Goal: Transaction & Acquisition: Subscribe to service/newsletter

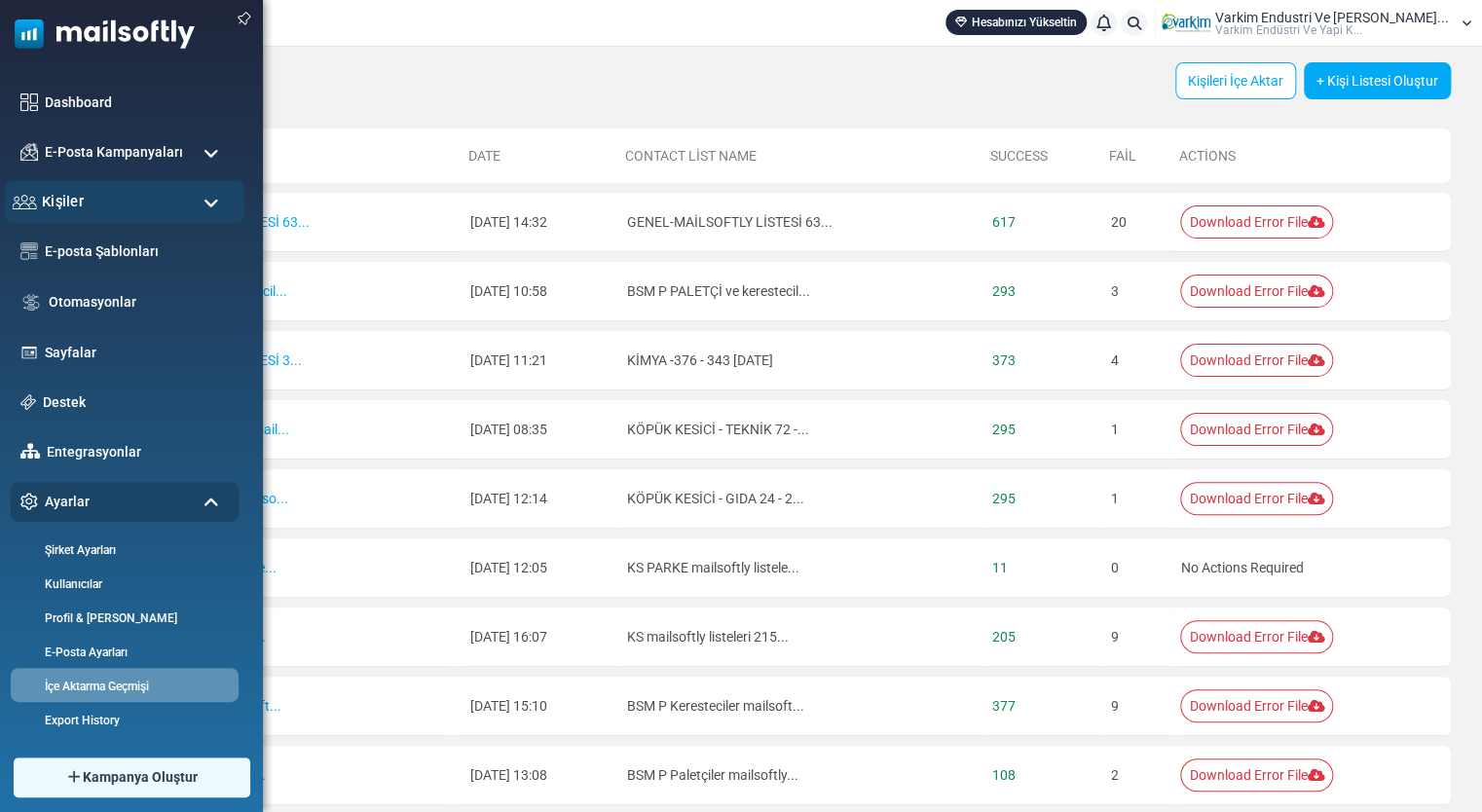
click at [143, 197] on div "Kişiler" at bounding box center [124, 202] width 239 height 42
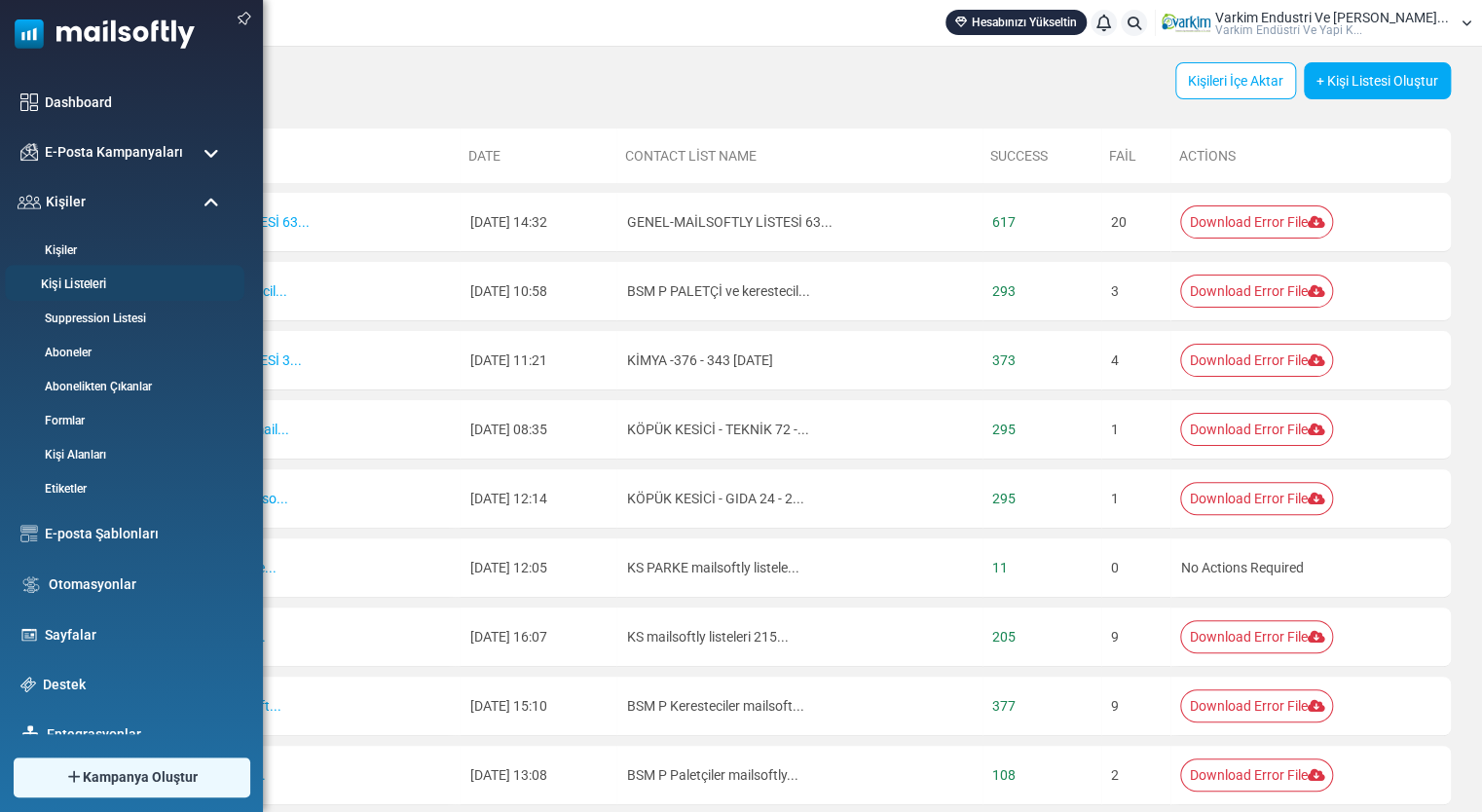
click at [121, 289] on link "Kişi Listeleri" at bounding box center [121, 285] width 233 height 19
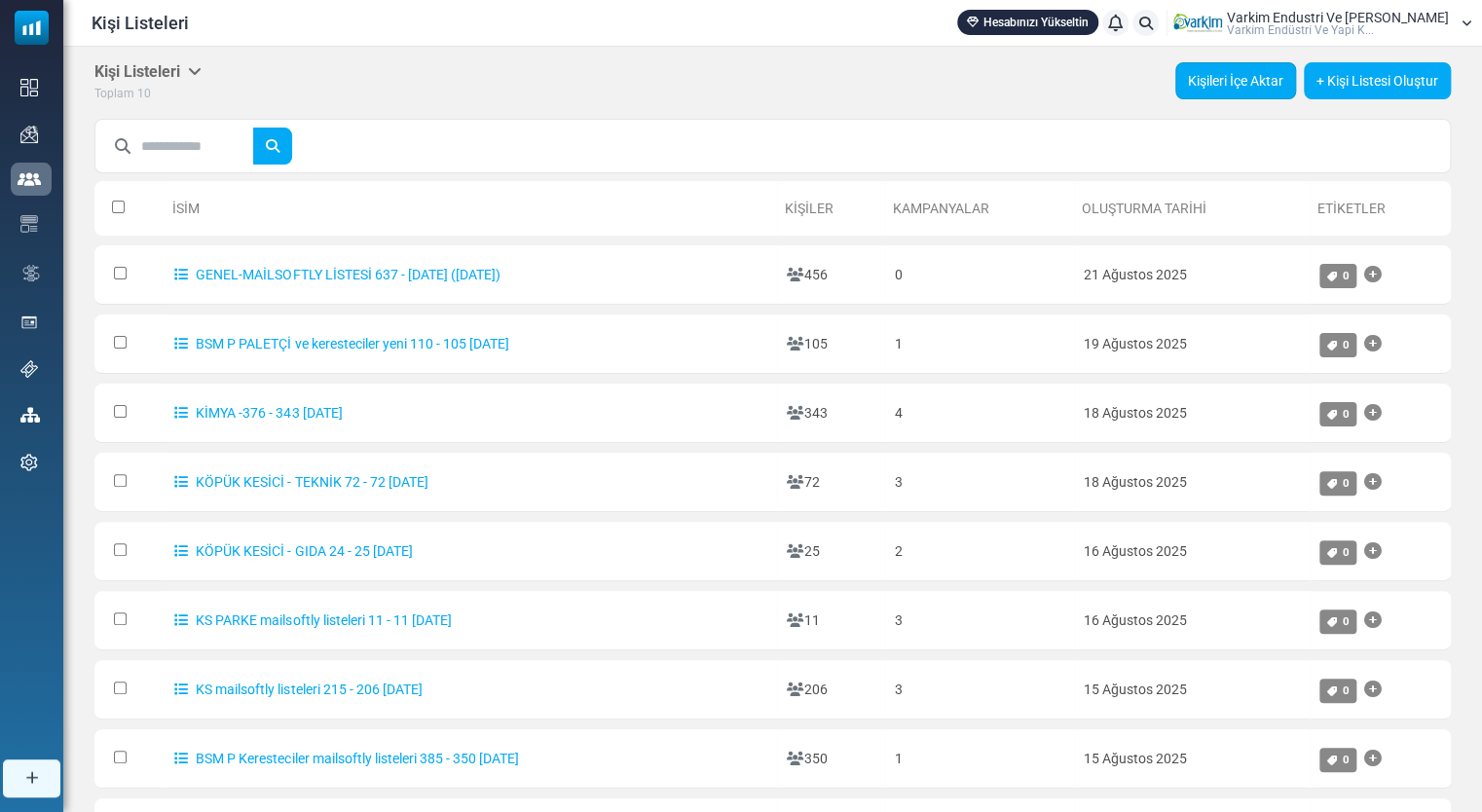
click at [1241, 89] on link "Kişileri İçe Aktar" at bounding box center [1236, 80] width 121 height 37
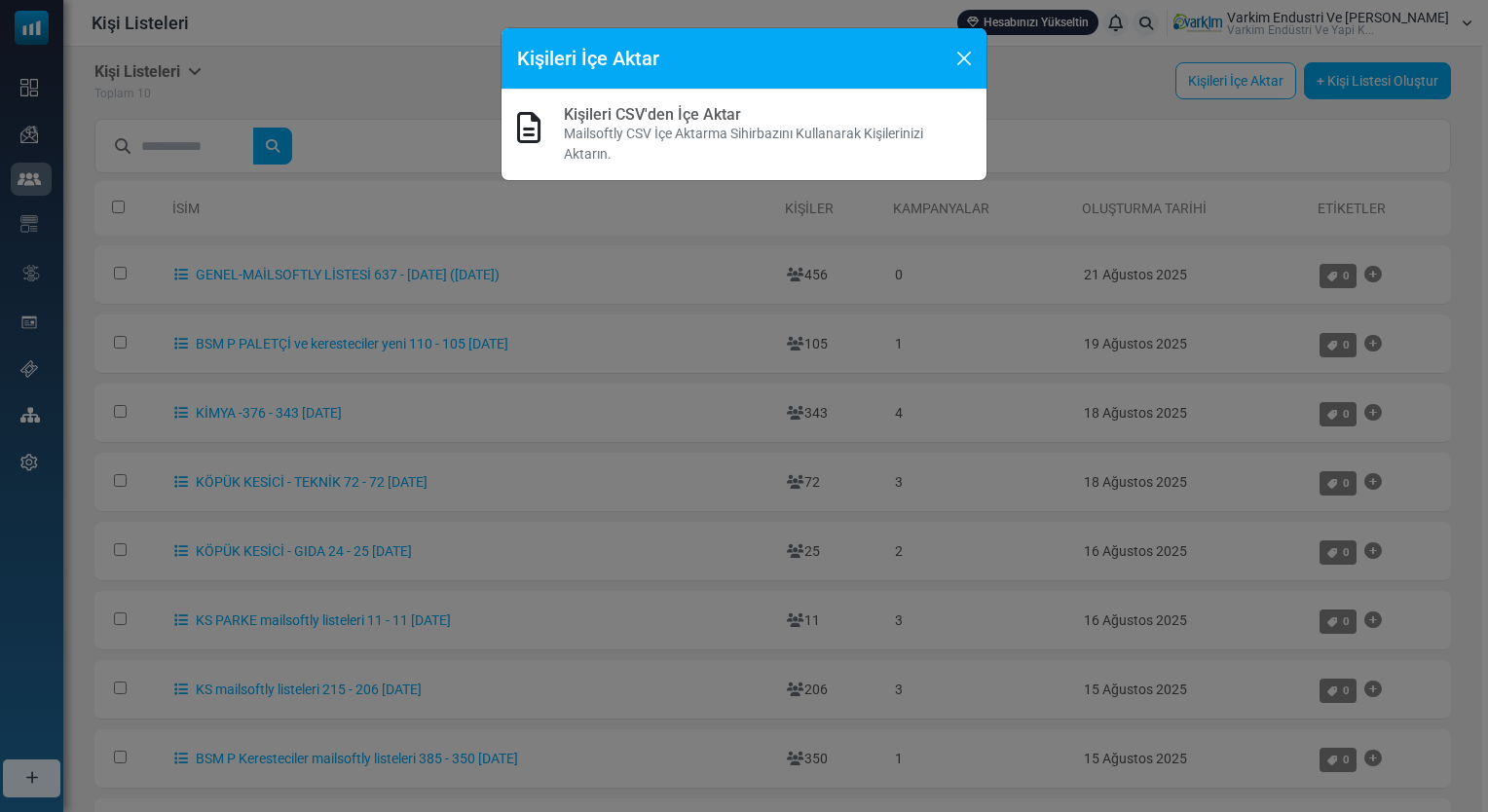
click at [632, 119] on link "Kişileri CSV'den İçe Aktar" at bounding box center [652, 114] width 178 height 19
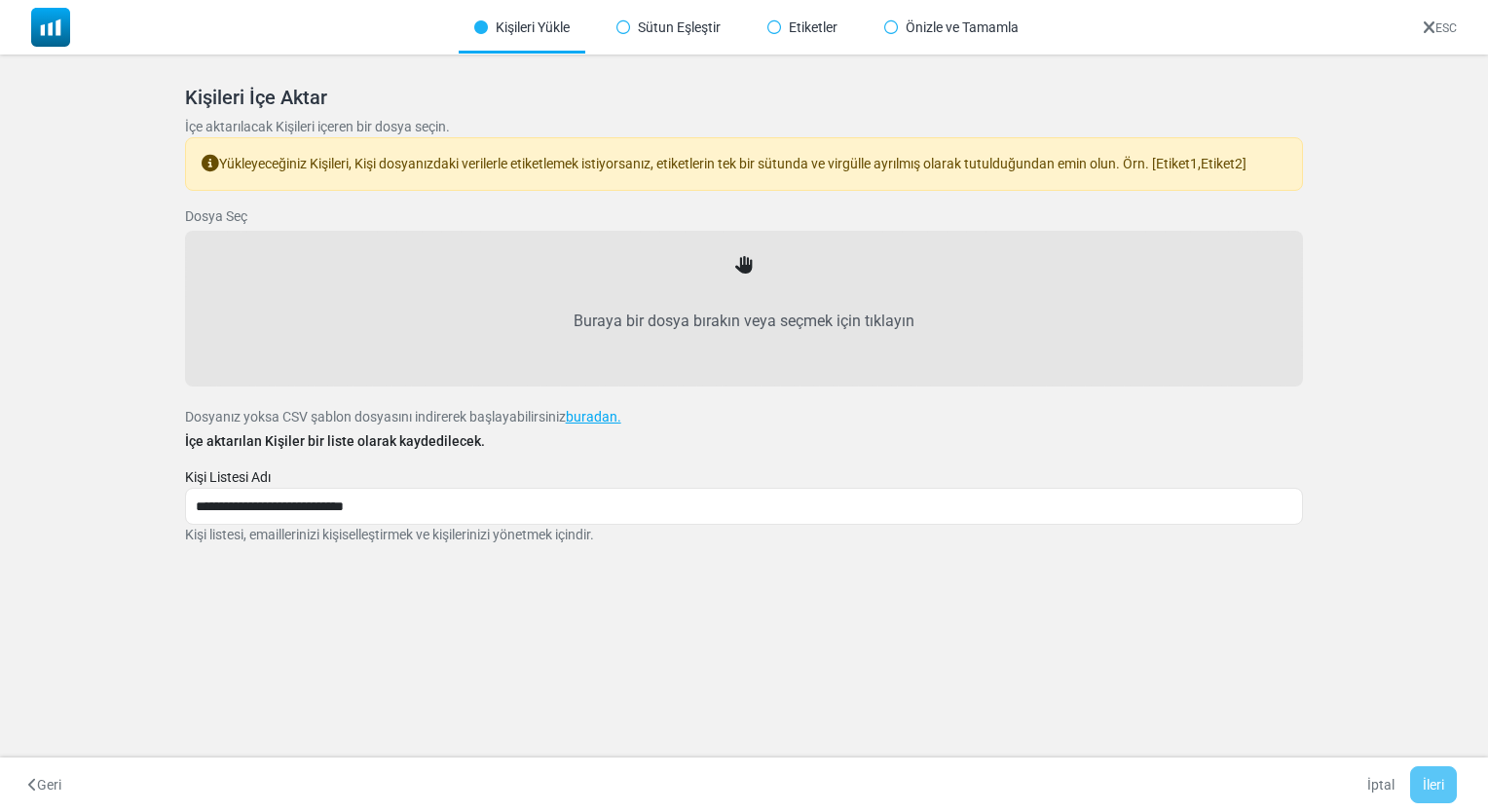
click at [751, 314] on label "Buraya bir dosya bırakın veya seçmek için tıklayın" at bounding box center [744, 322] width 1076 height 85
click at [0, 0] on input "Buraya bir dosya bırakın veya seçmek için tıklayın" at bounding box center [0, 0] width 0 height 0
type input "**********"
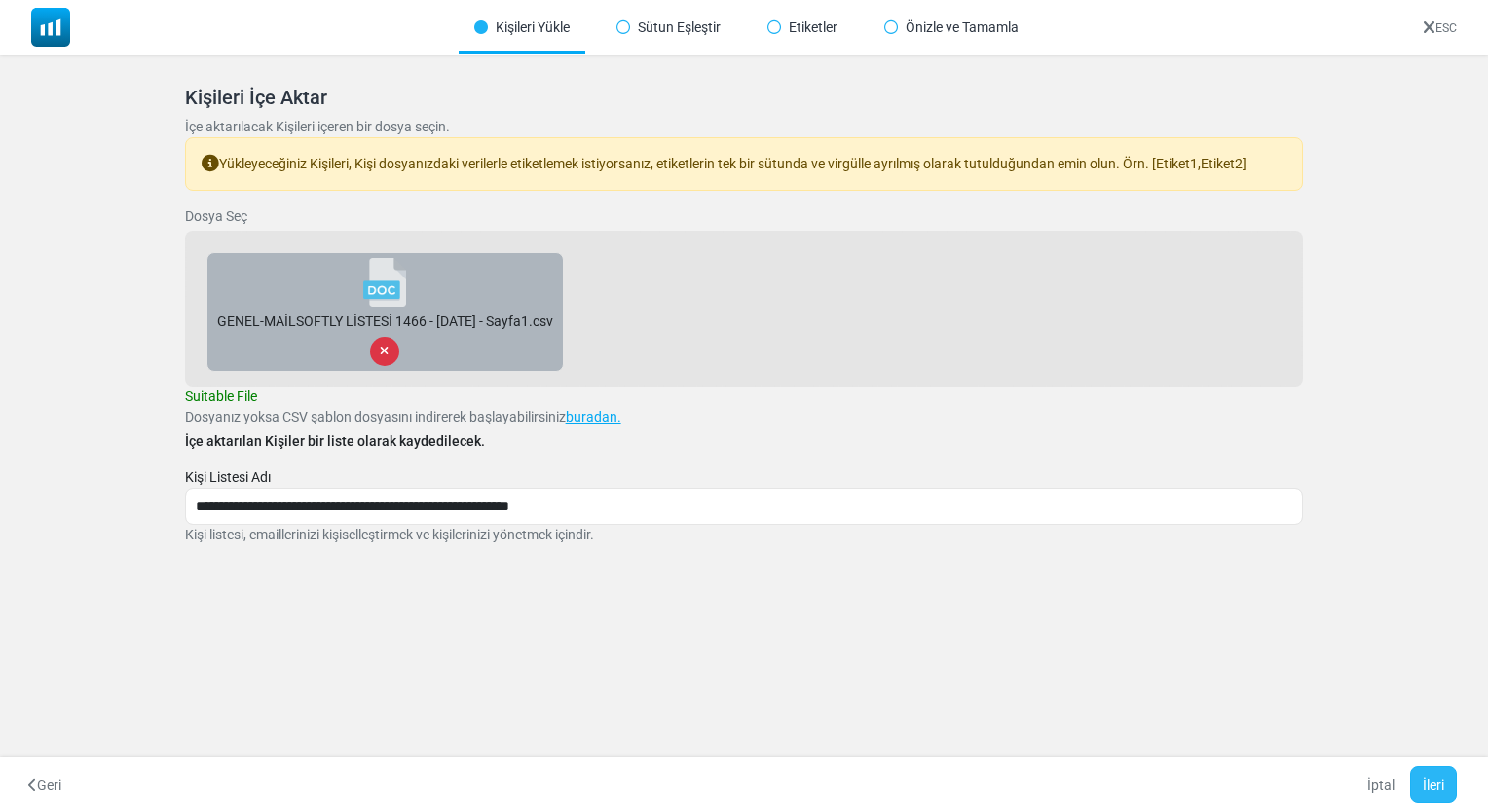
click at [1422, 785] on button "İleri" at bounding box center [1433, 784] width 47 height 37
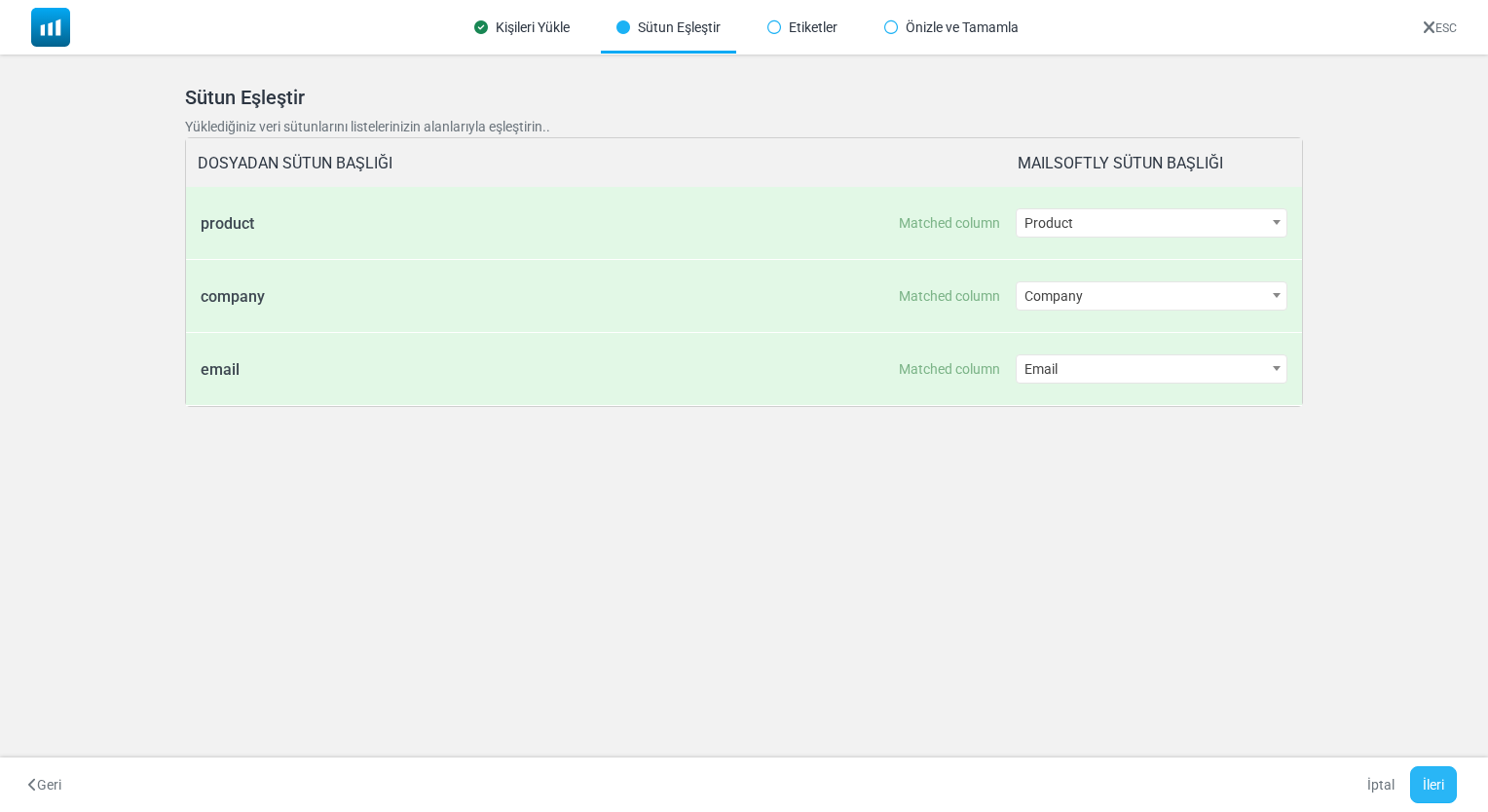
click at [1433, 785] on button "İleri" at bounding box center [1433, 784] width 47 height 37
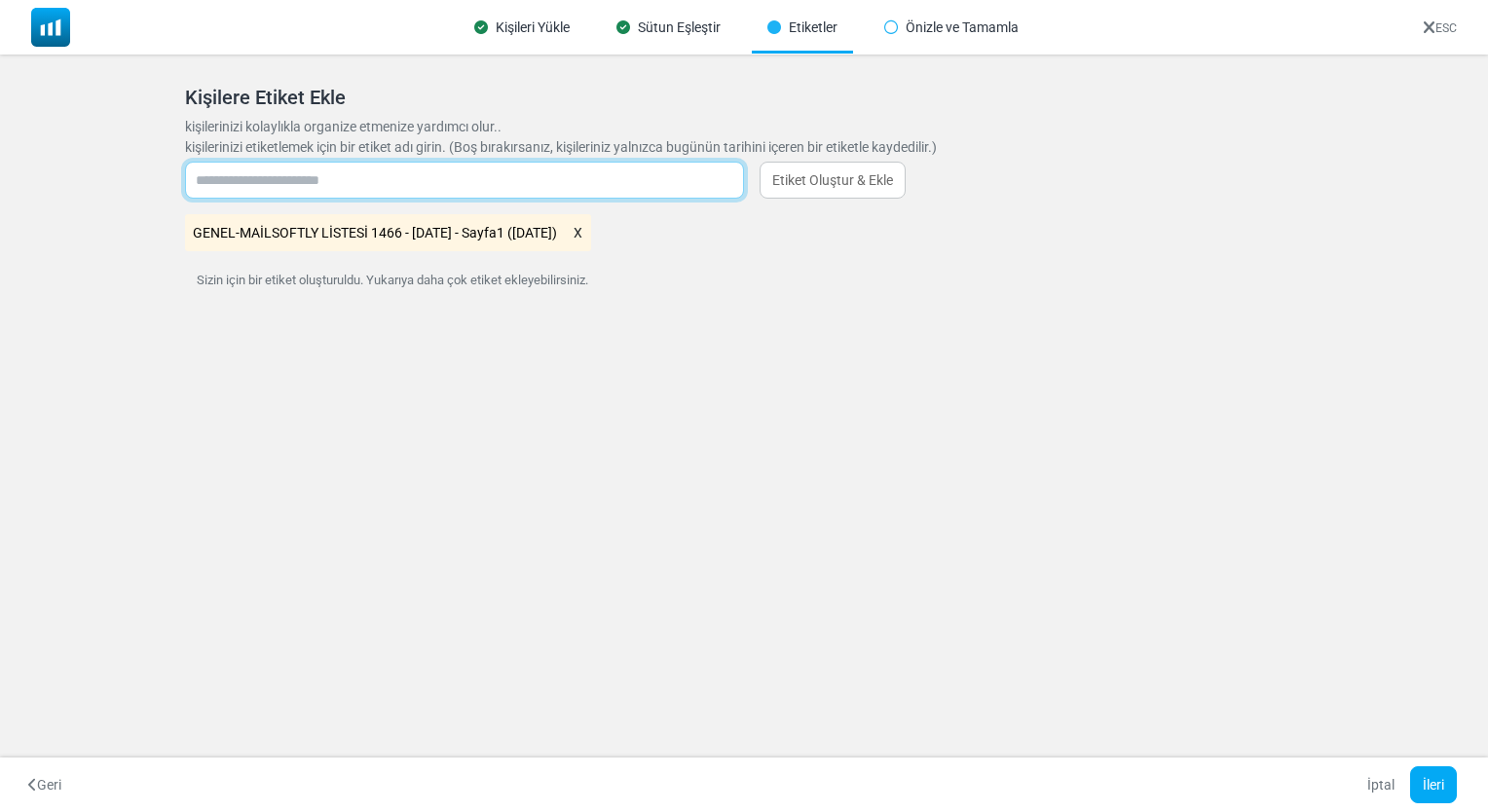
click at [697, 176] on input "text" at bounding box center [464, 180] width 559 height 37
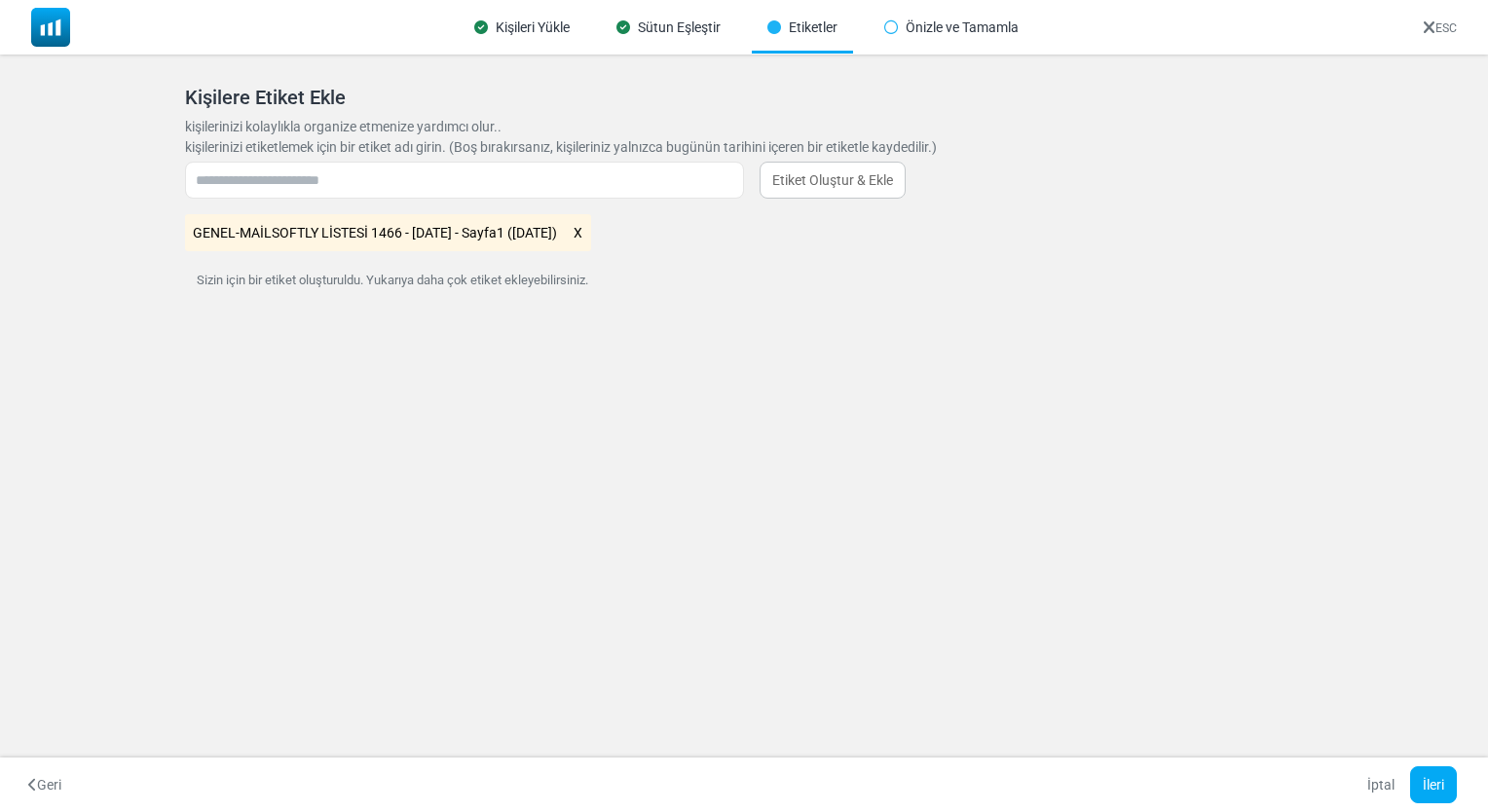
click at [584, 239] on icon at bounding box center [578, 233] width 11 height 26
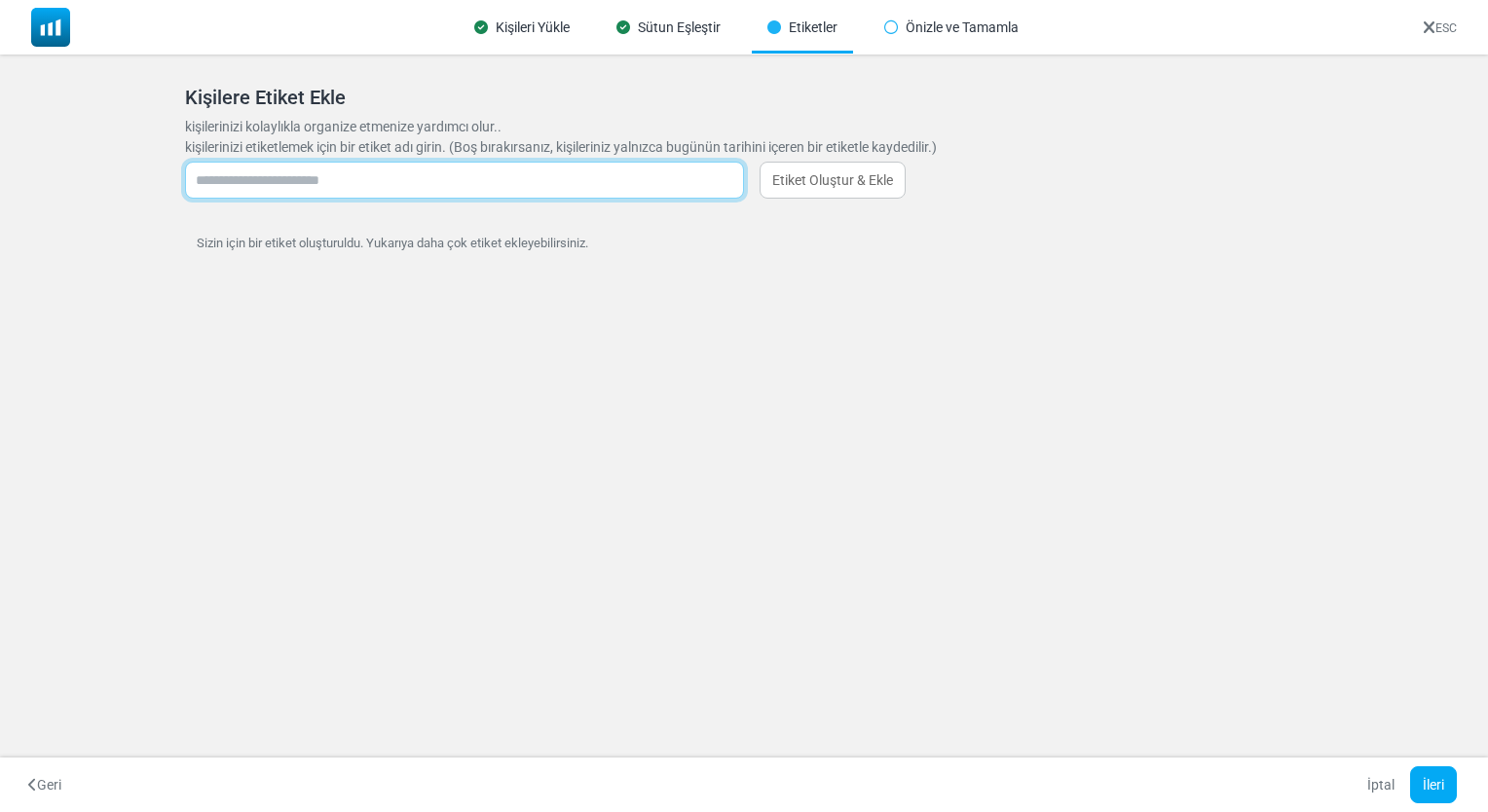
click at [633, 179] on input "text" at bounding box center [464, 180] width 559 height 37
type input "*****"
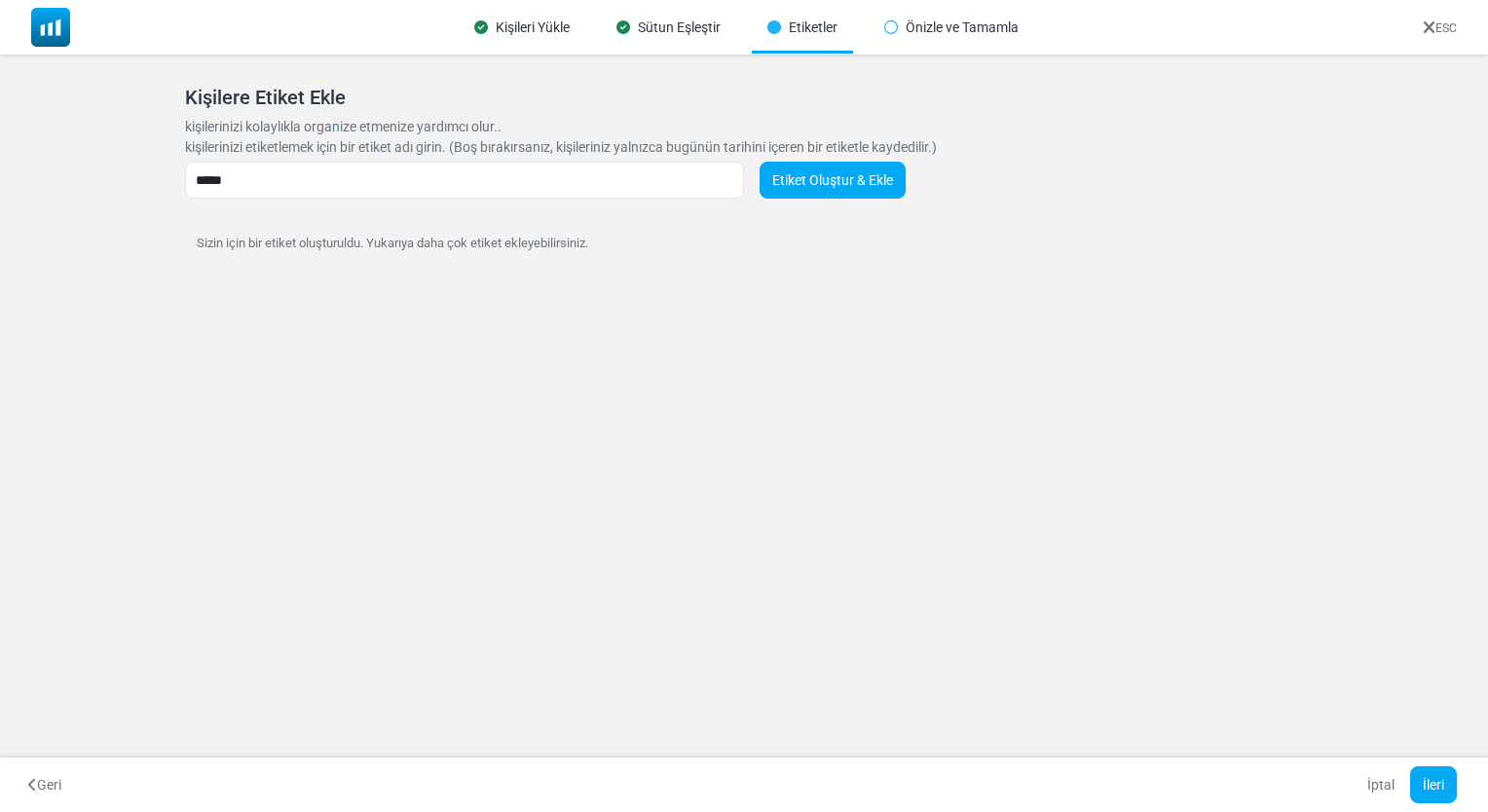
click at [864, 189] on link "Etiket Oluştur & Ekle" at bounding box center [832, 180] width 146 height 37
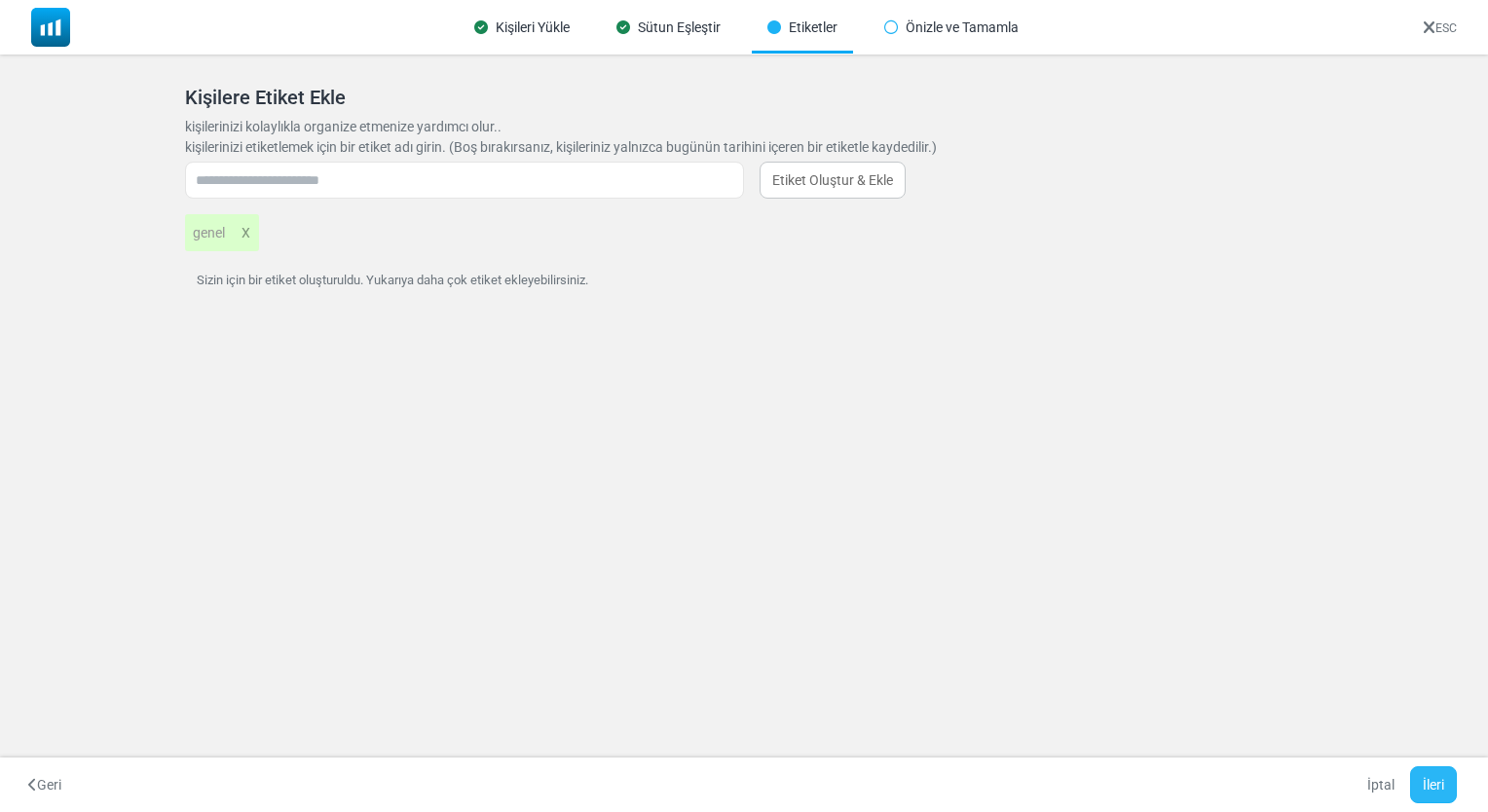
click at [1436, 795] on button "İleri" at bounding box center [1433, 784] width 47 height 37
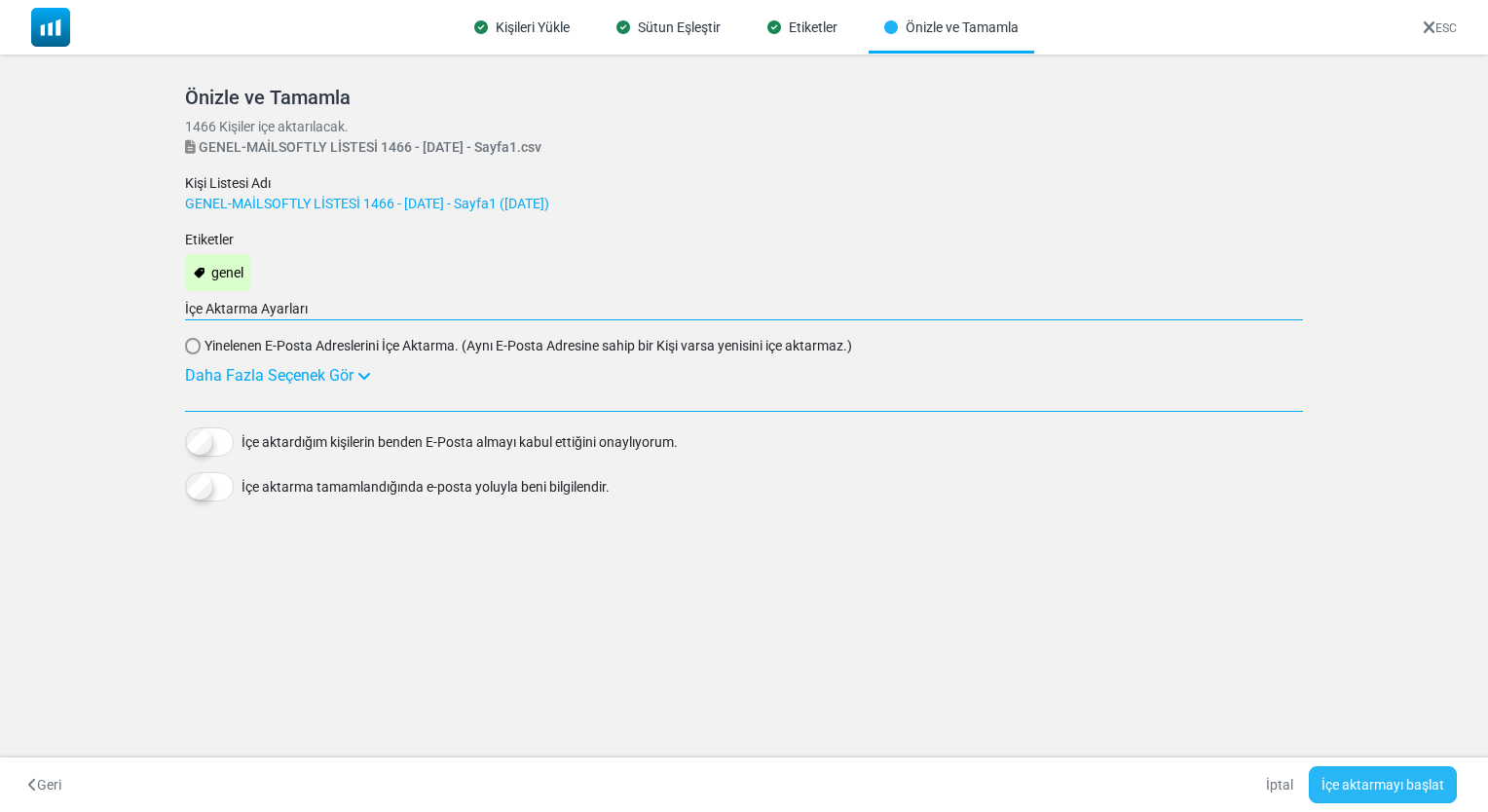
click at [1381, 793] on button "İçe aktarmayı başlat" at bounding box center [1382, 784] width 148 height 37
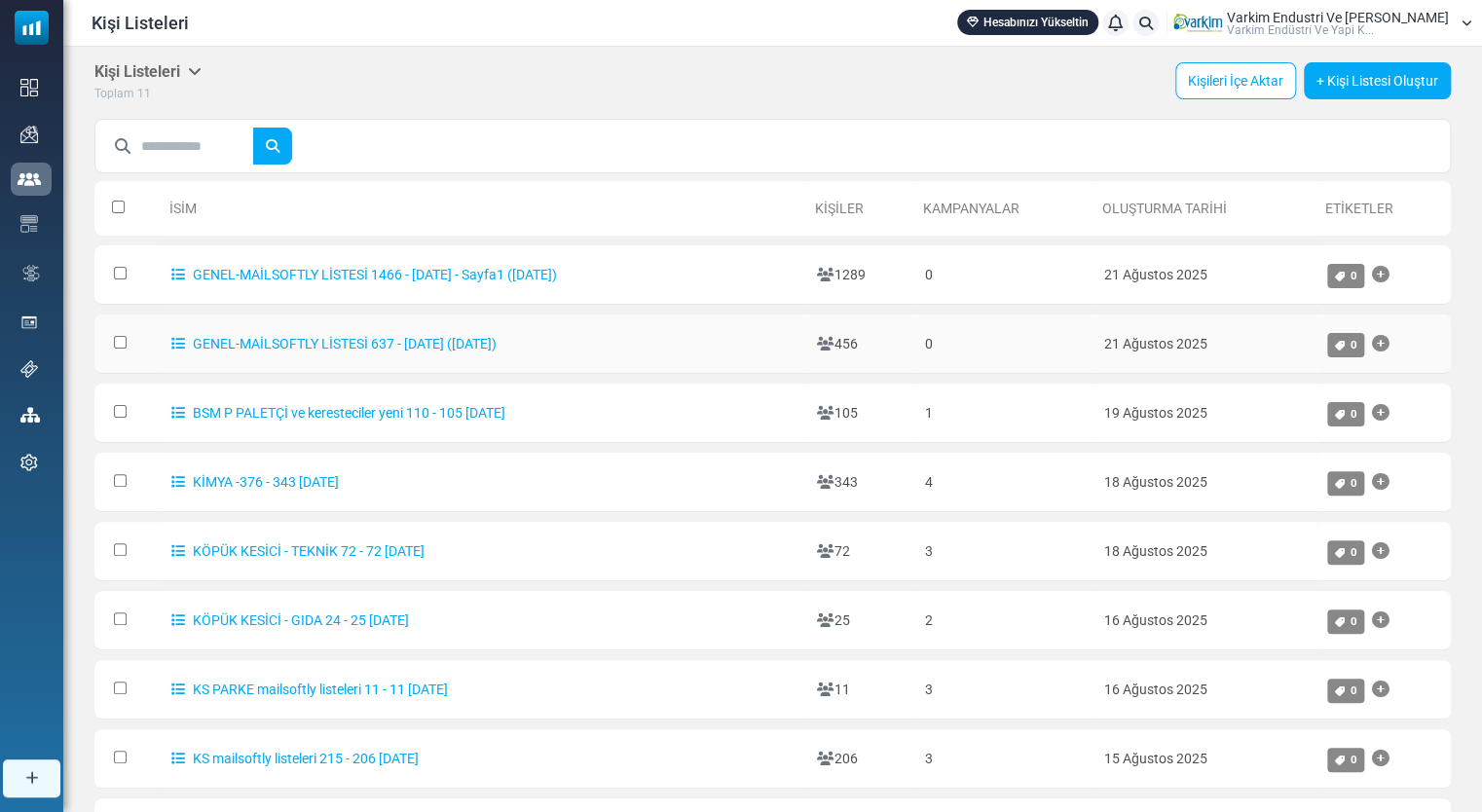
click at [574, 366] on td "GENEL-MAİLSOFTLY LİSTESİ 637 - [DATE] ([DATE])" at bounding box center [484, 344] width 645 height 60
click at [494, 337] on link "GENEL-MAİLSOFTLY LİSTESİ 637 - [DATE] ([DATE])" at bounding box center [335, 343] width 326 height 16
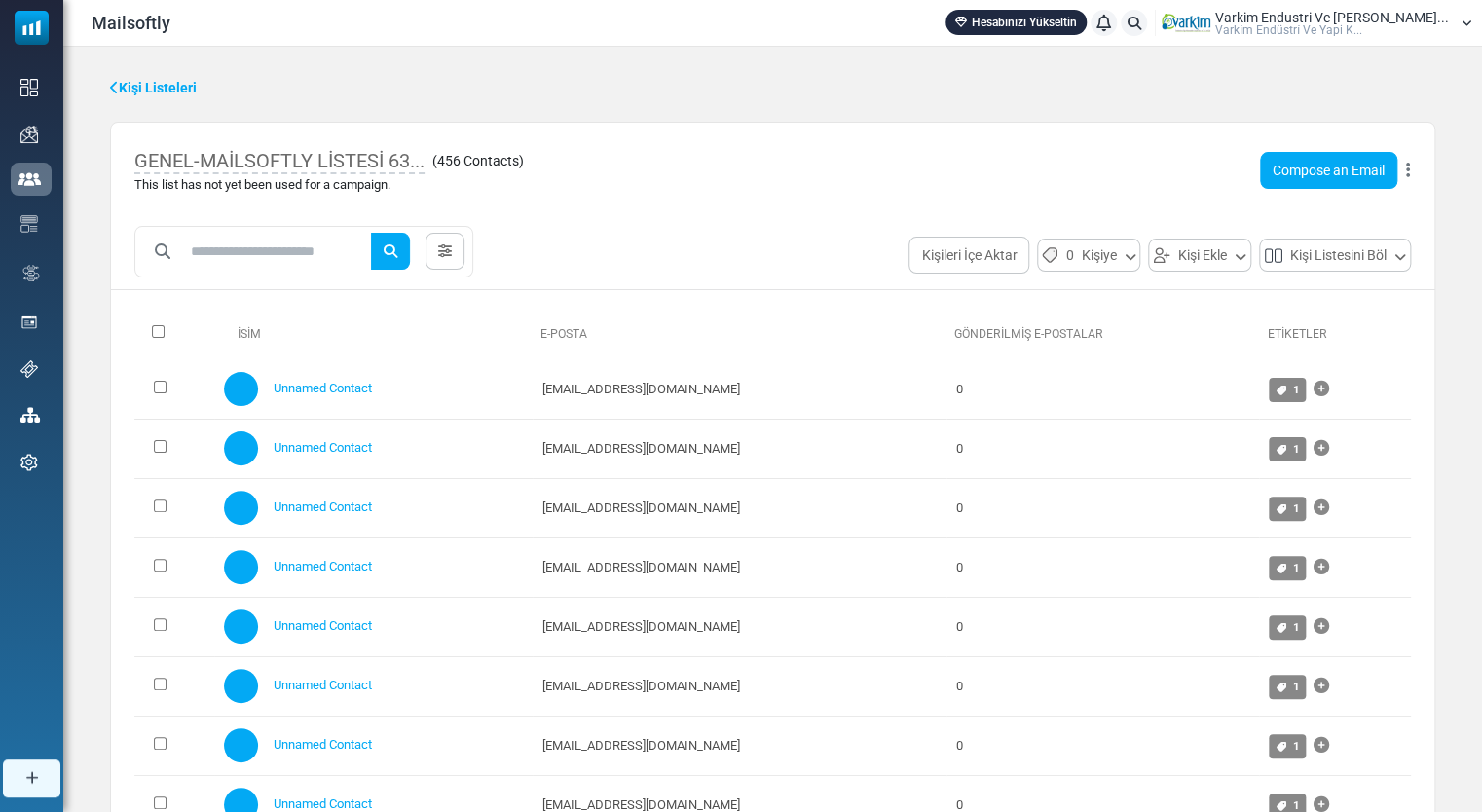
click at [472, 169] on span "( 456 Contacts )" at bounding box center [478, 161] width 91 height 21
click at [418, 167] on span "GENEL-MAİLSOFTLY LİSTESİ 63..." at bounding box center [279, 162] width 290 height 26
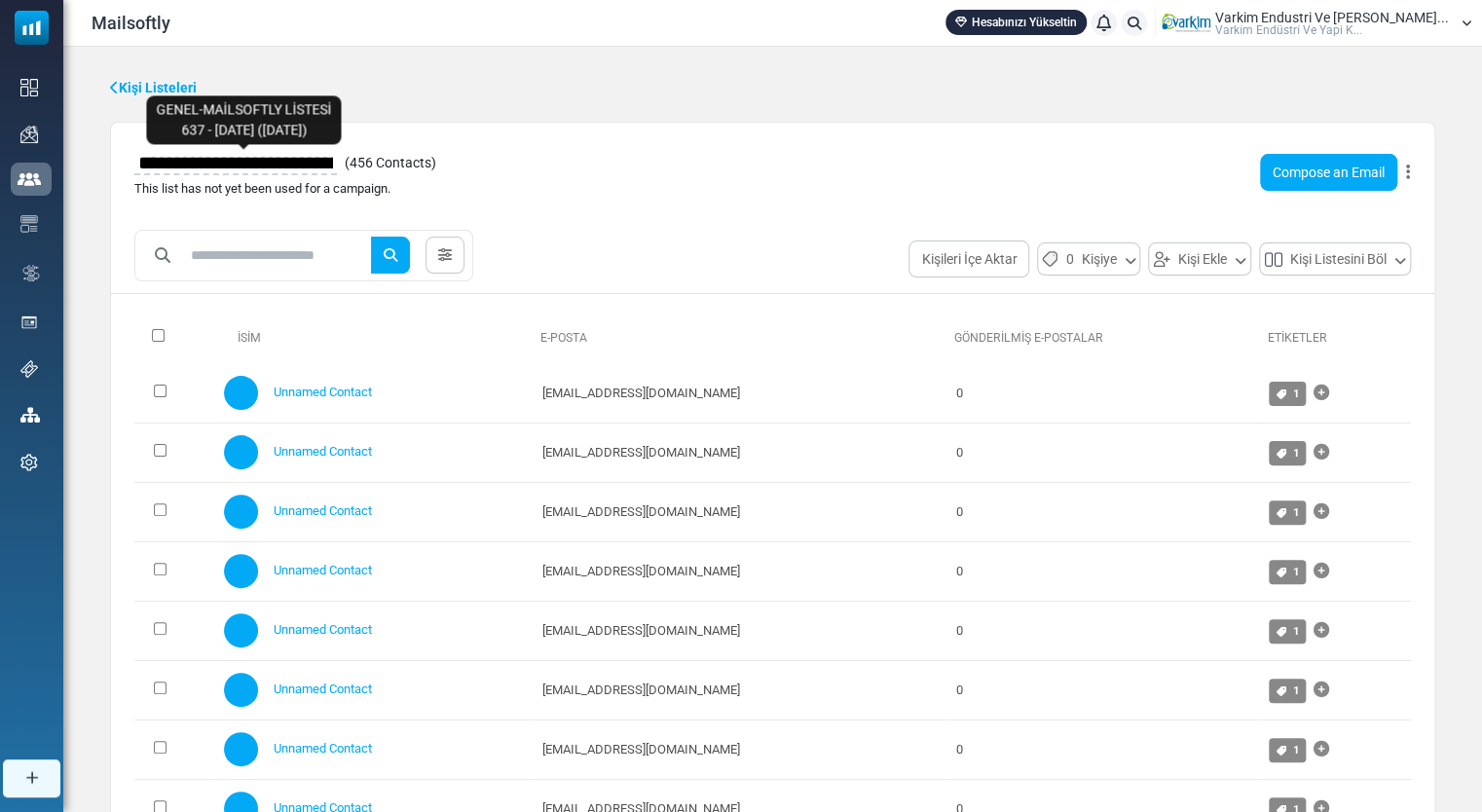
click at [317, 167] on input "**********" at bounding box center [235, 162] width 202 height 33
click at [254, 159] on input "**********" at bounding box center [243, 162] width 219 height 33
type input "**********"
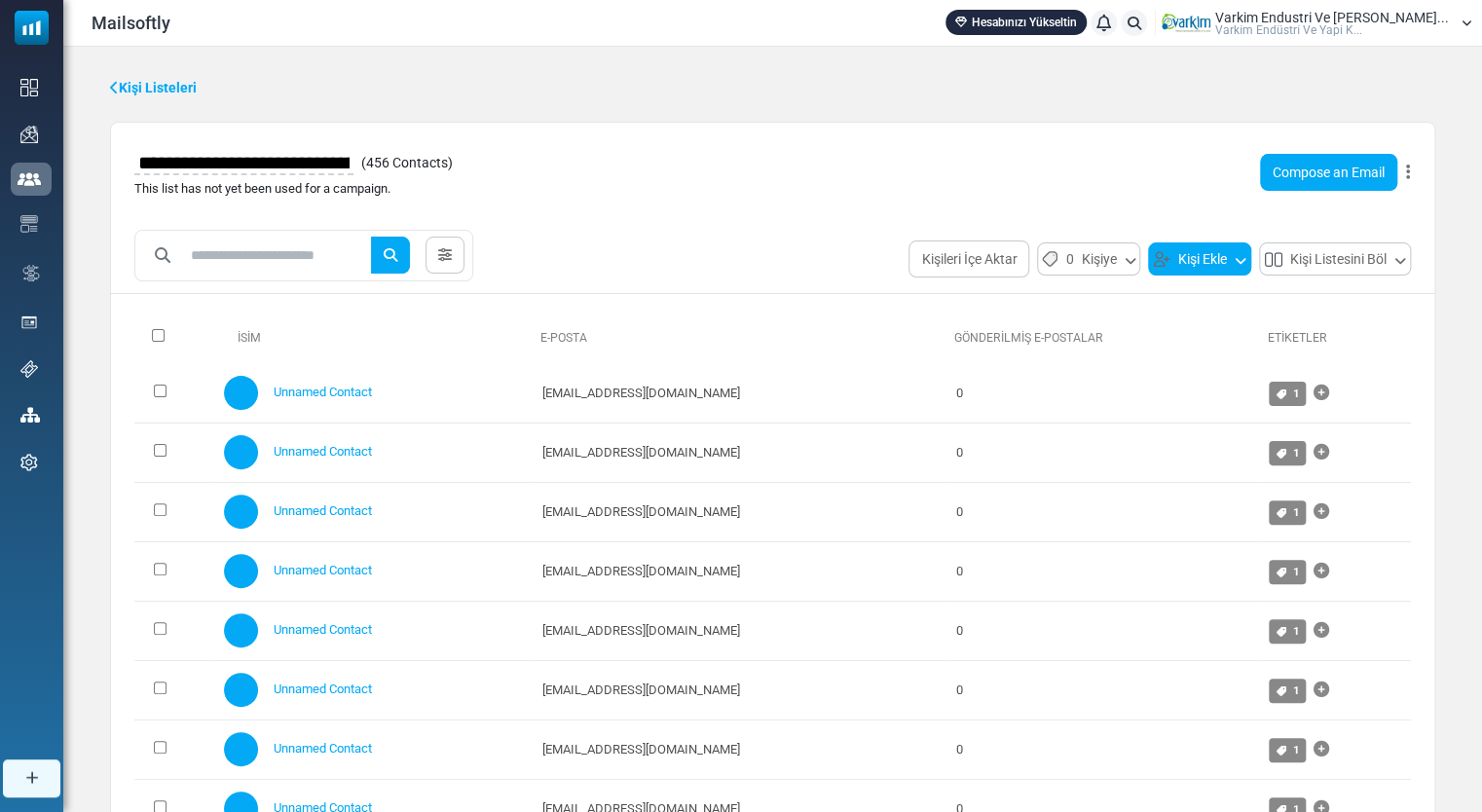
click at [1191, 265] on body "Mailsoftly Hesabınızı Yükseltin Bildirimler Varkim Endustri Ve Yapi Kim... Vark…" at bounding box center [741, 562] width 1482 height 1124
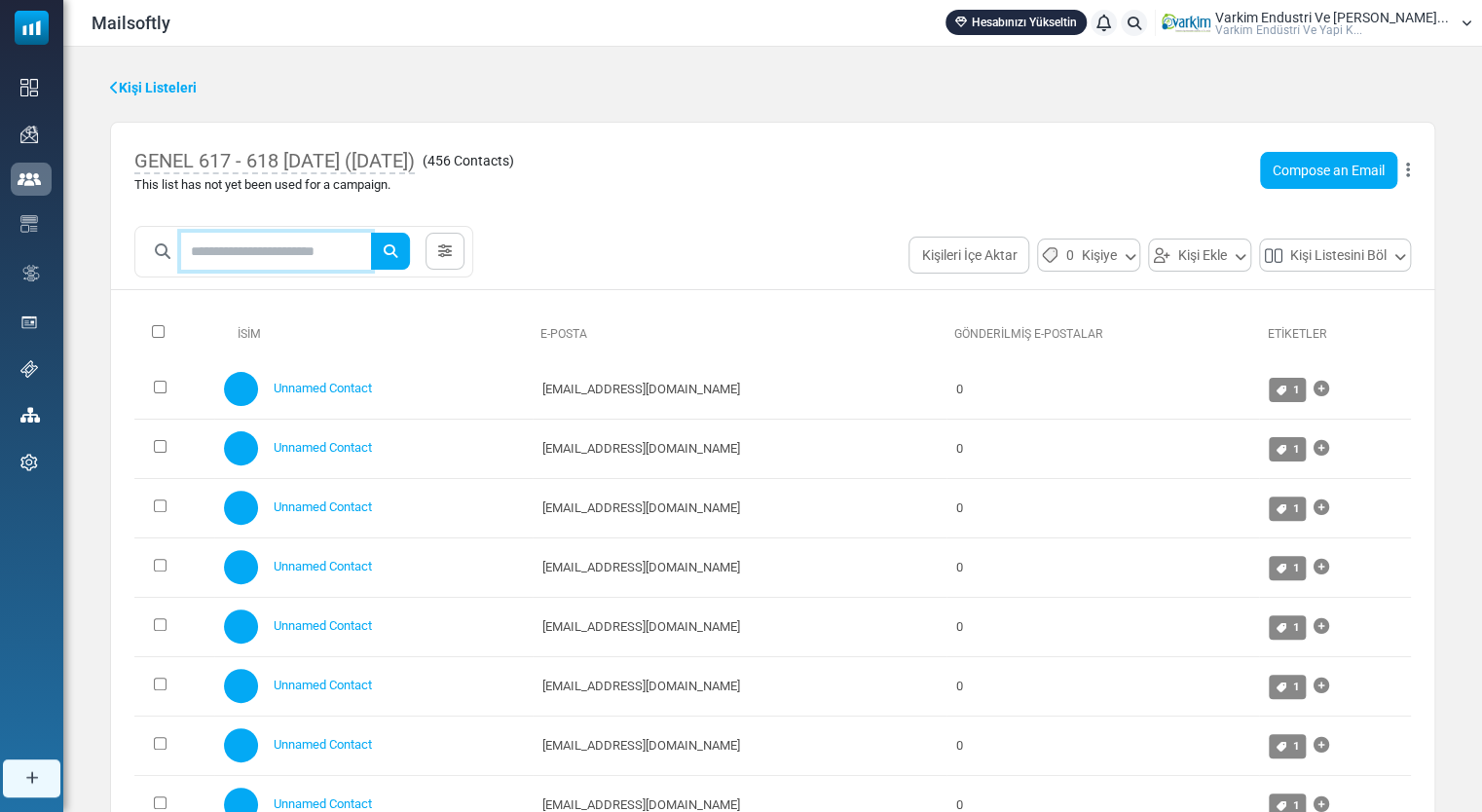
click at [192, 245] on input "text" at bounding box center [275, 250] width 190 height 37
click at [1175, 269] on button "Kişi Ekle" at bounding box center [1200, 254] width 103 height 33
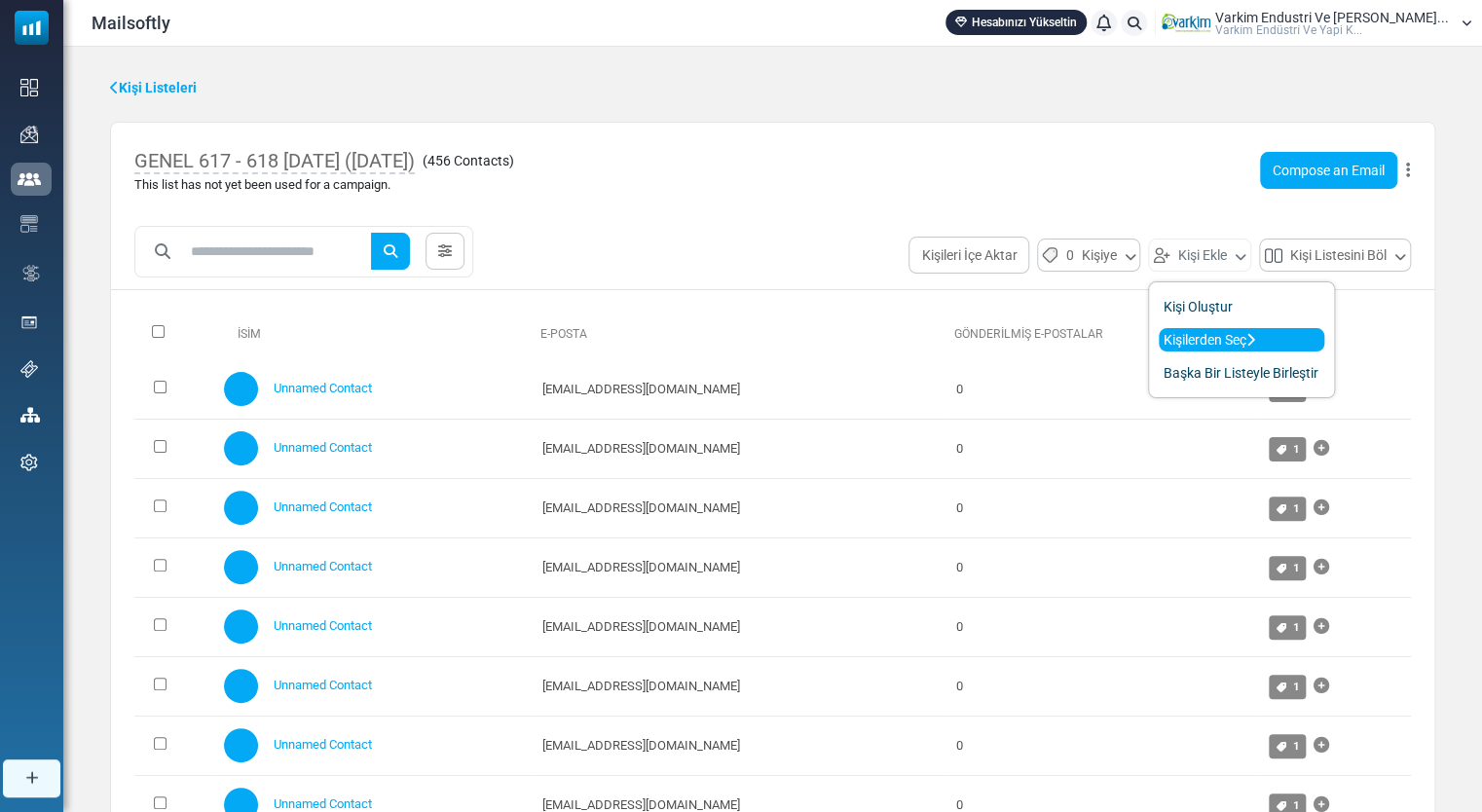
click at [1207, 340] on link "Kişilerden Seç" at bounding box center [1241, 340] width 166 height 24
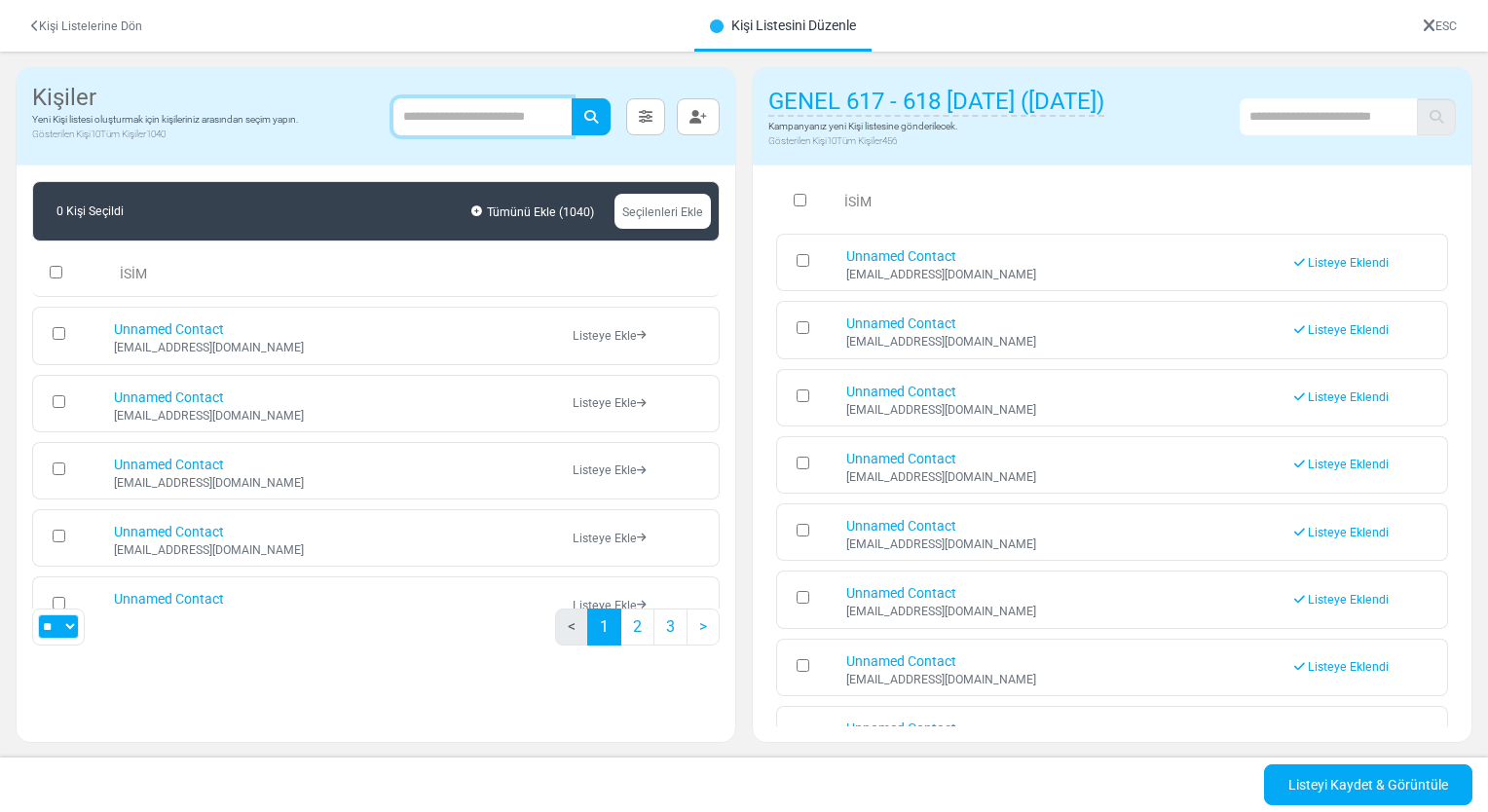
click at [475, 115] on input "text" at bounding box center [482, 116] width 179 height 37
type input "**********"
click at [582, 121] on button "submit" at bounding box center [591, 116] width 39 height 37
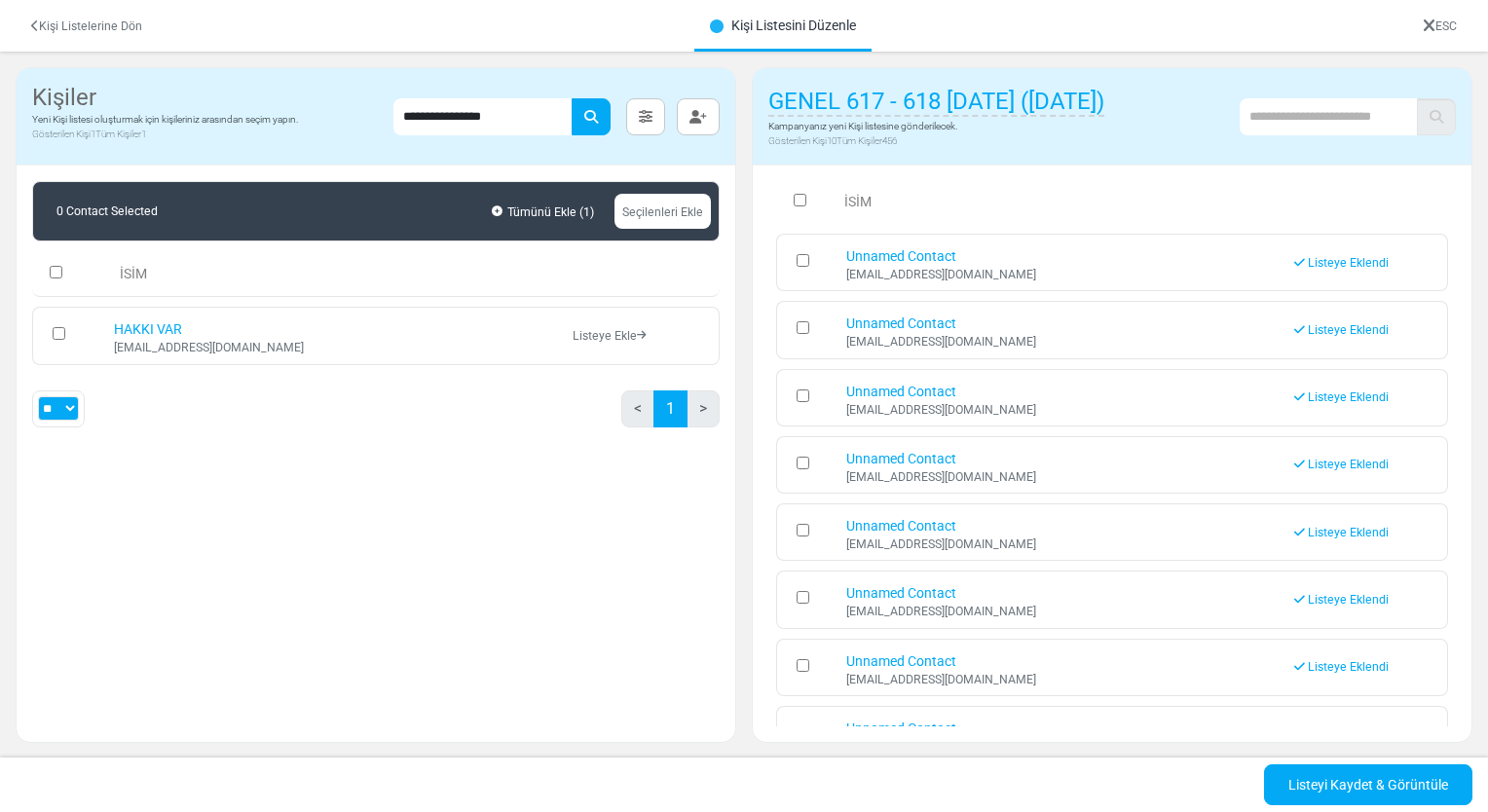
click at [539, 341] on div "[EMAIL_ADDRESS][DOMAIN_NAME]" at bounding box center [334, 347] width 439 height 12
click at [631, 333] on link "Listeye Ekle" at bounding box center [609, 337] width 73 height 14
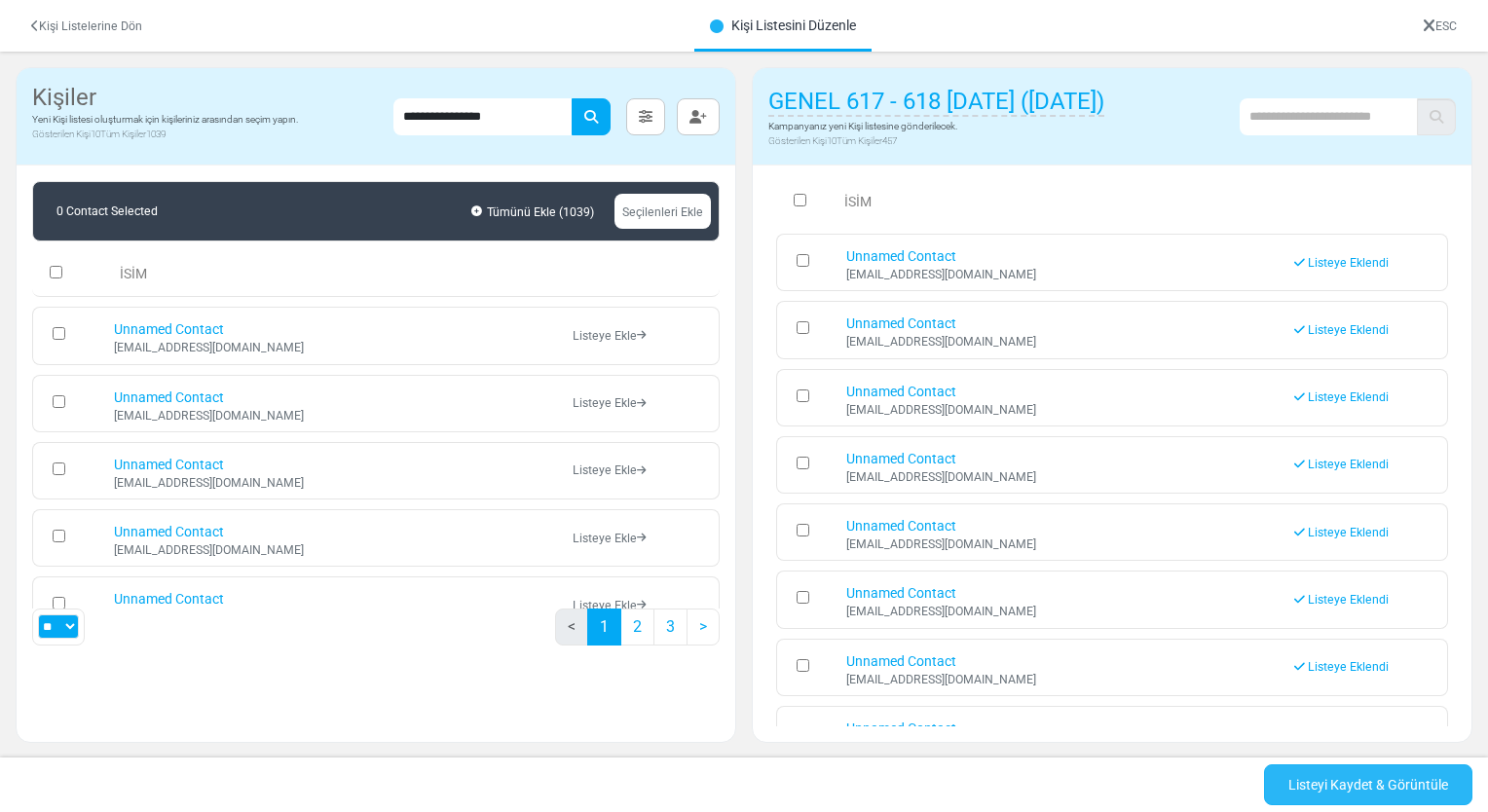
click at [1338, 795] on link "Listeyi Kaydet & Görüntüle" at bounding box center [1368, 784] width 208 height 41
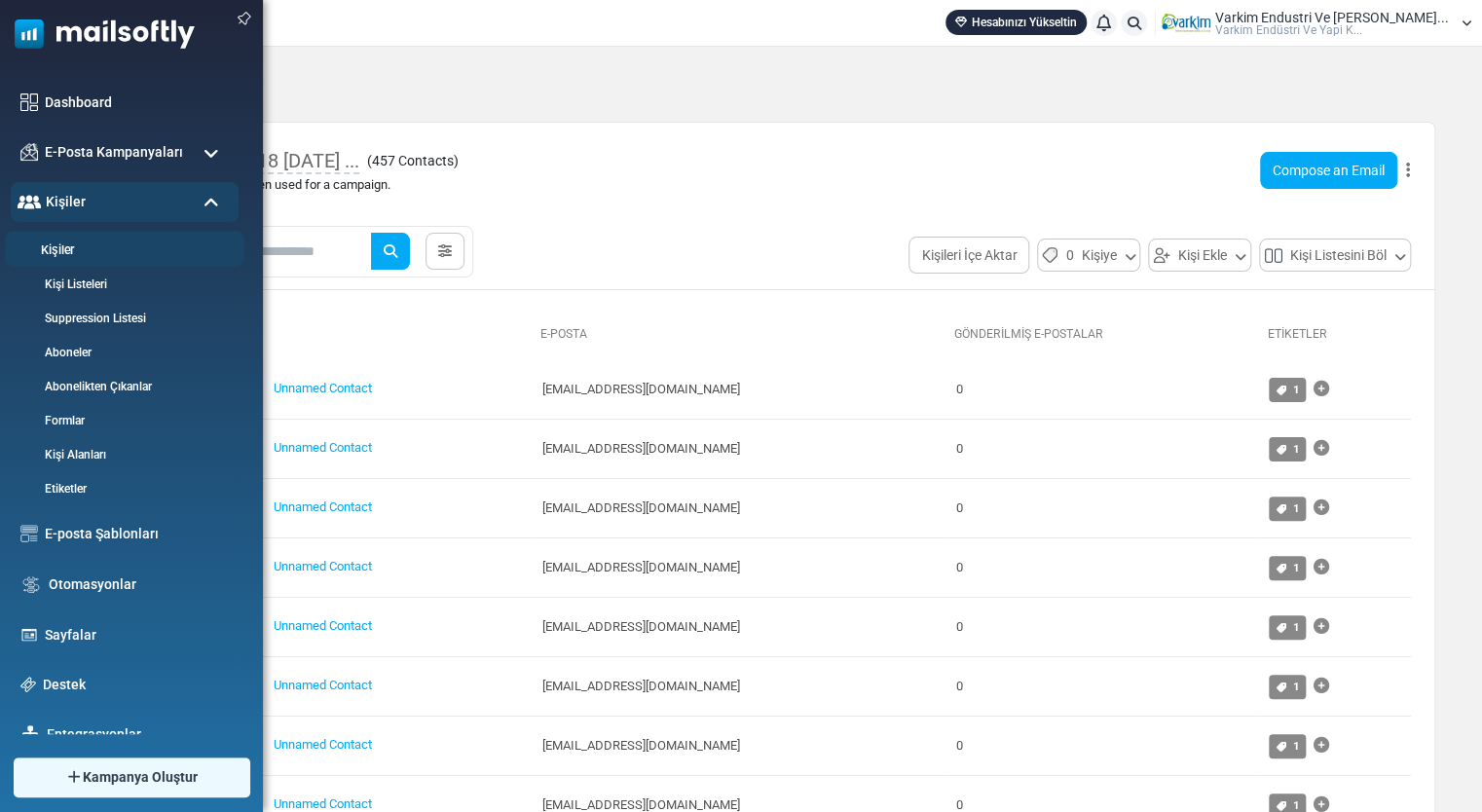
click at [183, 256] on link "Kişiler" at bounding box center [121, 250] width 233 height 19
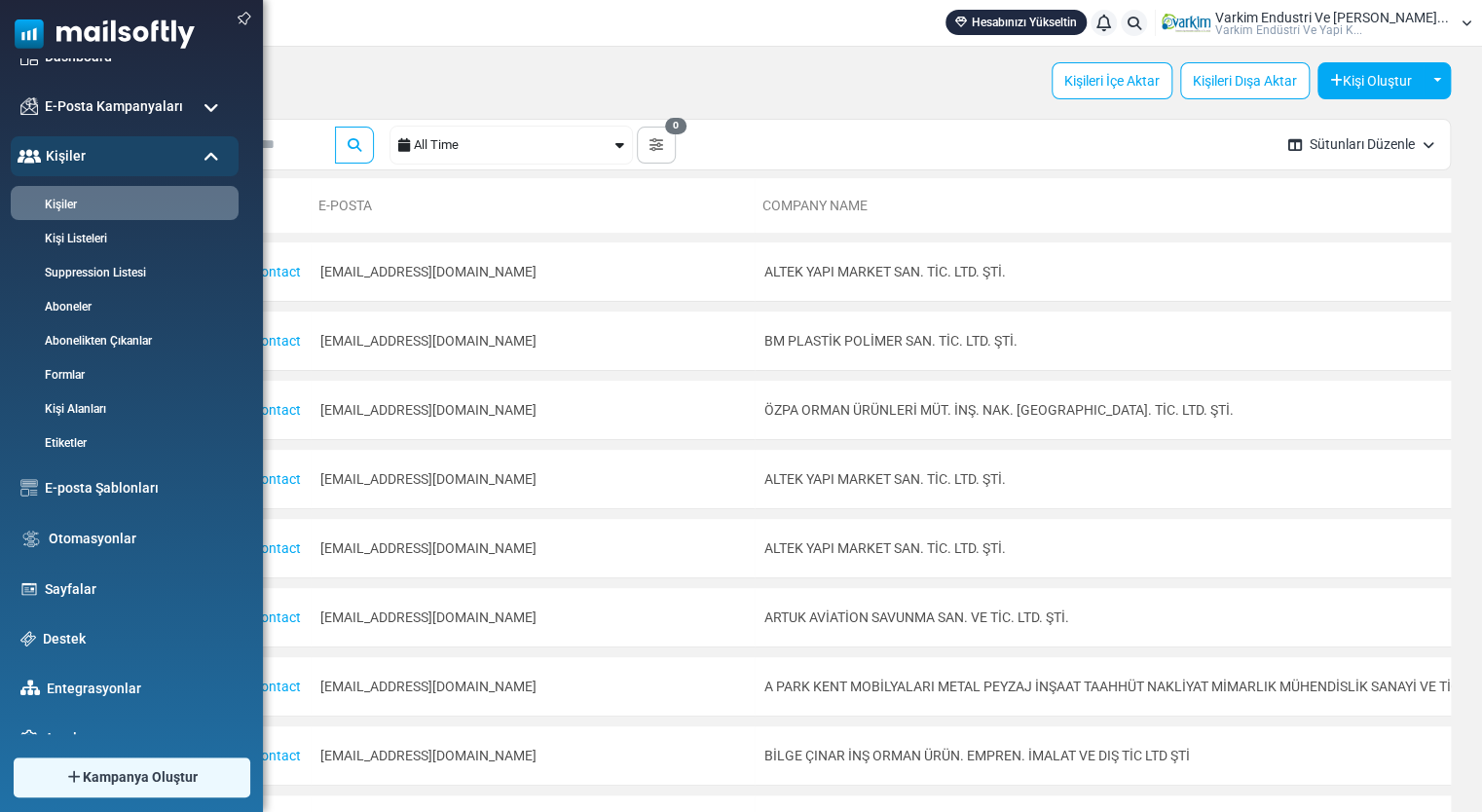
scroll to position [69, 0]
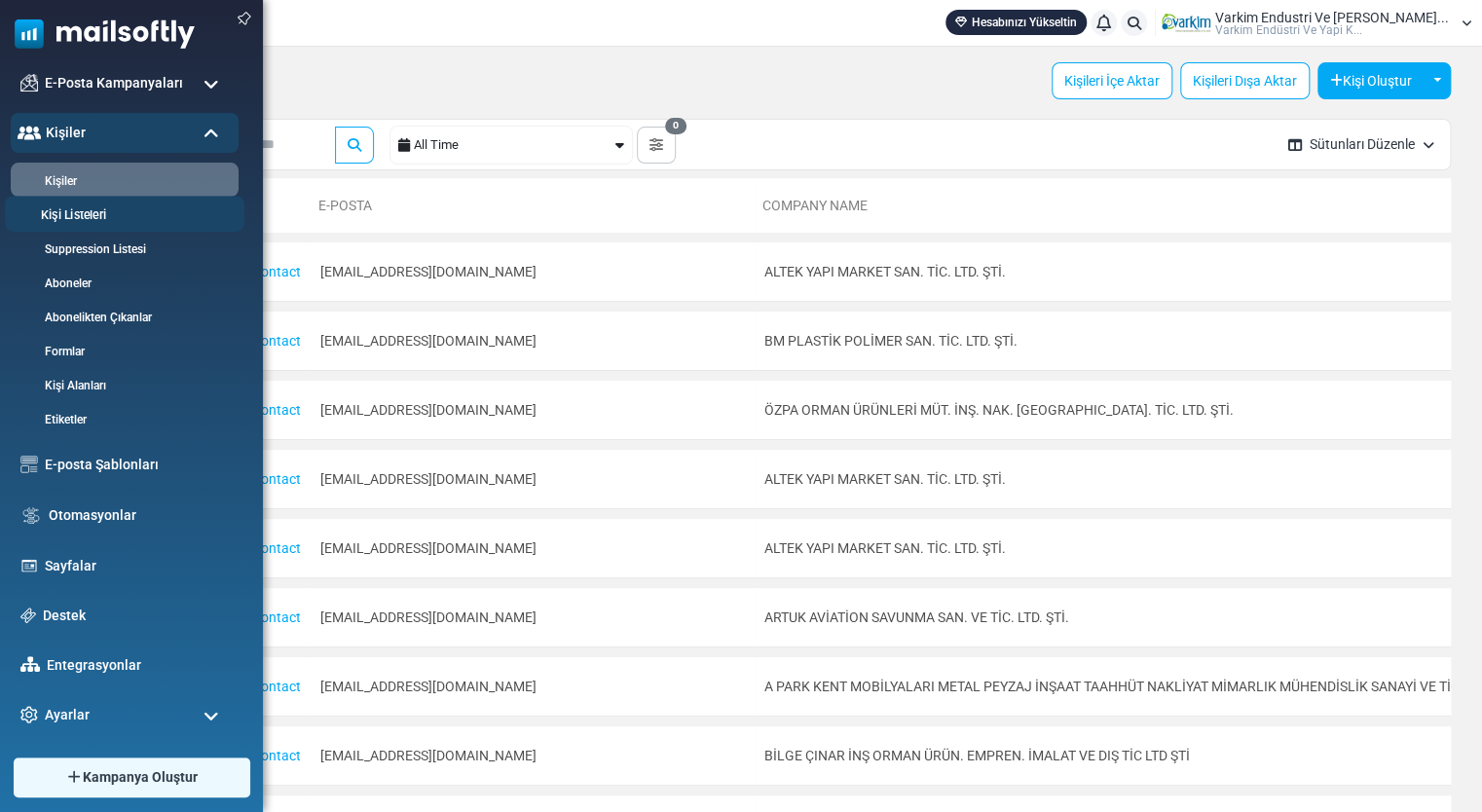
click at [84, 215] on link "Kişi Listeleri" at bounding box center [121, 215] width 233 height 19
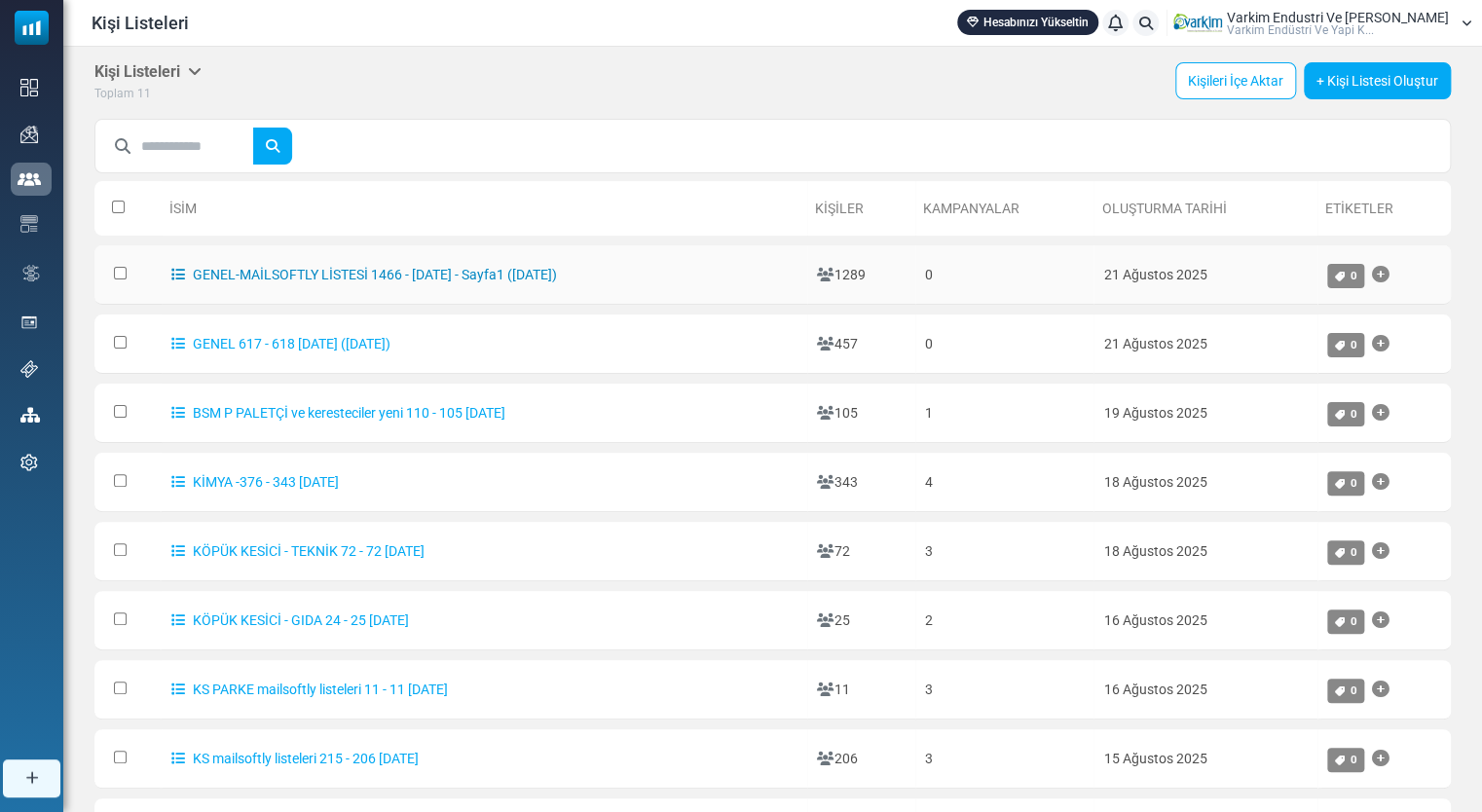
click at [472, 276] on link "GENEL-MAİLSOFTLY LİSTESİ 1466 - [DATE] - Sayfa1 ([DATE])" at bounding box center [364, 275] width 385 height 16
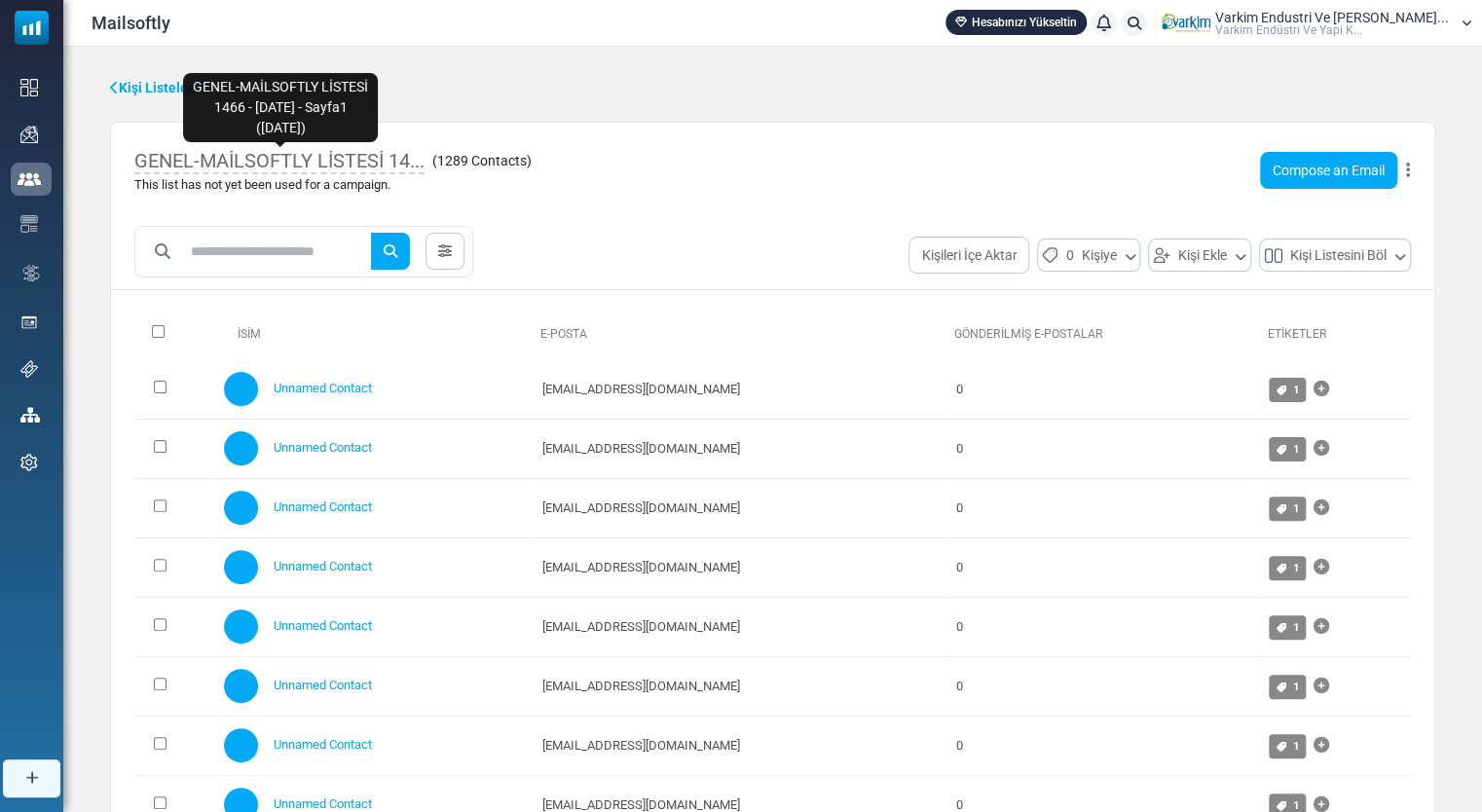
click at [404, 162] on span "GENEL-MAİLSOFTLY LİSTESİ 14..." at bounding box center [279, 162] width 290 height 26
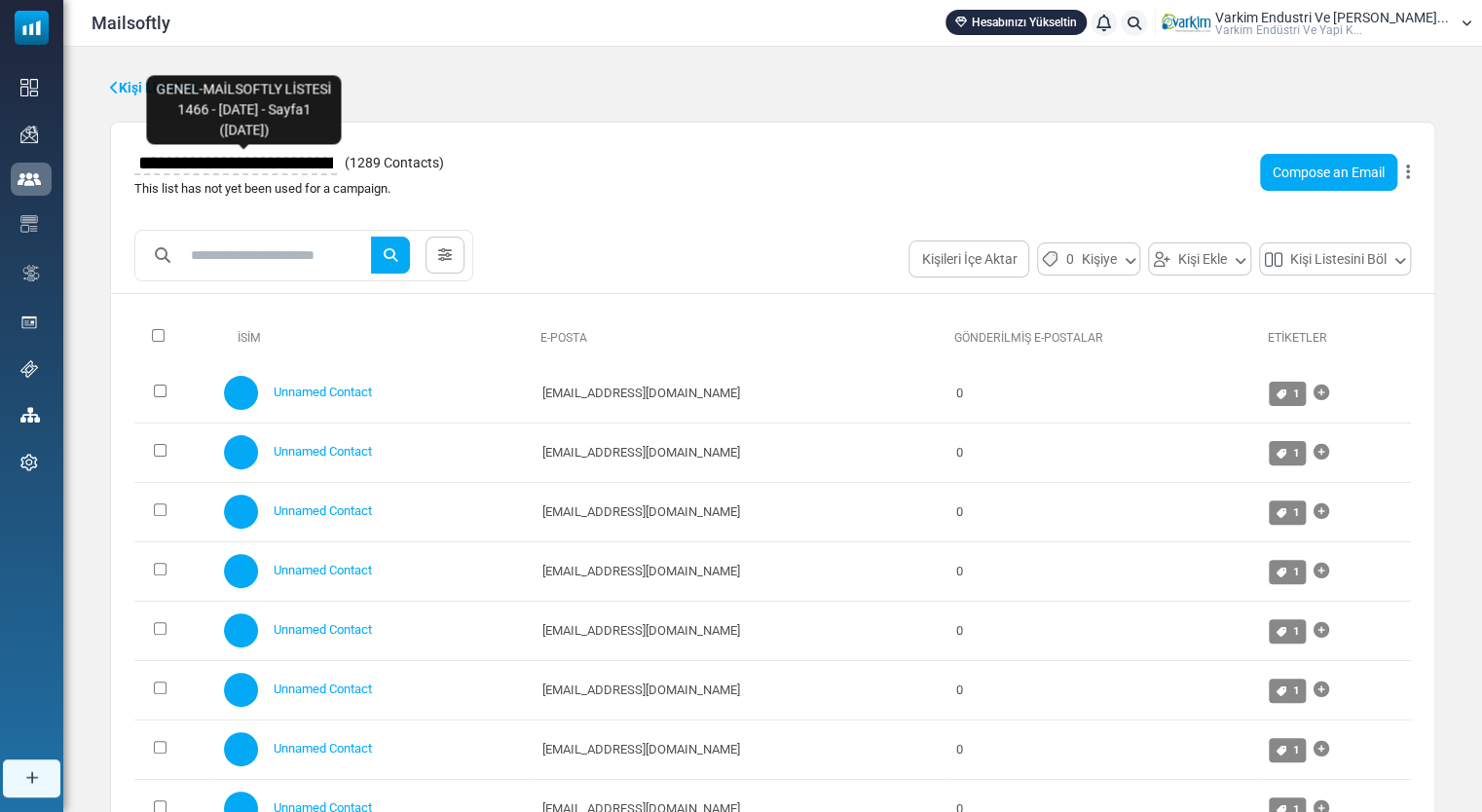
click at [318, 172] on input "**********" at bounding box center [235, 162] width 202 height 33
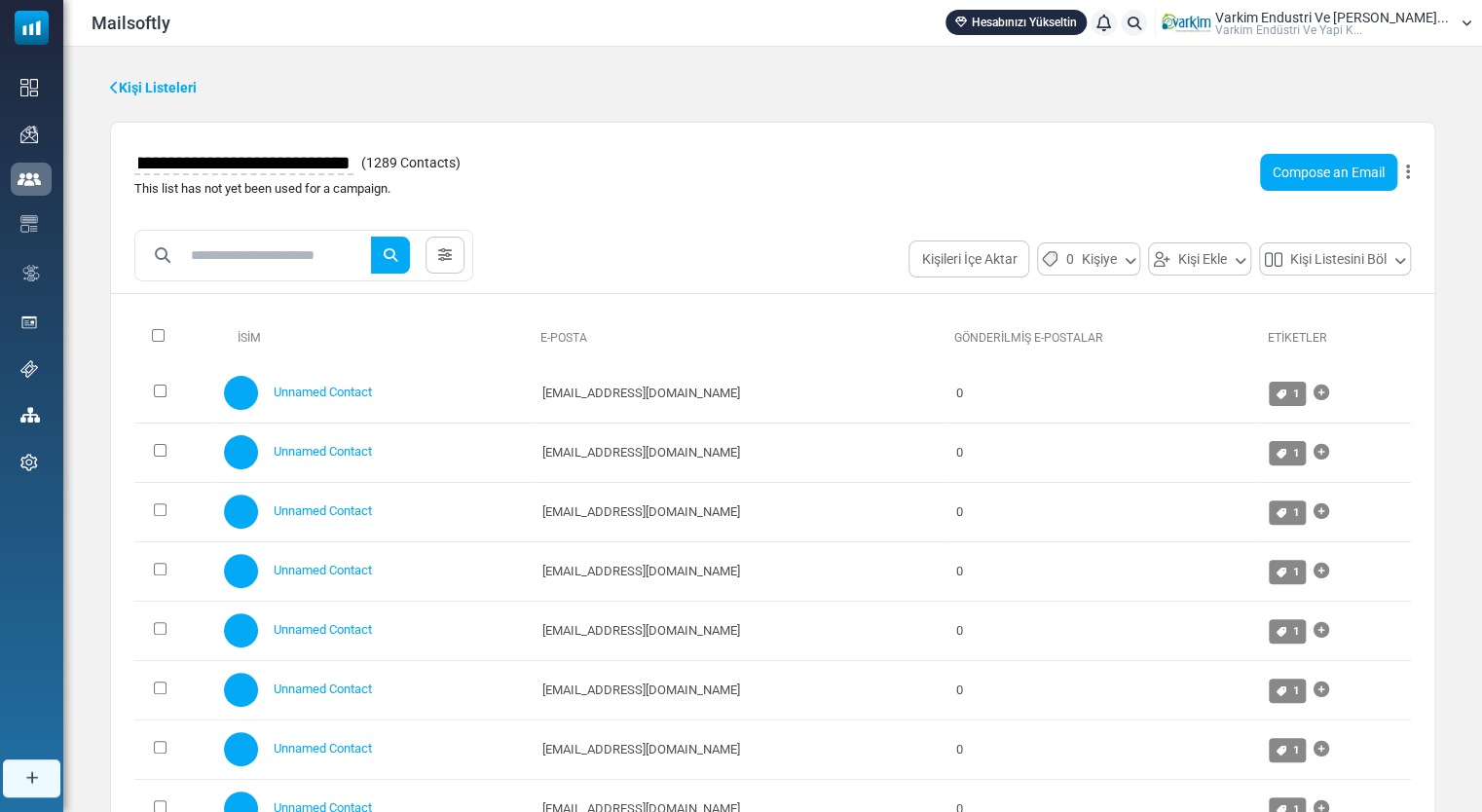
scroll to position [0, 12]
type input "**********"
click at [795, 261] on body "Mailsoftly Hesabınızı Yükseltin Bildirimler Varkim Endustri Ve Yapi Kim... Vark…" at bounding box center [741, 562] width 1482 height 1124
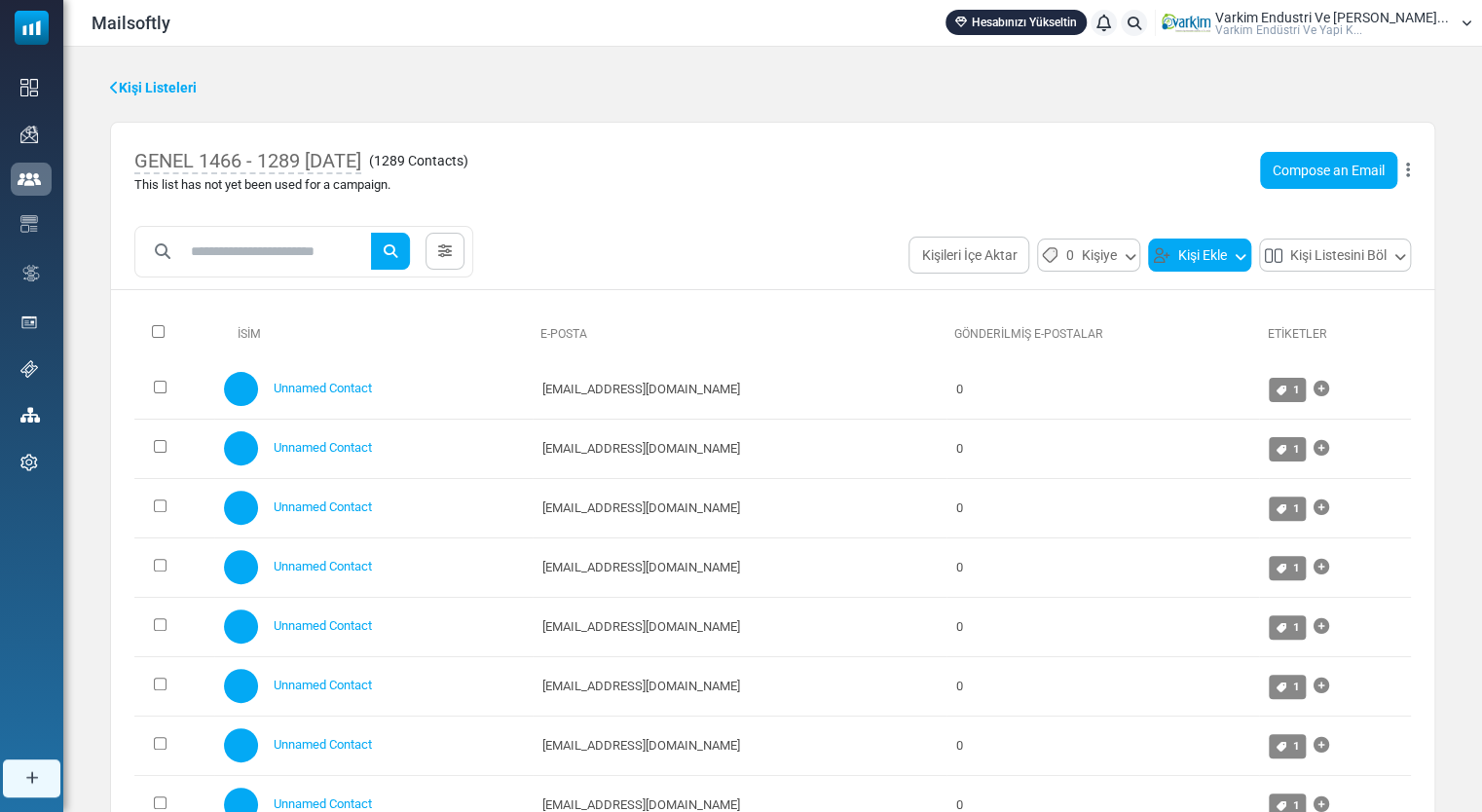
click at [1211, 263] on button "Kişi Ekle" at bounding box center [1200, 254] width 103 height 33
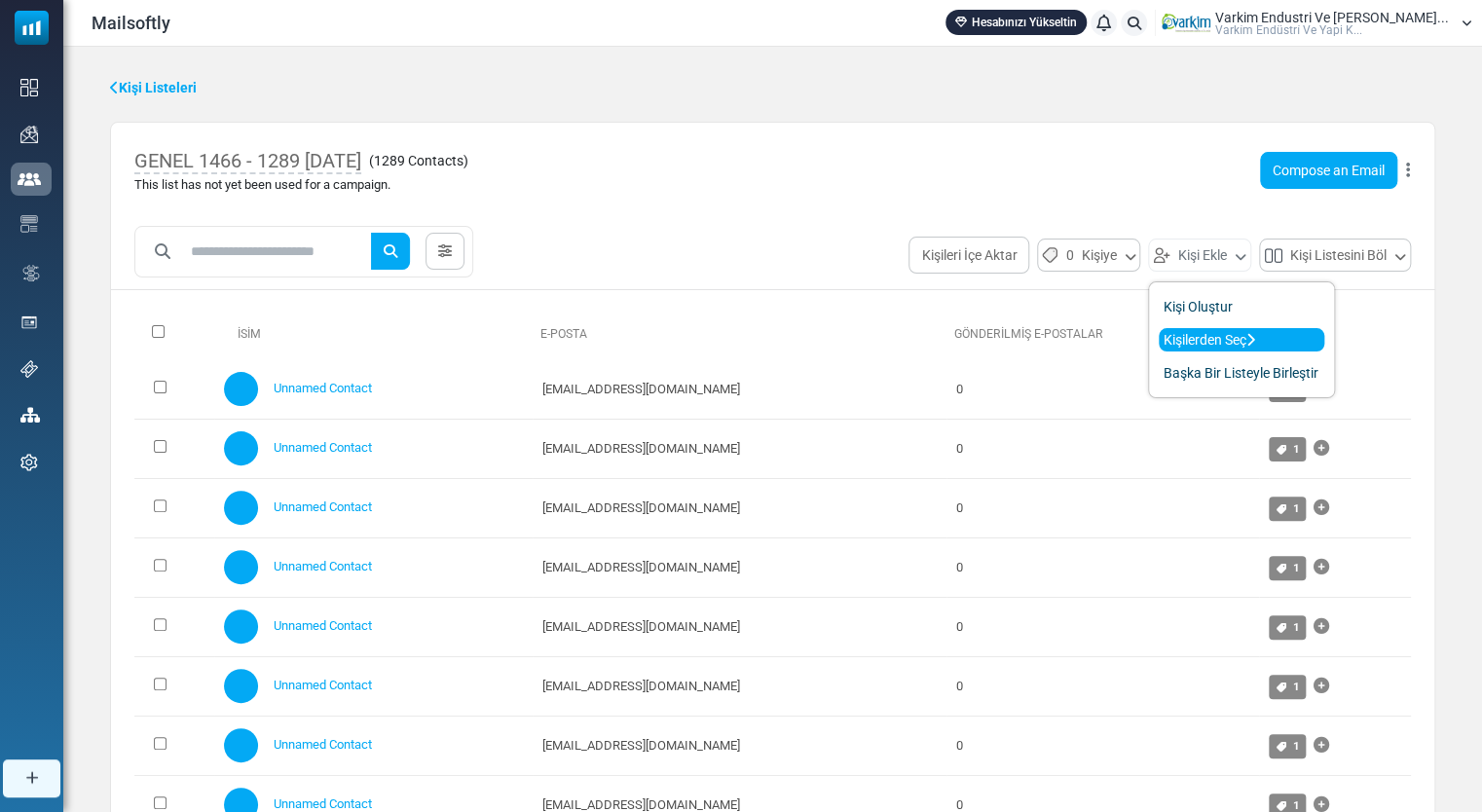
click at [1215, 336] on link "Kişilerden Seç" at bounding box center [1241, 340] width 166 height 24
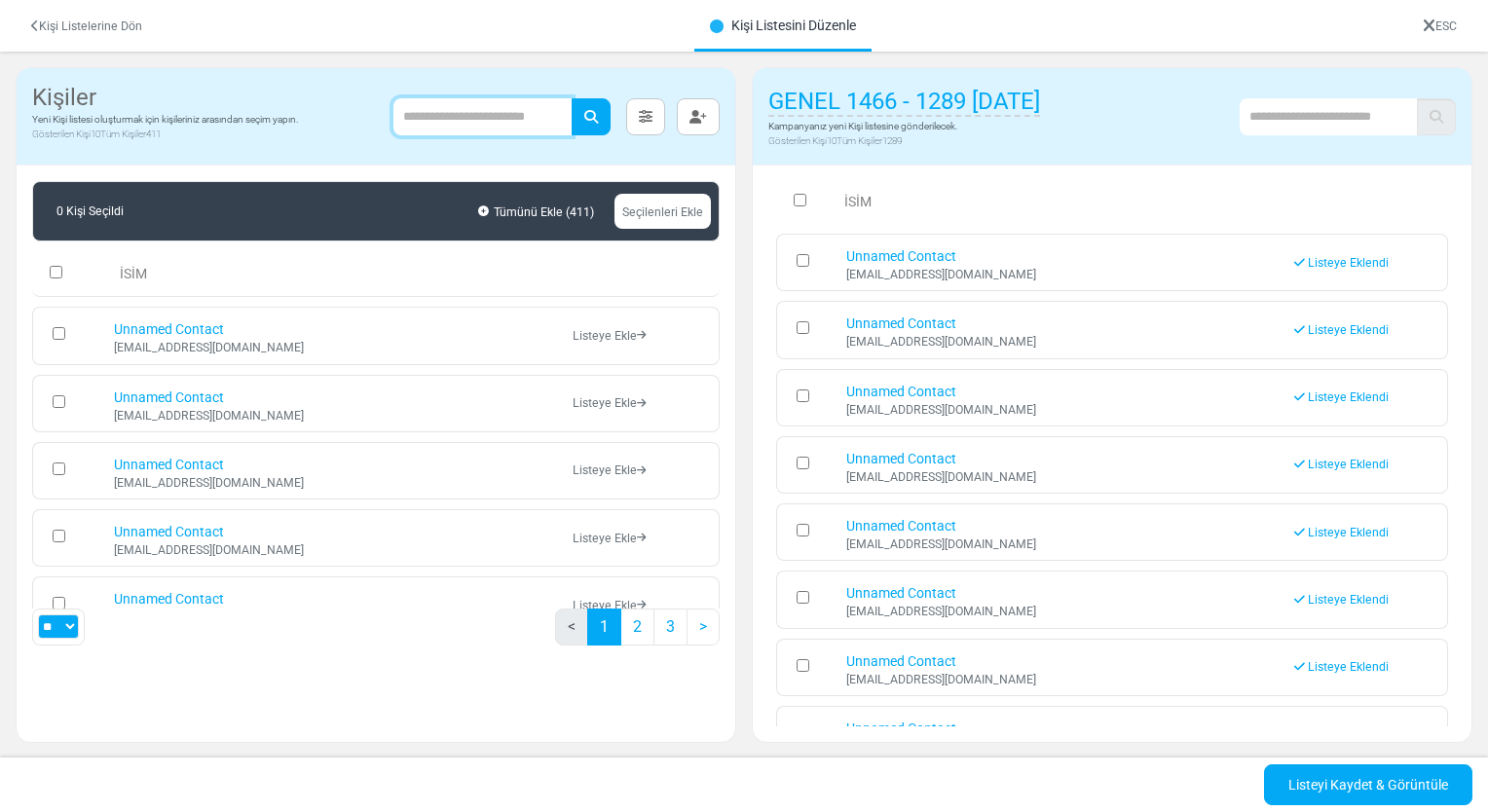
click at [472, 109] on input "text" at bounding box center [482, 116] width 179 height 37
type input "**********"
click at [590, 112] on icon "submit" at bounding box center [592, 117] width 14 height 14
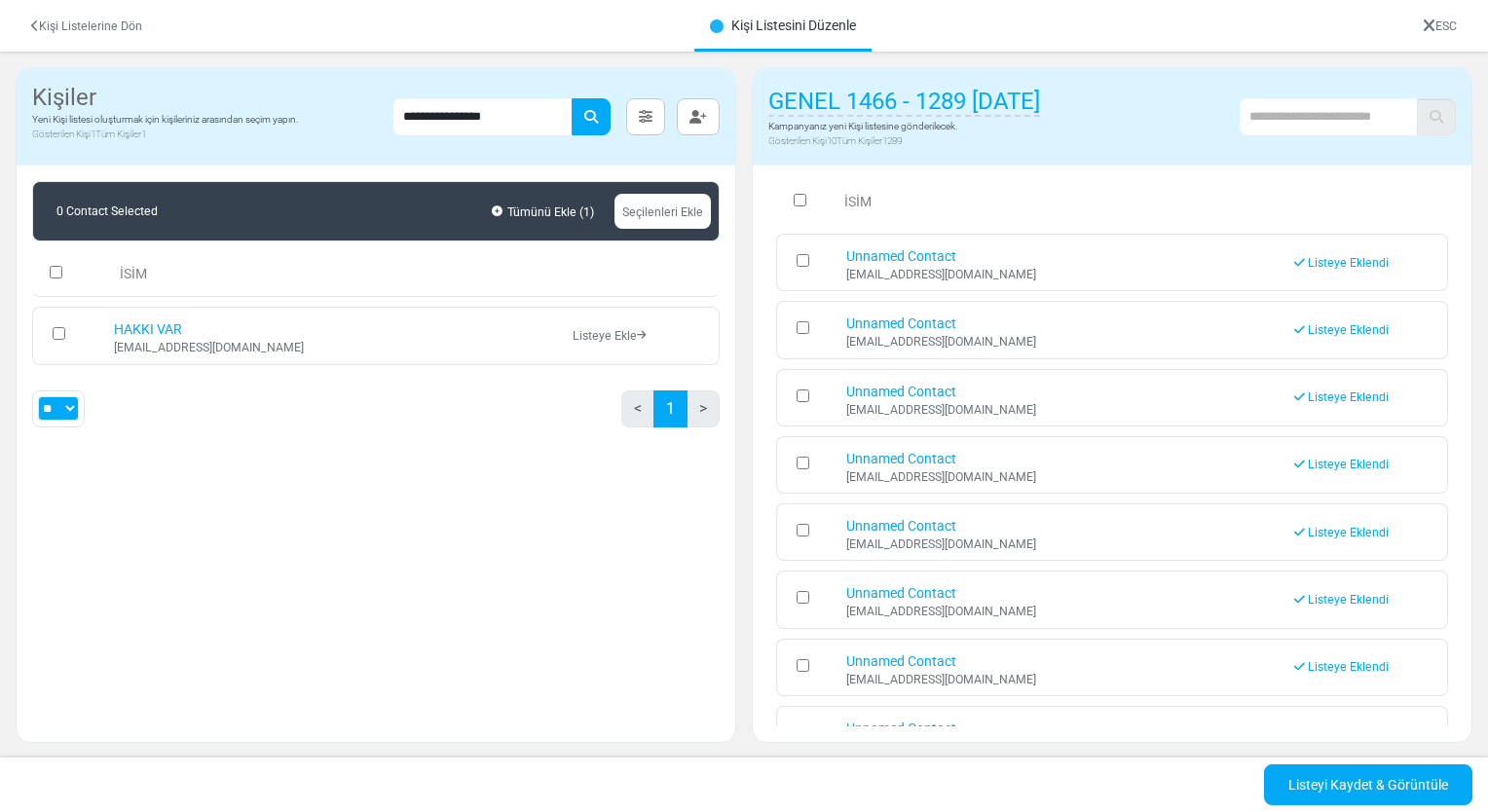
click at [623, 330] on link "Listeye Ekle" at bounding box center [609, 337] width 73 height 14
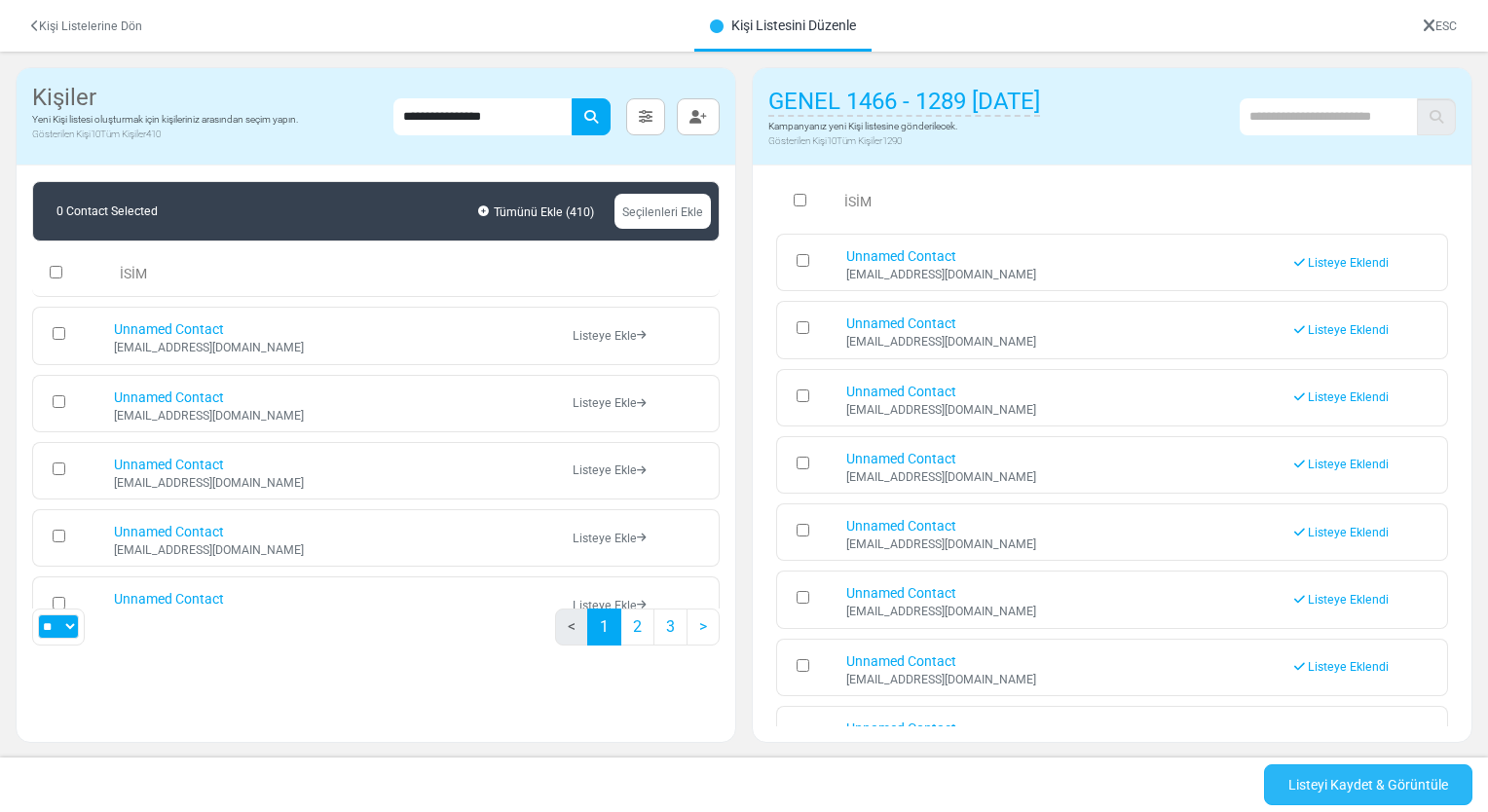
click at [1356, 793] on link "Listeyi Kaydet & Görüntüle" at bounding box center [1368, 784] width 208 height 41
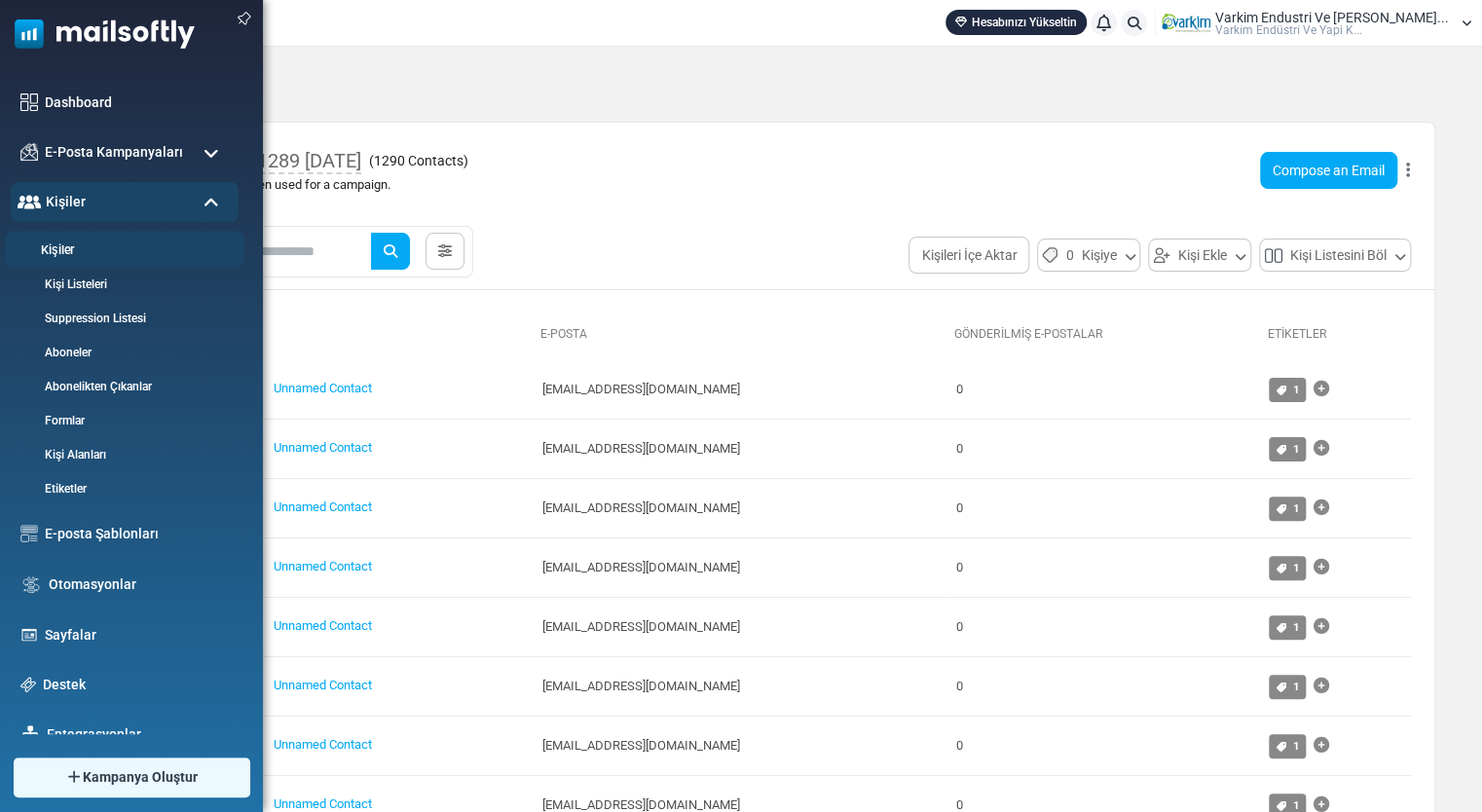
click at [129, 257] on link "Kişiler" at bounding box center [121, 250] width 233 height 19
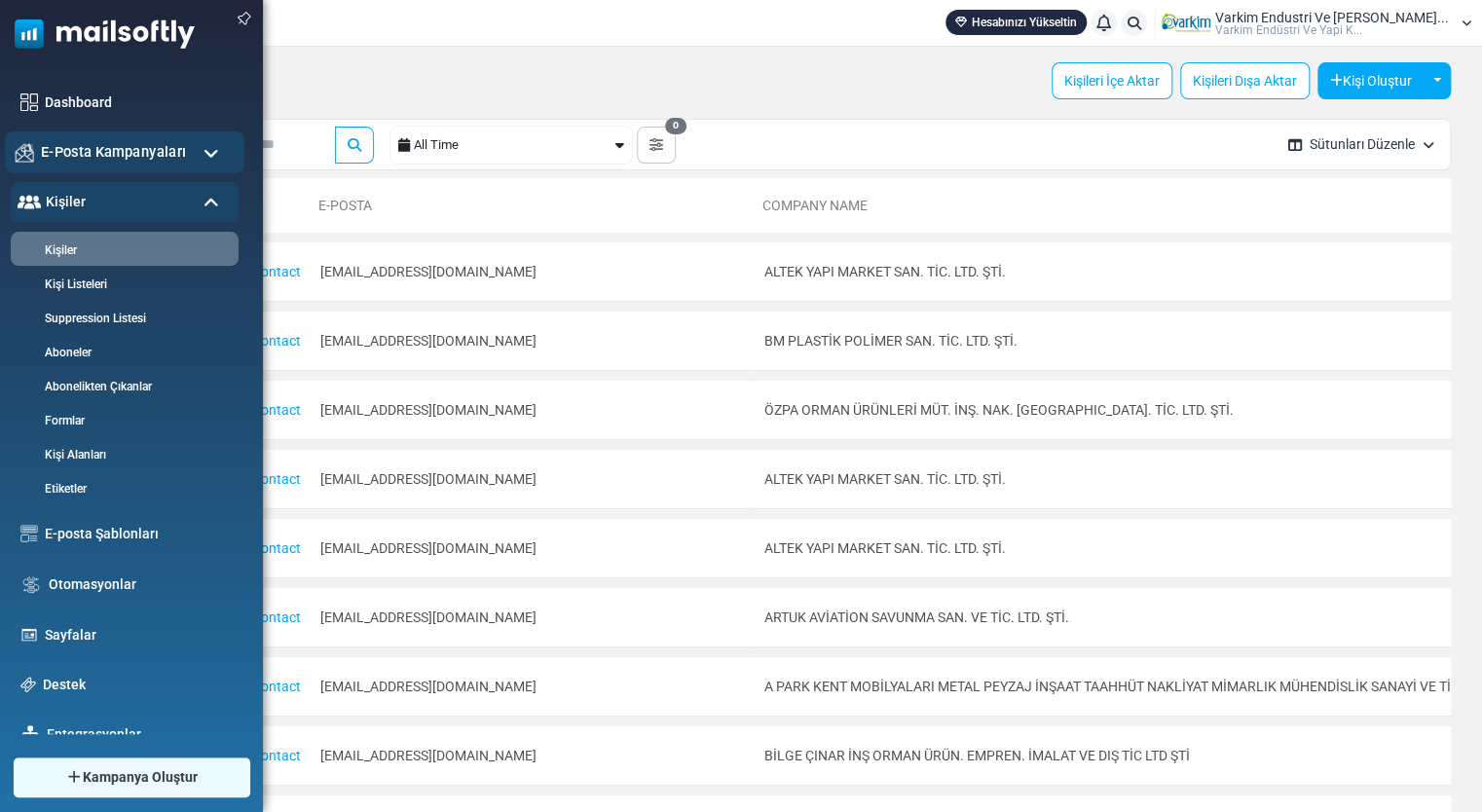
click at [159, 161] on span "E-Posta Kampanyaları" at bounding box center [113, 152] width 145 height 22
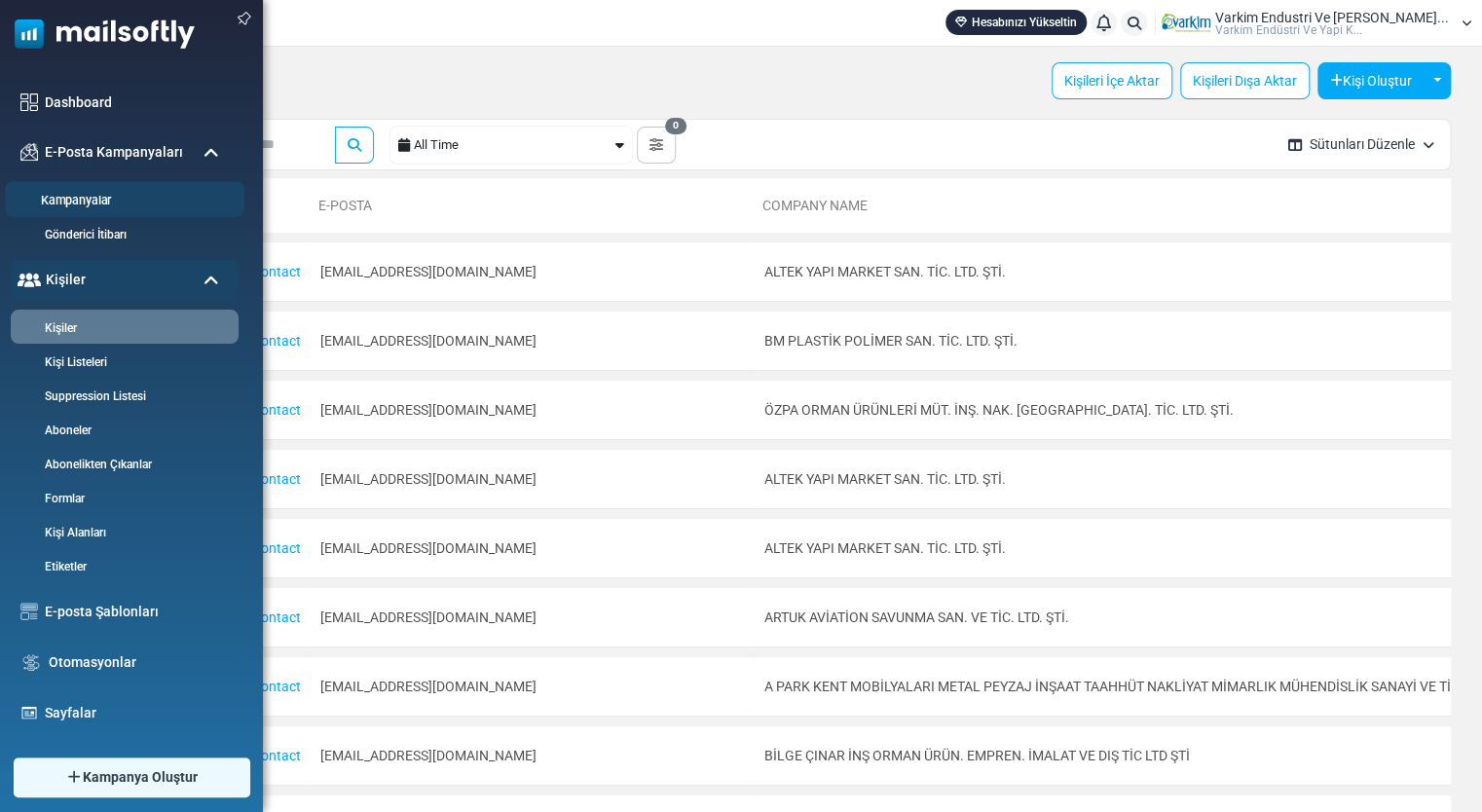
click at [140, 208] on link "Kampanyalar" at bounding box center [121, 201] width 233 height 19
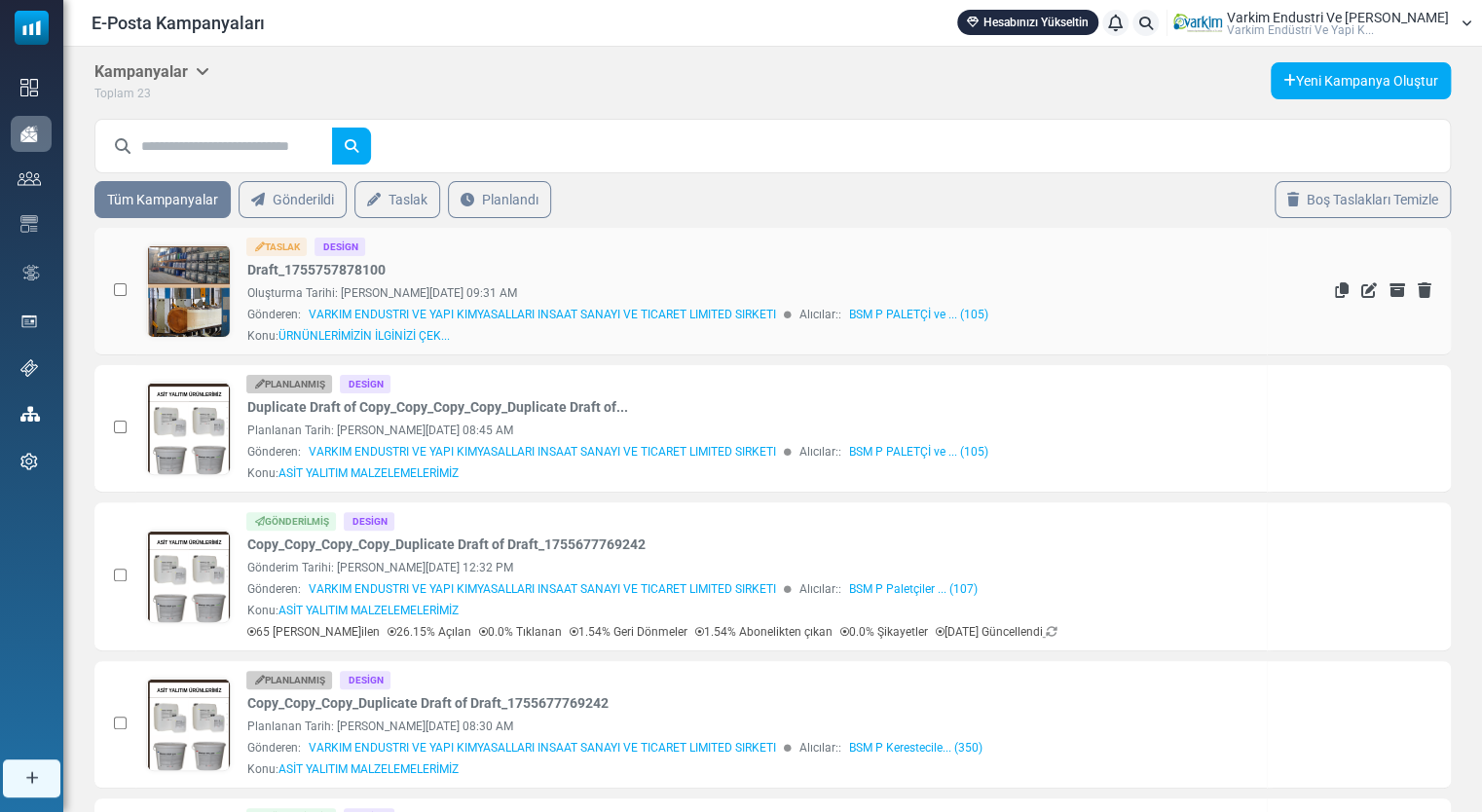
click at [203, 296] on link at bounding box center [189, 345] width 83 height 201
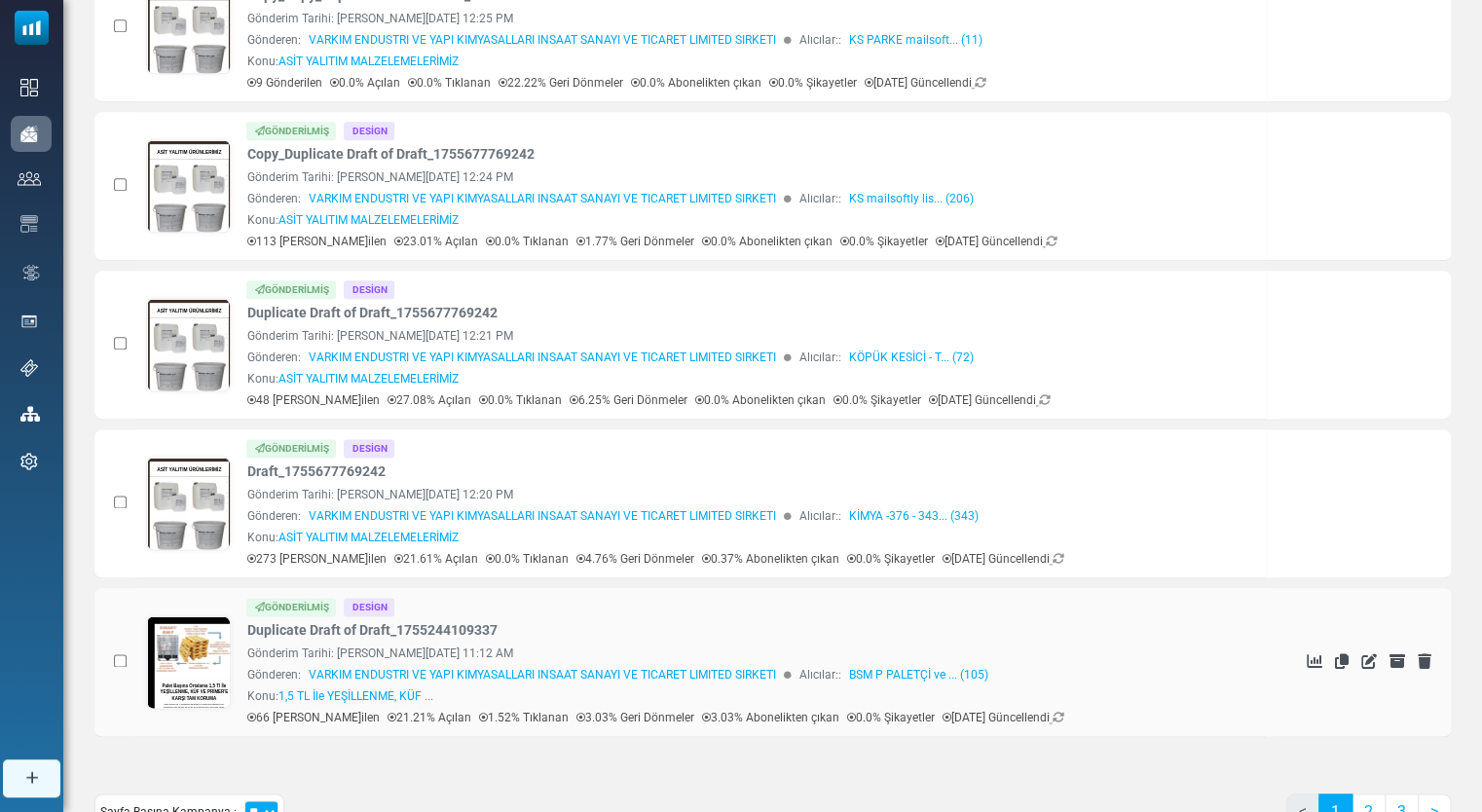
scroll to position [1080, 0]
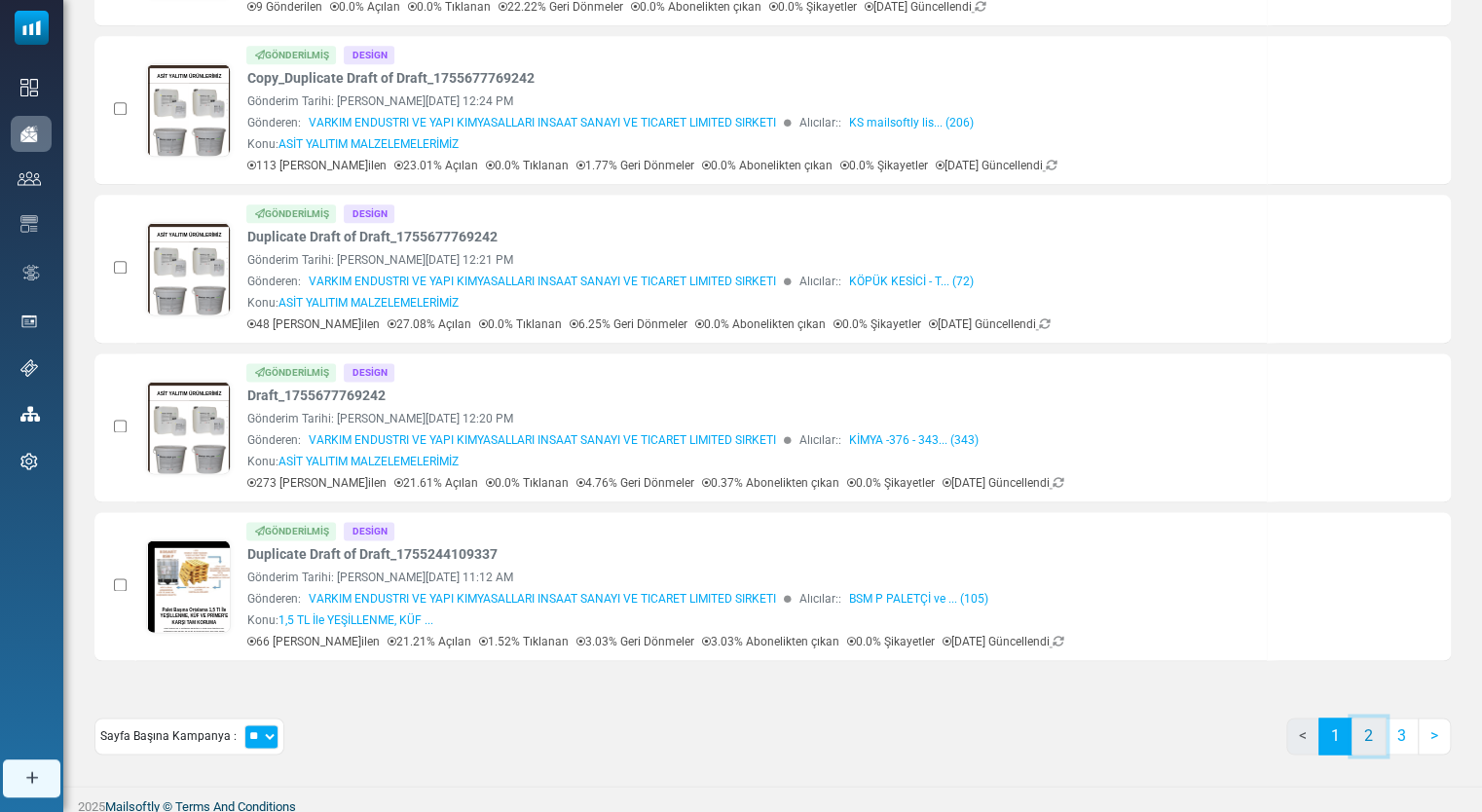
click at [1365, 736] on link "2" at bounding box center [1369, 736] width 34 height 37
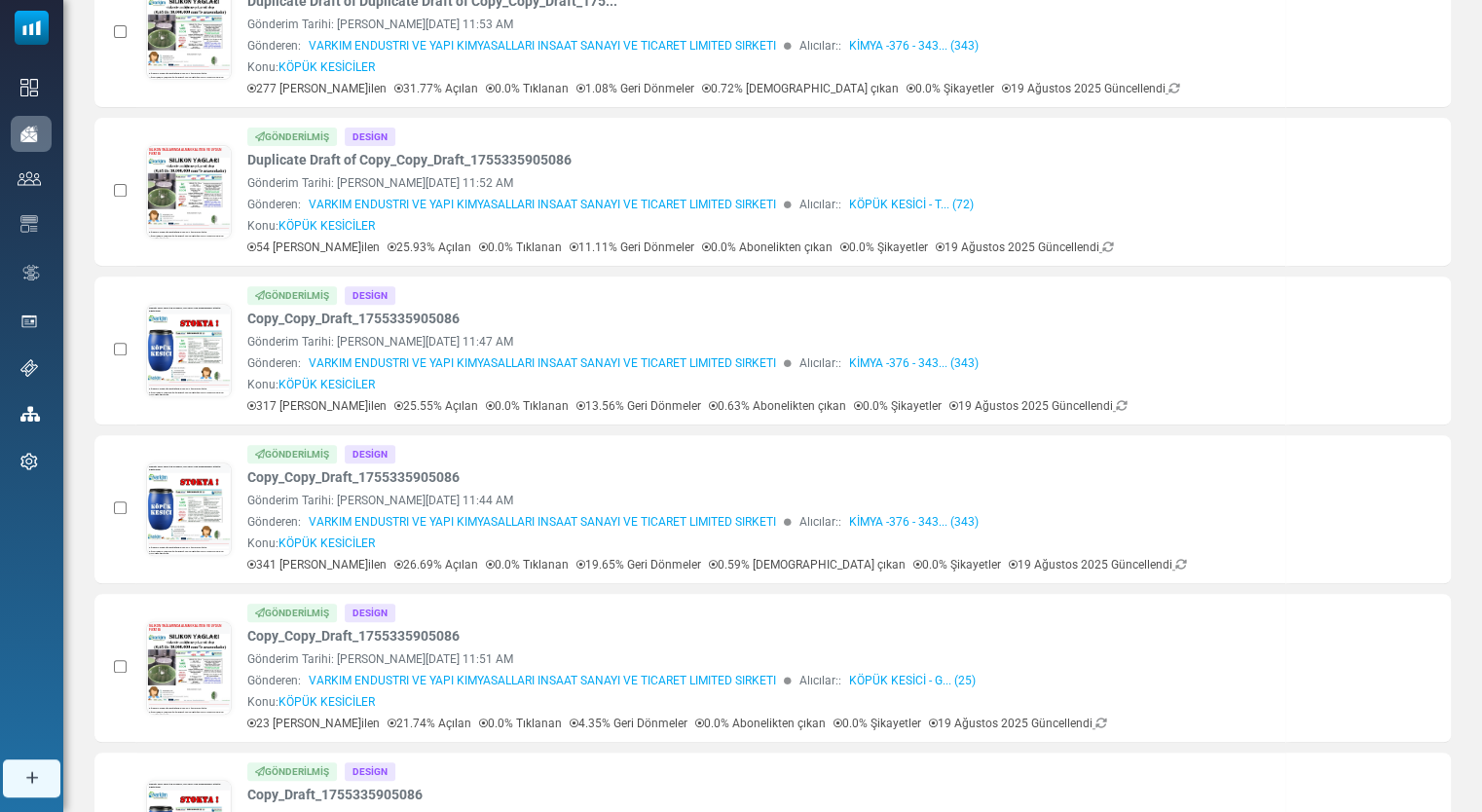
scroll to position [106, 0]
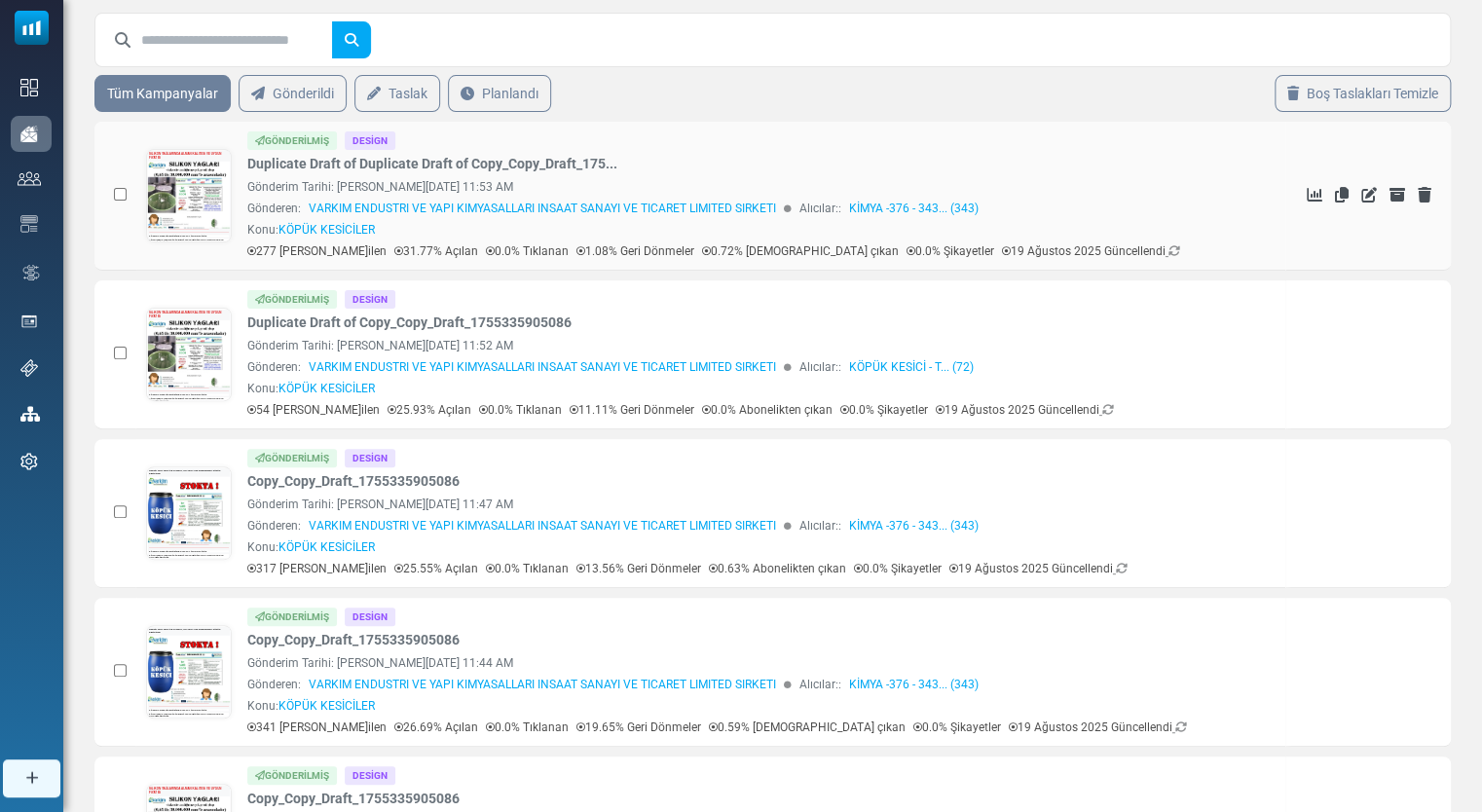
click at [198, 222] on link at bounding box center [189, 250] width 83 height 201
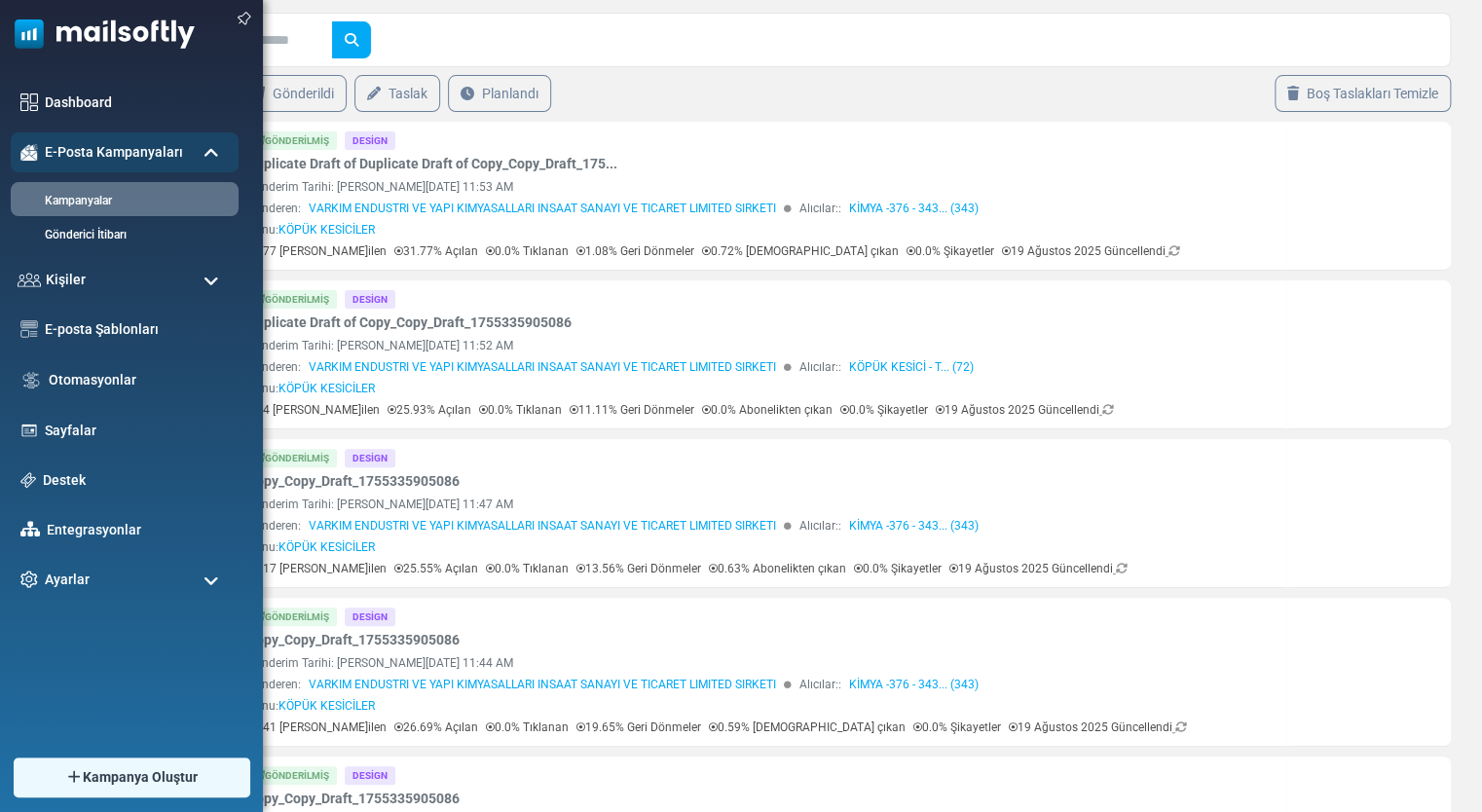
click at [128, 558] on ul "Dashboard E-Posta Kampanyaları Kampanyalar Gönderici İtibarı Kişiler Kişiler Ki…" at bounding box center [126, 340] width 253 height 517
click at [133, 564] on div "Ayarlar" at bounding box center [124, 580] width 239 height 42
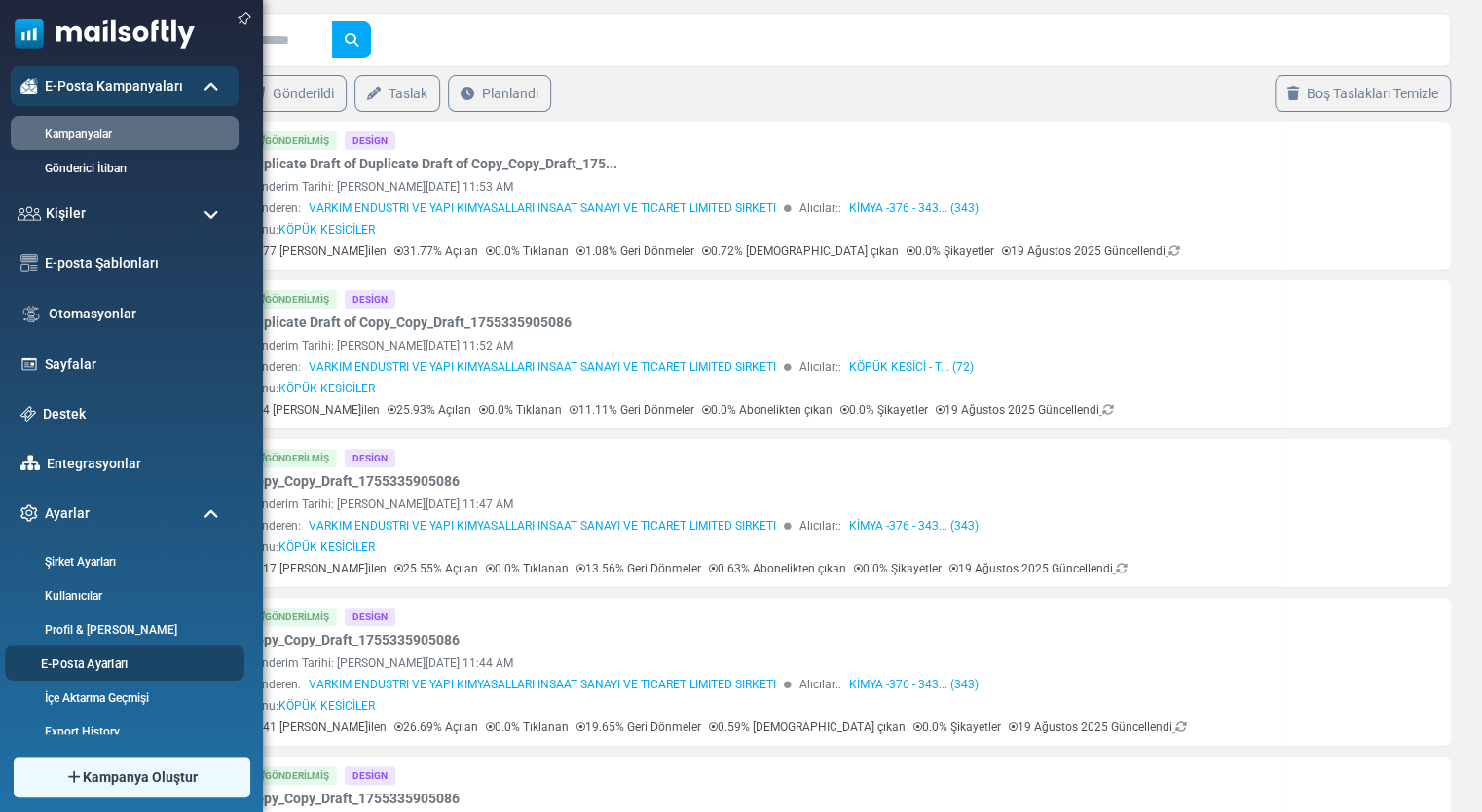
scroll to position [113, 0]
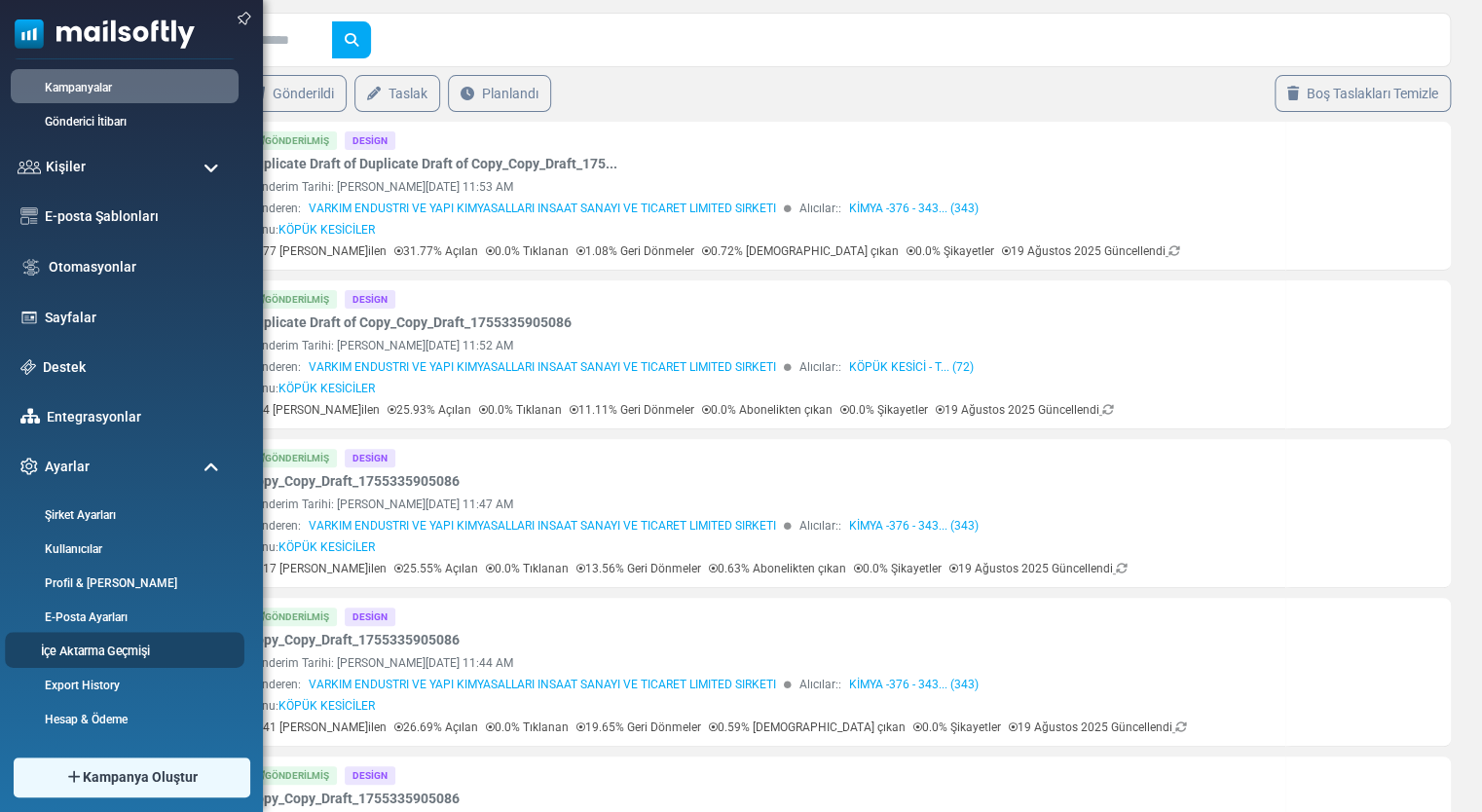
click at [147, 653] on link "İçe Aktarma Geçmişi" at bounding box center [121, 650] width 233 height 19
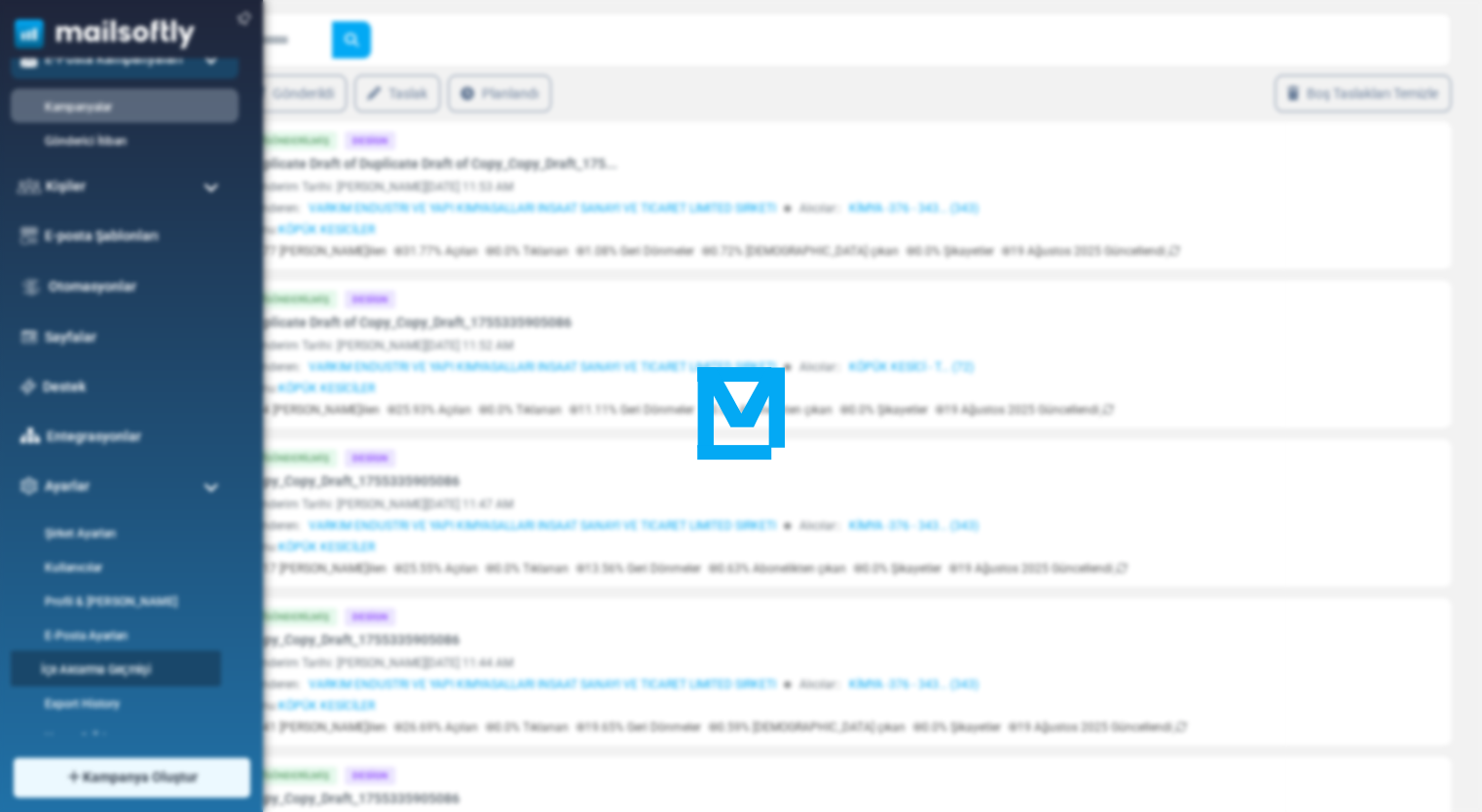
scroll to position [0, 0]
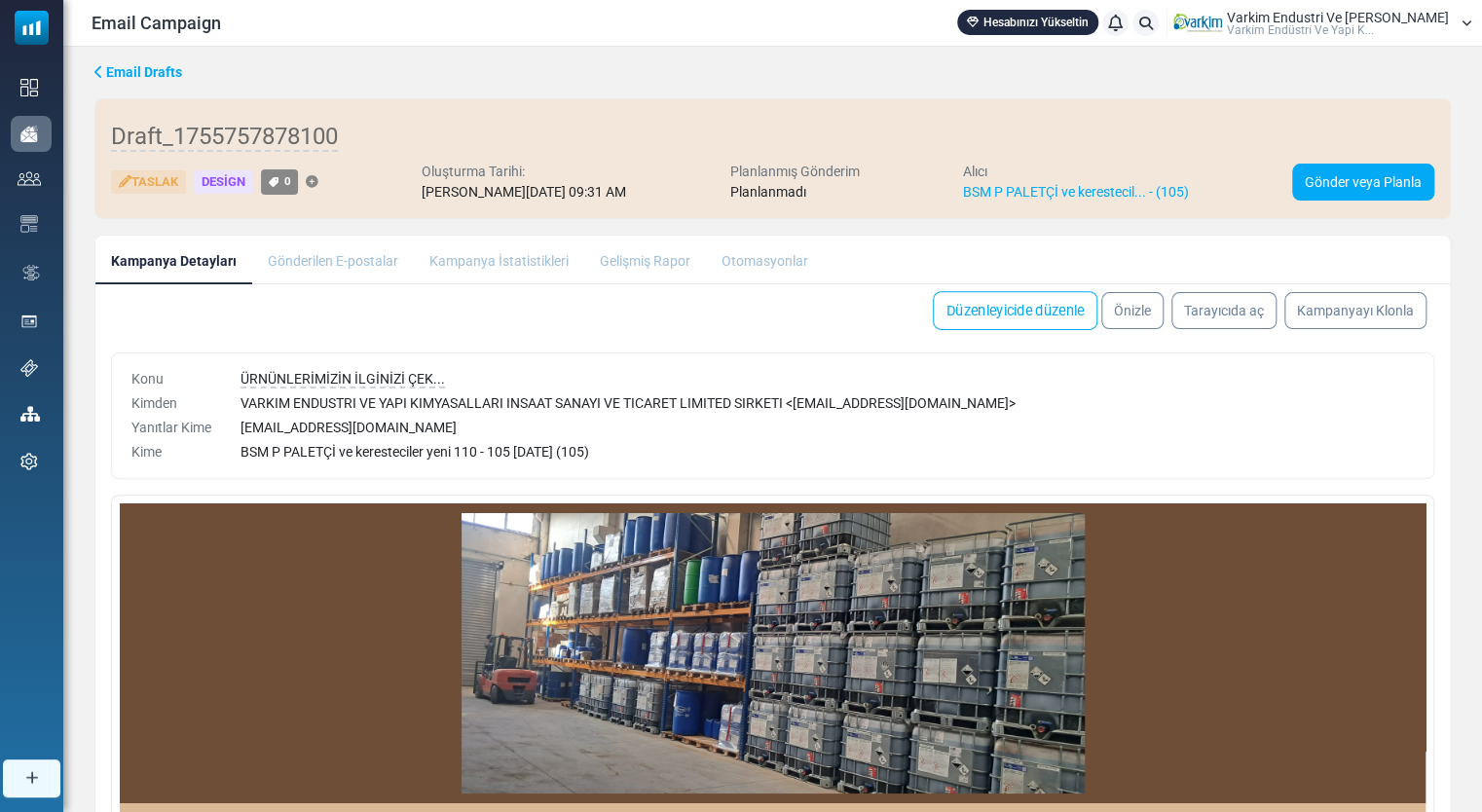
click at [1031, 309] on link "Düzenleyicide düzenle" at bounding box center [1015, 310] width 165 height 39
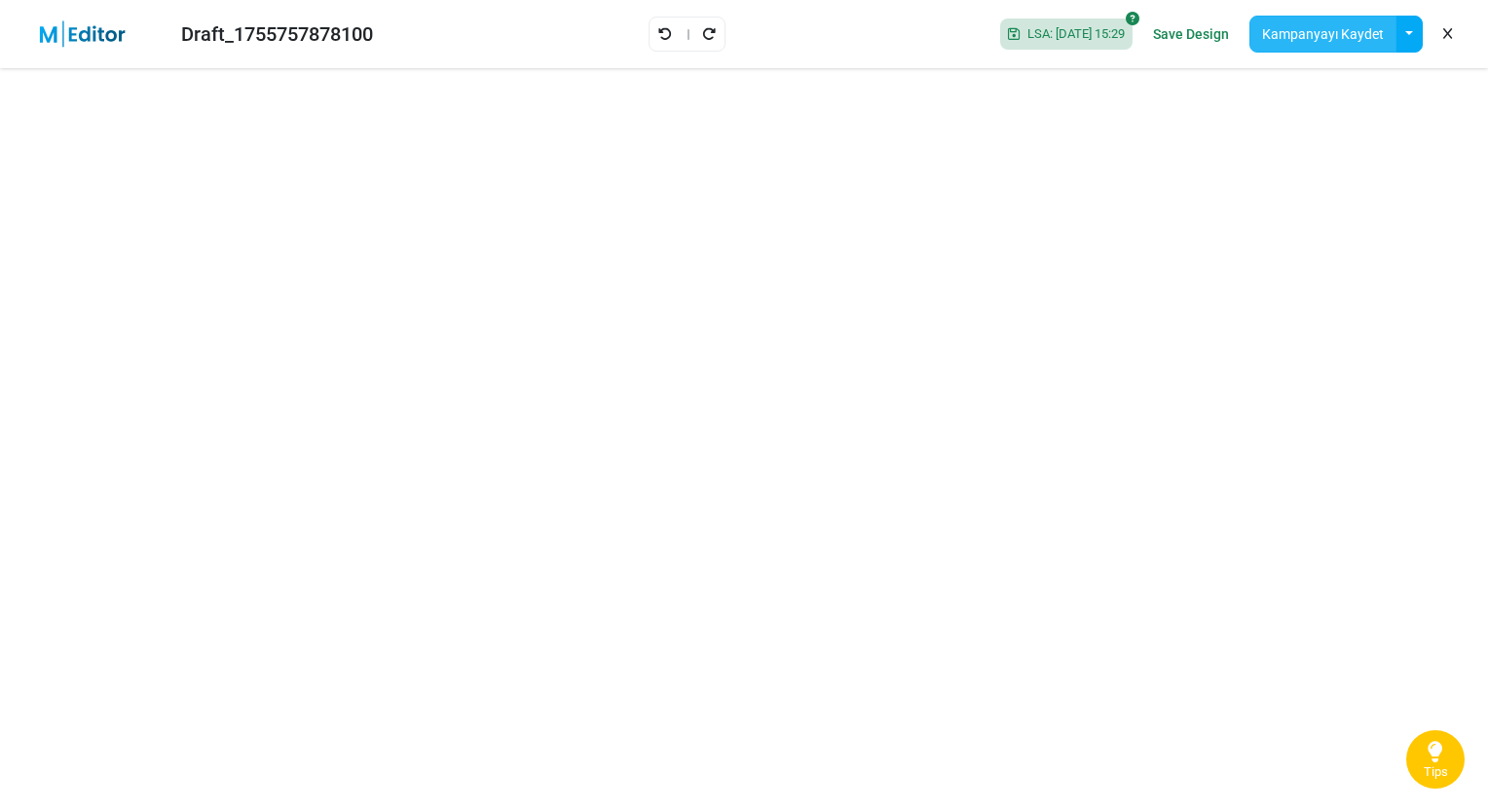
click at [1314, 39] on button "Kampanyayı Kaydet" at bounding box center [1323, 34] width 147 height 37
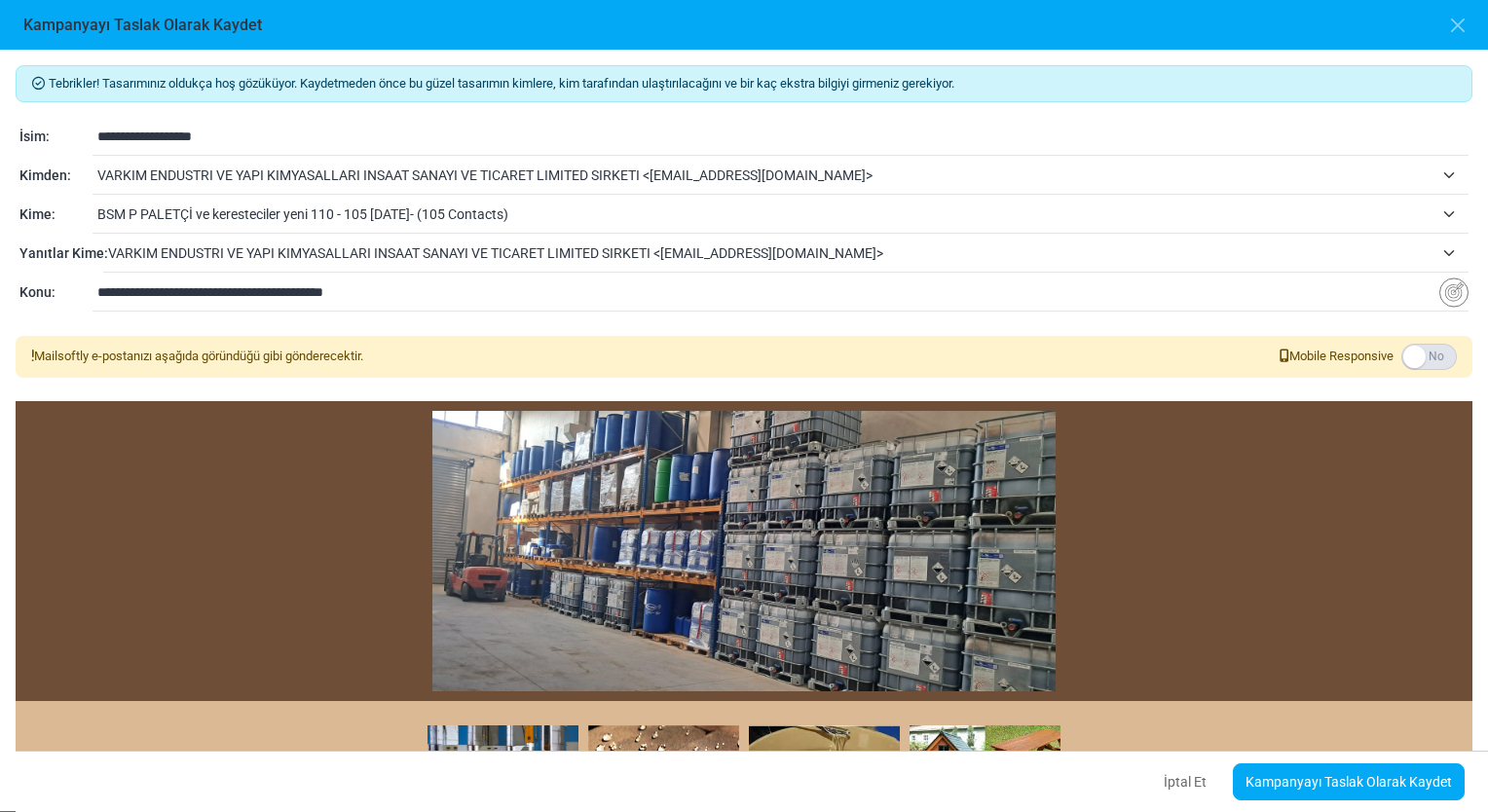
click at [548, 217] on span "BSM P PALETÇİ ve keresteciler yeni 110 - 105 19.08.2025- (105 Contacts)" at bounding box center [765, 214] width 1336 height 24
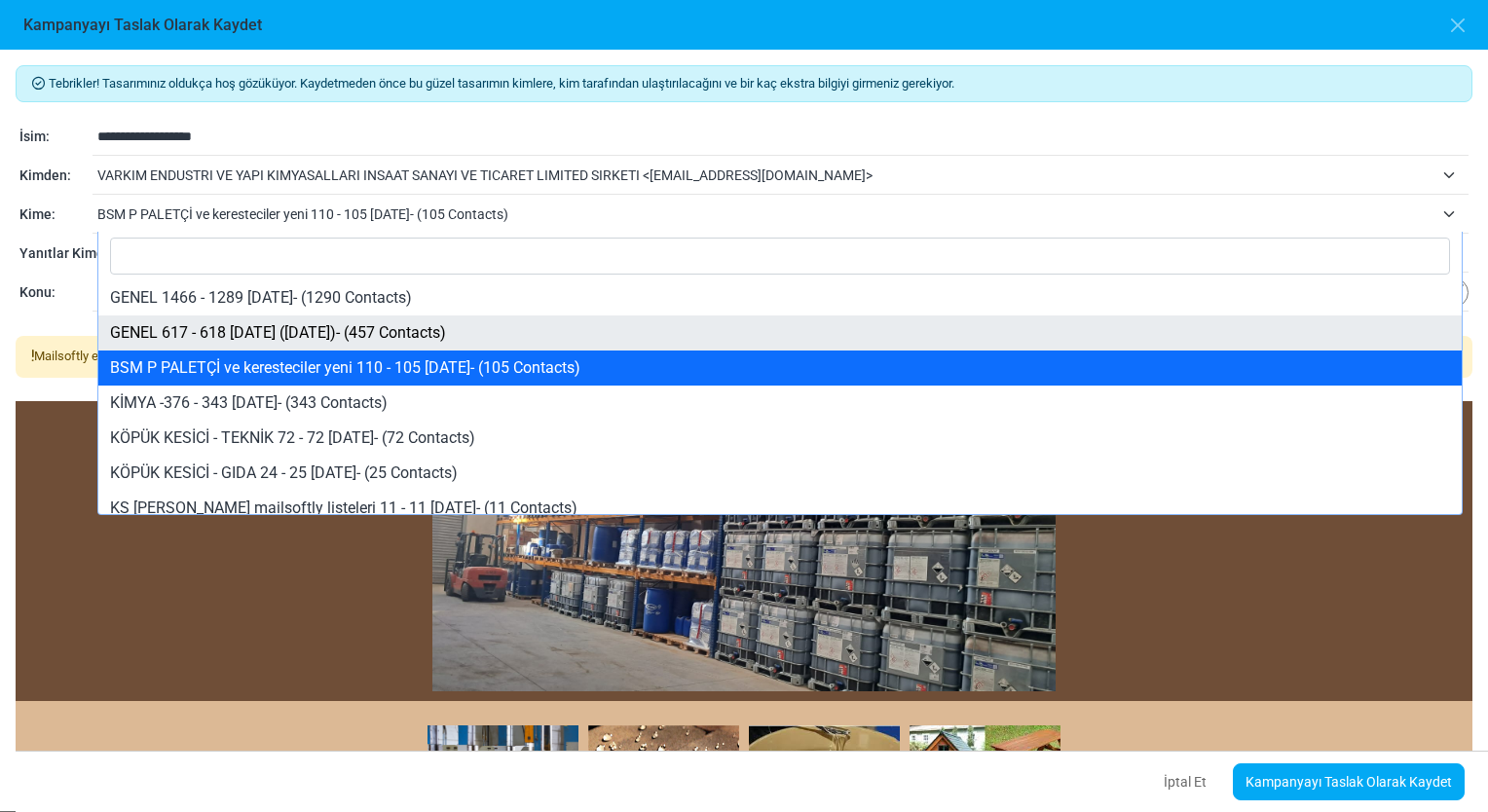
select select "*****"
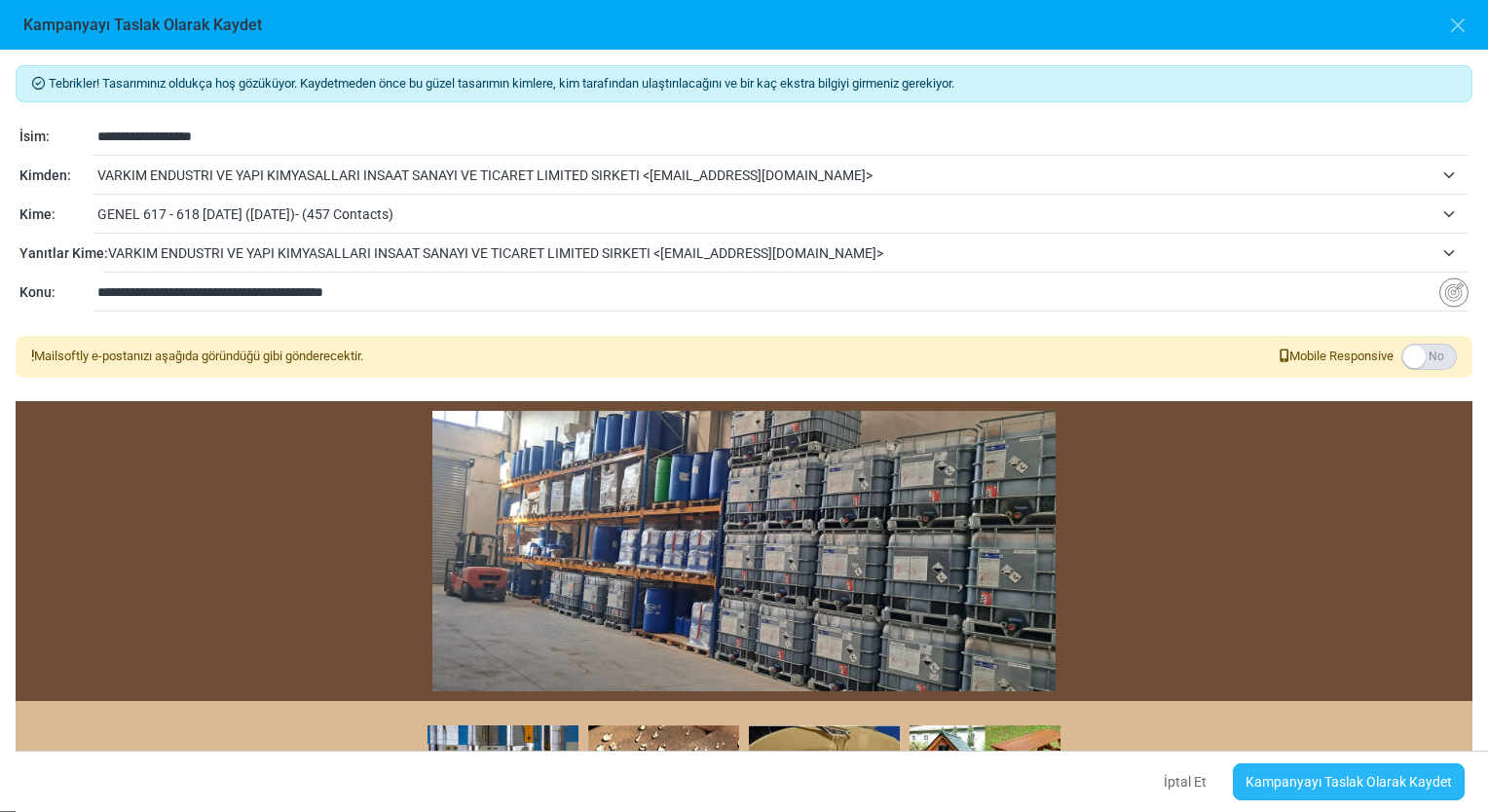
click at [1366, 781] on link "Kampanyayı Taslak Olarak Kaydet" at bounding box center [1348, 781] width 231 height 37
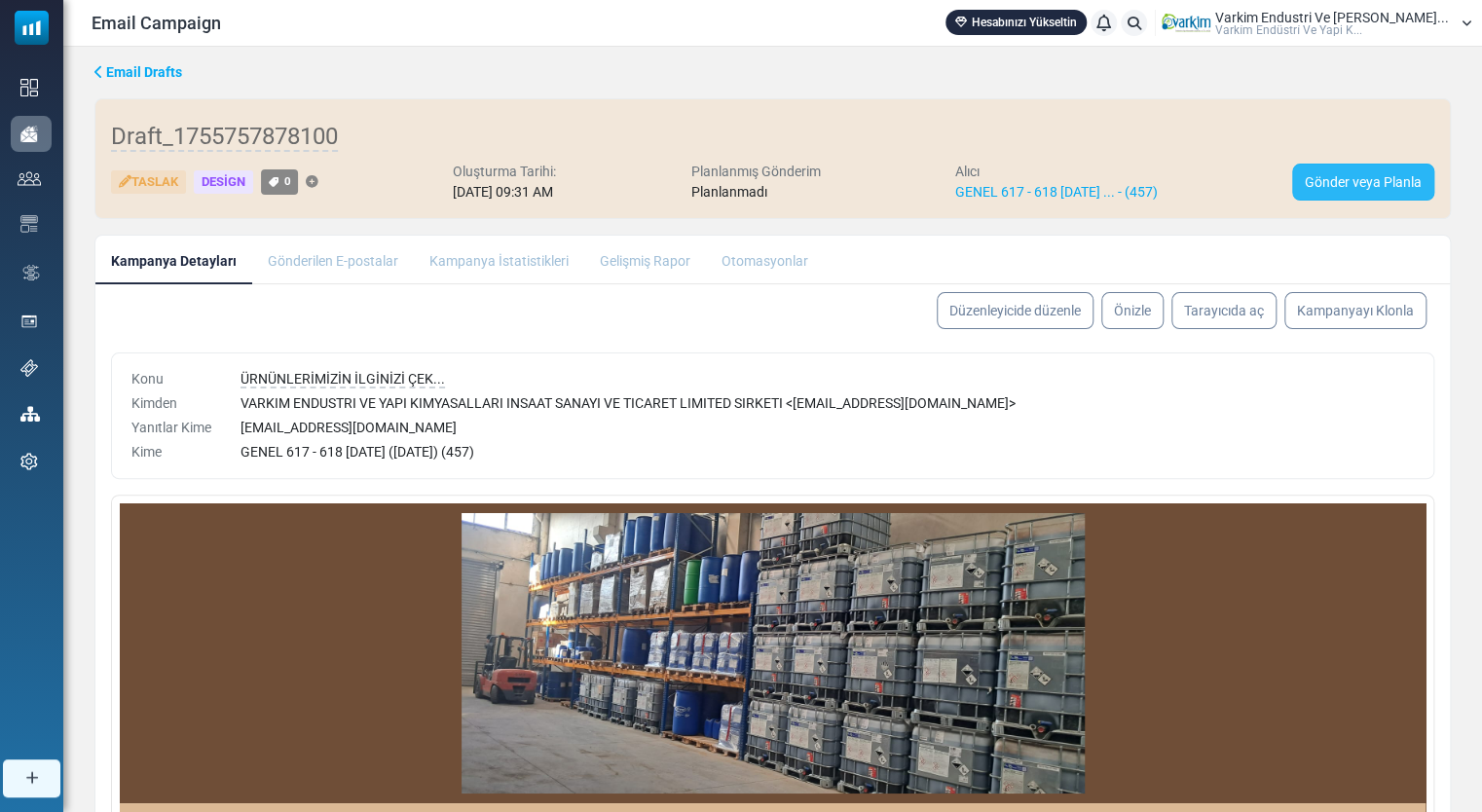
click at [1348, 173] on link "Gönder veya Planla" at bounding box center [1363, 182] width 142 height 37
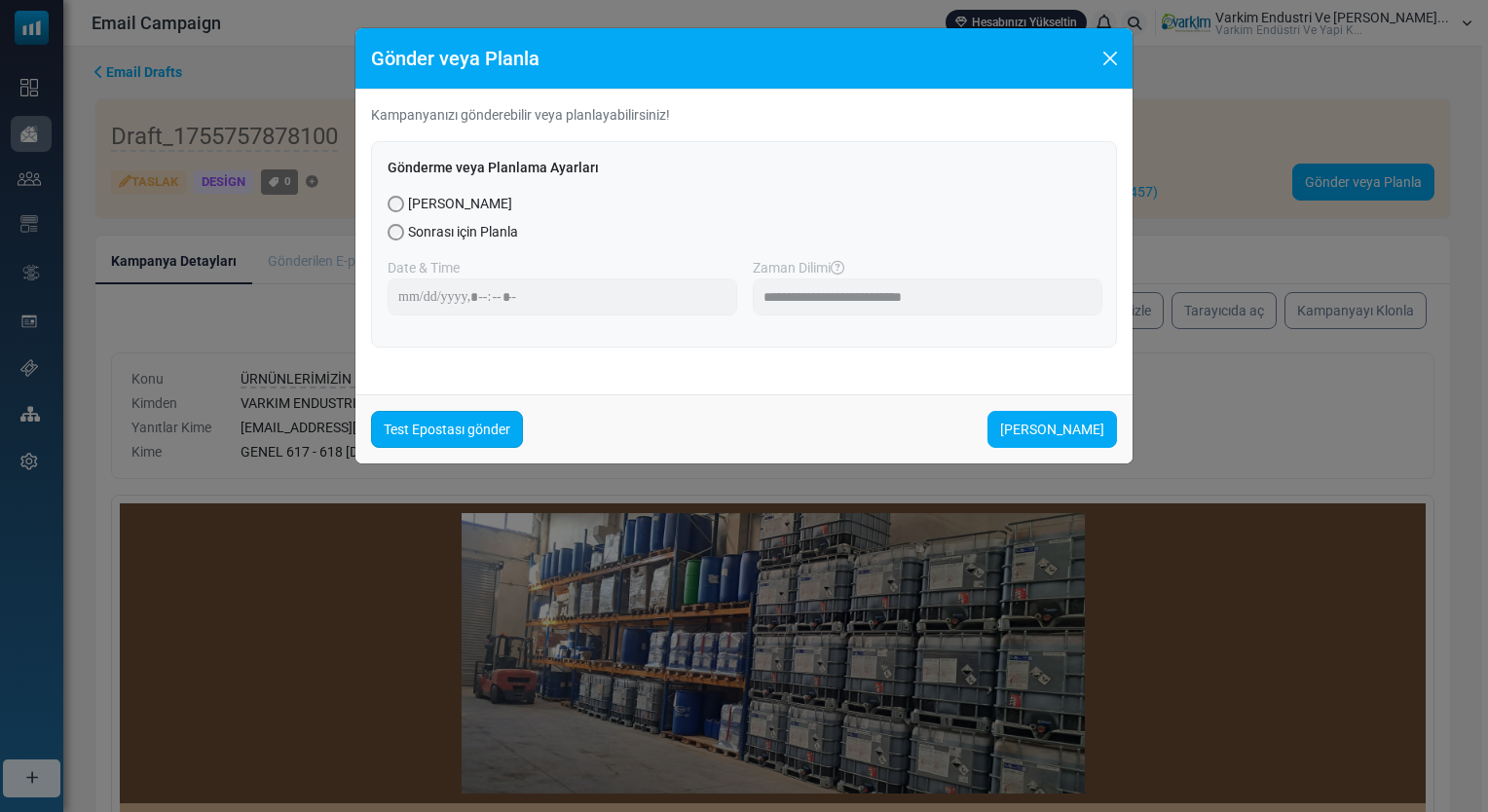
click at [476, 423] on link "Test Epostası gönder" at bounding box center [447, 429] width 152 height 37
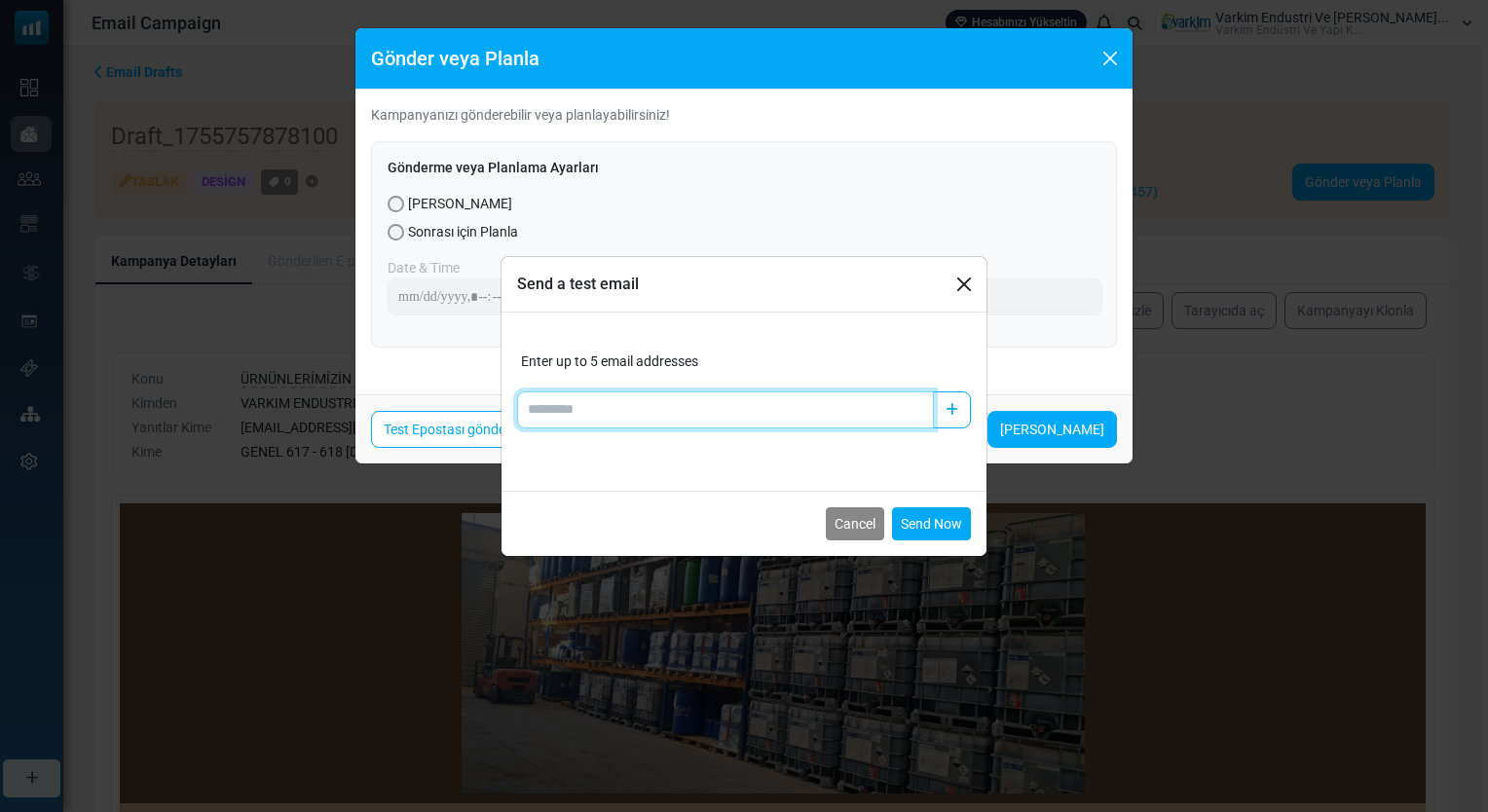
click at [603, 415] on input "Add email" at bounding box center [726, 409] width 417 height 37
type input "**********"
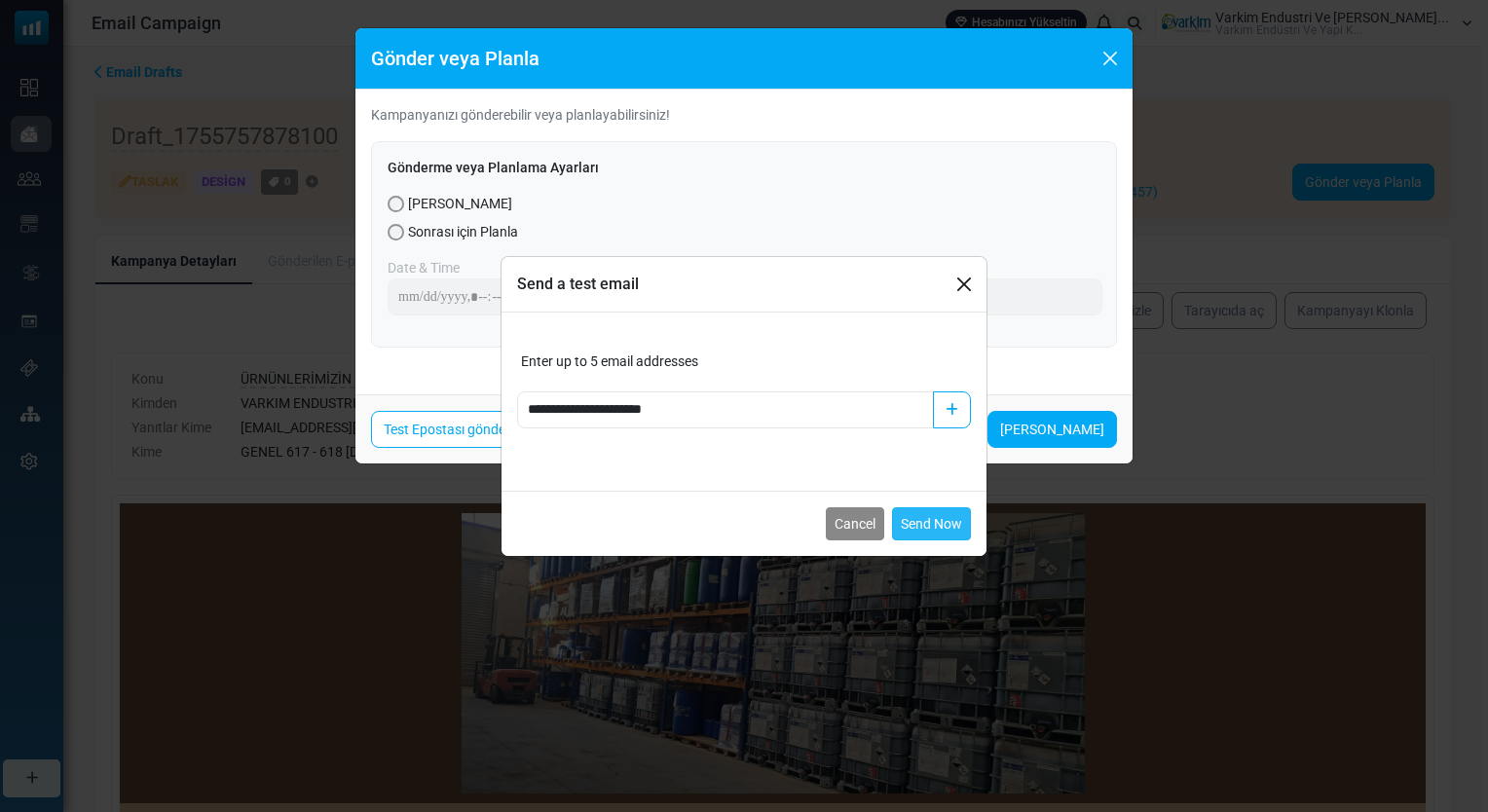
click at [935, 524] on button "Send Now" at bounding box center [931, 523] width 78 height 33
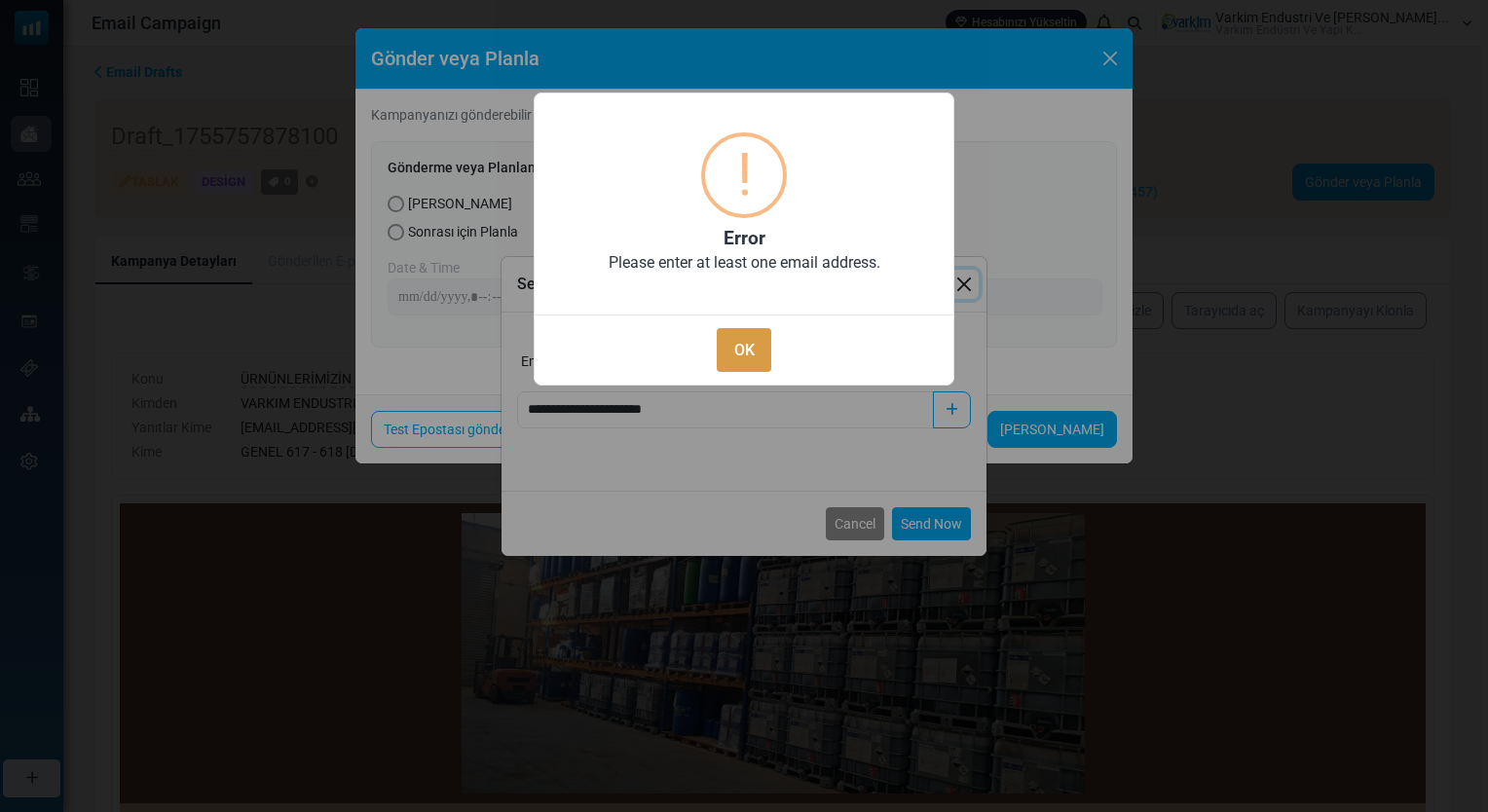
click at [758, 362] on button "OK" at bounding box center [744, 350] width 55 height 44
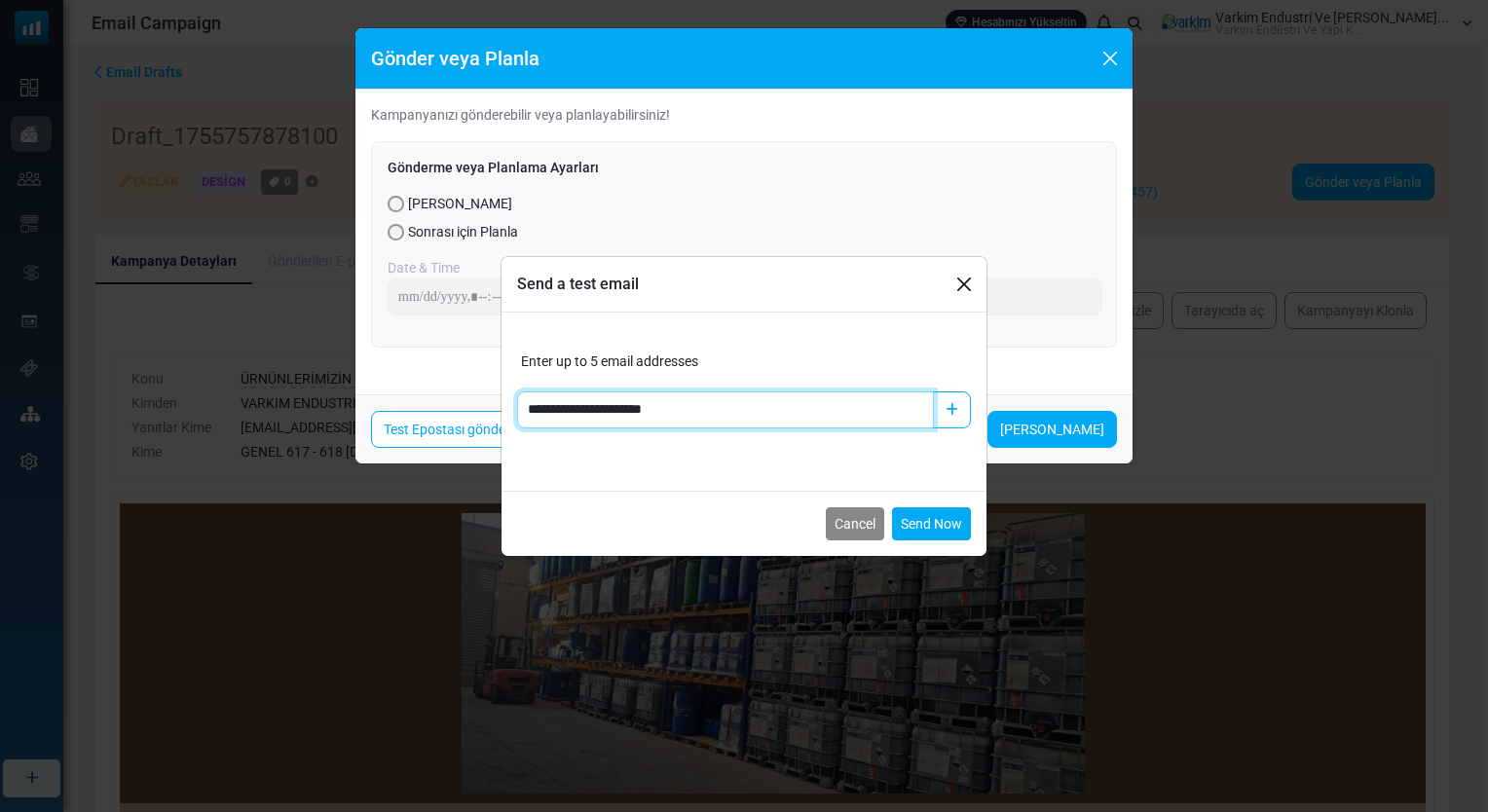
click at [886, 415] on input "**********" at bounding box center [726, 409] width 417 height 37
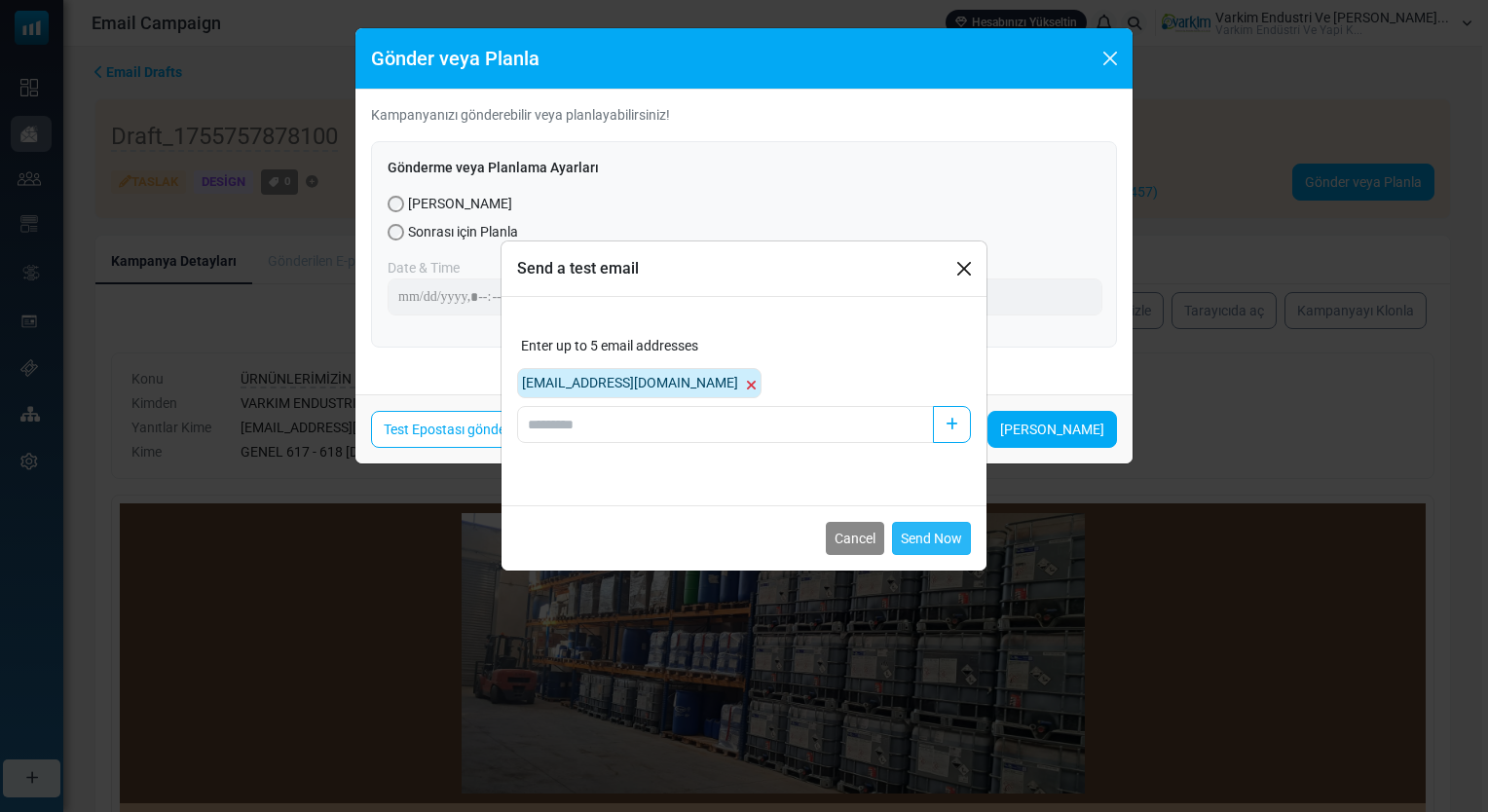
click at [954, 534] on button "Send Now" at bounding box center [931, 538] width 78 height 33
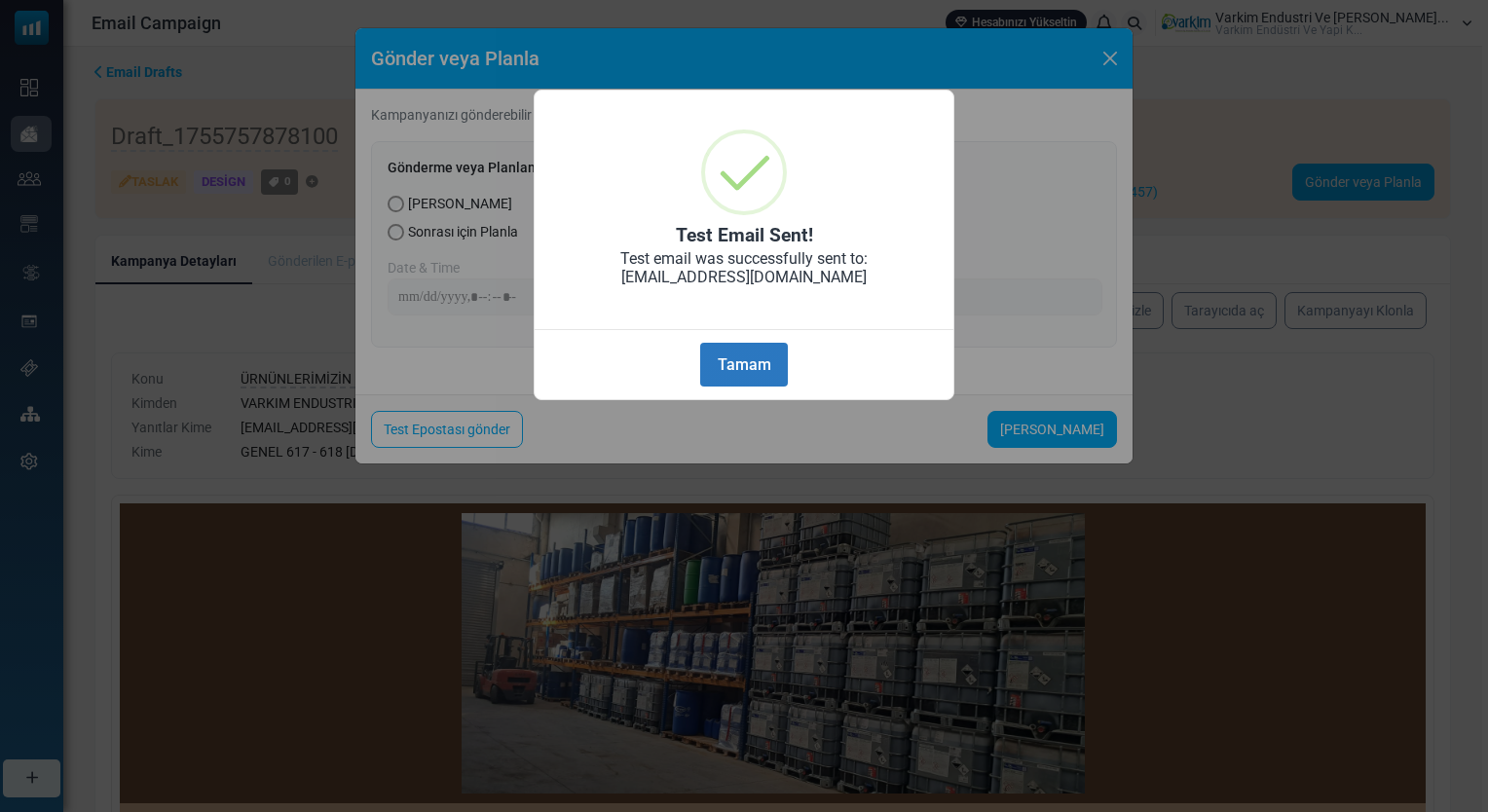
click at [741, 356] on button "Tamam" at bounding box center [744, 364] width 87 height 44
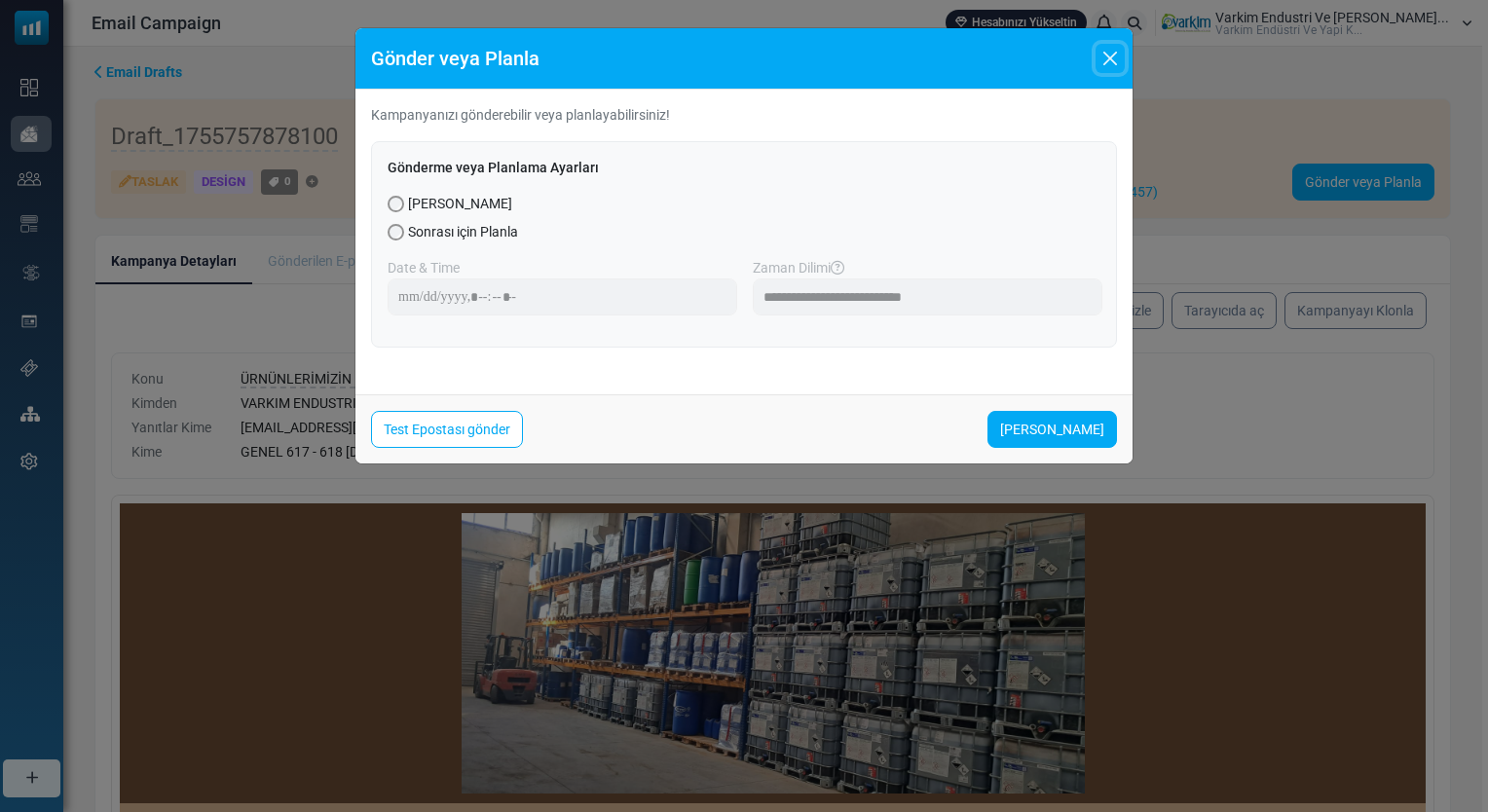
click at [1099, 61] on button "Close" at bounding box center [1110, 58] width 29 height 29
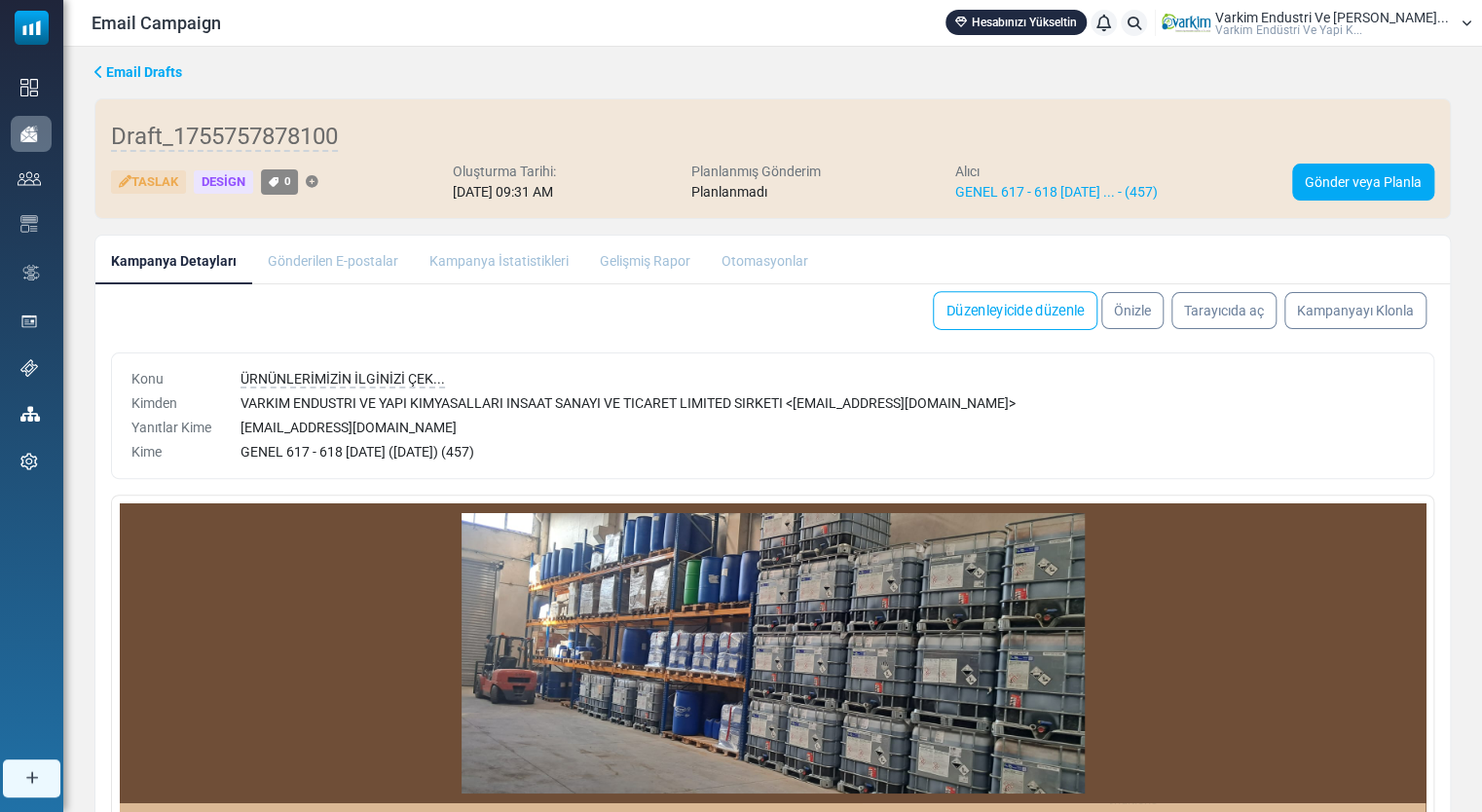
click at [1034, 299] on link "Düzenleyicide düzenle" at bounding box center [1015, 310] width 165 height 39
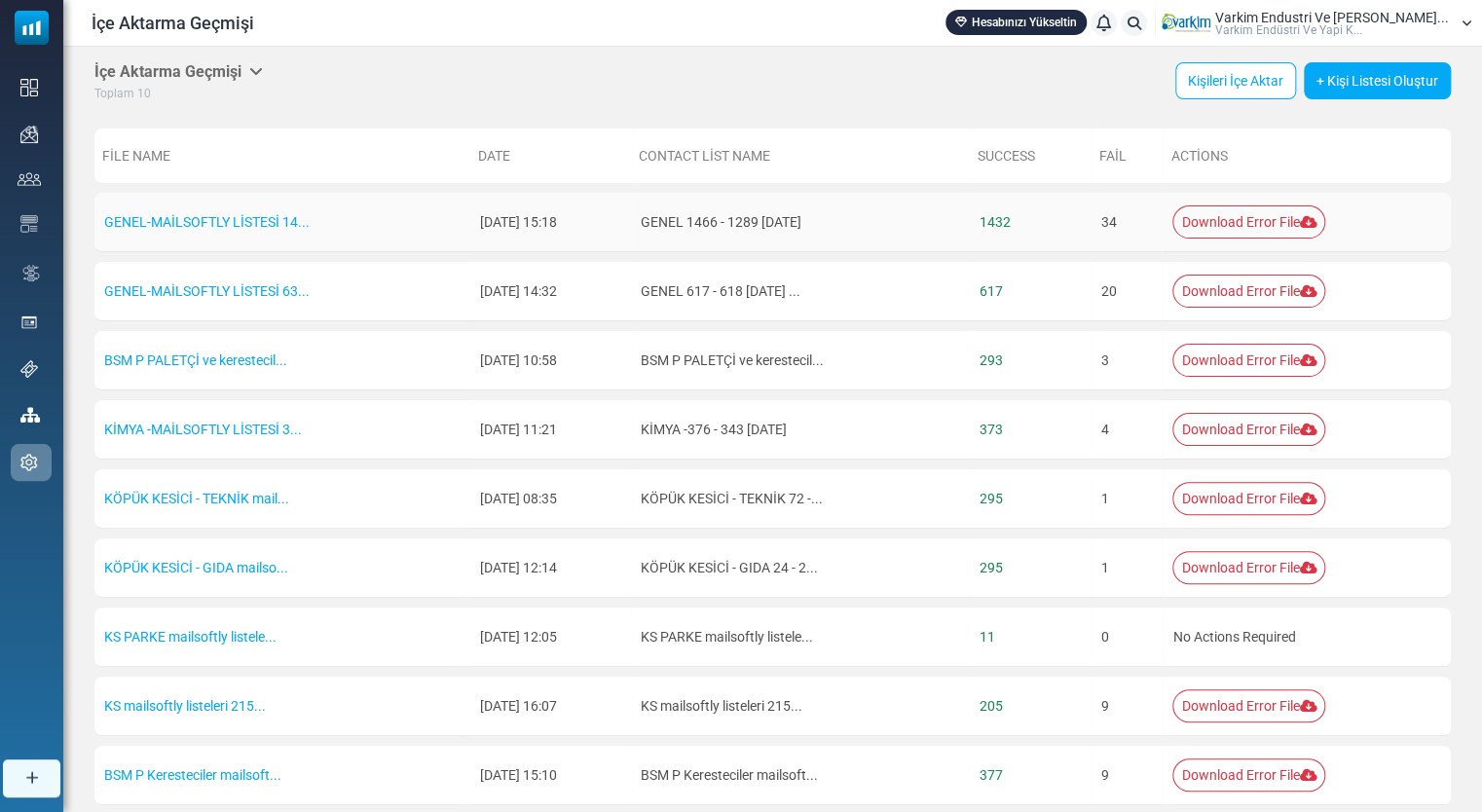
click at [1283, 221] on link "Download Error File" at bounding box center [1249, 221] width 153 height 33
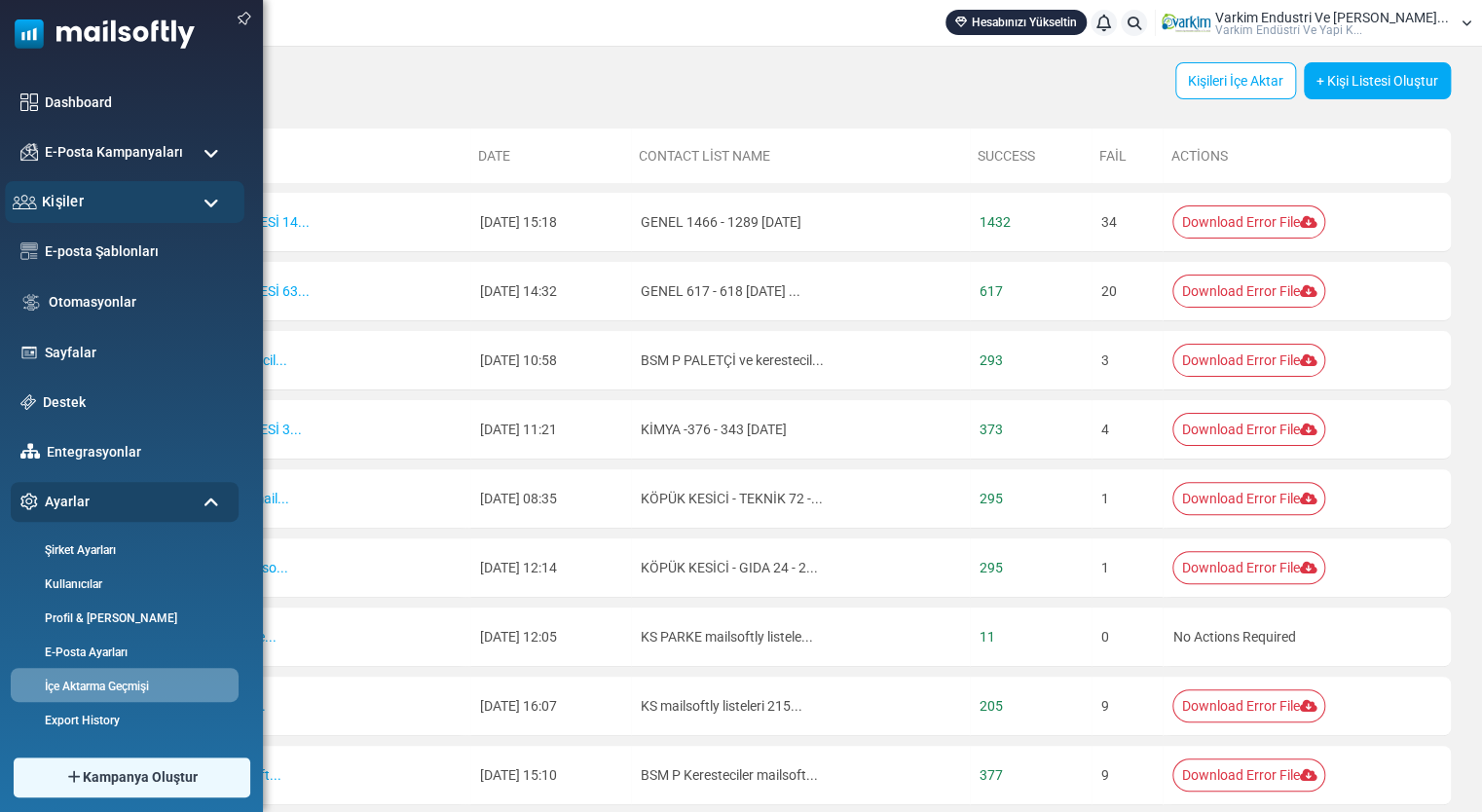
click at [94, 201] on div "Kişiler" at bounding box center [124, 202] width 239 height 42
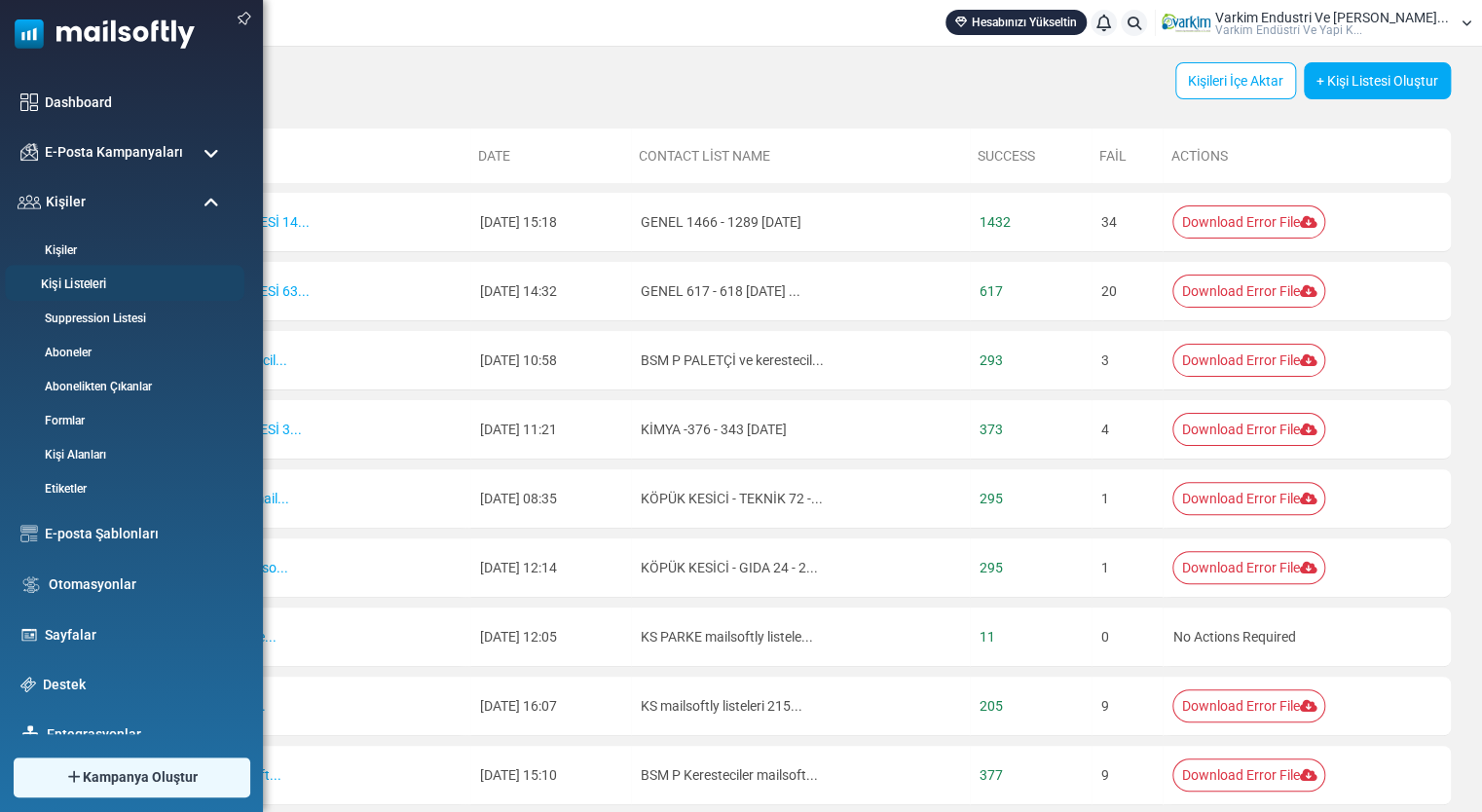
click at [95, 285] on link "Kişi Listeleri" at bounding box center [121, 285] width 233 height 19
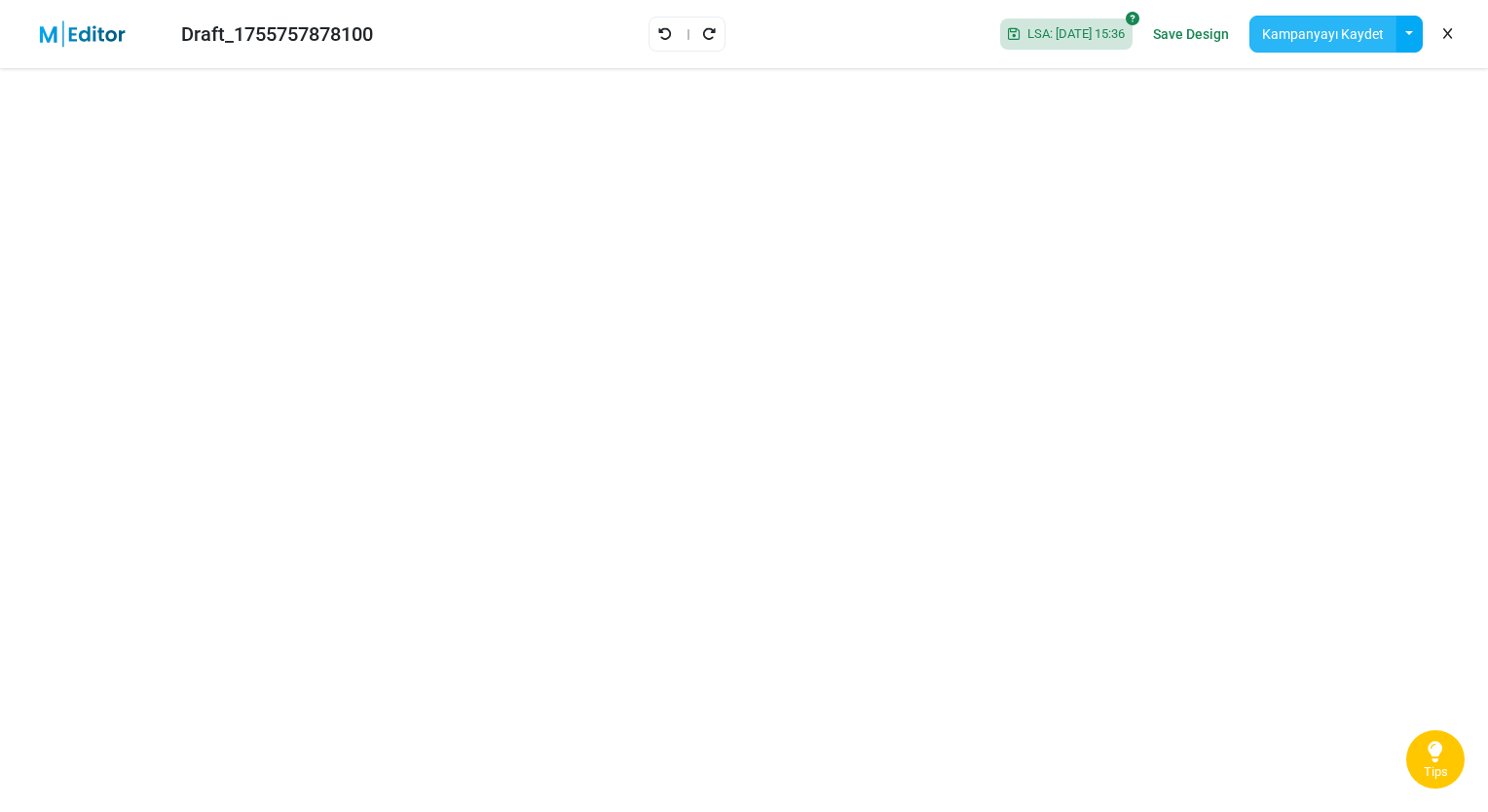
click at [1305, 38] on button "Kampanyayı Kaydet" at bounding box center [1323, 34] width 147 height 37
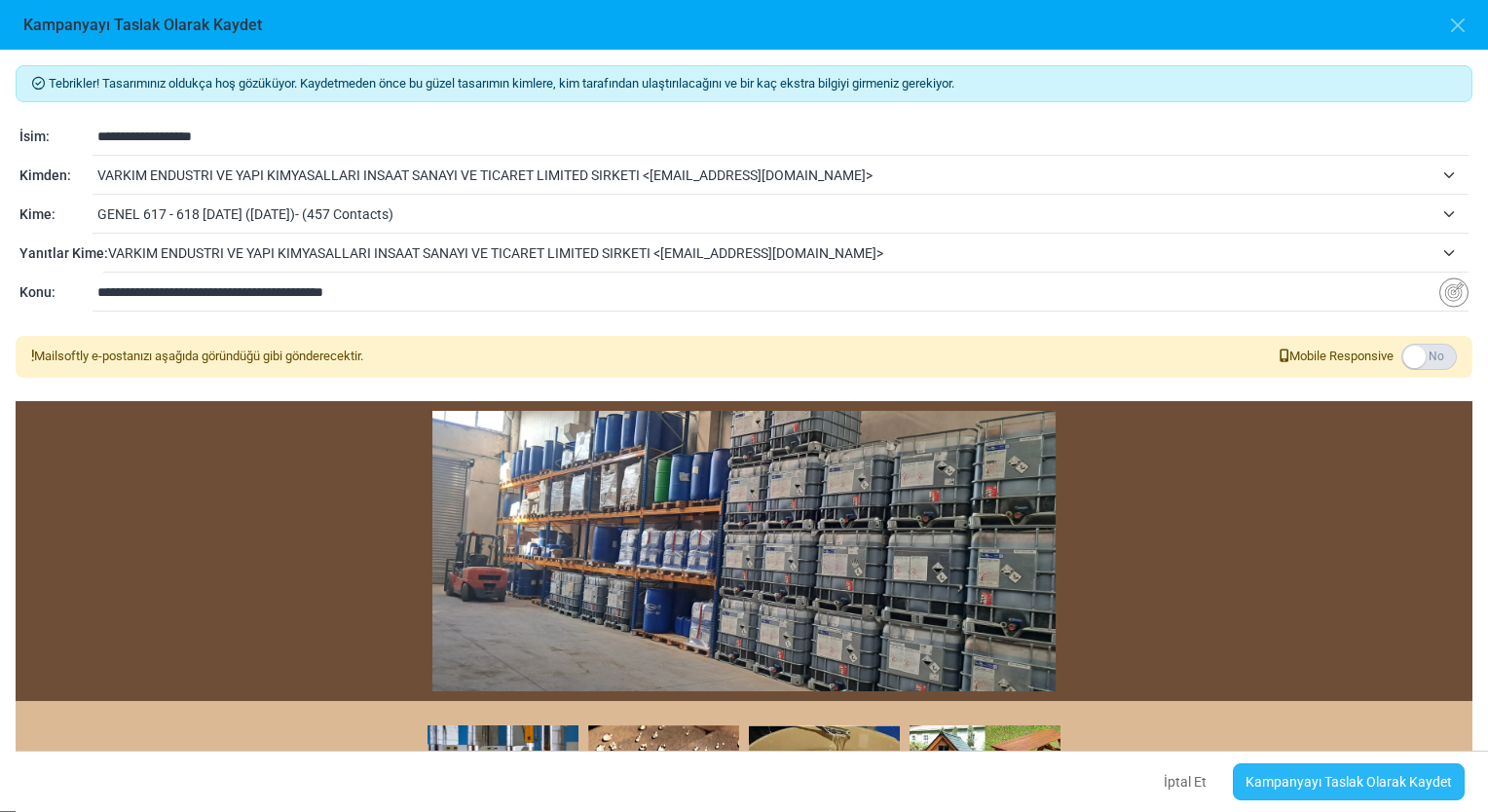
click at [1383, 786] on link "Kampanyayı Taslak Olarak Kaydet" at bounding box center [1348, 781] width 231 height 37
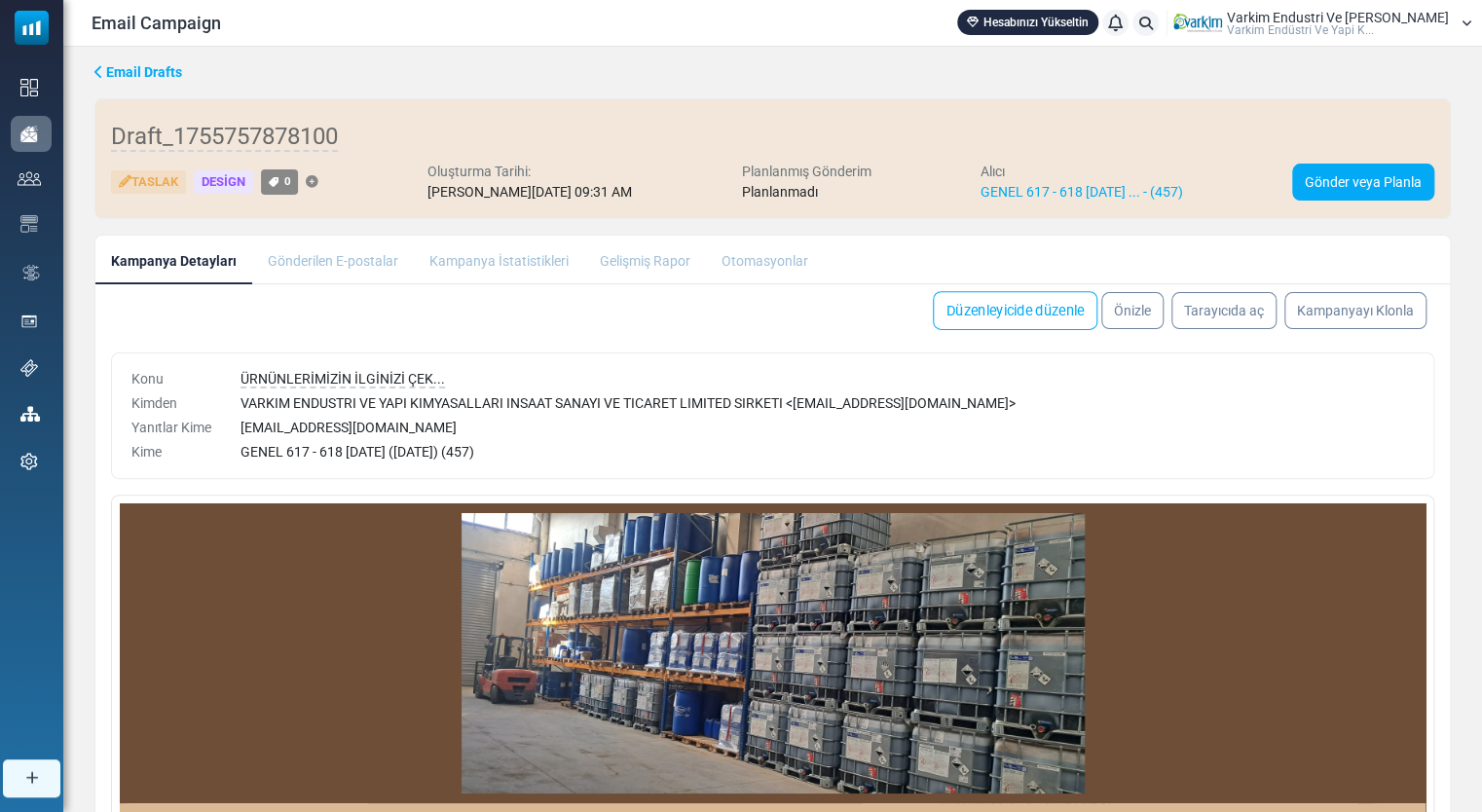
click at [1032, 303] on link "Düzenleyicide düzenle" at bounding box center [1015, 310] width 165 height 39
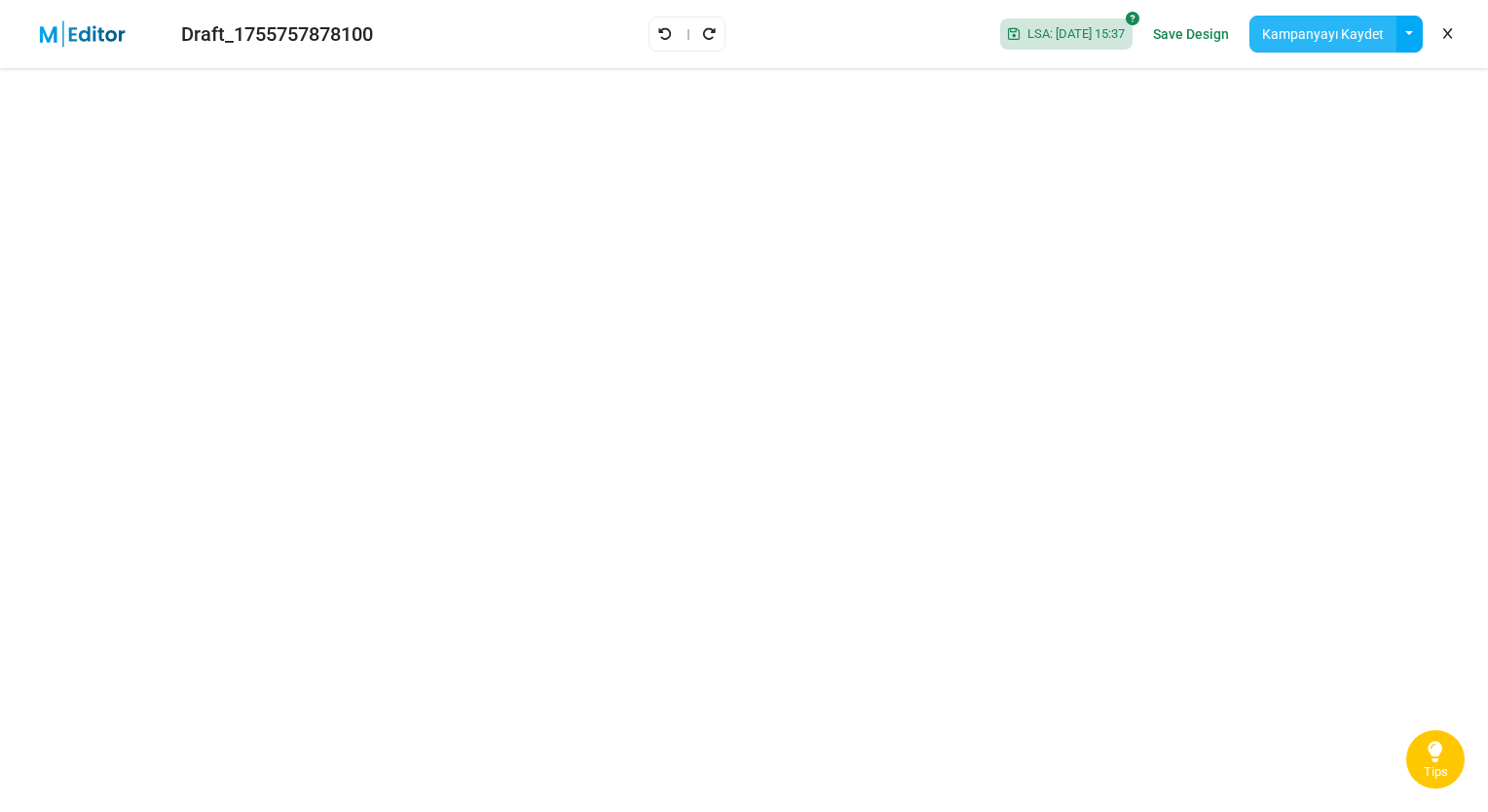
click button "Kampanyayı Kaydet"
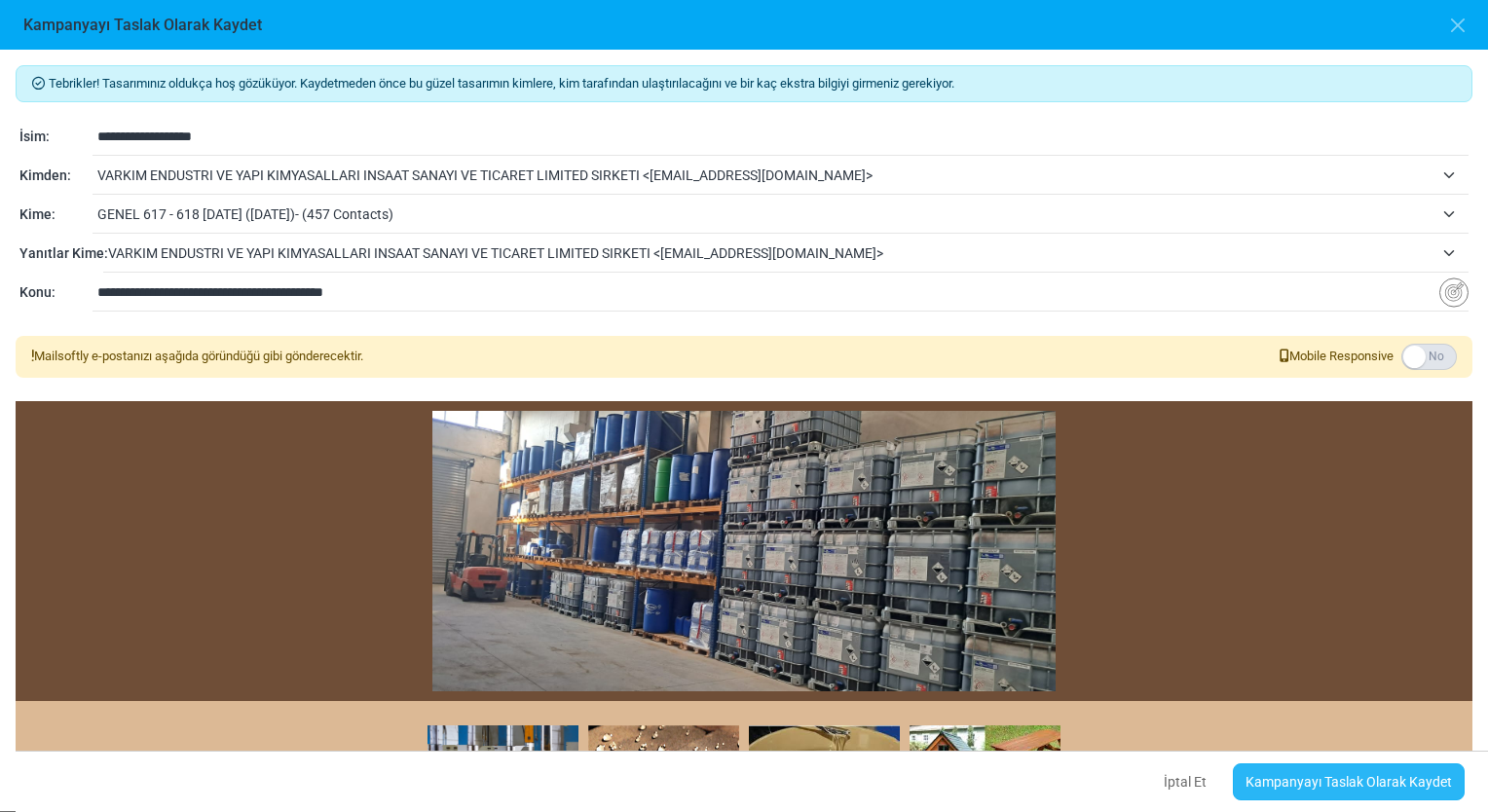
click link "Kampanyayı Taslak Olarak Kaydet"
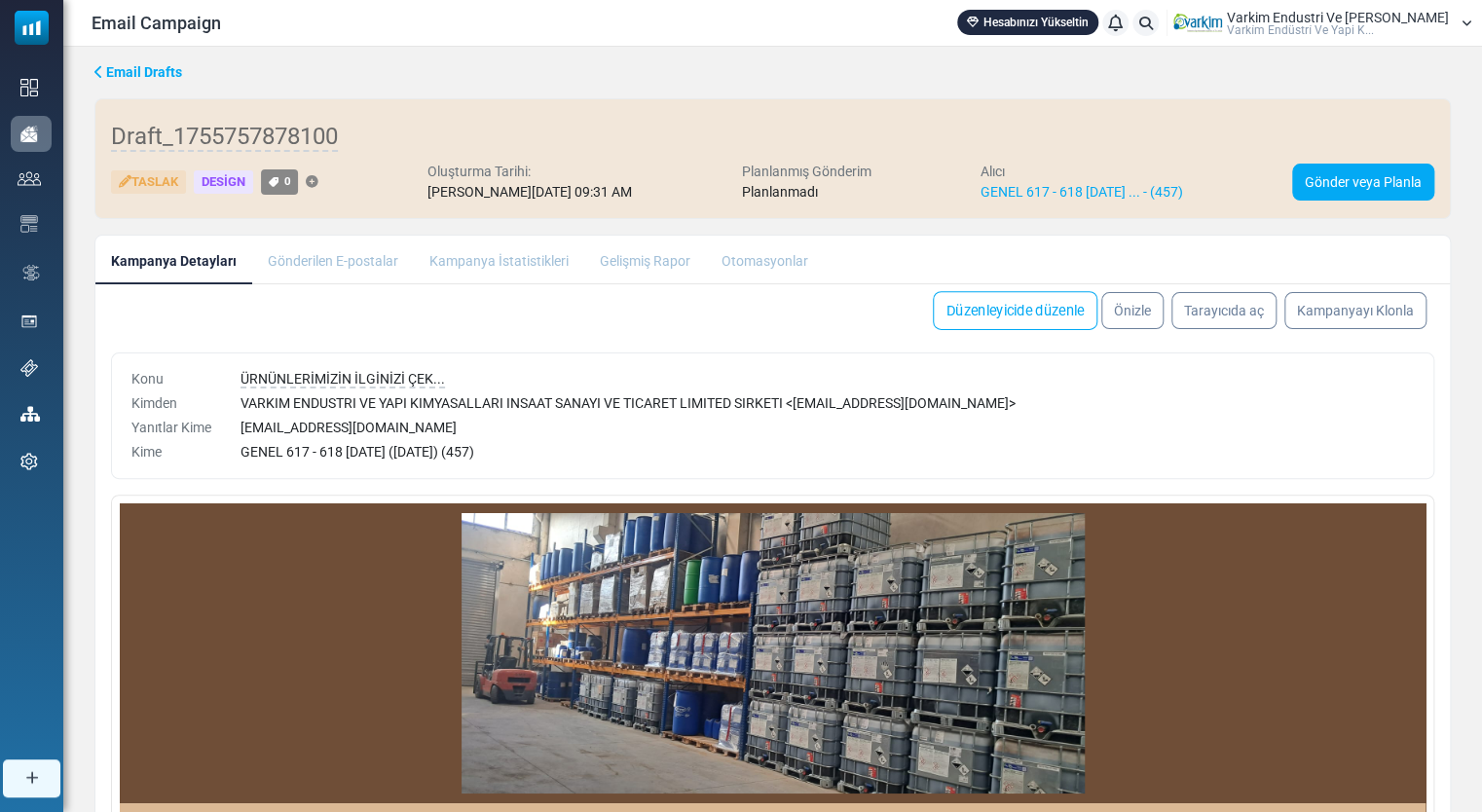
click at [1057, 302] on link "Düzenleyicide düzenle" at bounding box center [1015, 310] width 165 height 39
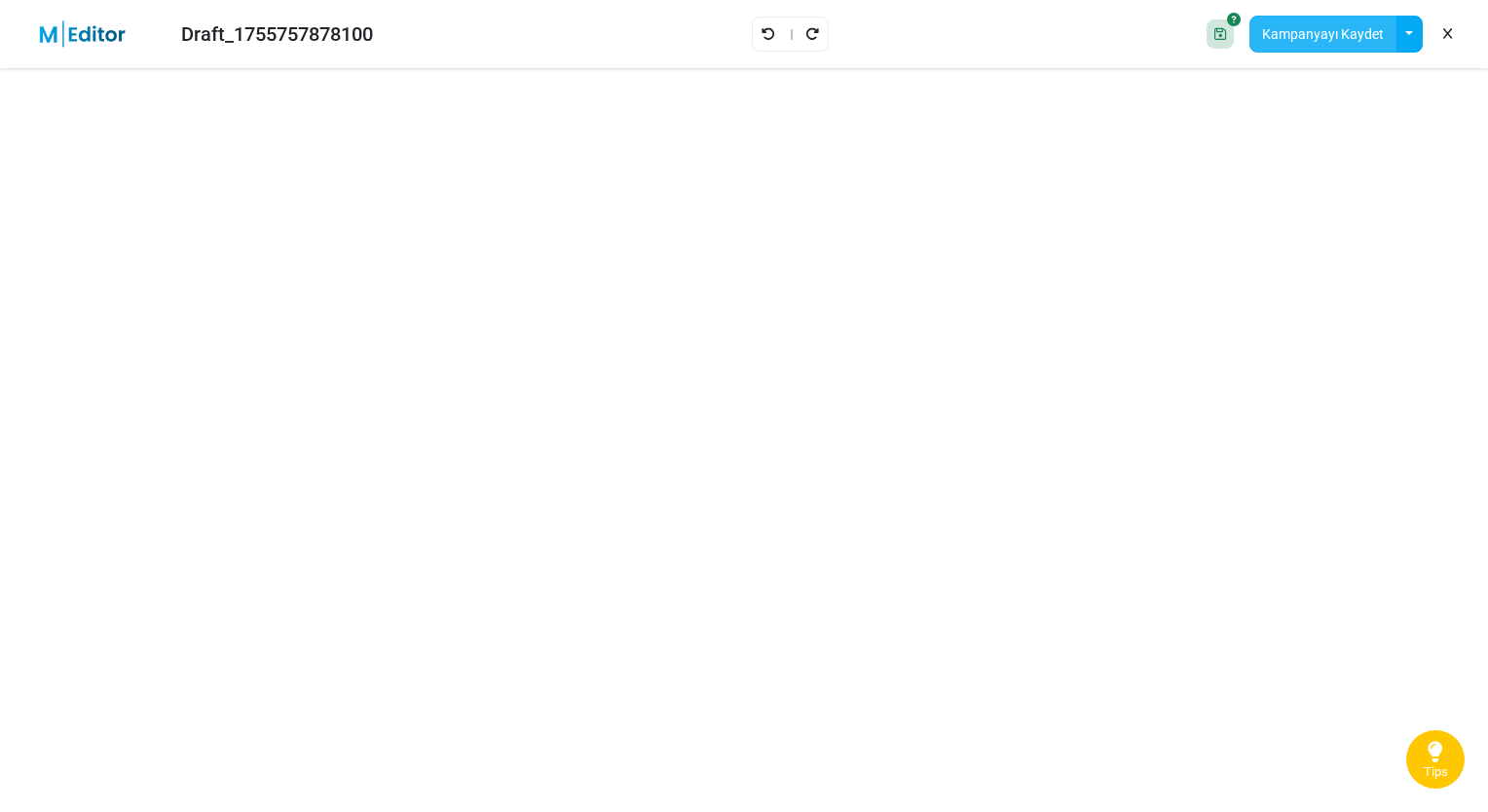
click at [1316, 33] on button "Kampanyayı Kaydet" at bounding box center [1323, 34] width 147 height 37
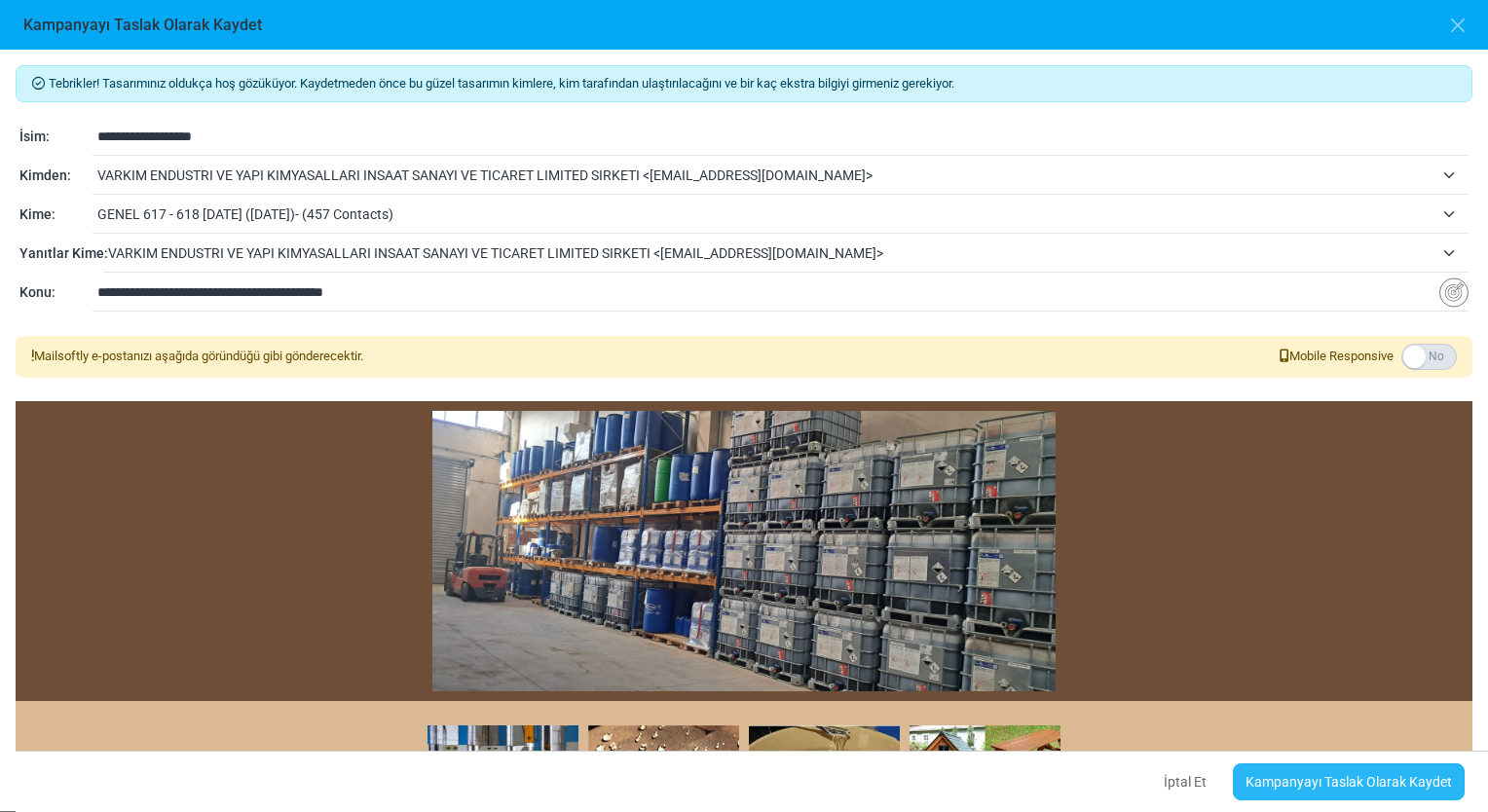
click at [1342, 793] on link "Kampanyayı Taslak Olarak Kaydet" at bounding box center [1348, 781] width 231 height 37
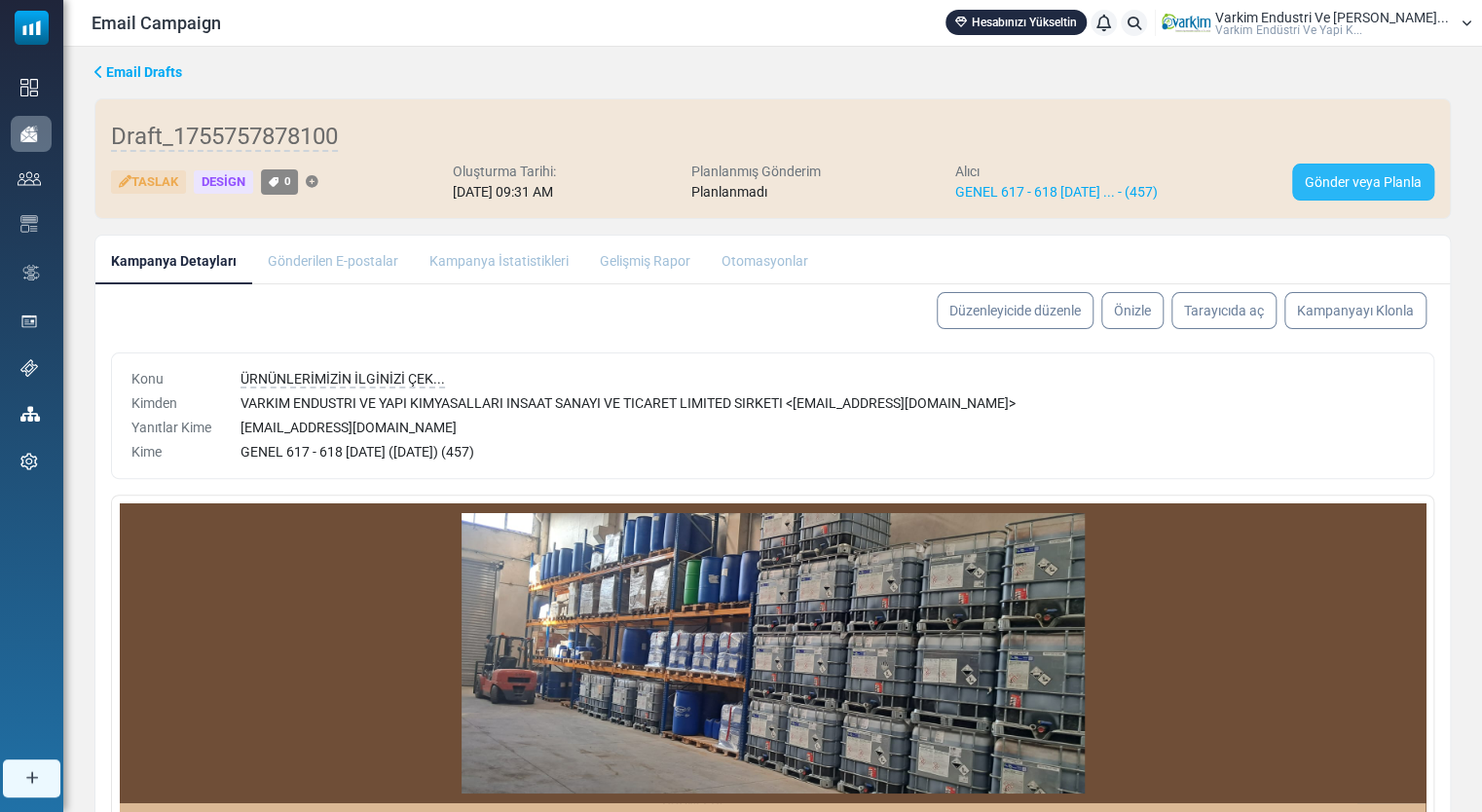
click at [1344, 177] on link "Gönder veya Planla" at bounding box center [1363, 182] width 142 height 37
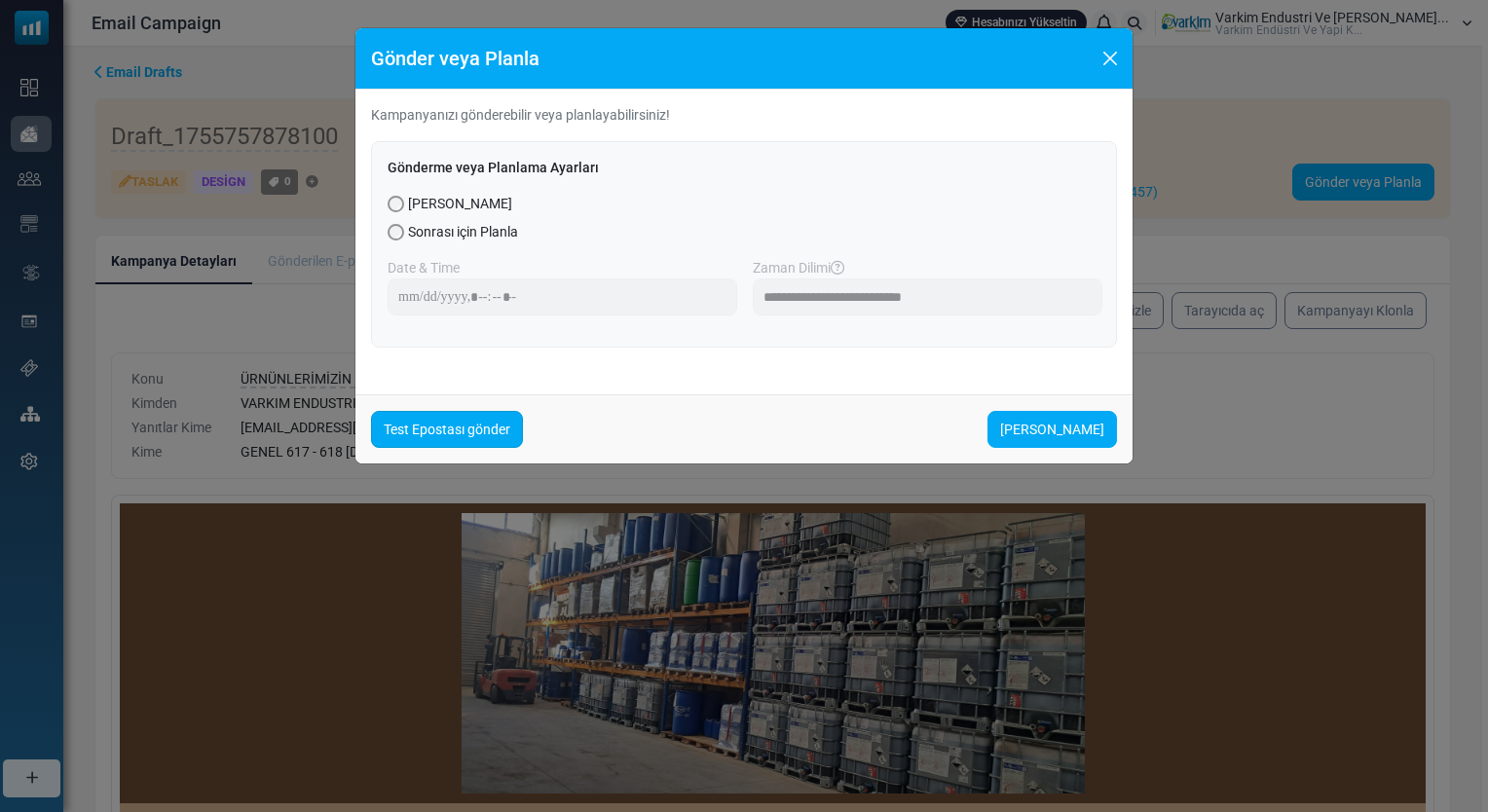
click at [455, 444] on link "Test Epostası gönder" at bounding box center [447, 429] width 152 height 37
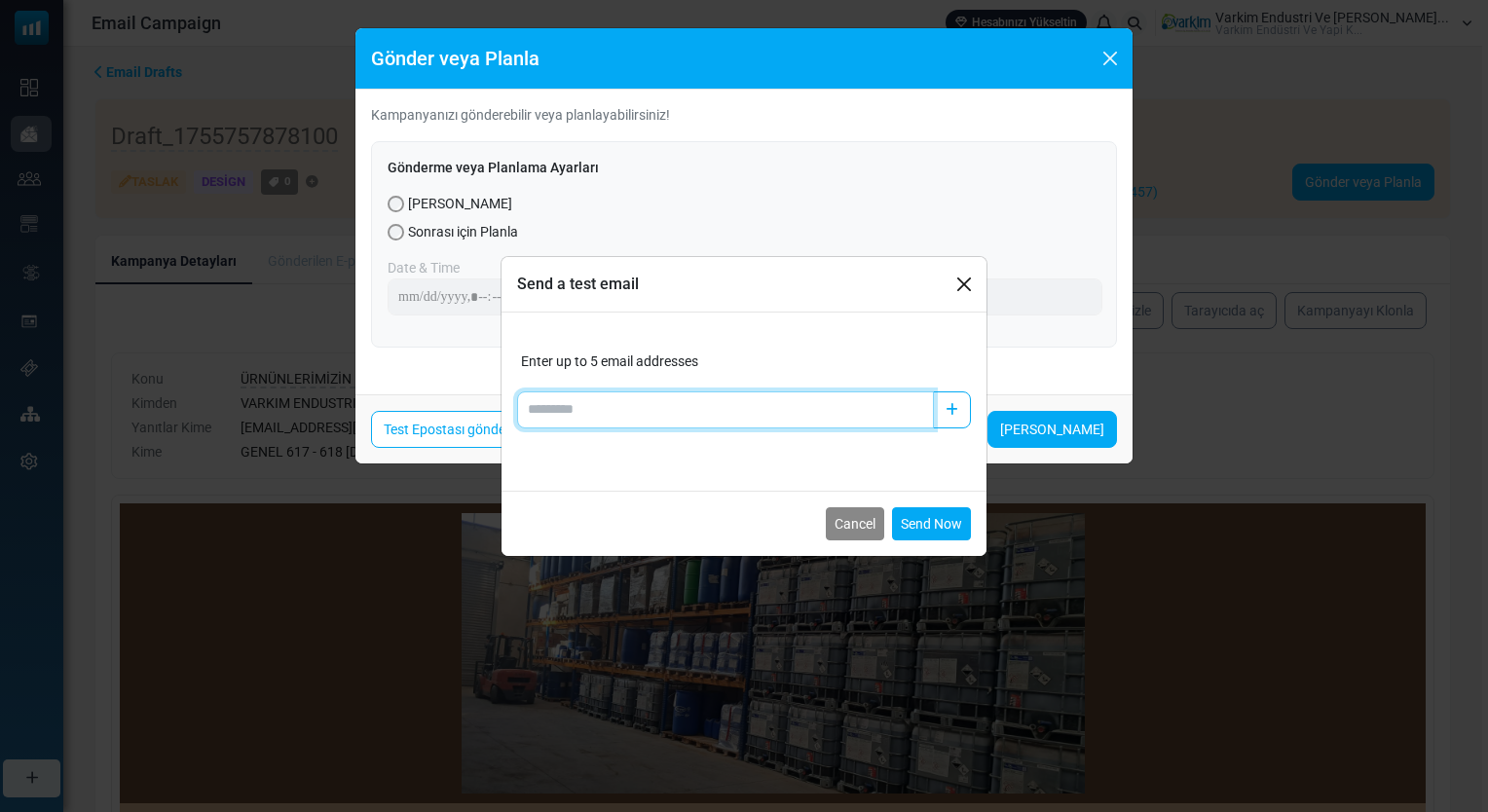
click at [657, 409] on input "Add email" at bounding box center [726, 409] width 417 height 37
type input "**********"
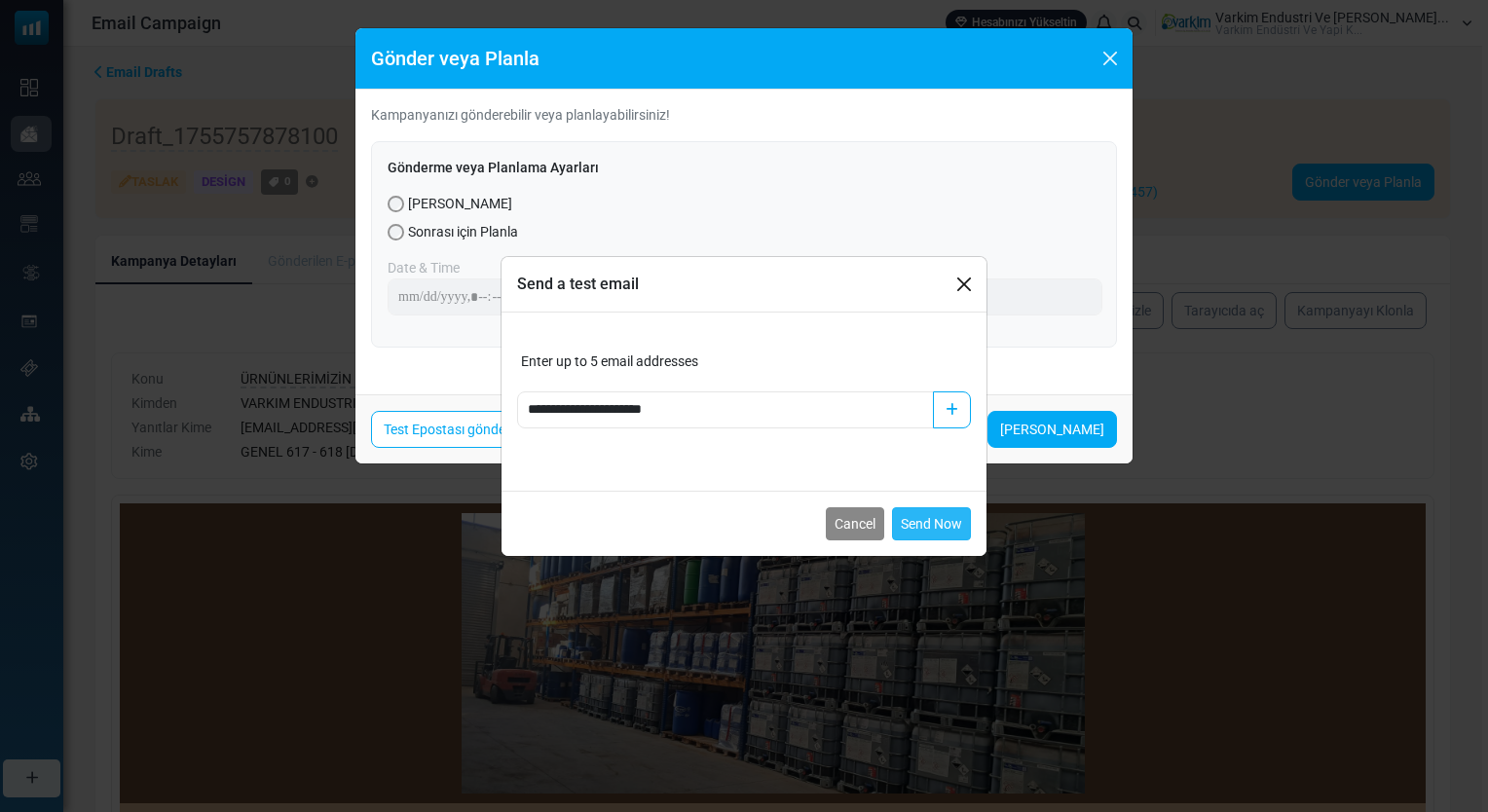
click at [942, 531] on button "Send Now" at bounding box center [931, 523] width 78 height 33
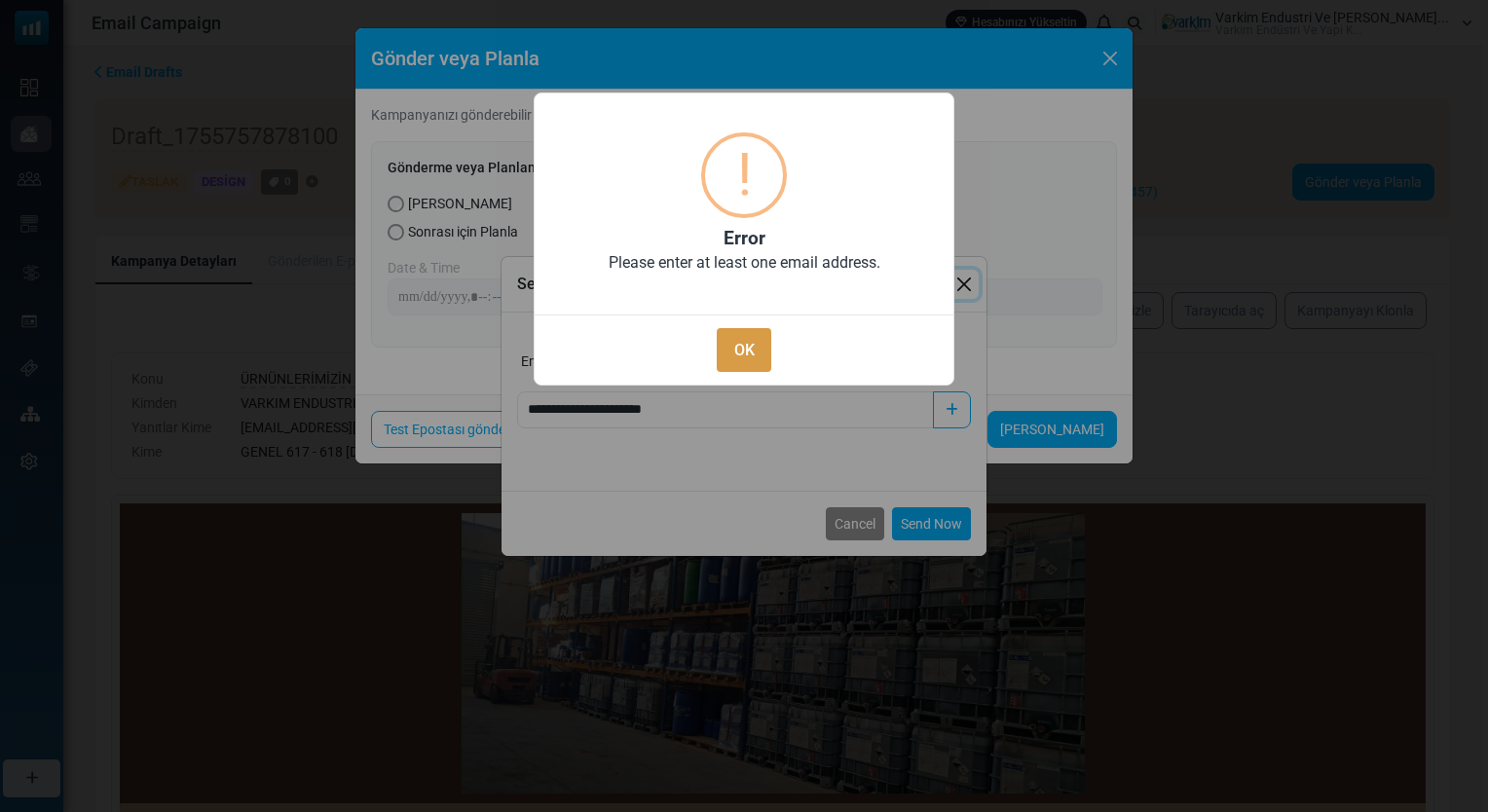
click at [750, 356] on button "OK" at bounding box center [744, 350] width 55 height 44
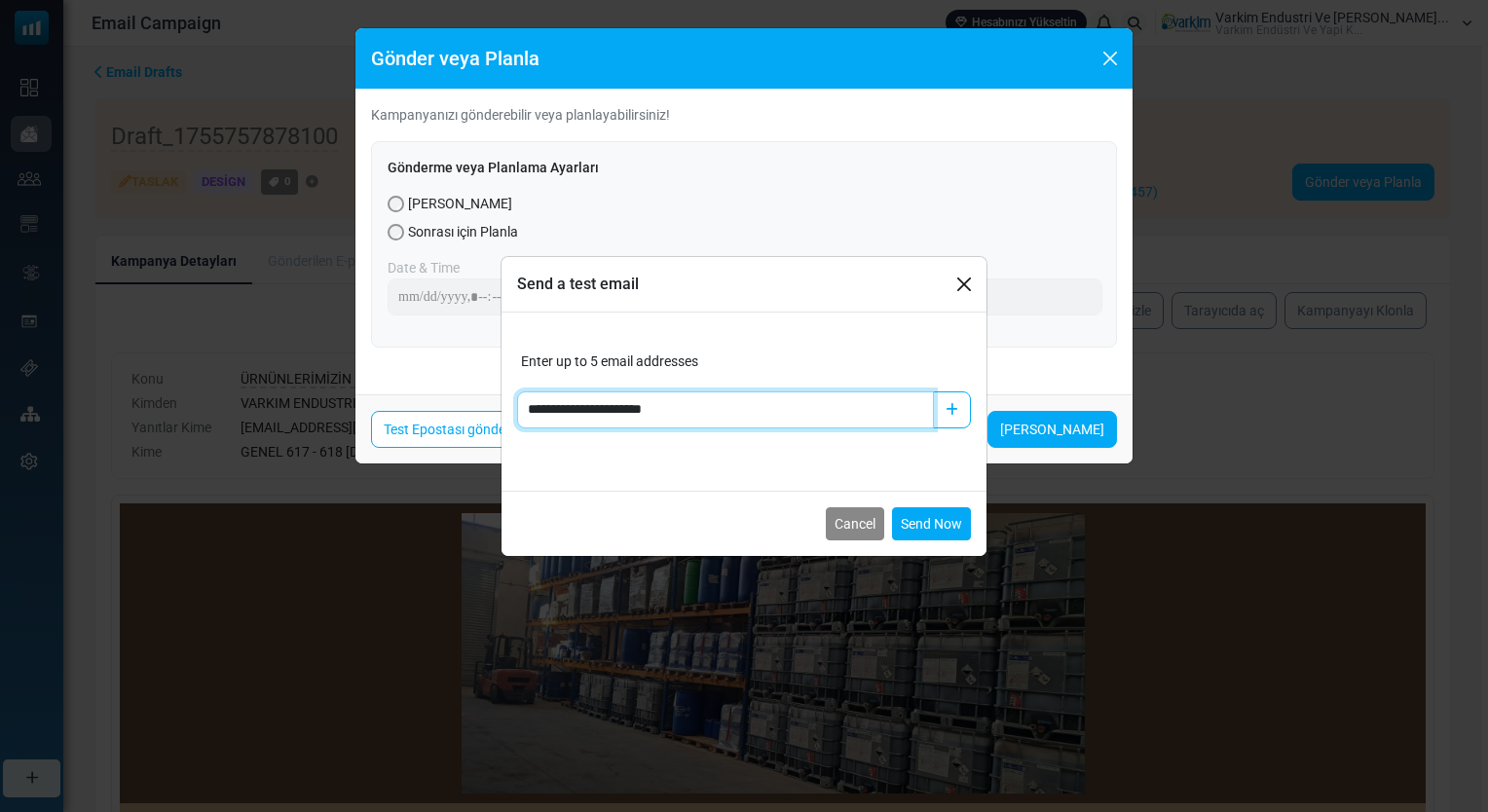
click at [886, 415] on input "**********" at bounding box center [726, 409] width 417 height 37
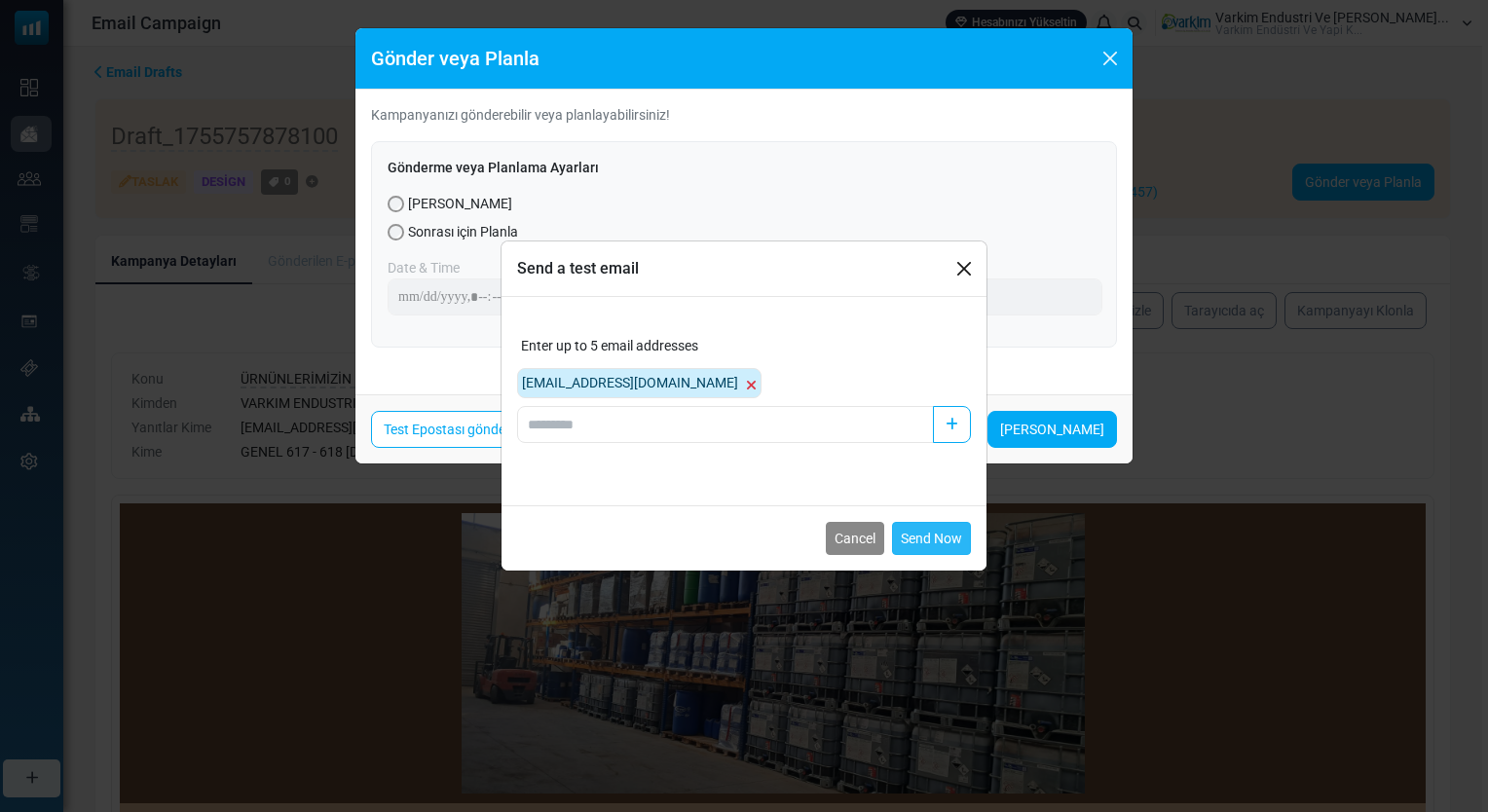
click at [939, 532] on button "Send Now" at bounding box center [931, 538] width 78 height 33
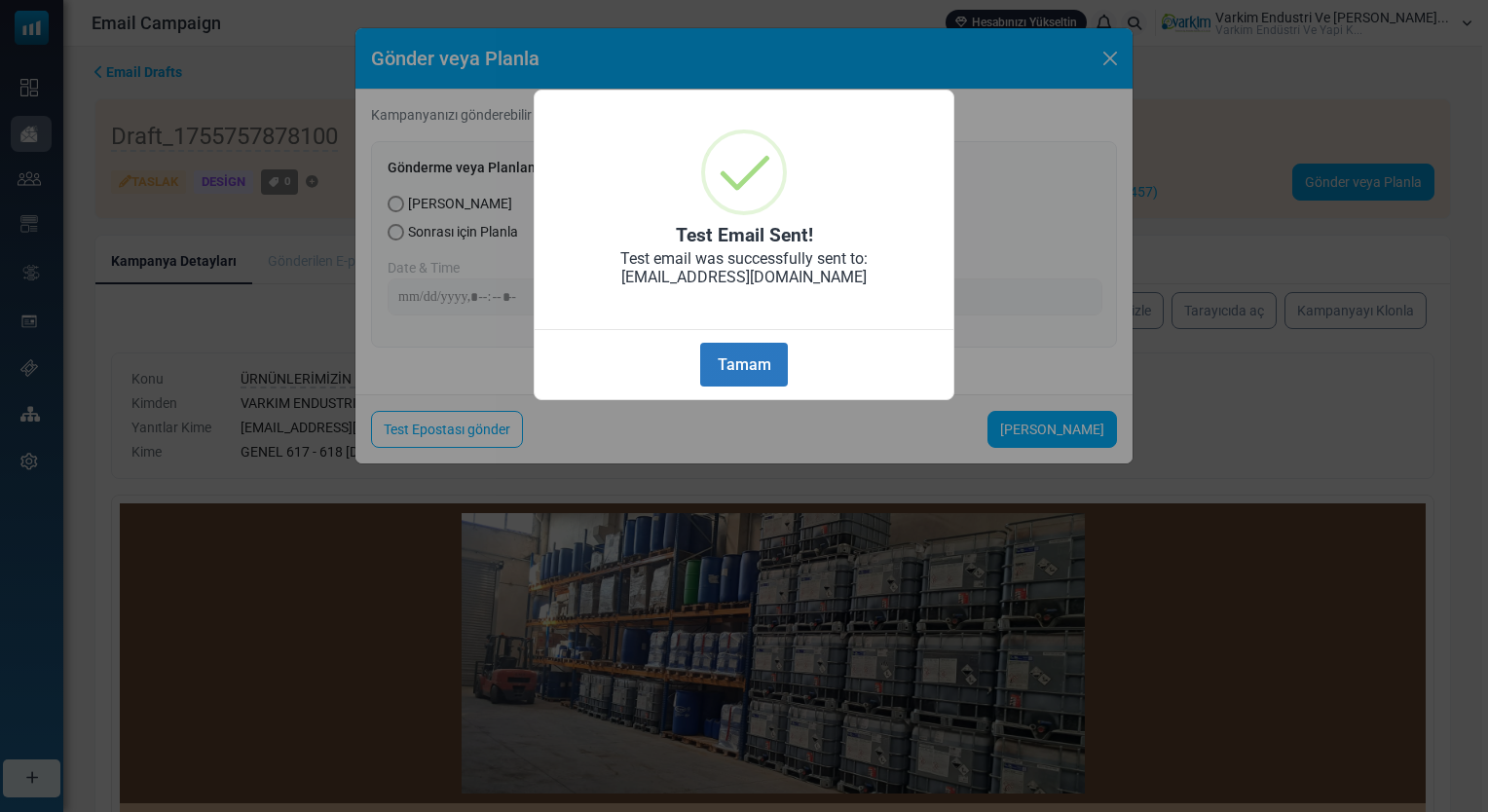
click at [775, 385] on button "Tamam" at bounding box center [744, 364] width 87 height 44
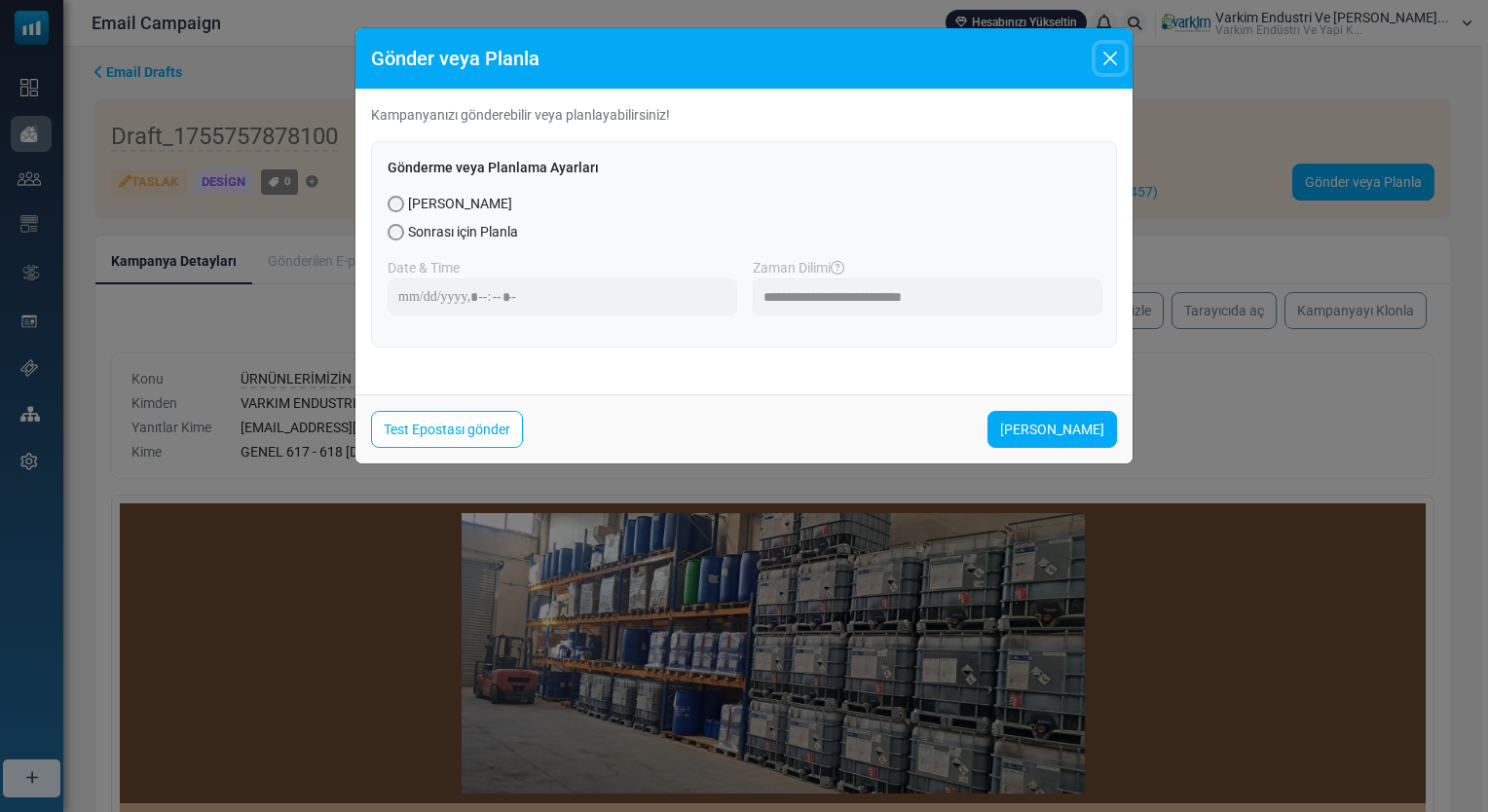
click at [1113, 48] on button "Close" at bounding box center [1110, 58] width 29 height 29
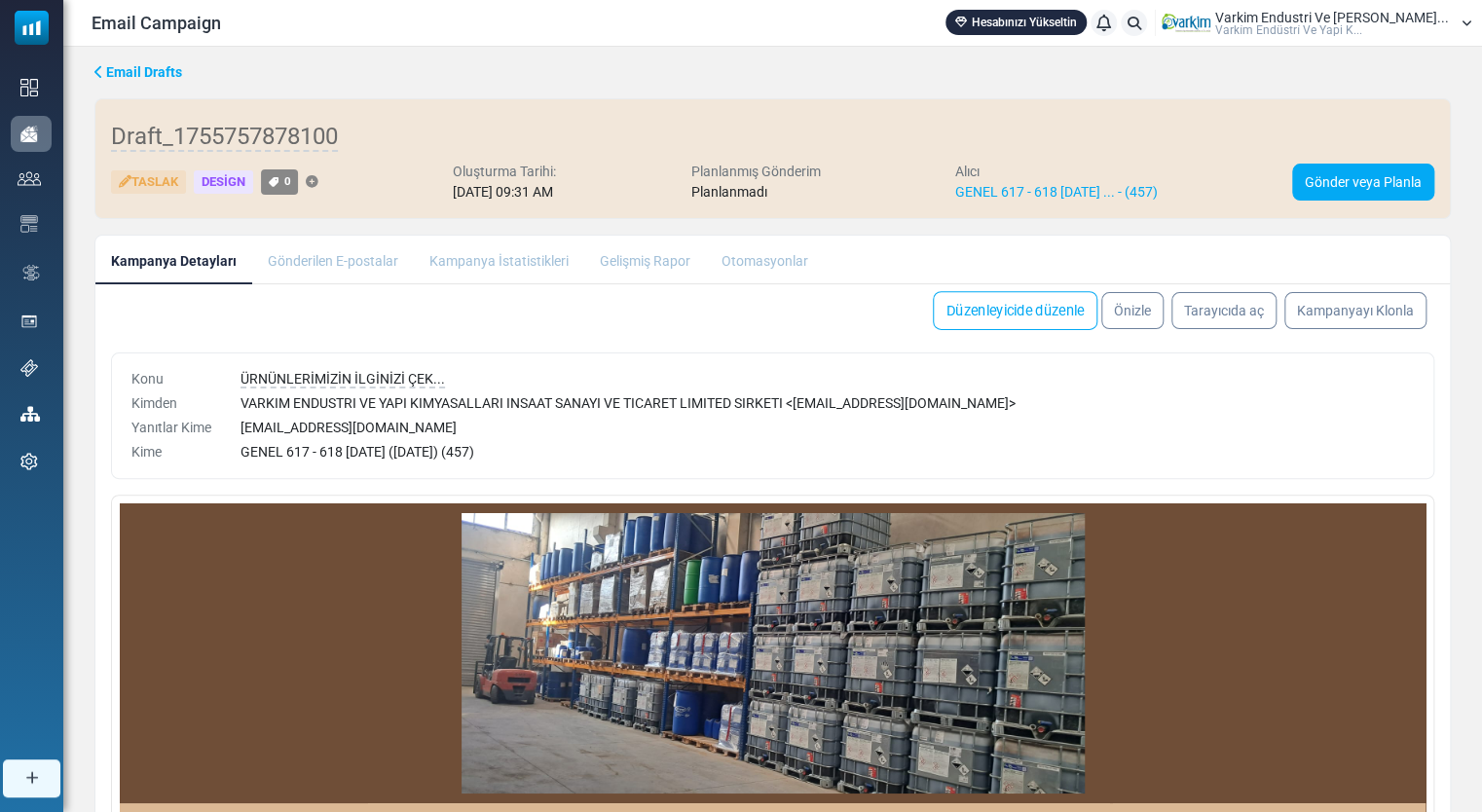
click at [1037, 303] on link "Düzenleyicide düzenle" at bounding box center [1015, 310] width 165 height 39
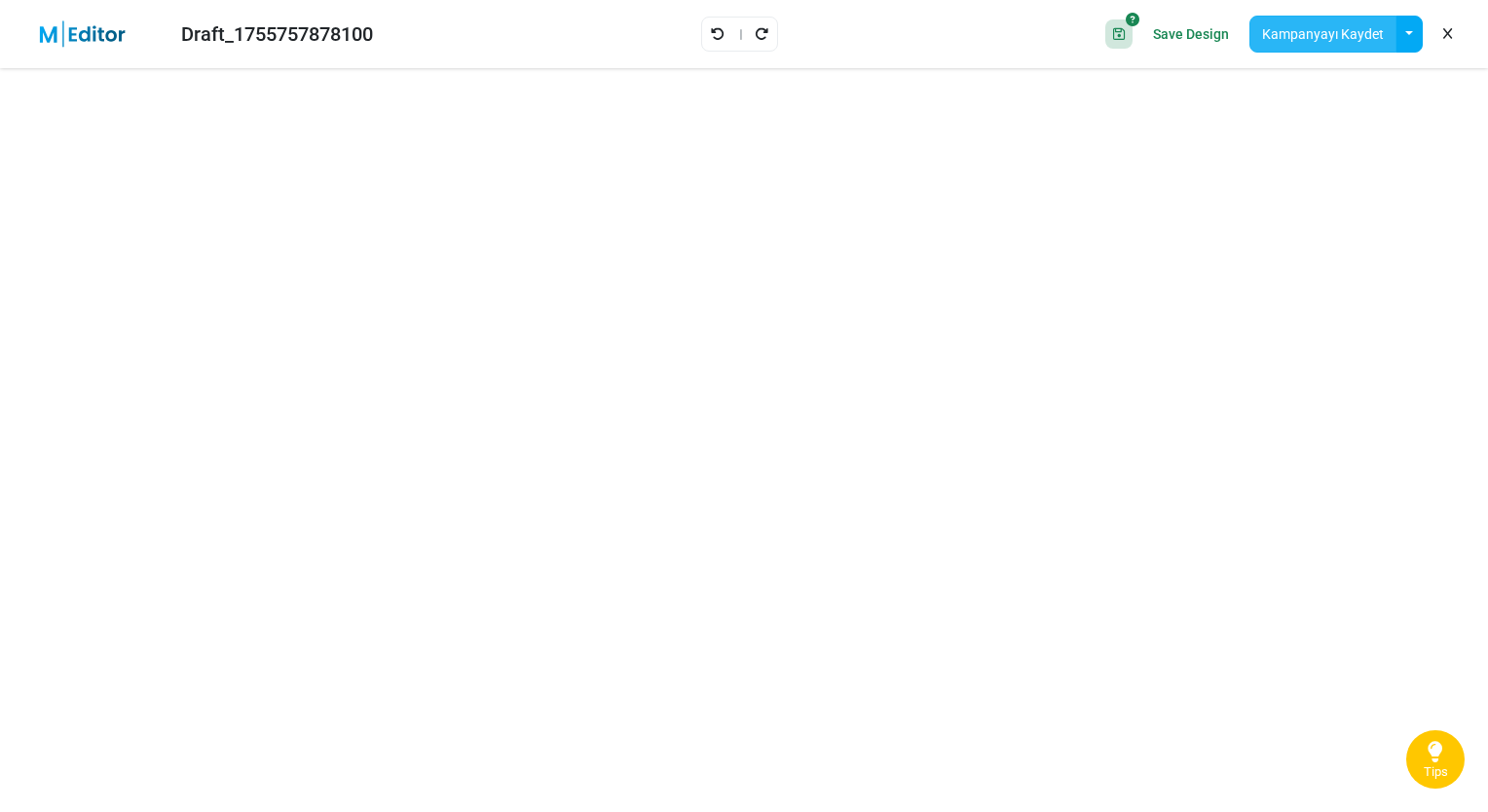
click at [1324, 27] on button "Kampanyayı Kaydet" at bounding box center [1323, 34] width 147 height 37
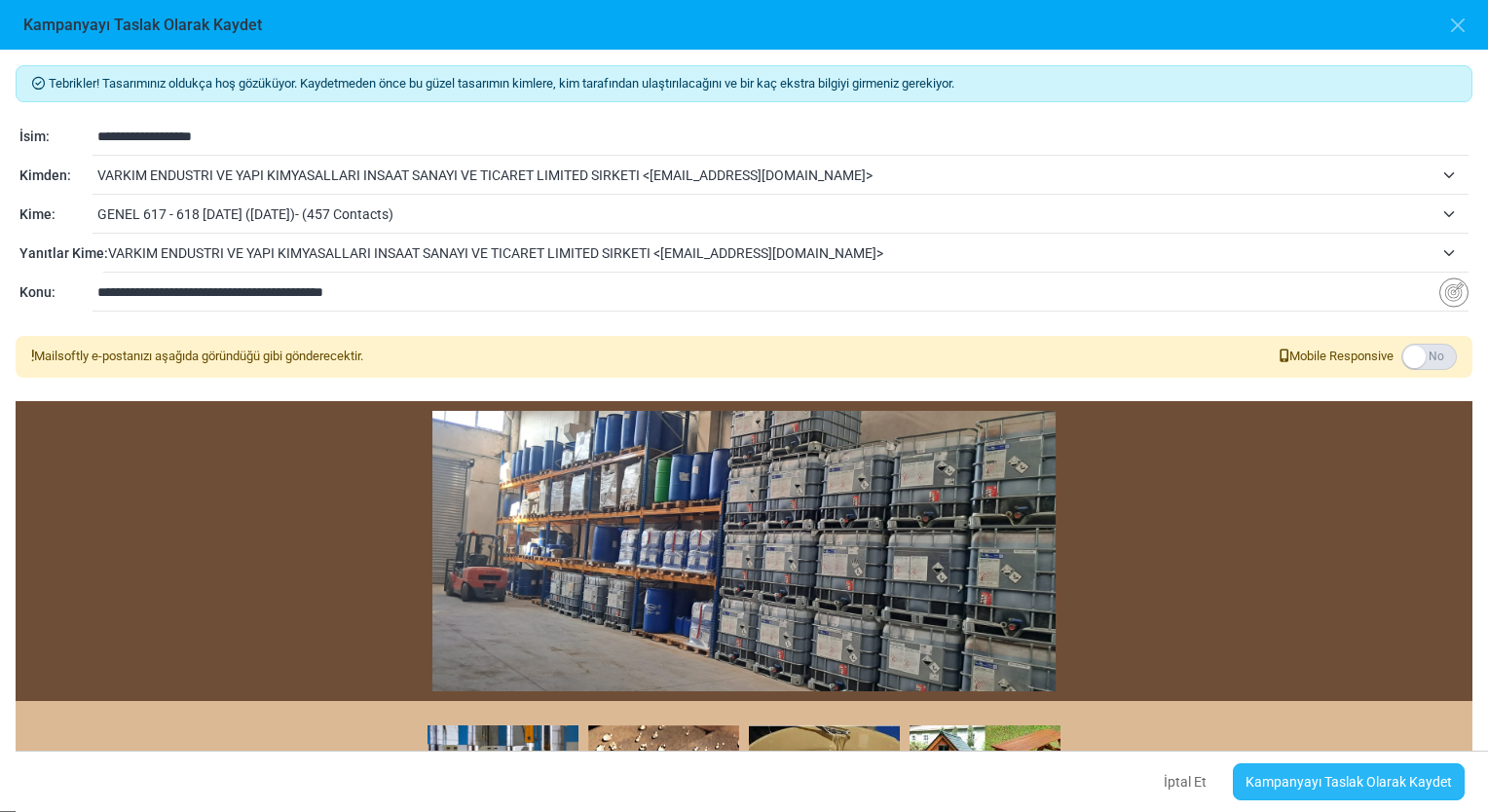
click at [1369, 771] on link "Kampanyayı Taslak Olarak Kaydet" at bounding box center [1348, 781] width 231 height 37
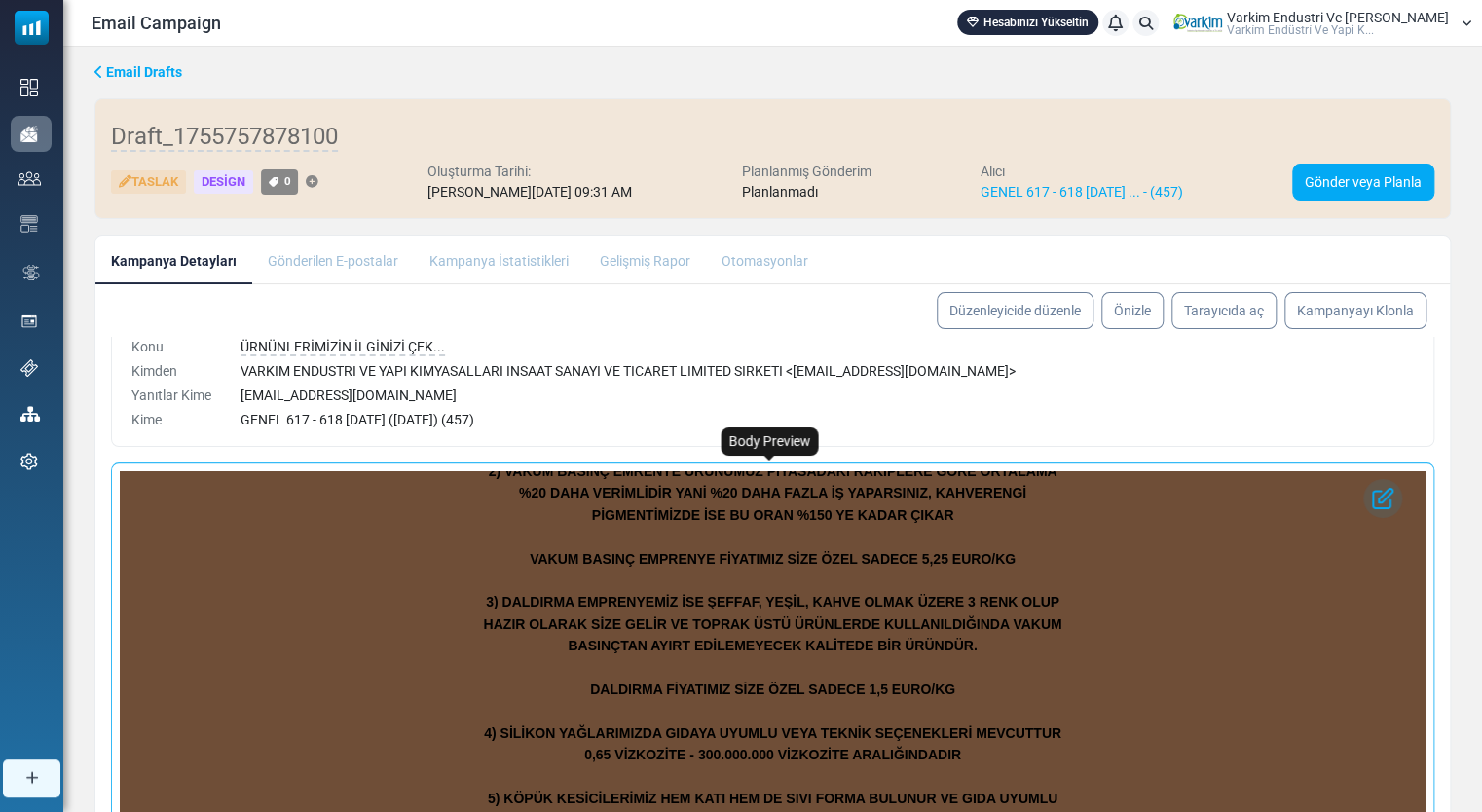
scroll to position [811, 0]
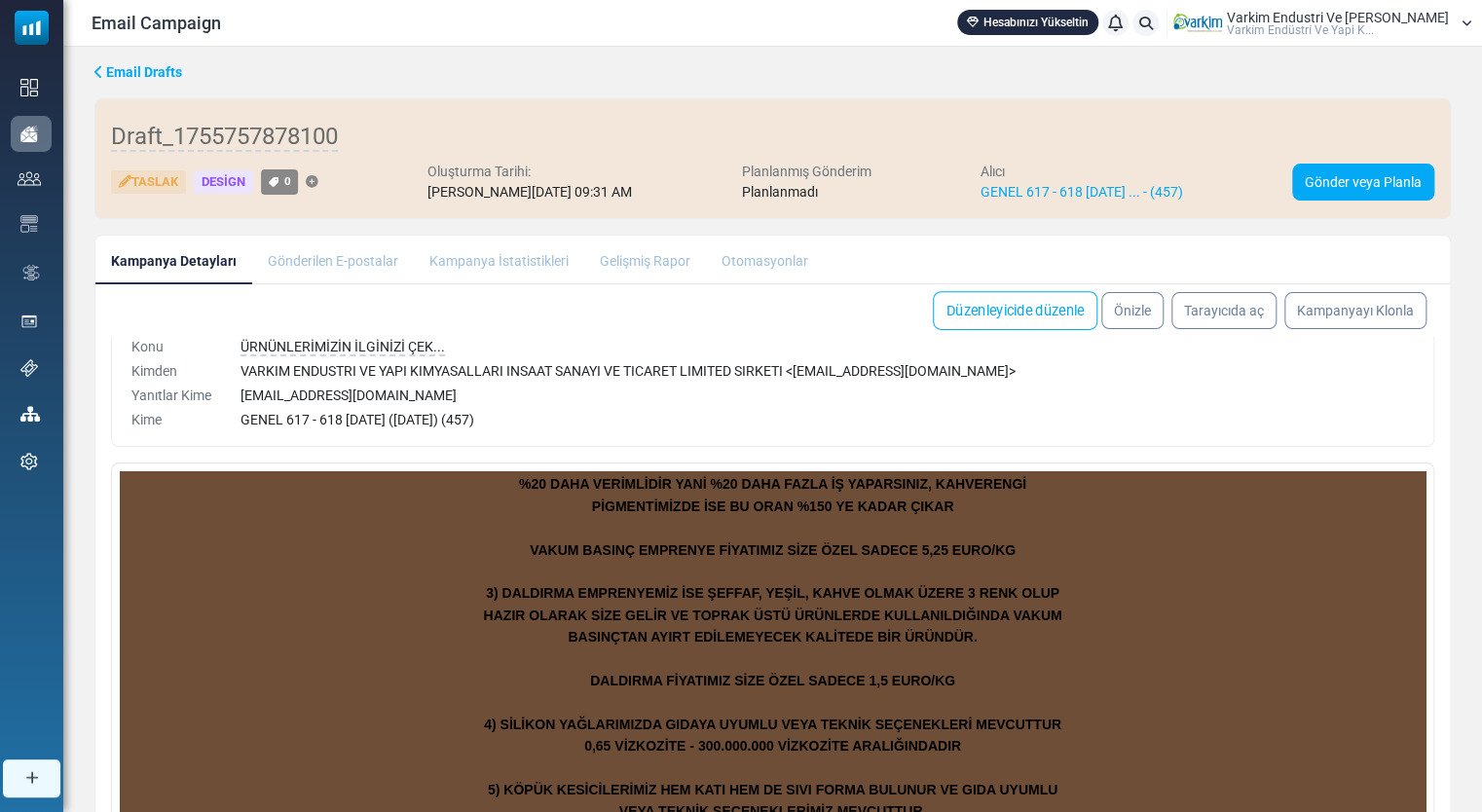
click at [1055, 310] on link "Düzenleyicide düzenle" at bounding box center [1015, 310] width 165 height 39
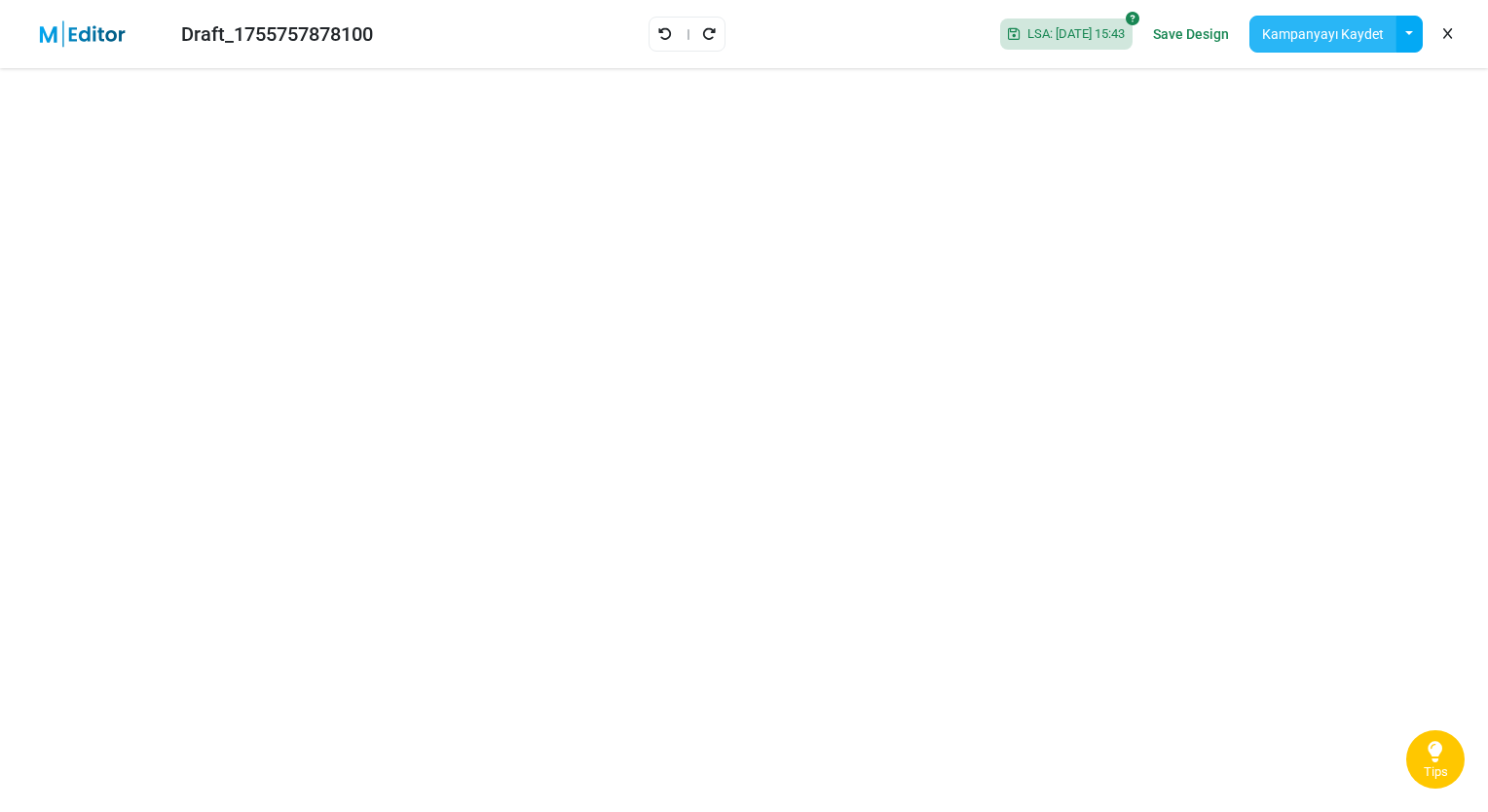
click at [1347, 37] on button "Kampanyayı Kaydet" at bounding box center [1323, 34] width 147 height 37
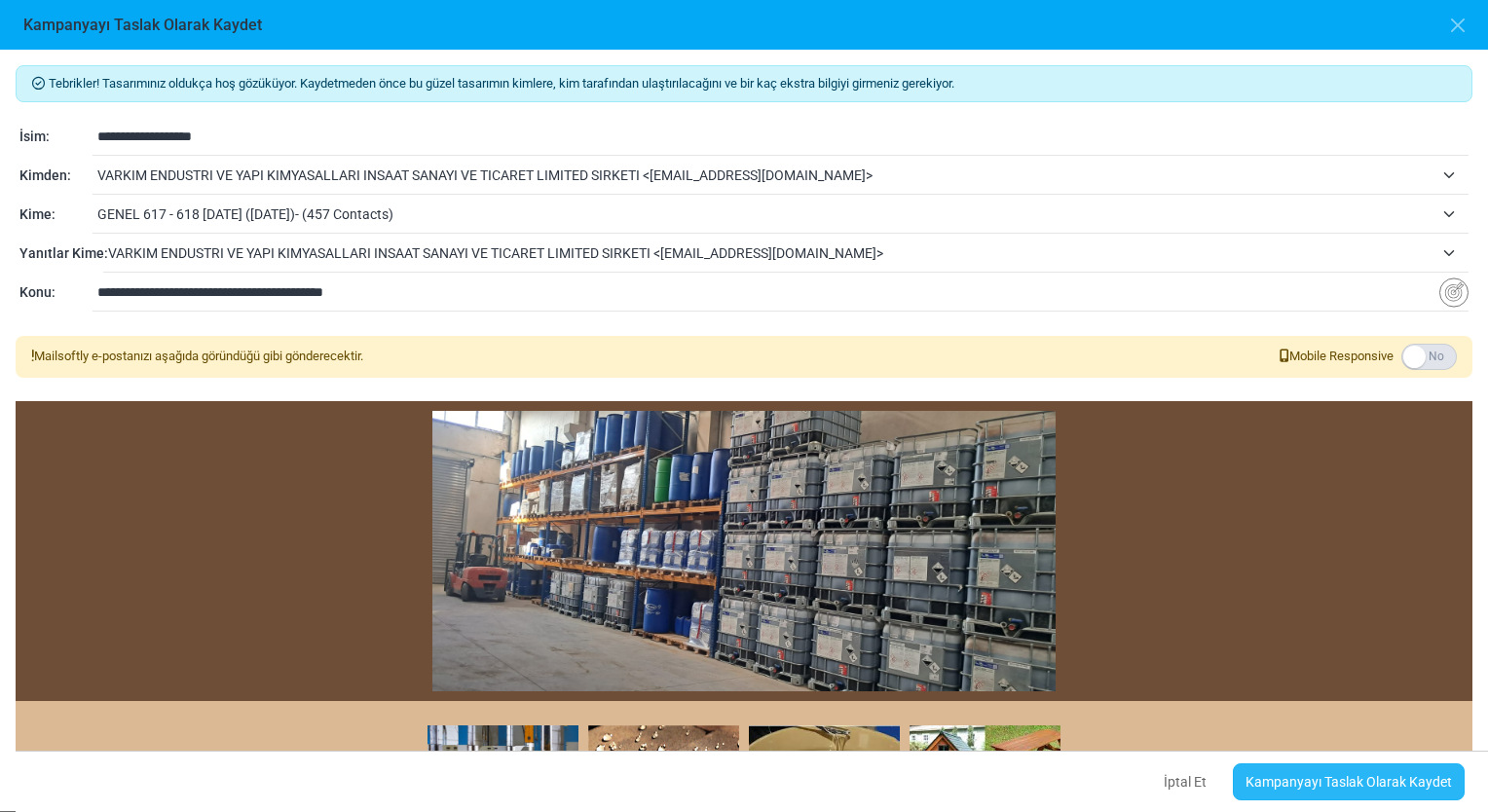
click at [1339, 776] on link "Kampanyayı Taslak Olarak Kaydet" at bounding box center [1348, 781] width 231 height 37
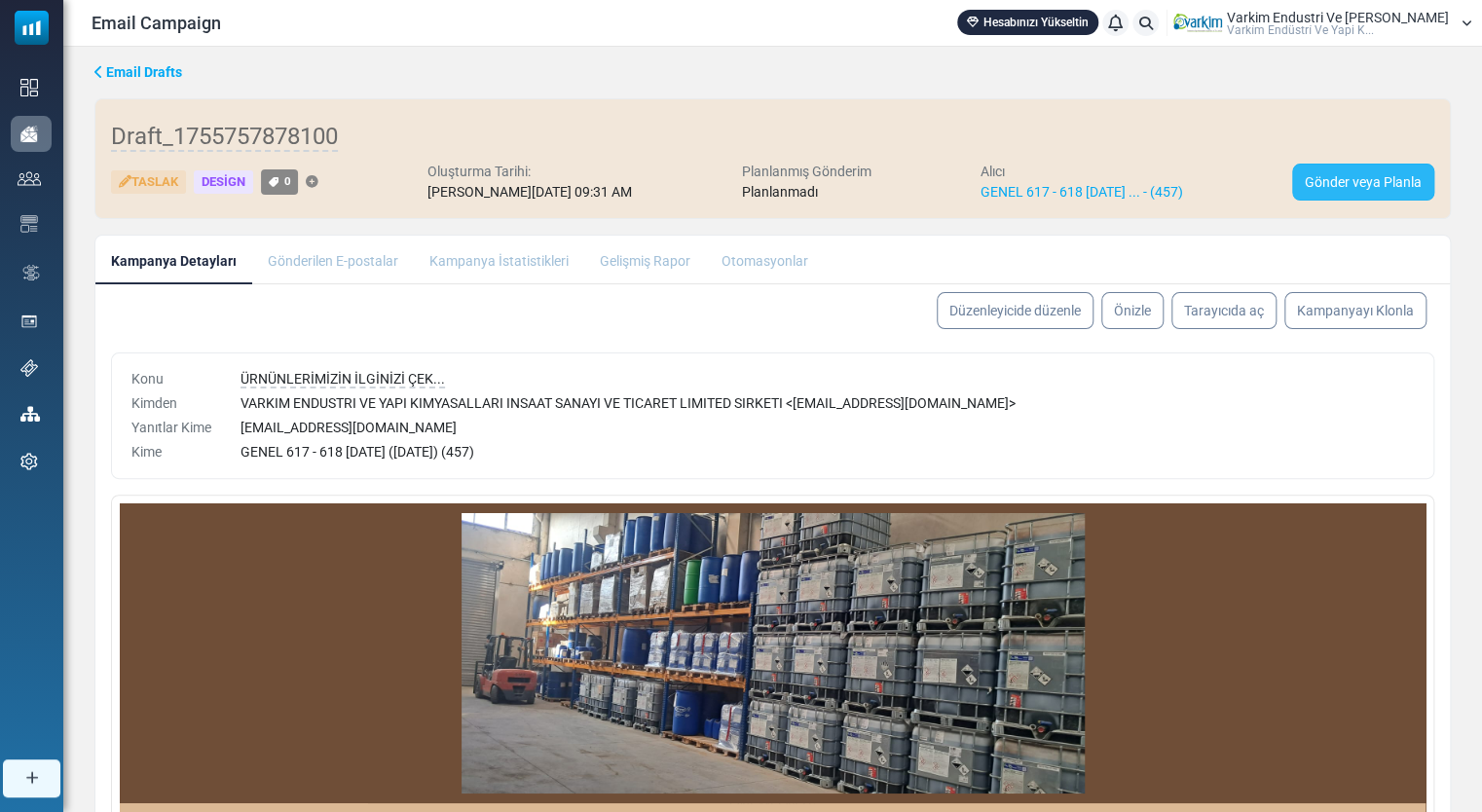
click at [1337, 194] on link "Gönder veya Planla" at bounding box center [1363, 182] width 142 height 37
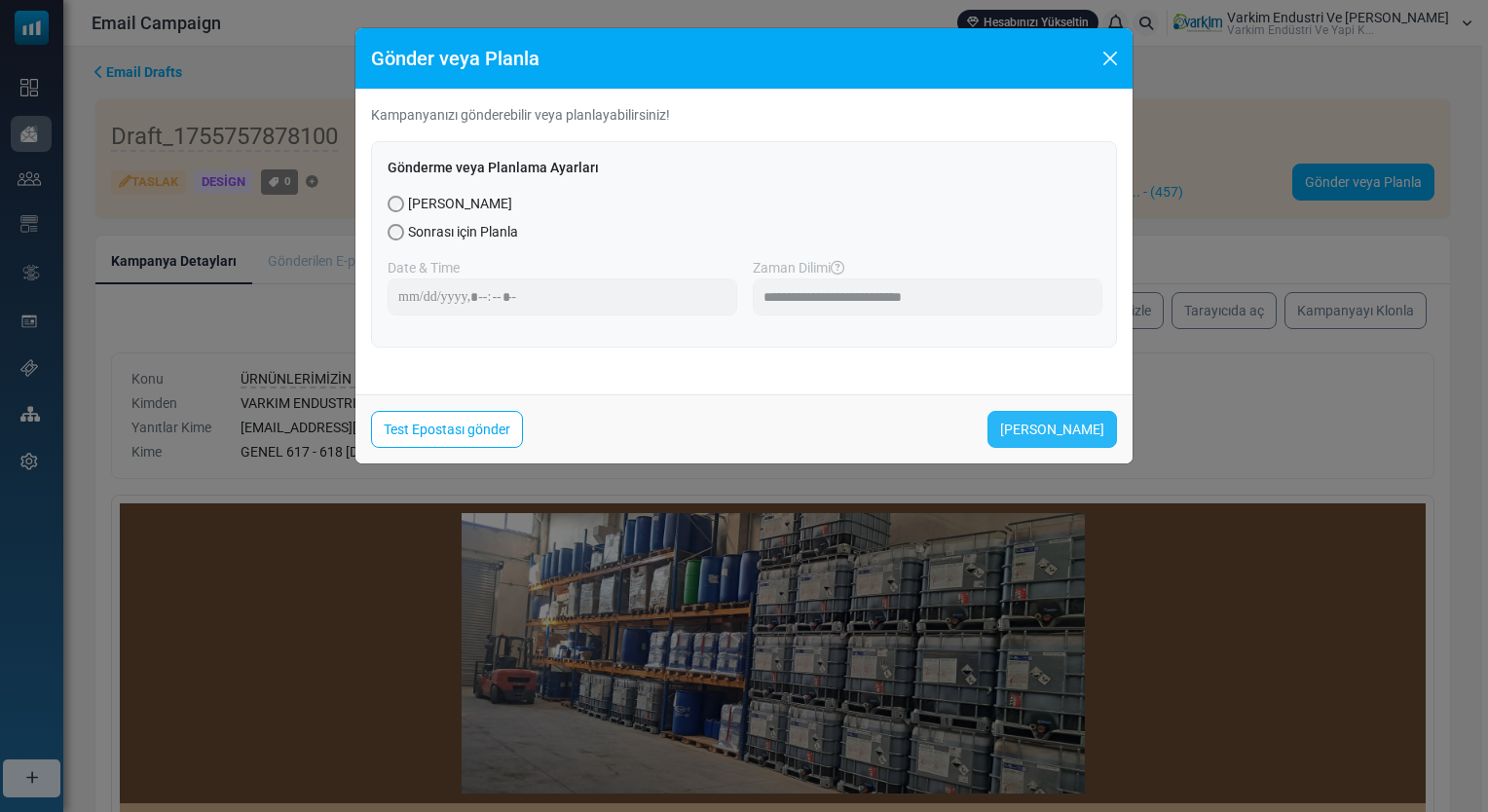
click at [1051, 432] on link "Şimdi Gönder" at bounding box center [1052, 429] width 129 height 37
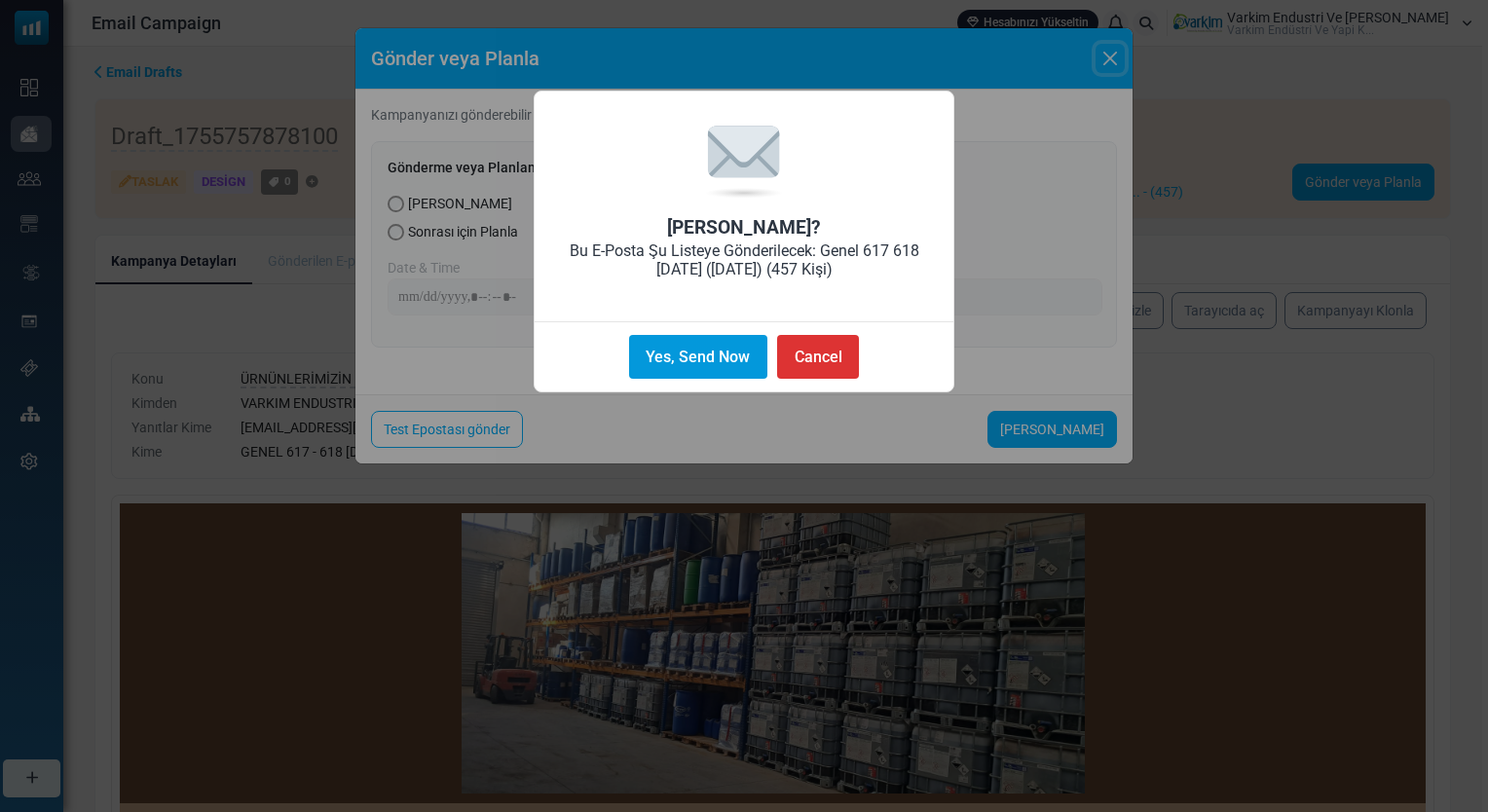
click at [661, 362] on button "Yes, Send Now" at bounding box center [698, 356] width 138 height 44
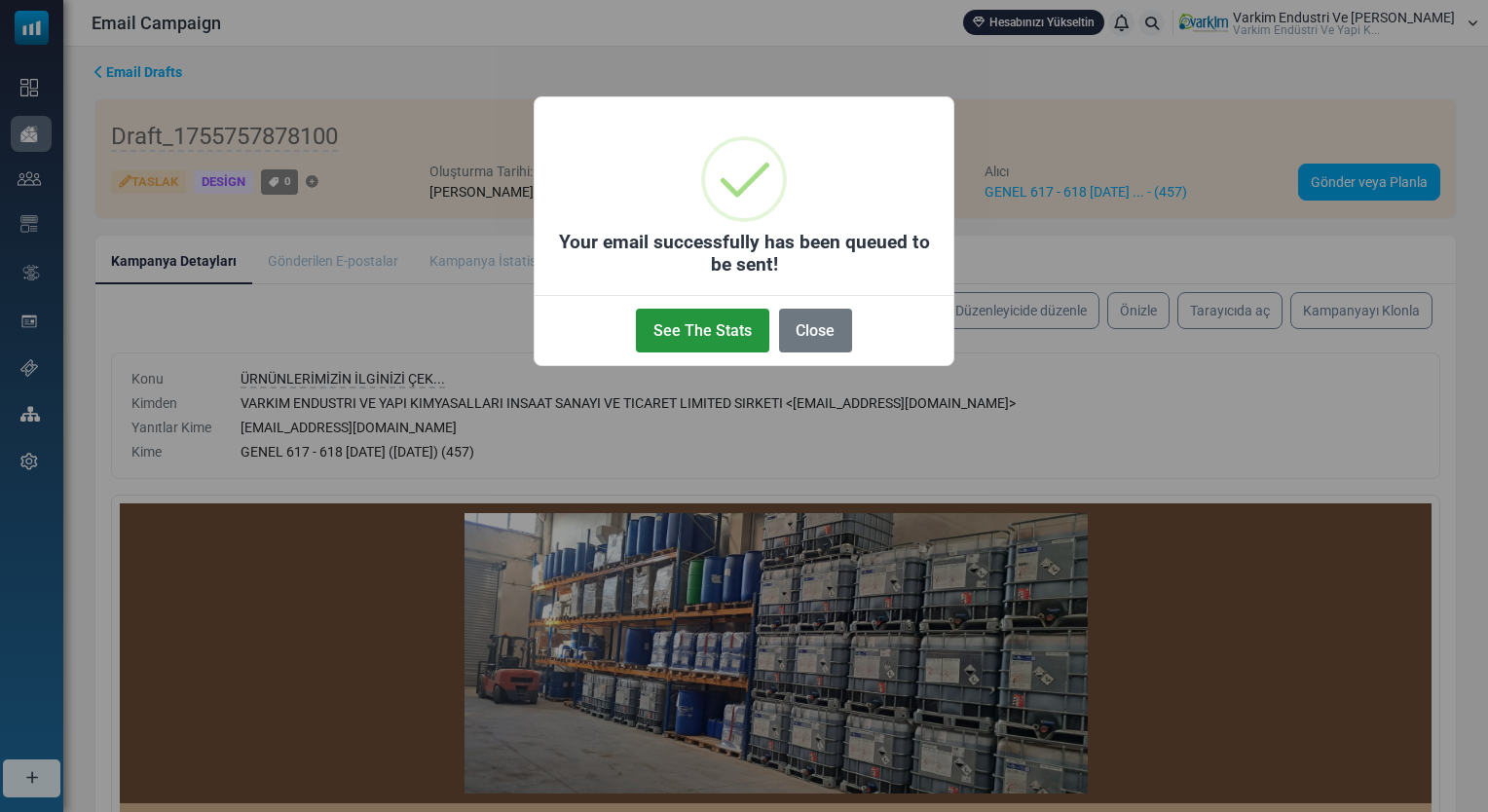
click at [702, 332] on button "See The Stats" at bounding box center [702, 331] width 132 height 44
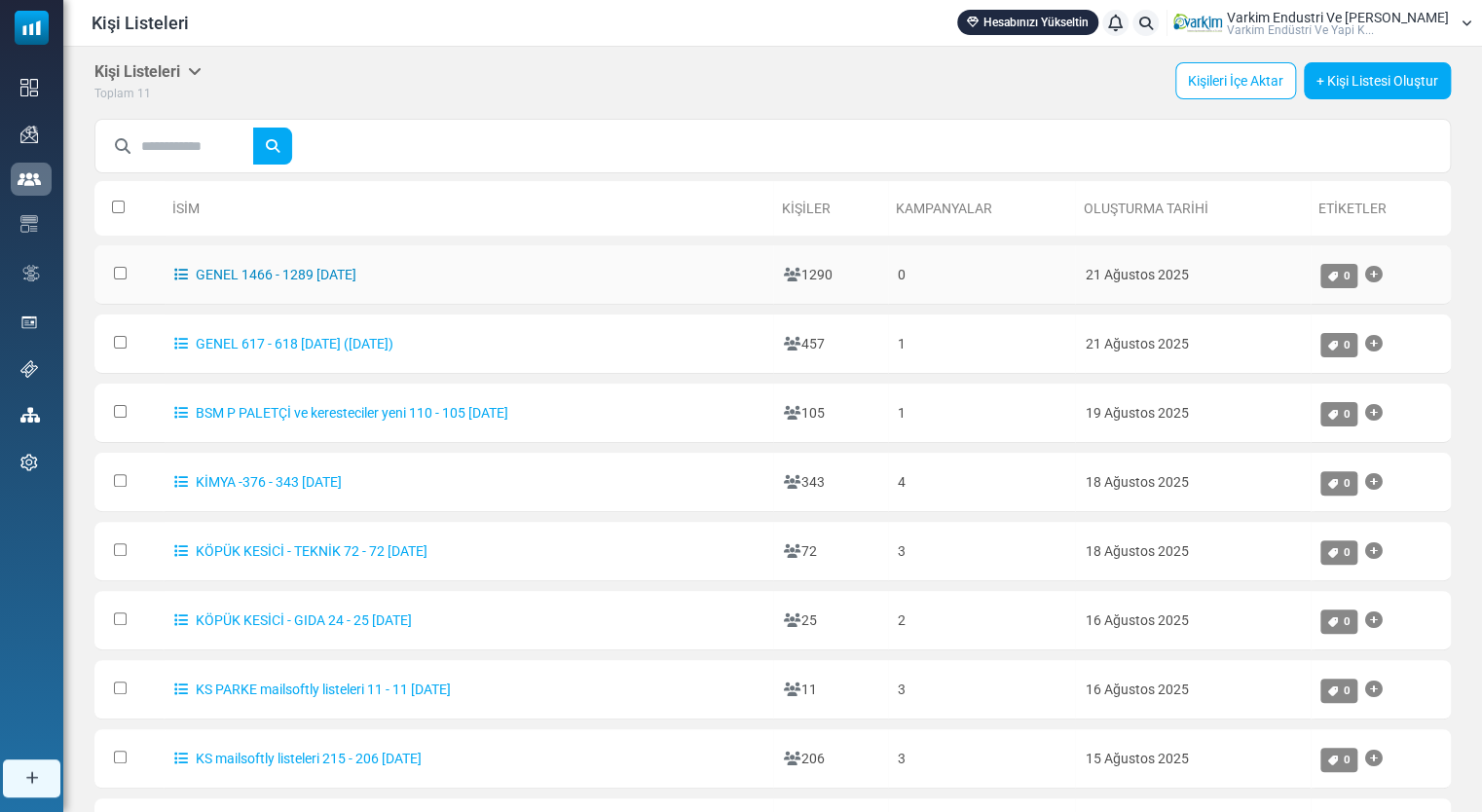
click at [304, 274] on link "GENEL 1466 - 1289 [DATE]" at bounding box center [265, 275] width 182 height 16
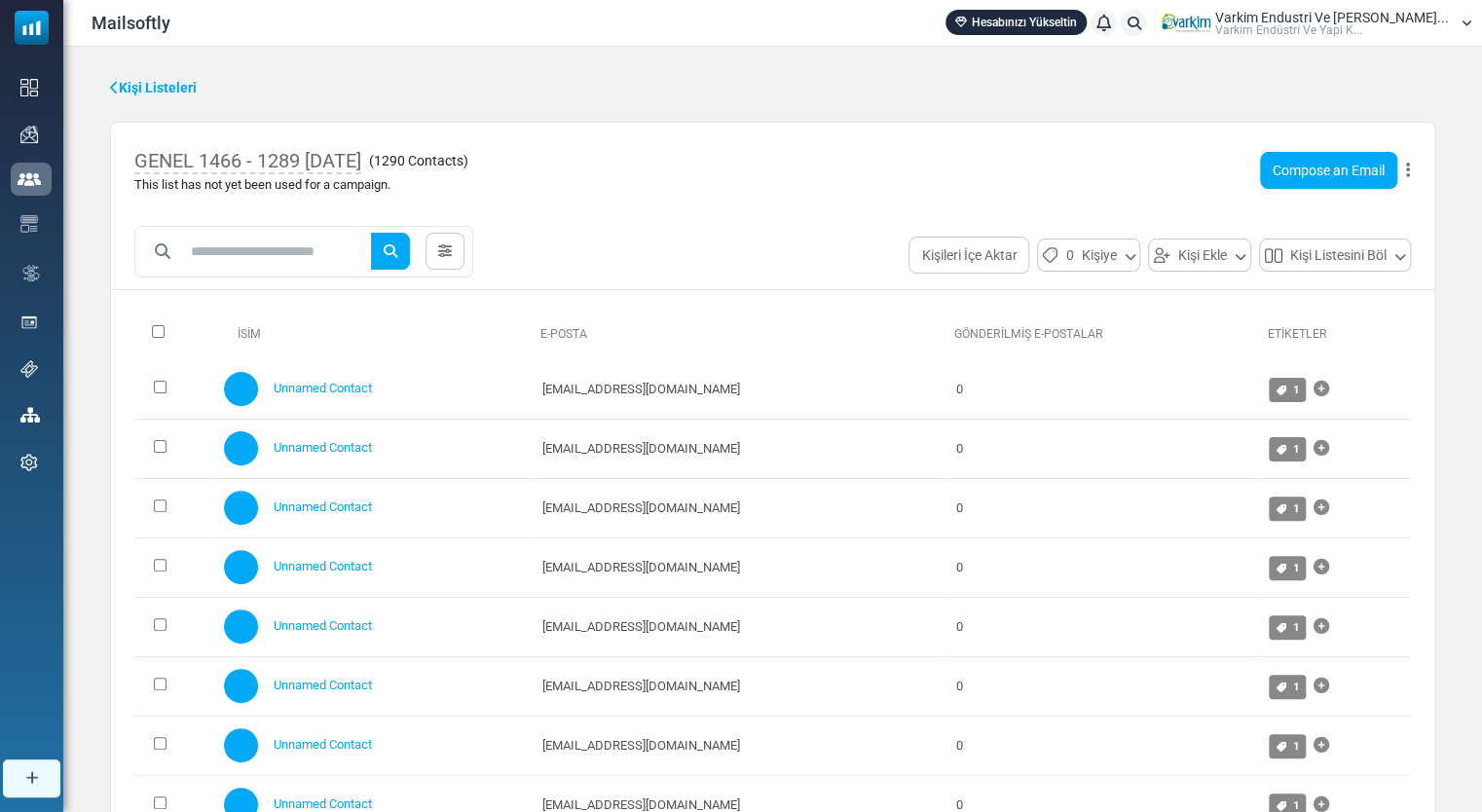
click at [1406, 170] on button at bounding box center [1409, 171] width 6 height 26
click at [1364, 328] on link "Delete List with Contacts" at bounding box center [1315, 318] width 170 height 24
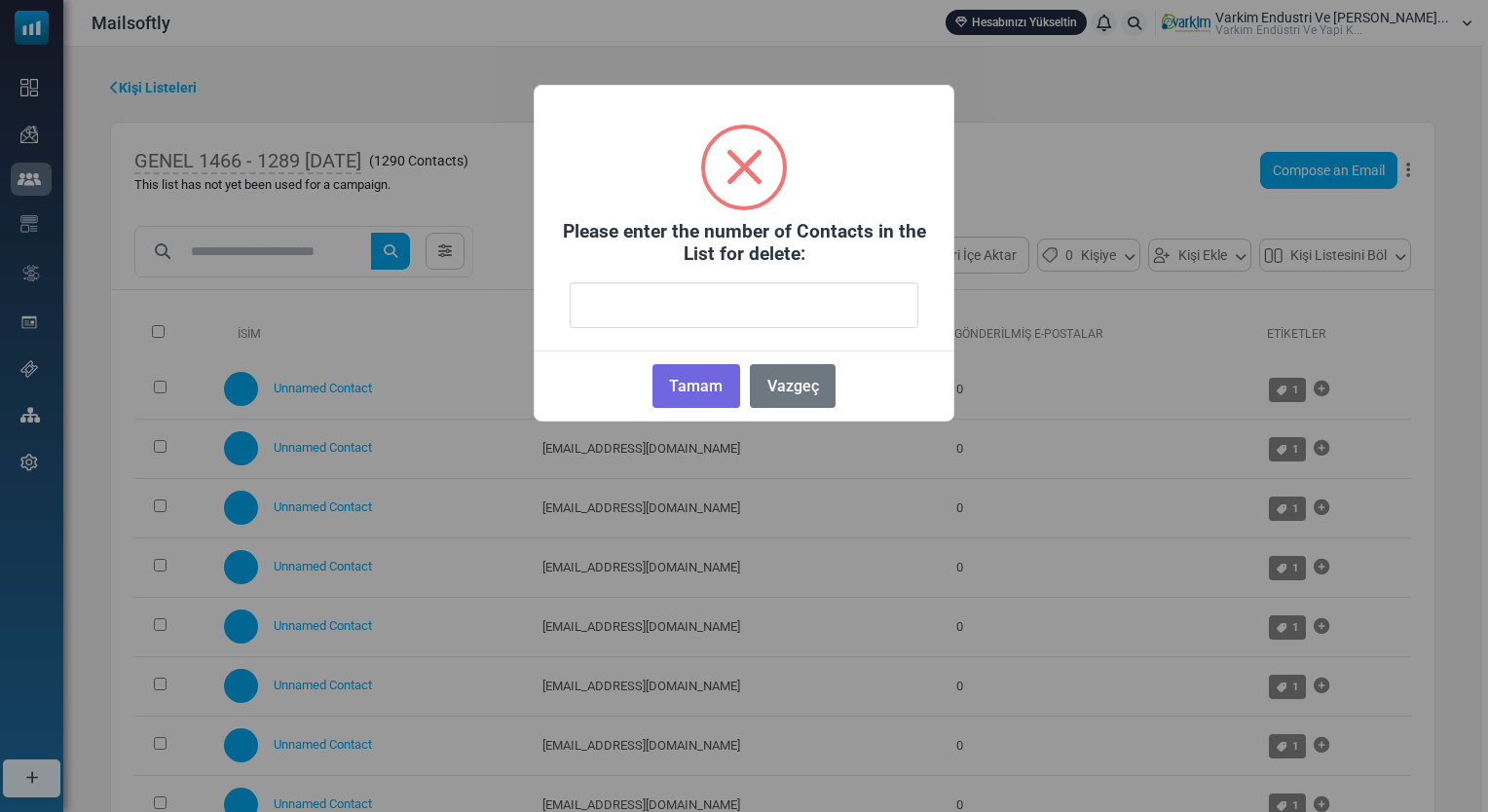
click at [775, 315] on input "number" at bounding box center [744, 305] width 348 height 46
type input "****"
click at [706, 381] on button "Tamam" at bounding box center [696, 386] width 87 height 44
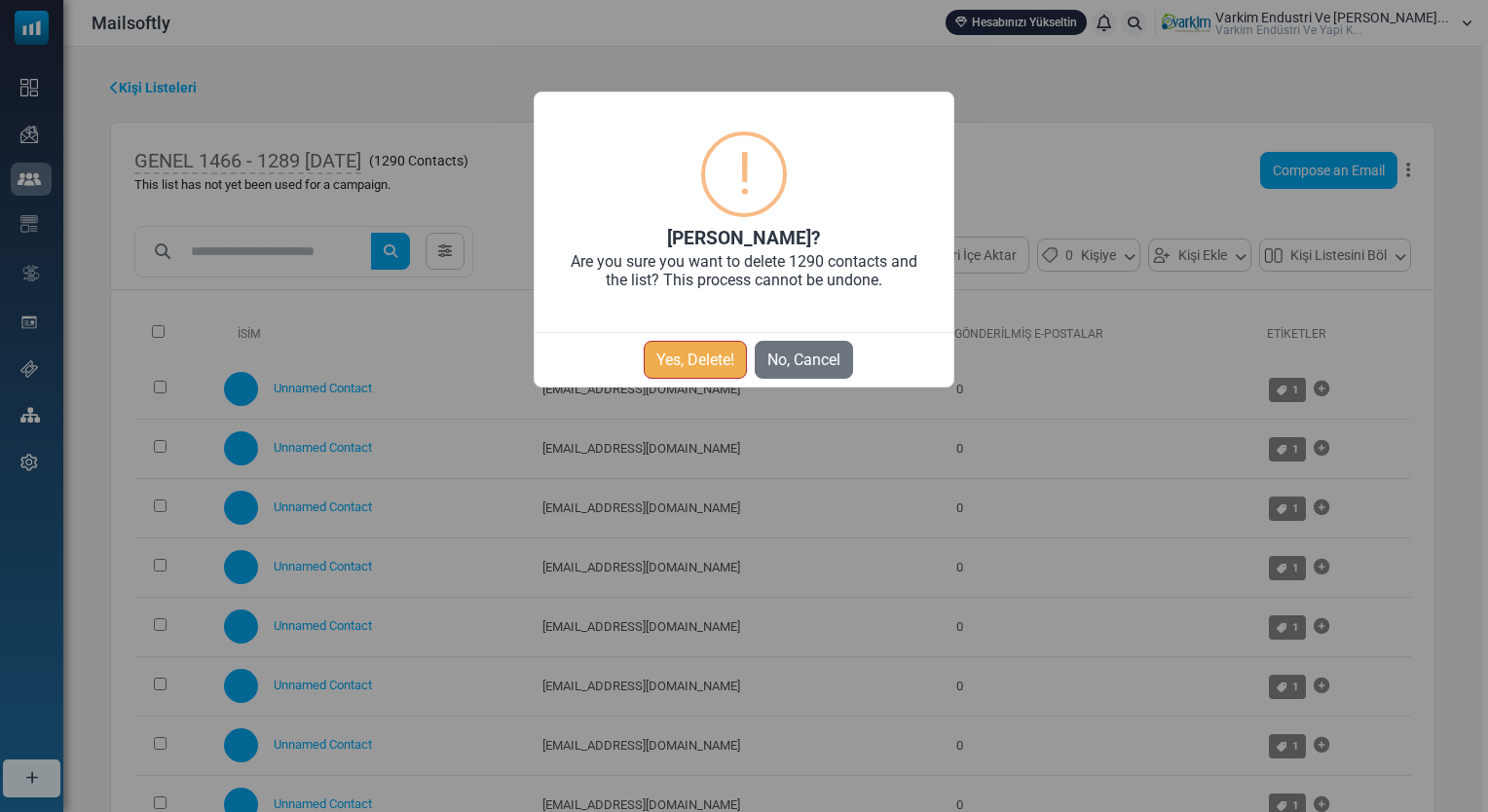
click at [693, 364] on button "Yes, Delete!" at bounding box center [695, 359] width 103 height 38
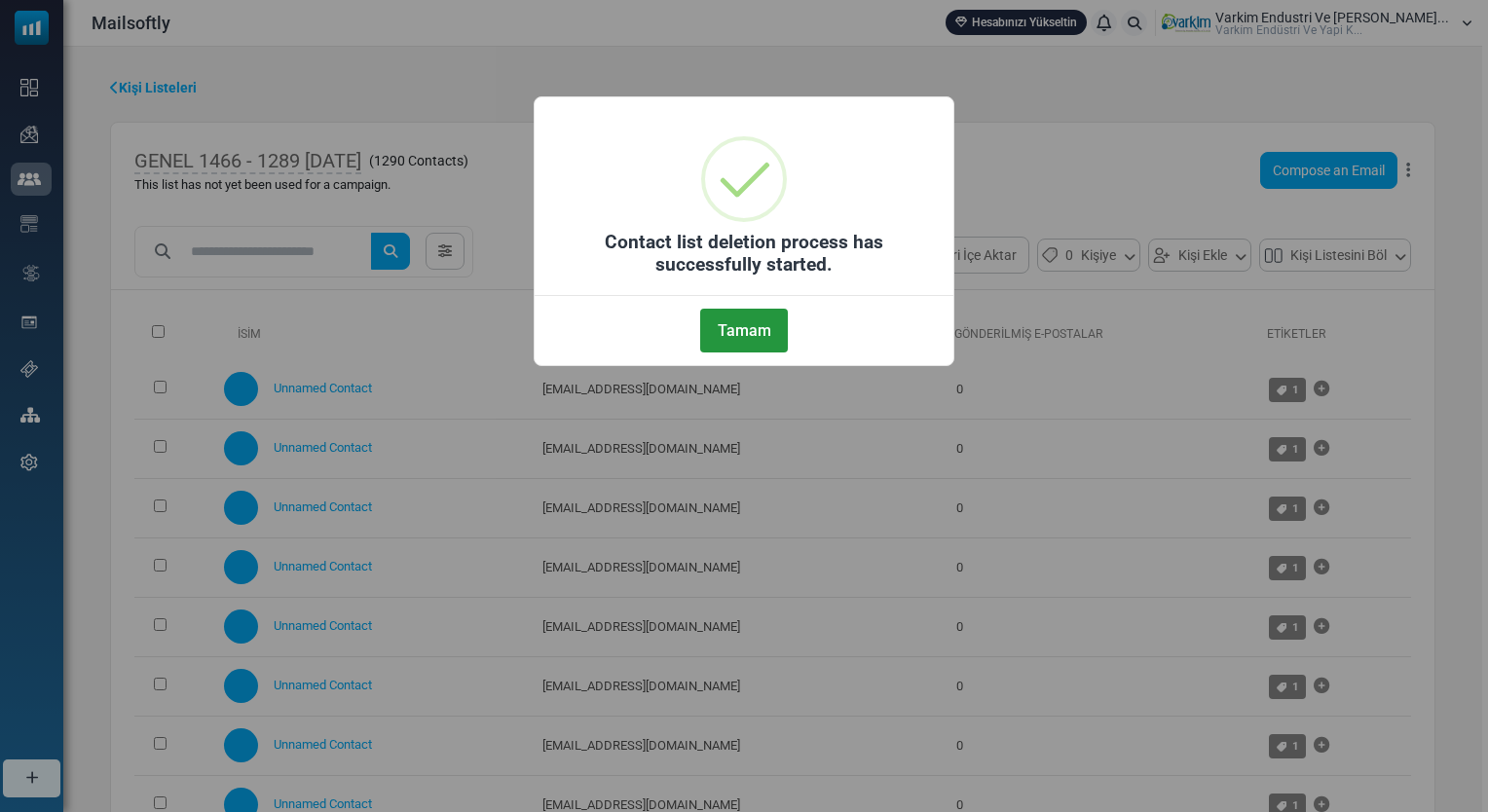
click at [712, 345] on button "Tamam" at bounding box center [744, 331] width 87 height 44
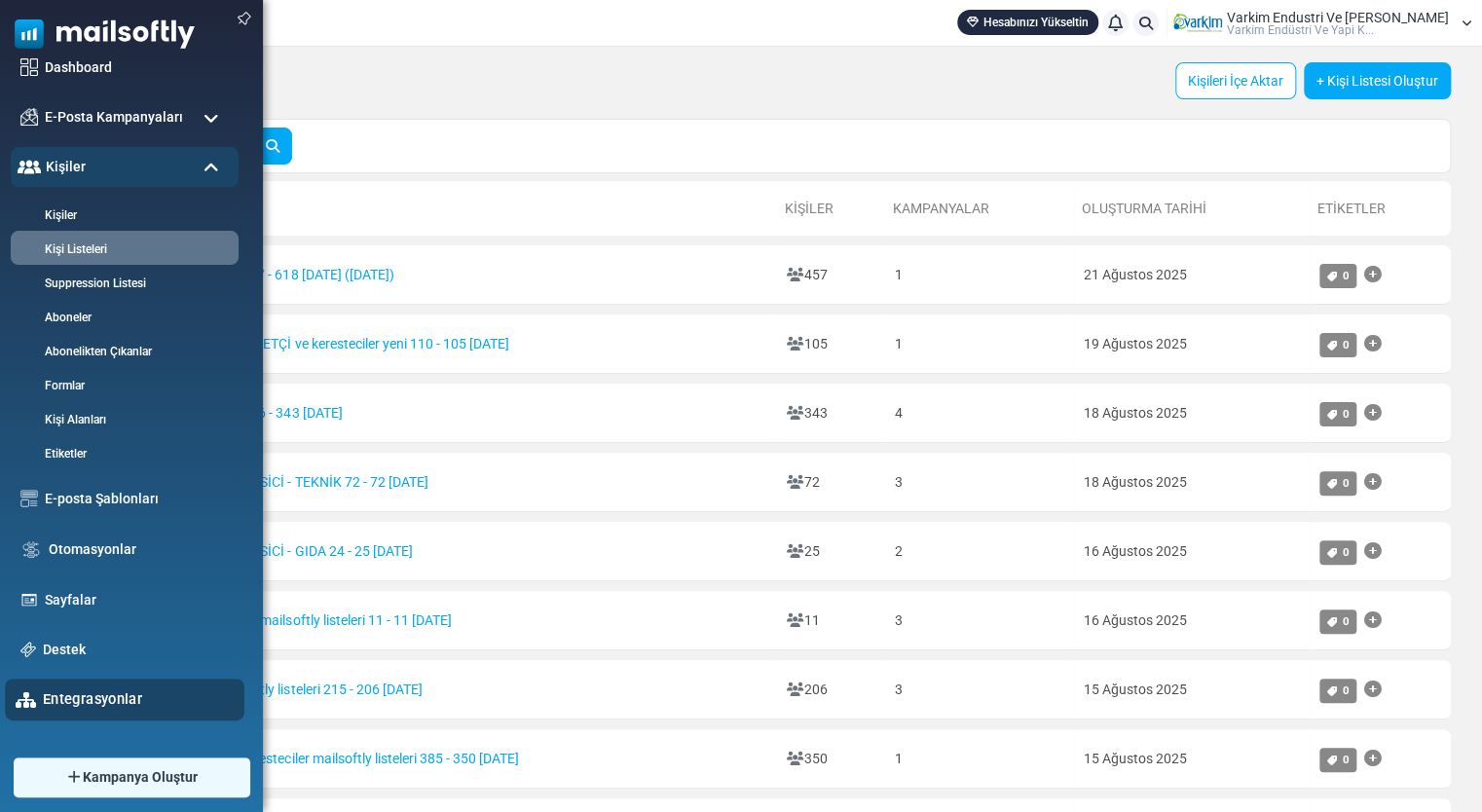
scroll to position [69, 0]
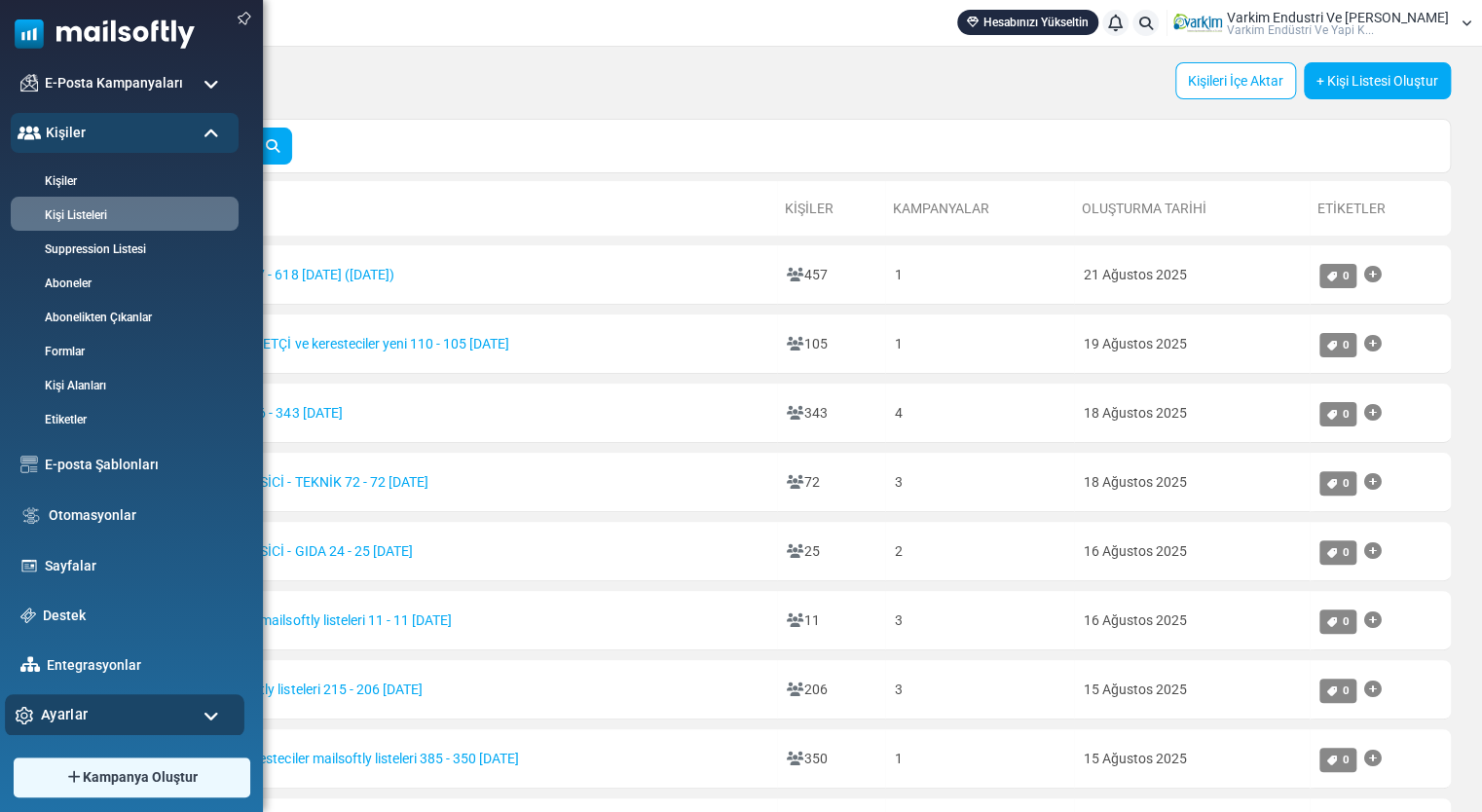
click at [99, 704] on div "Ayarlar" at bounding box center [124, 715] width 239 height 42
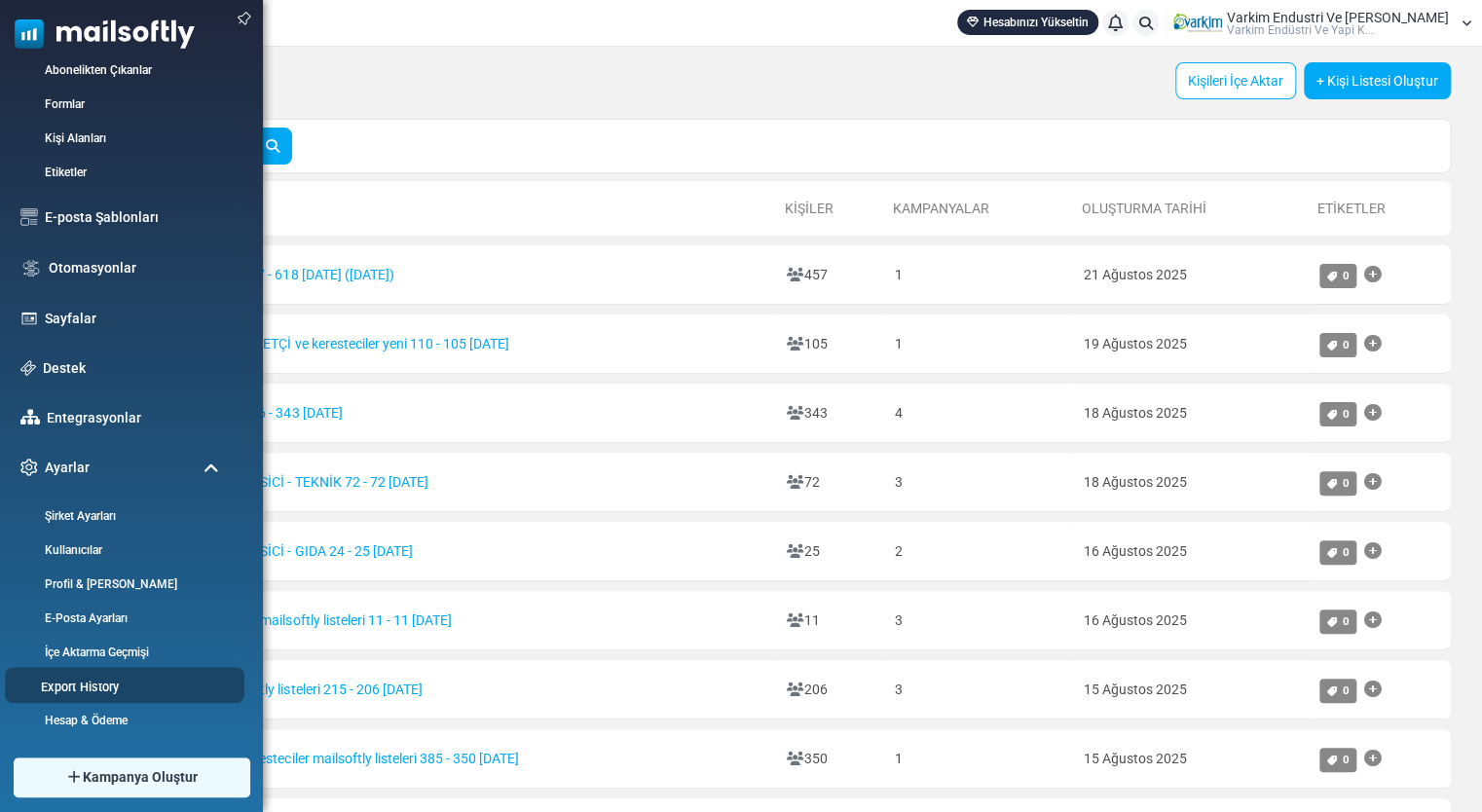
scroll to position [318, 0]
click at [156, 642] on link "İçe Aktarma Geçmişi" at bounding box center [121, 650] width 233 height 19
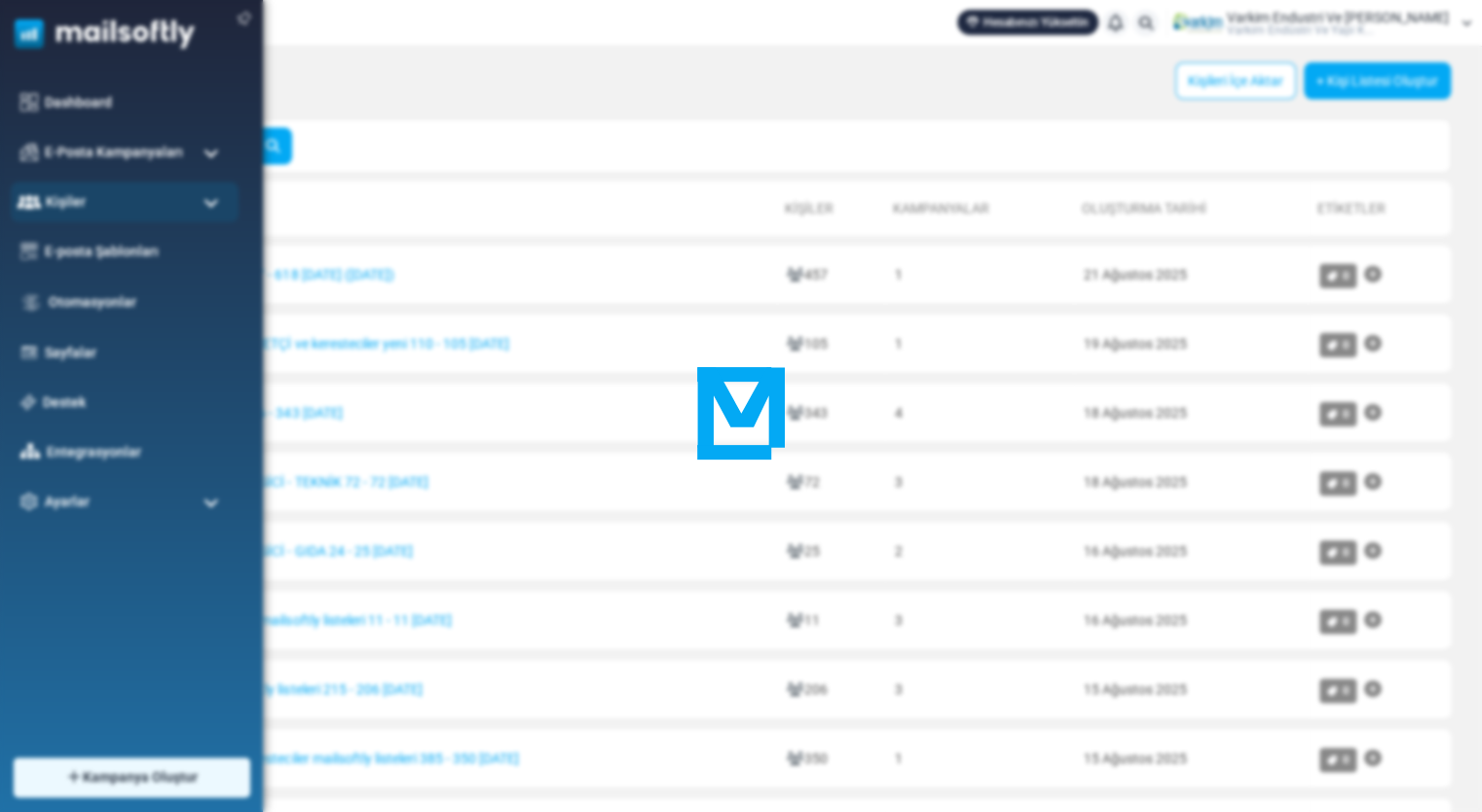
scroll to position [0, 0]
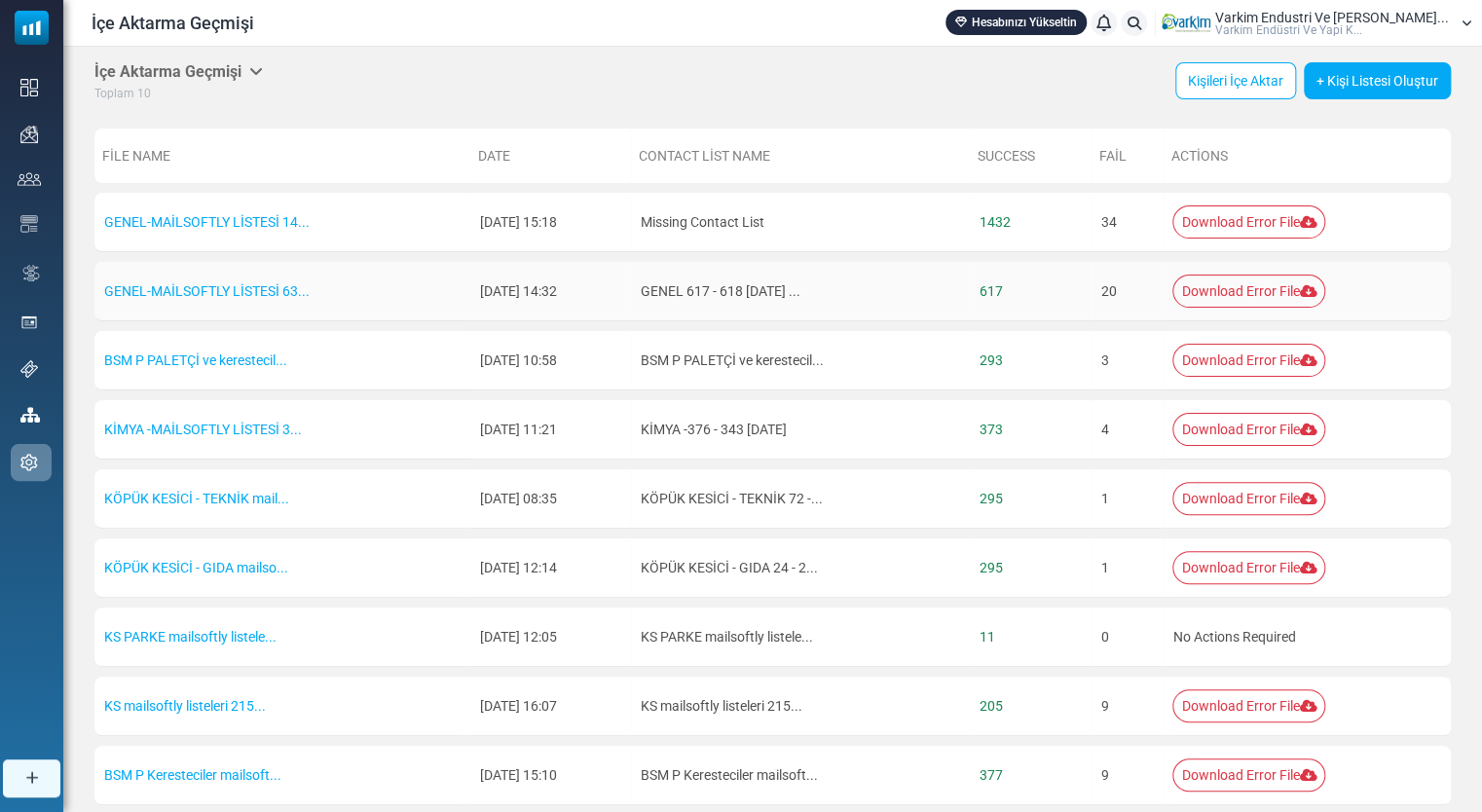
click at [1257, 296] on link "Download Error File" at bounding box center [1249, 291] width 153 height 33
click at [876, 83] on div "İçe Aktarma Geçmişi Listelerim Firma Listeleri İçe Aktarma Geçmişi Dışa Aktarma…" at bounding box center [772, 82] width 1357 height 41
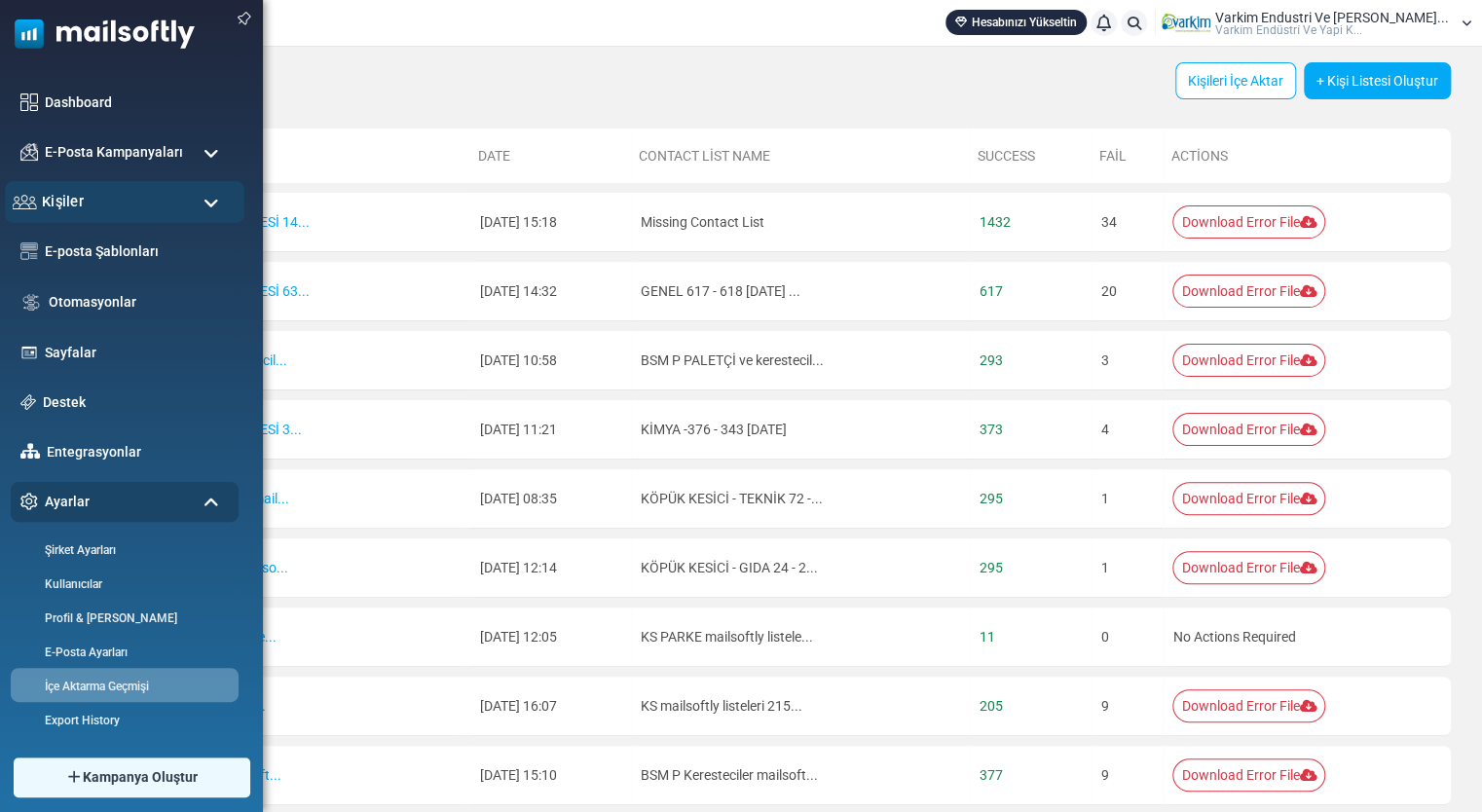
click at [116, 216] on div "Kişiler" at bounding box center [124, 202] width 239 height 42
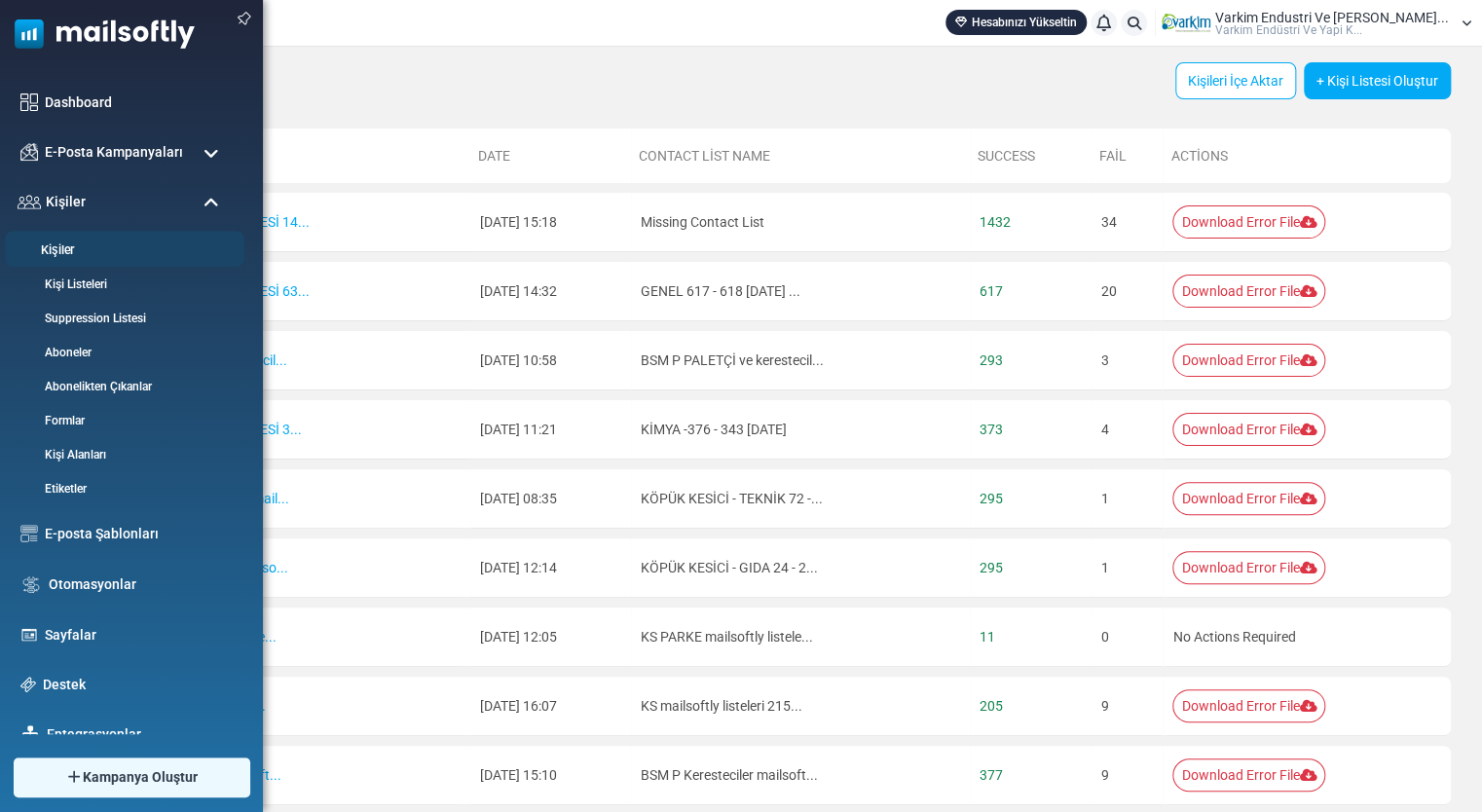
click at [145, 247] on link "Kişiler" at bounding box center [121, 250] width 233 height 19
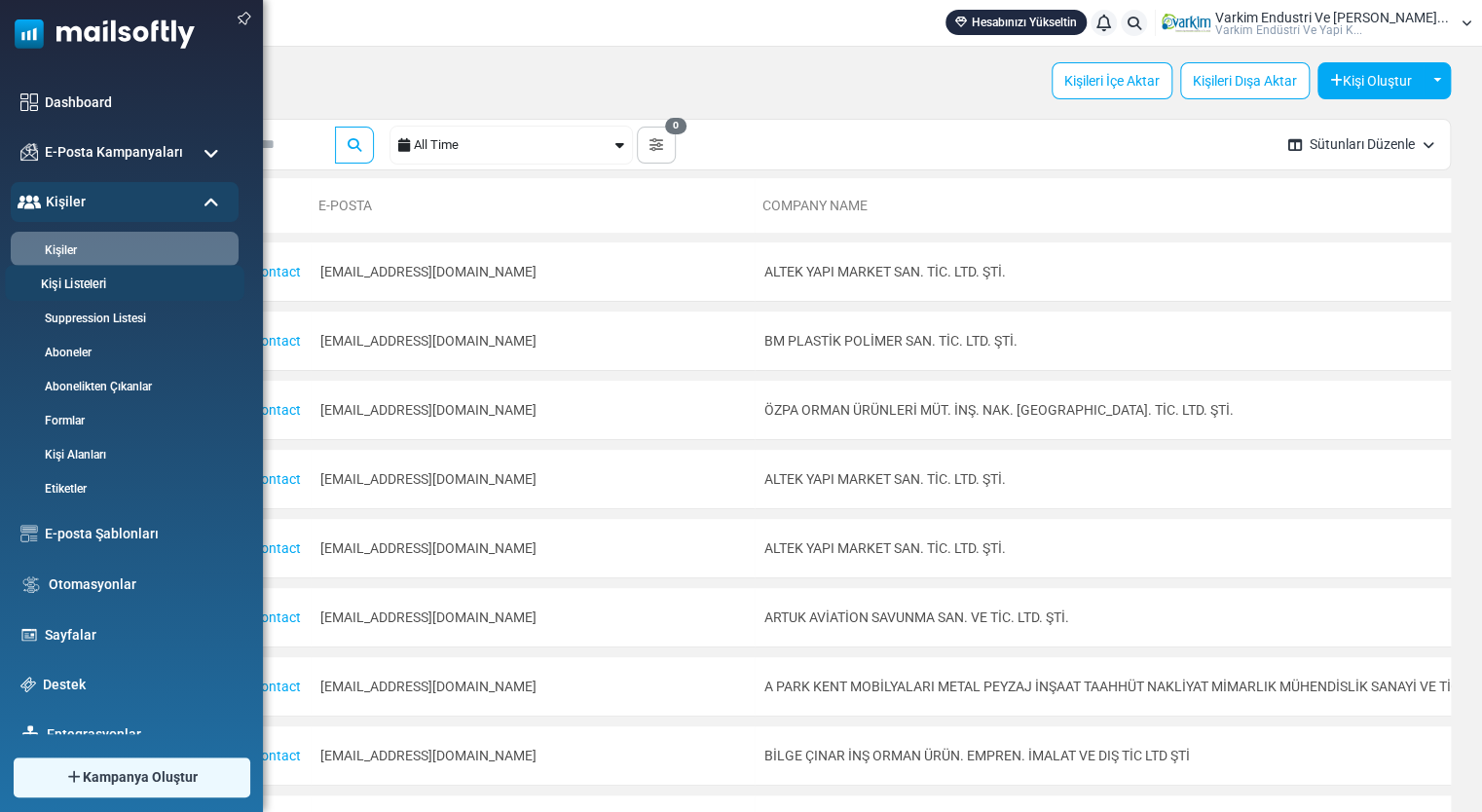
click at [81, 282] on link "Kişi Listeleri" at bounding box center [121, 285] width 233 height 19
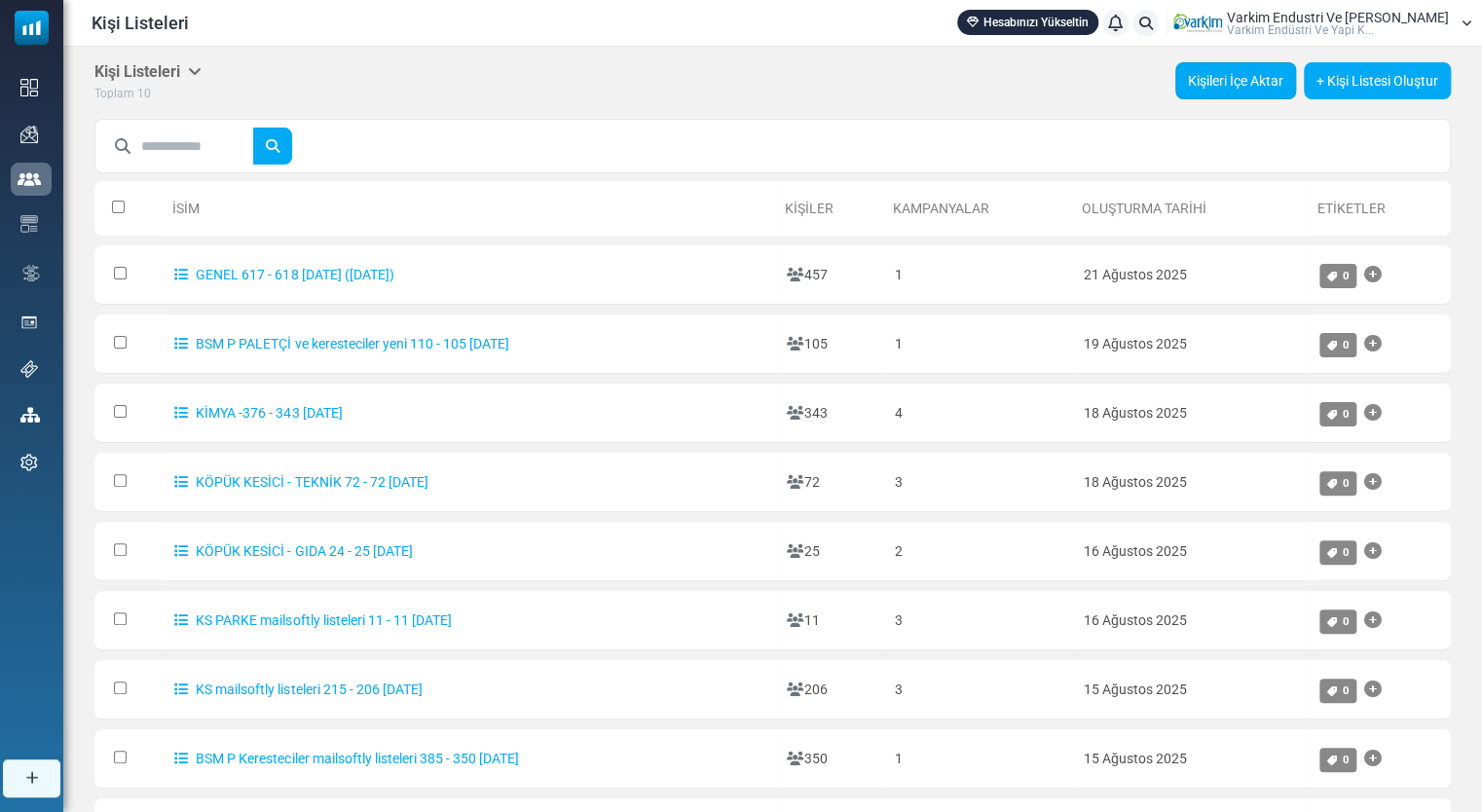
click at [1196, 81] on link "Kişileri İçe Aktar" at bounding box center [1236, 80] width 121 height 37
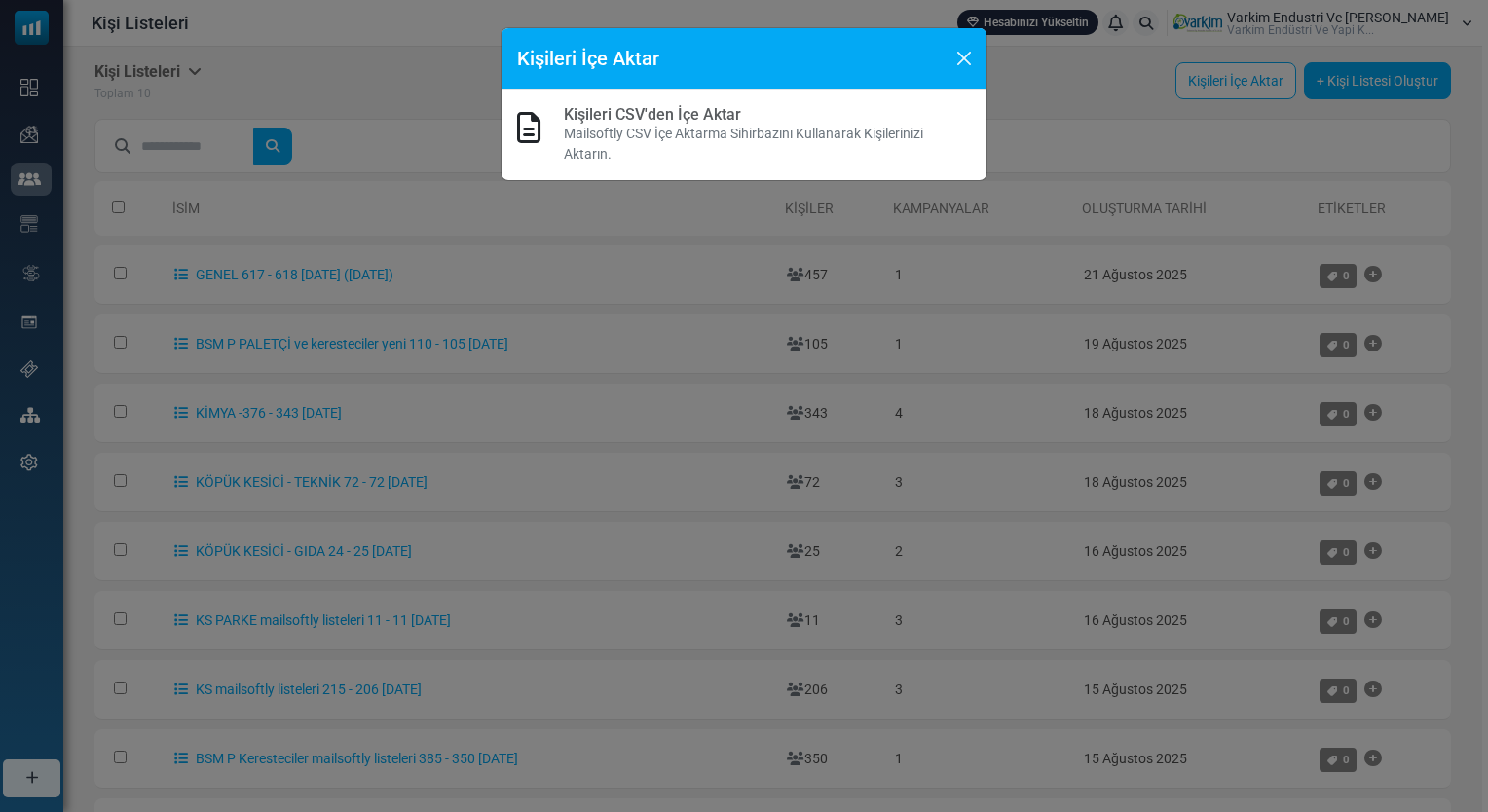
click at [607, 115] on link "Kişileri CSV'den İçe Aktar" at bounding box center [652, 114] width 178 height 19
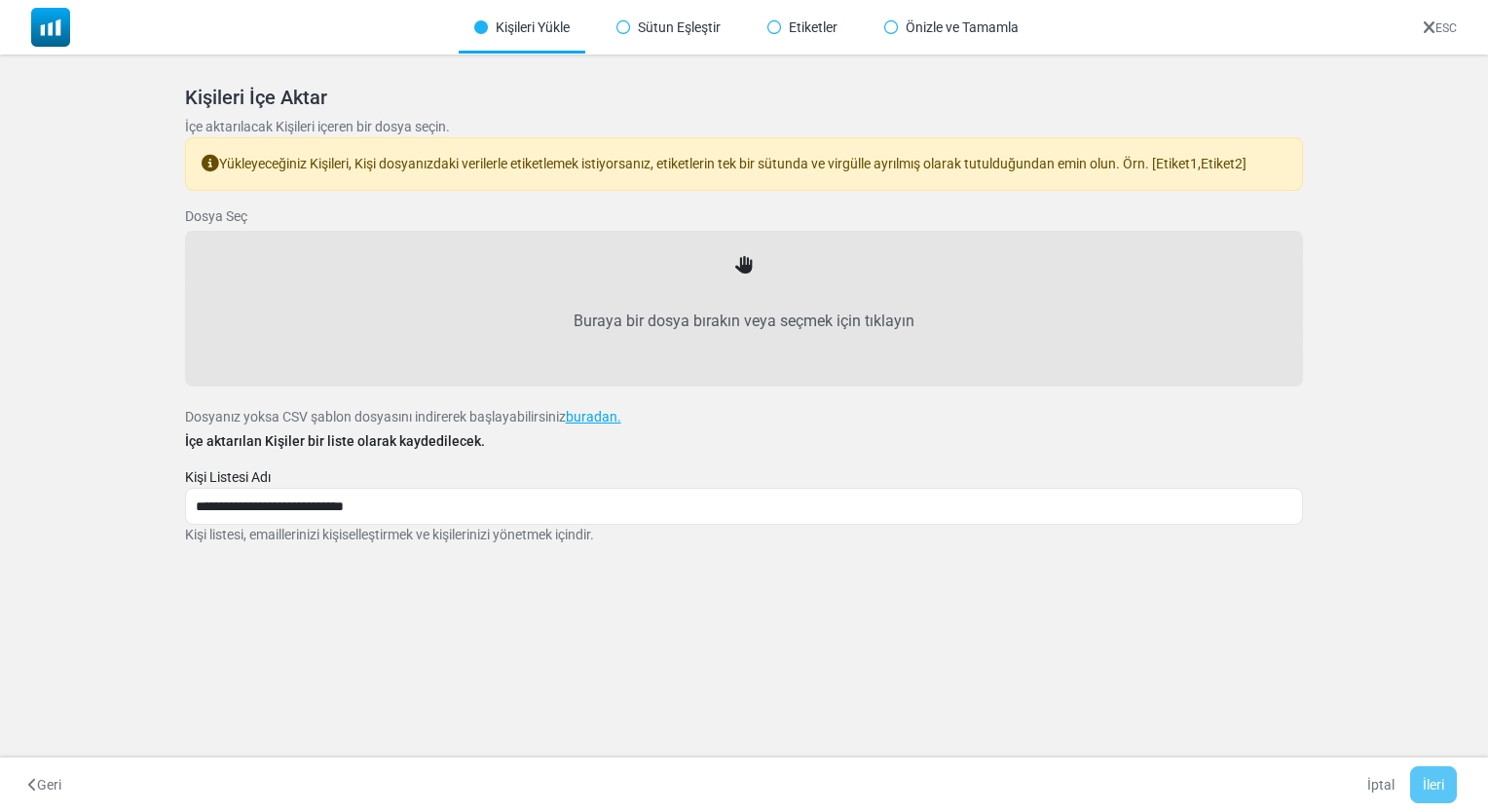
click at [739, 307] on label "Buraya bir dosya bırakın veya seçmek için tıklayın" at bounding box center [744, 322] width 1076 height 85
click at [0, 0] on input "Buraya bir dosya bırakın veya seçmek için tıklayın" at bounding box center [0, 0] width 0 height 0
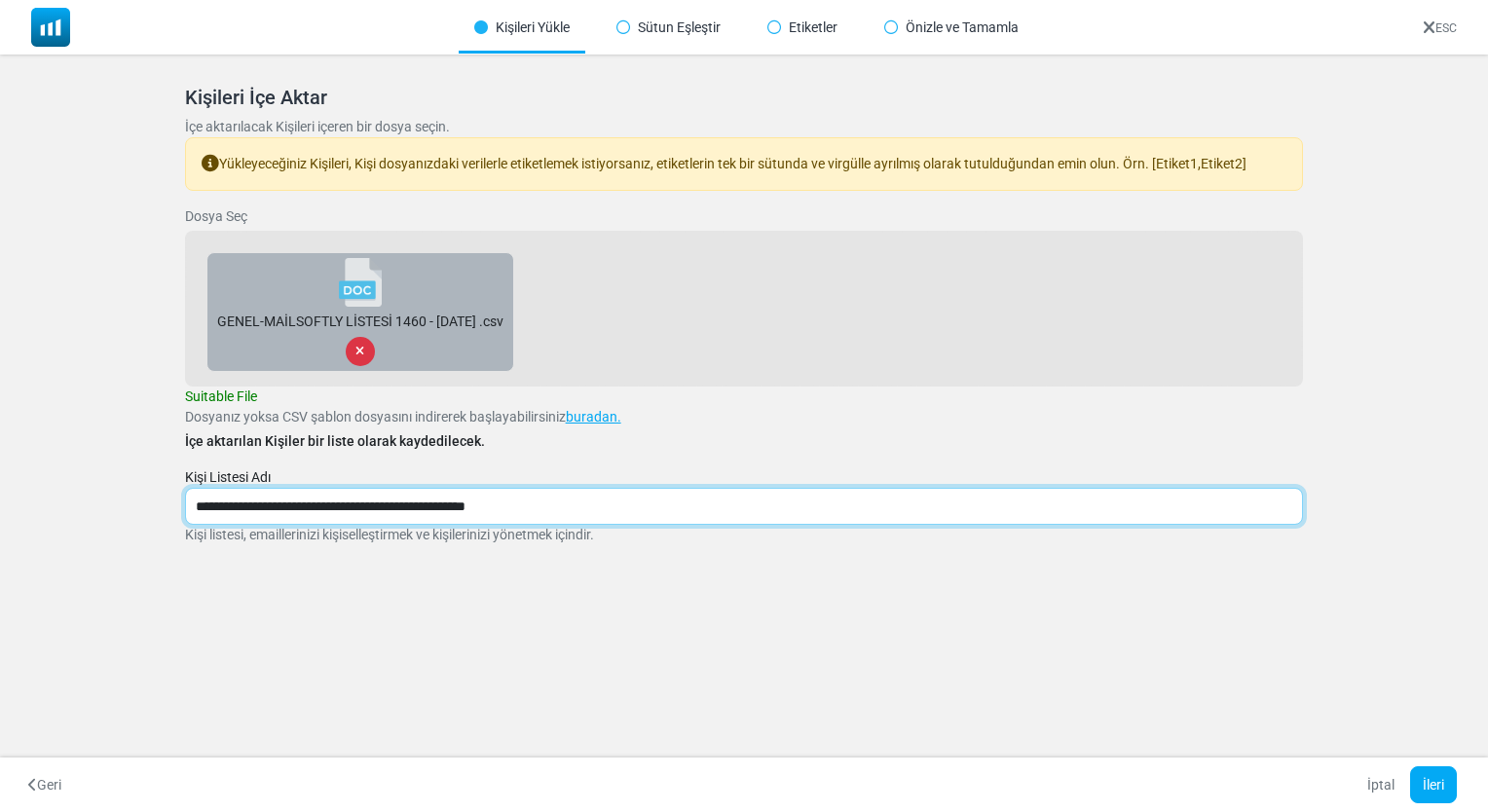
drag, startPoint x: 487, startPoint y: 499, endPoint x: 805, endPoint y: 517, distance: 318.5
click at [798, 517] on input "**********" at bounding box center [744, 505] width 1119 height 37
type input "**********"
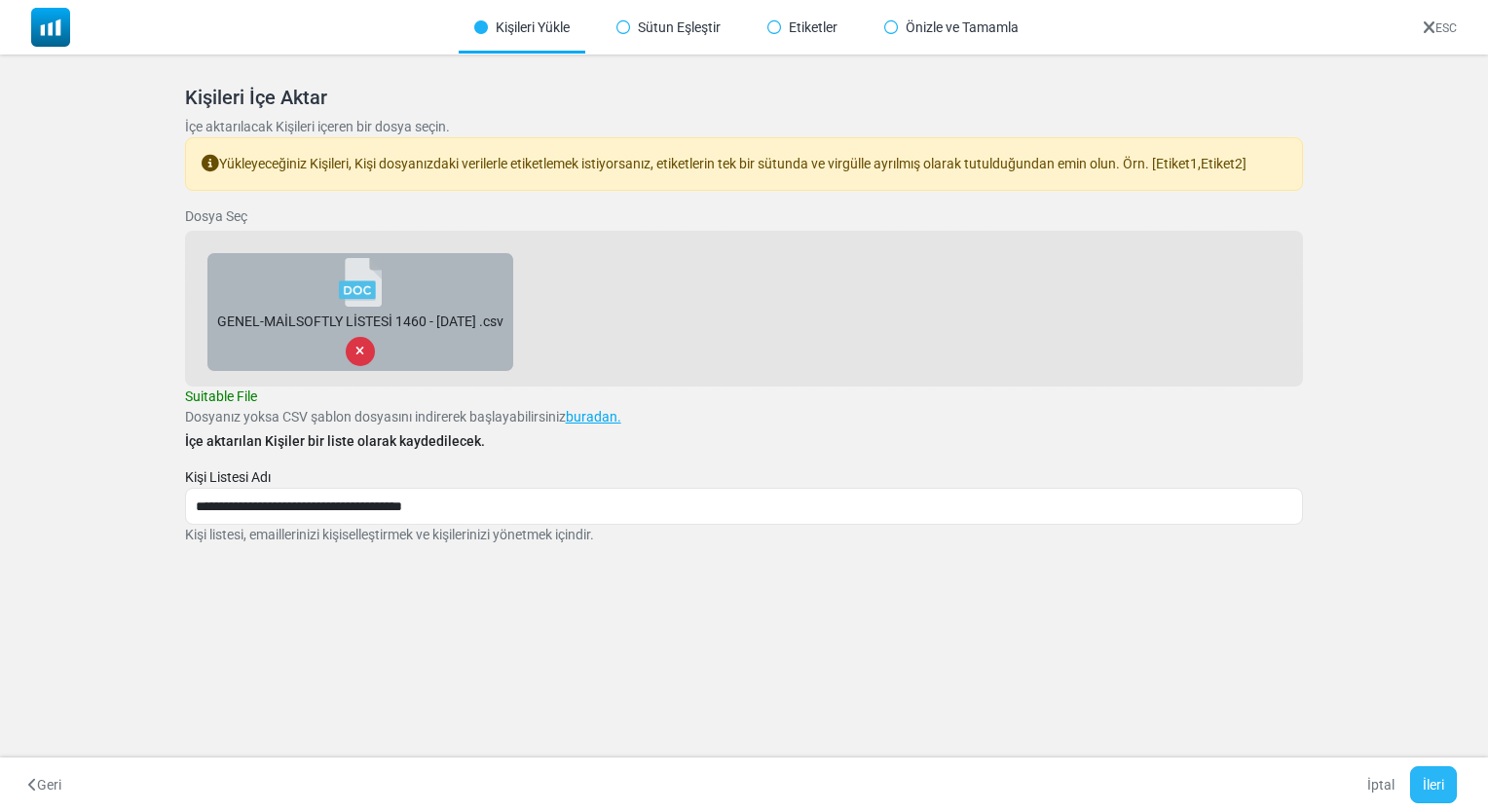
click at [1423, 785] on button "İleri" at bounding box center [1433, 784] width 47 height 37
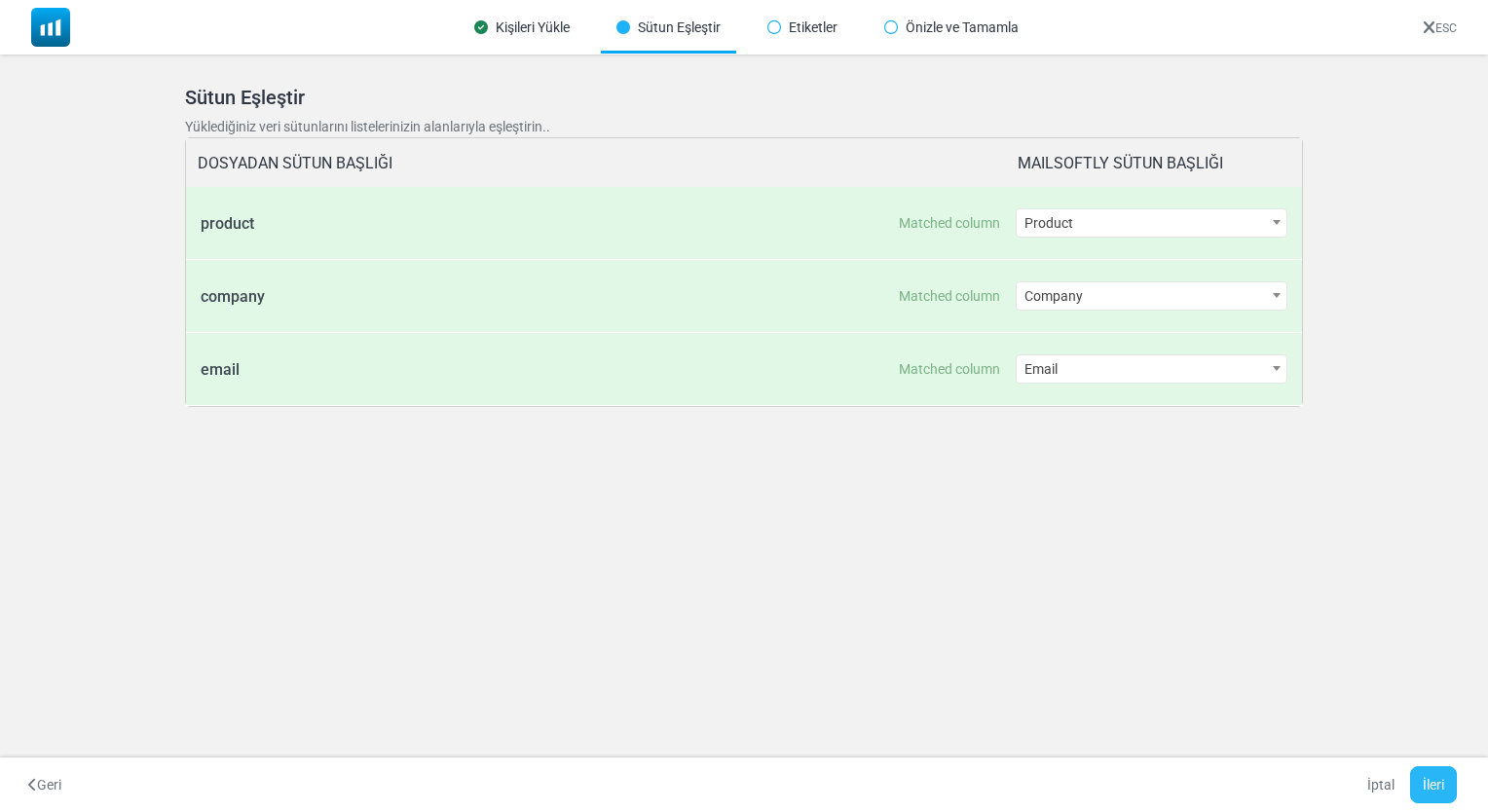
click at [1445, 777] on button "İleri" at bounding box center [1433, 784] width 47 height 37
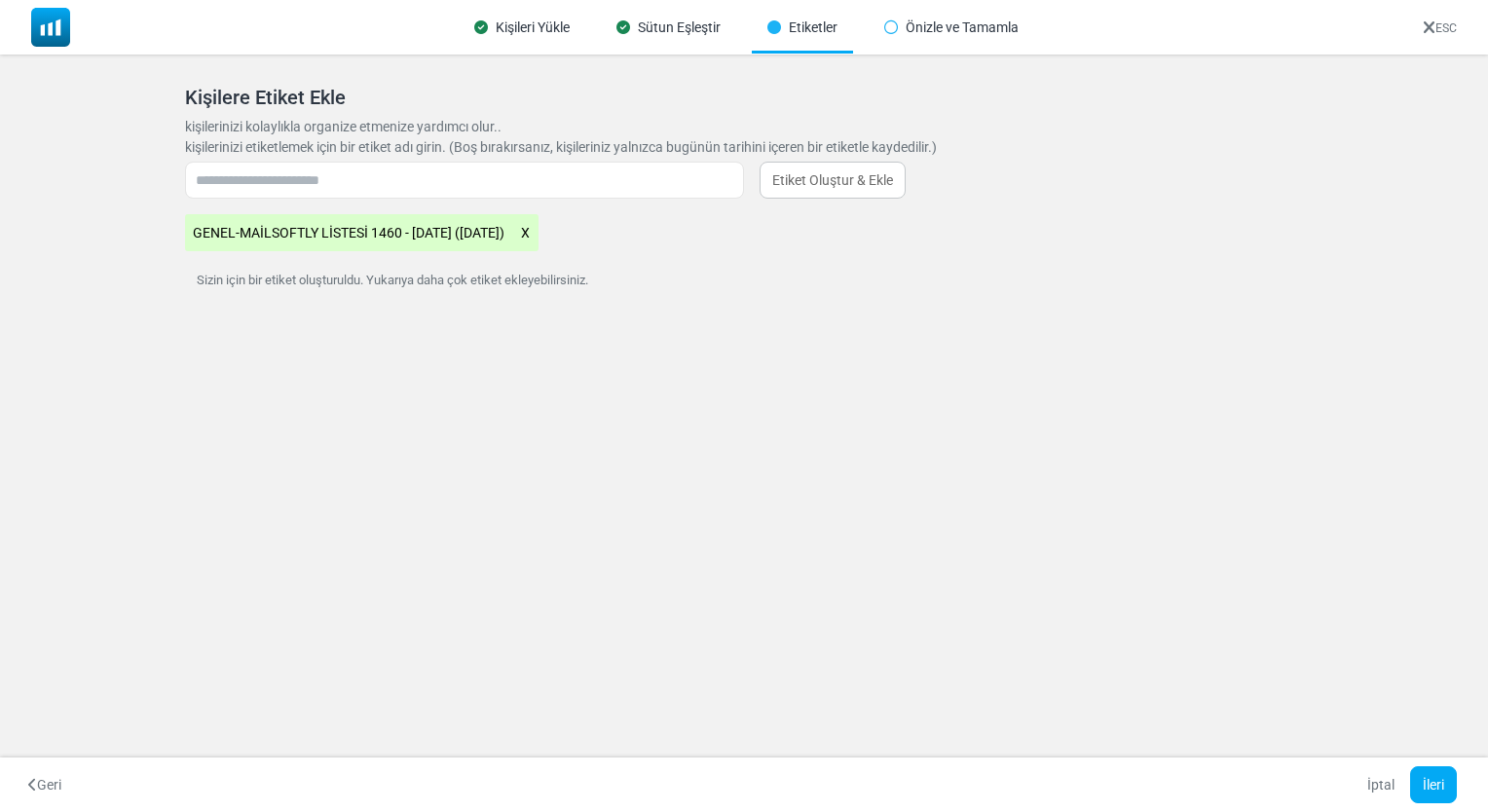
click at [531, 233] on icon at bounding box center [525, 233] width 11 height 26
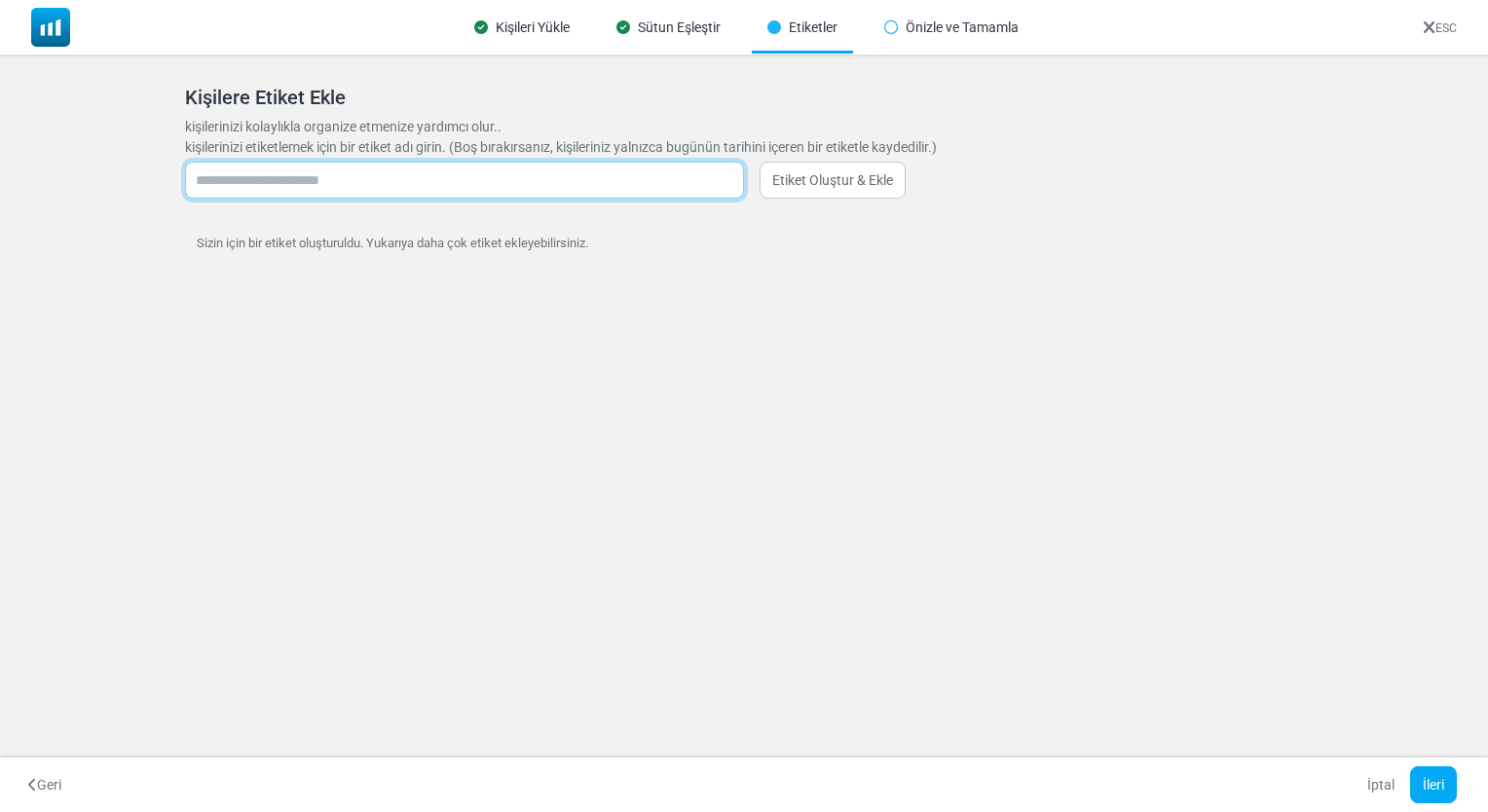
click at [523, 170] on input "text" at bounding box center [464, 180] width 559 height 37
type input "*****"
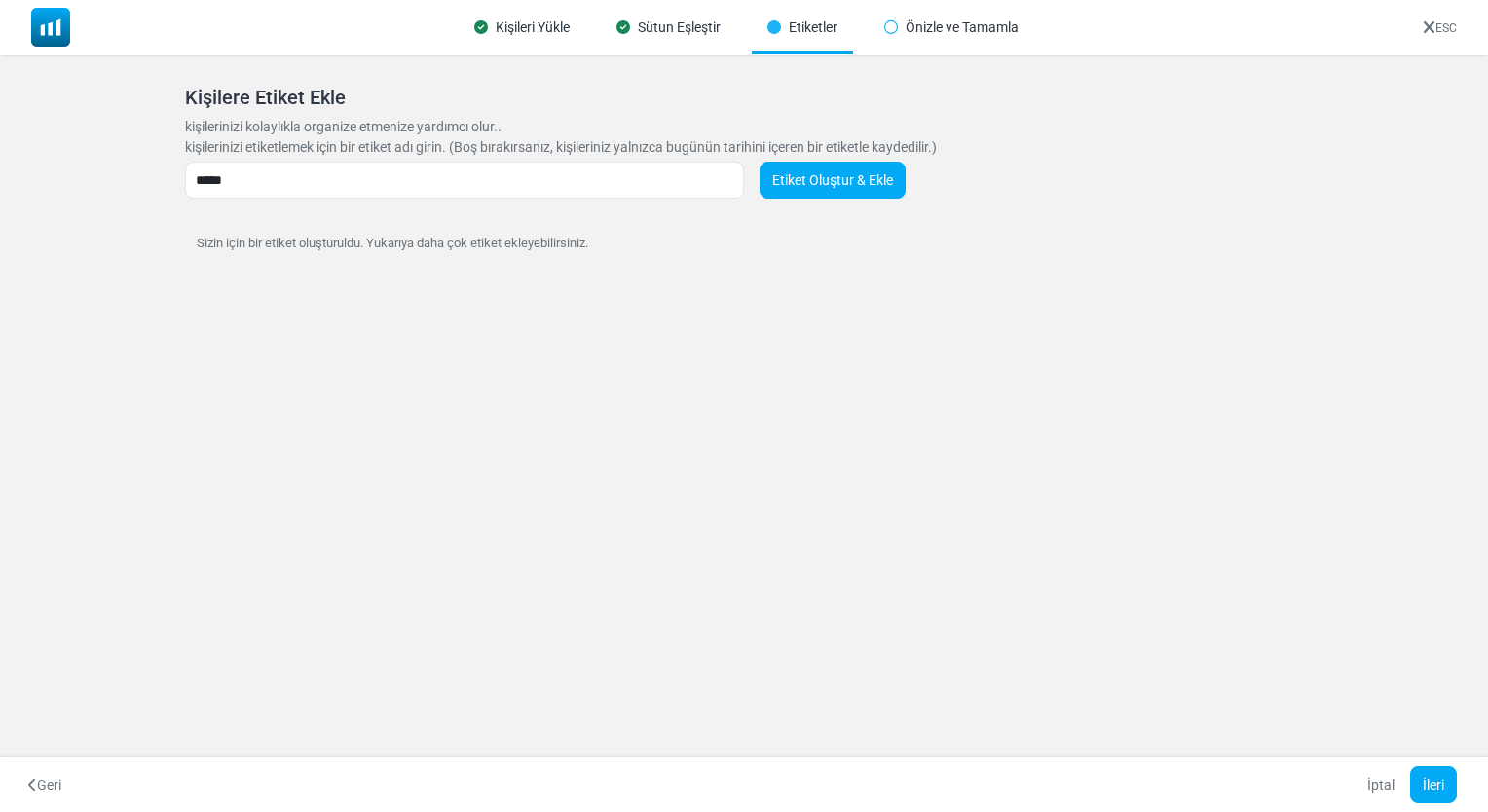
click at [853, 171] on link "Etiket Oluştur & Ekle" at bounding box center [832, 180] width 146 height 37
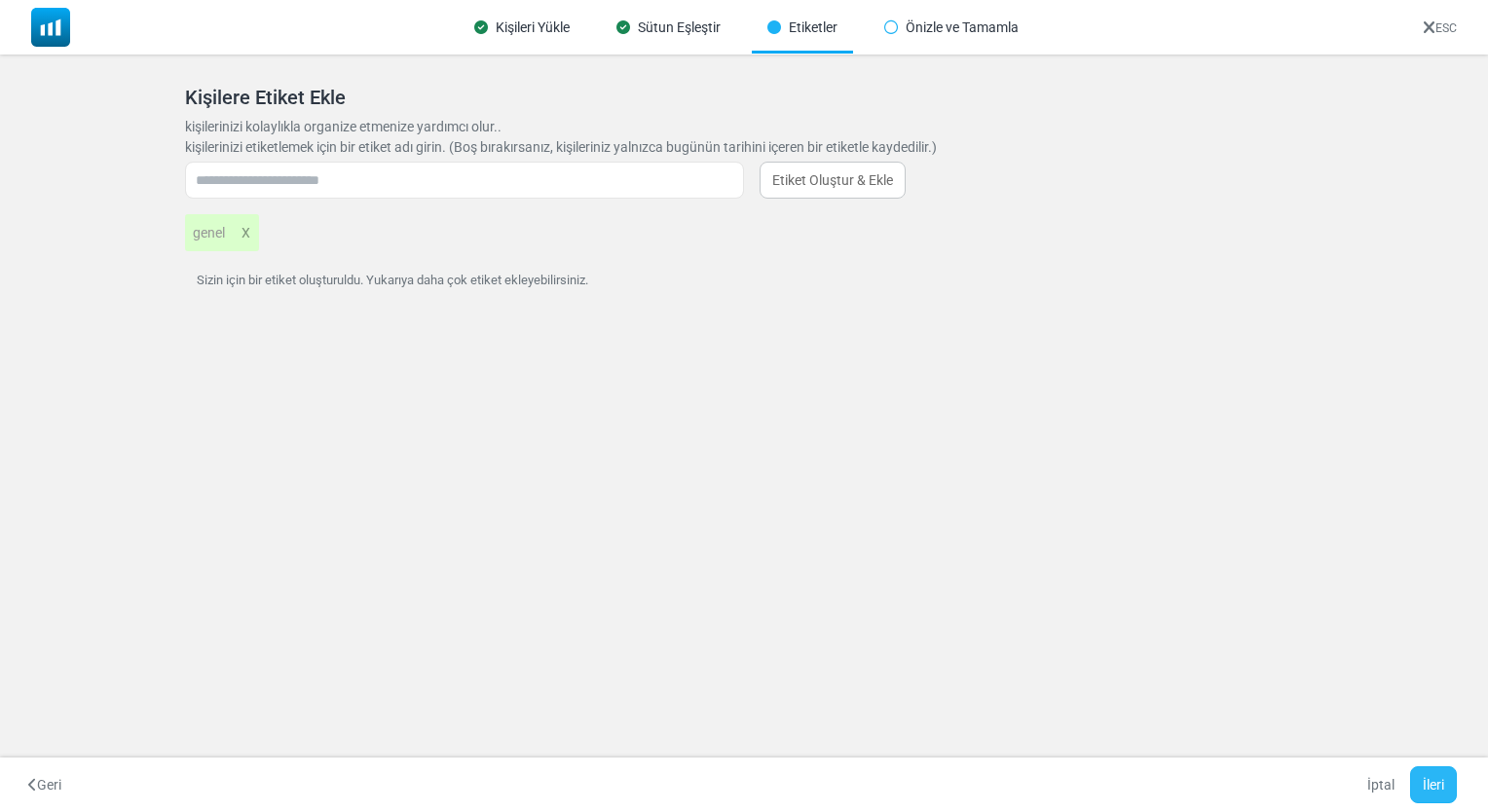
click at [1440, 795] on button "İleri" at bounding box center [1433, 784] width 47 height 37
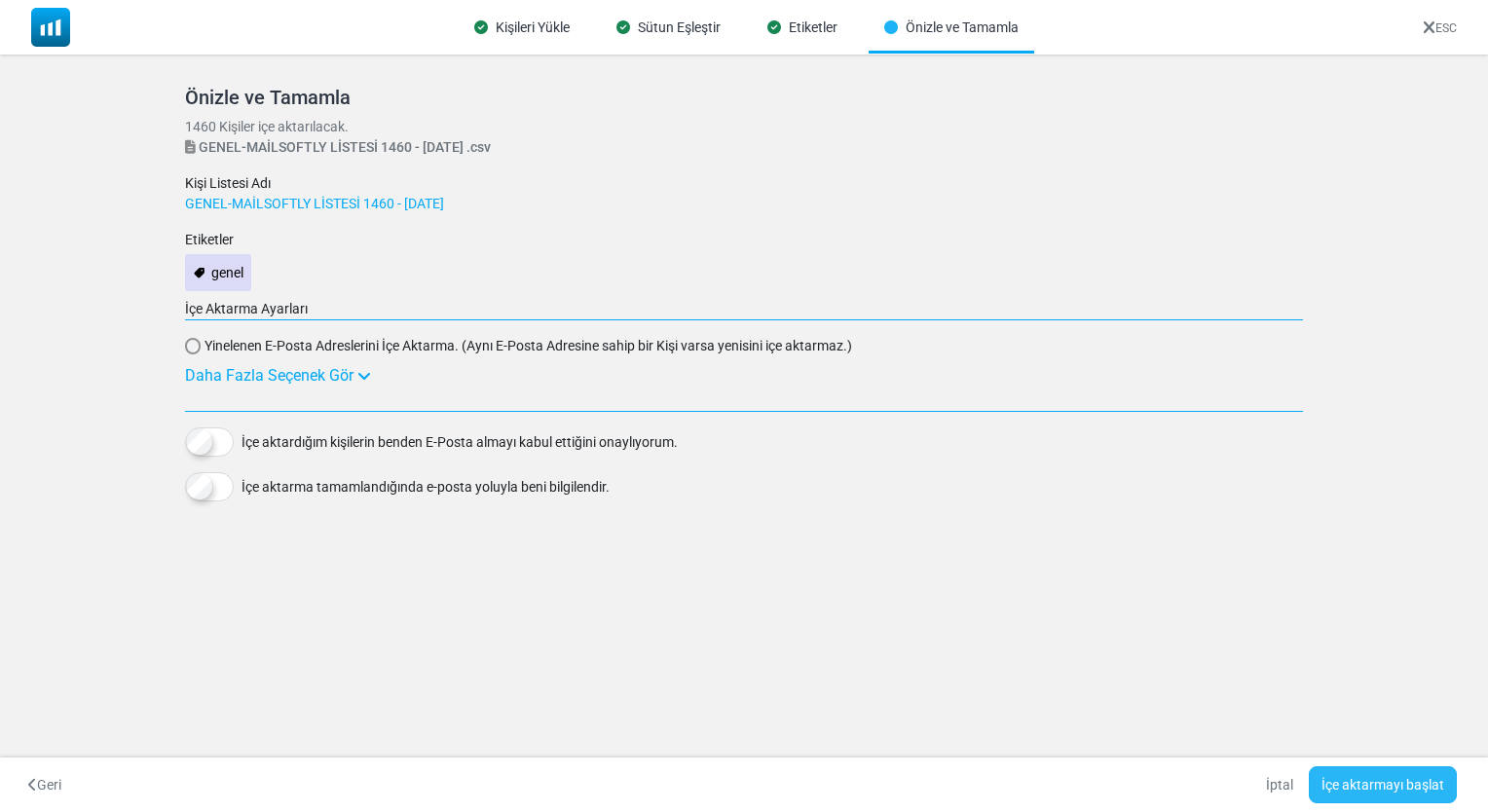
click at [1398, 781] on button "İçe aktarmayı başlat" at bounding box center [1382, 784] width 148 height 37
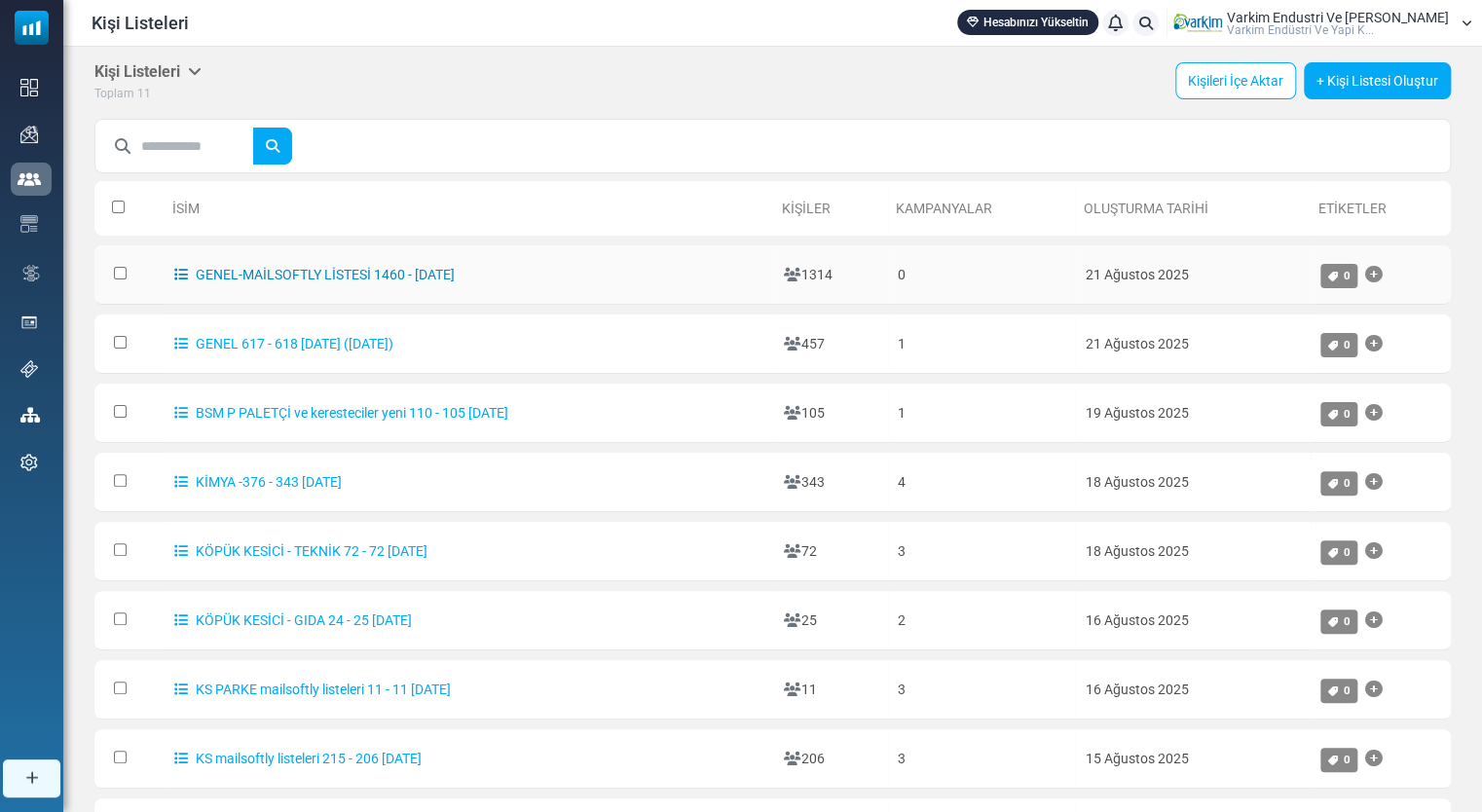
click at [428, 279] on link "GENEL-MAİLSOFTLY LİSTESİ 1460 - [DATE]" at bounding box center [315, 275] width 281 height 16
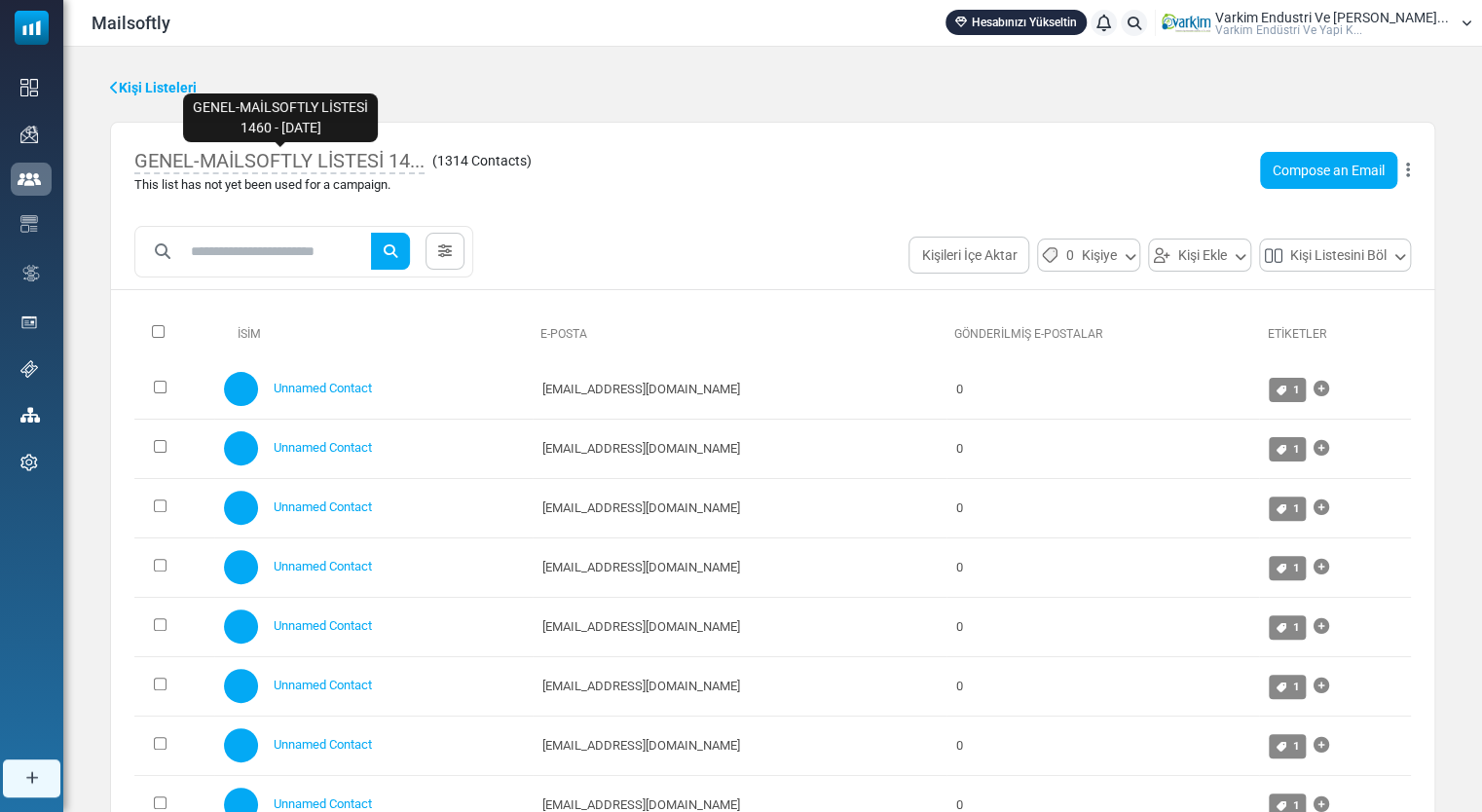
click at [368, 161] on span "GENEL-MAİLSOFTLY LİSTESİ 14..." at bounding box center [279, 162] width 290 height 26
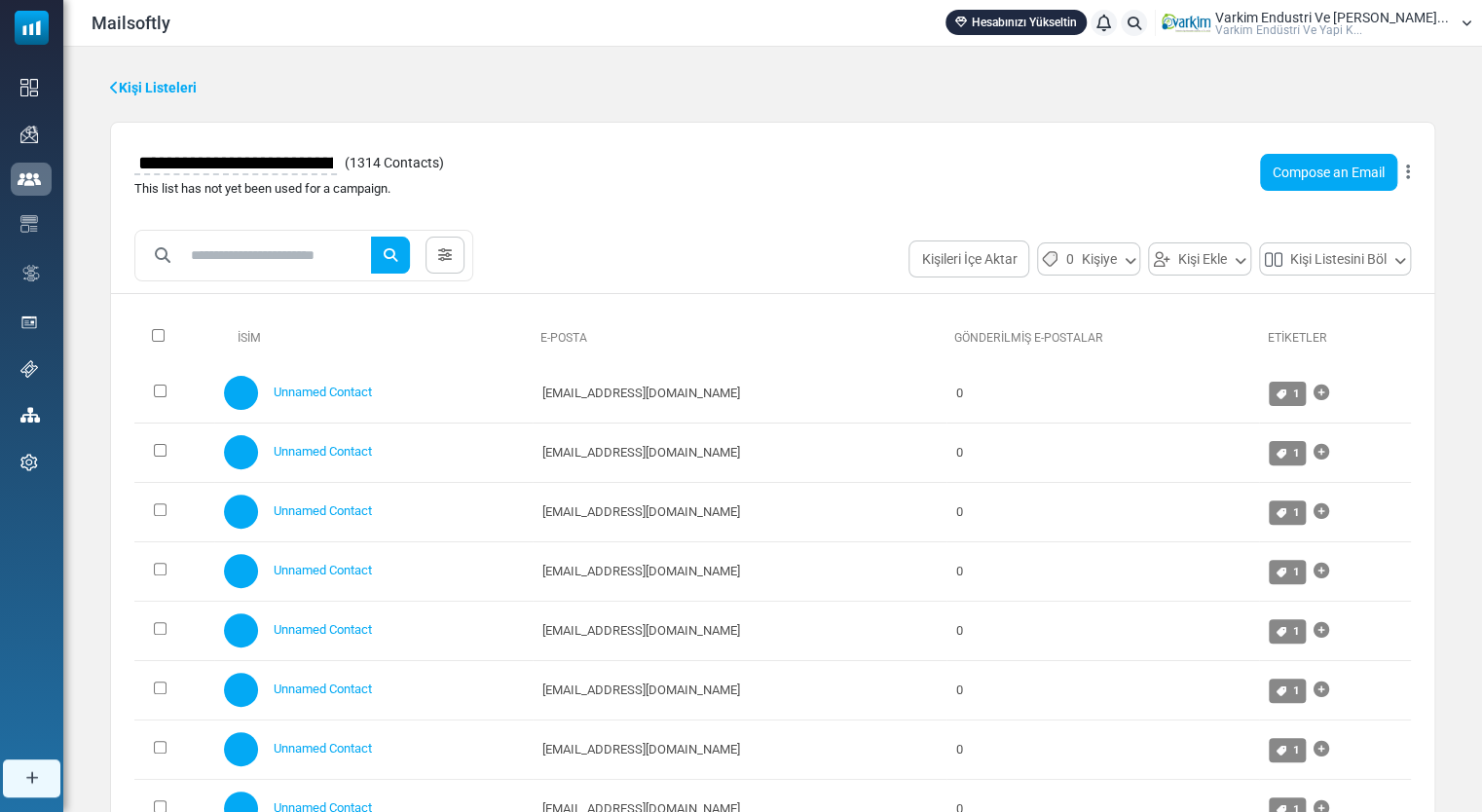
click at [382, 161] on body "Mailsoftly Hesabınızı Yükseltin Bildirimler Varkim Endustri Ve Yapi Kim... Vark…" at bounding box center [741, 562] width 1482 height 1124
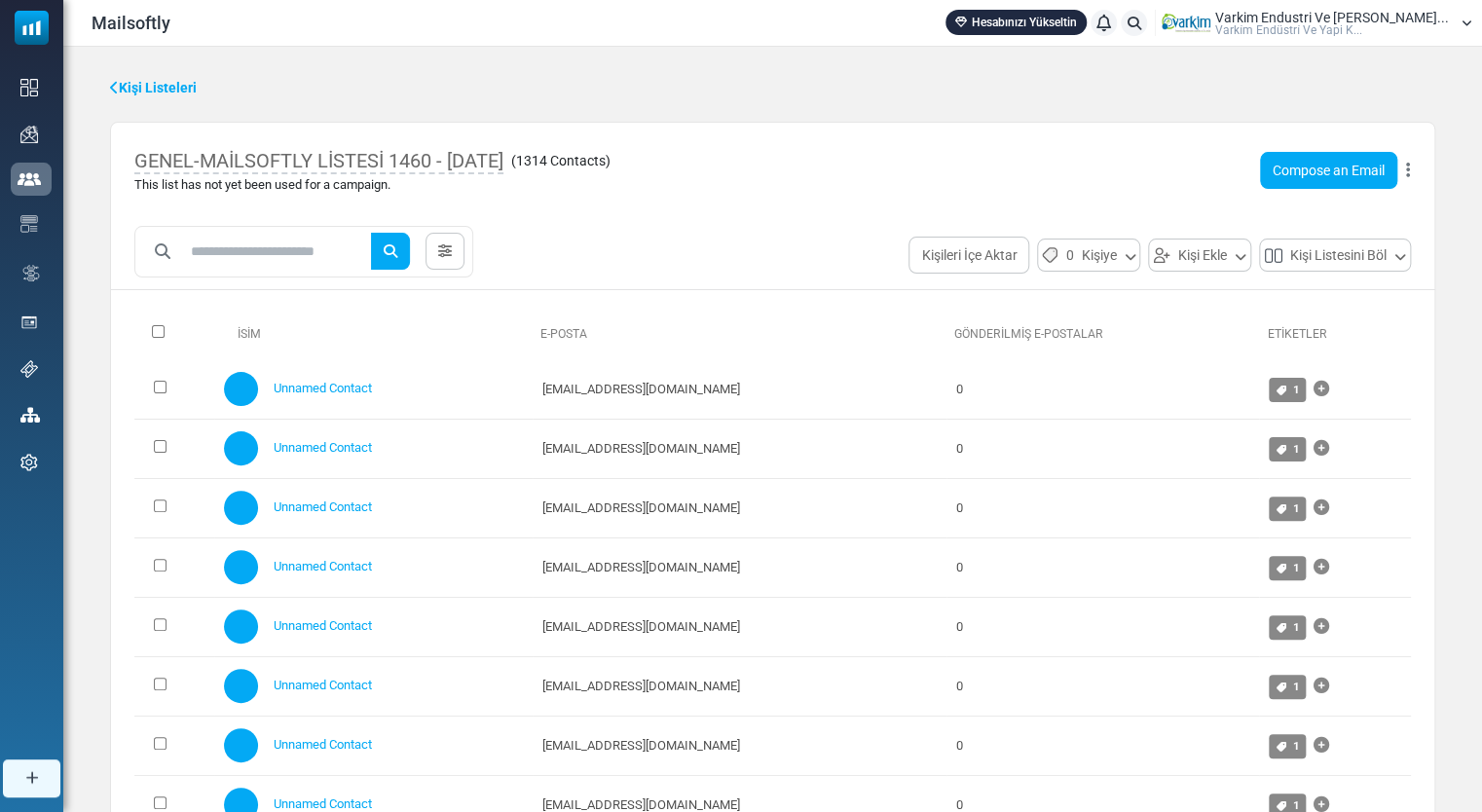
click at [385, 174] on h6 "GENEL-MAİLSOFTLY LİSTESİ 1460 - [DATE]" at bounding box center [319, 160] width 369 height 29
click at [403, 159] on span "GENEL-MAİLSOFTLY LİSTESİ 1460 - [DATE]" at bounding box center [319, 162] width 369 height 26
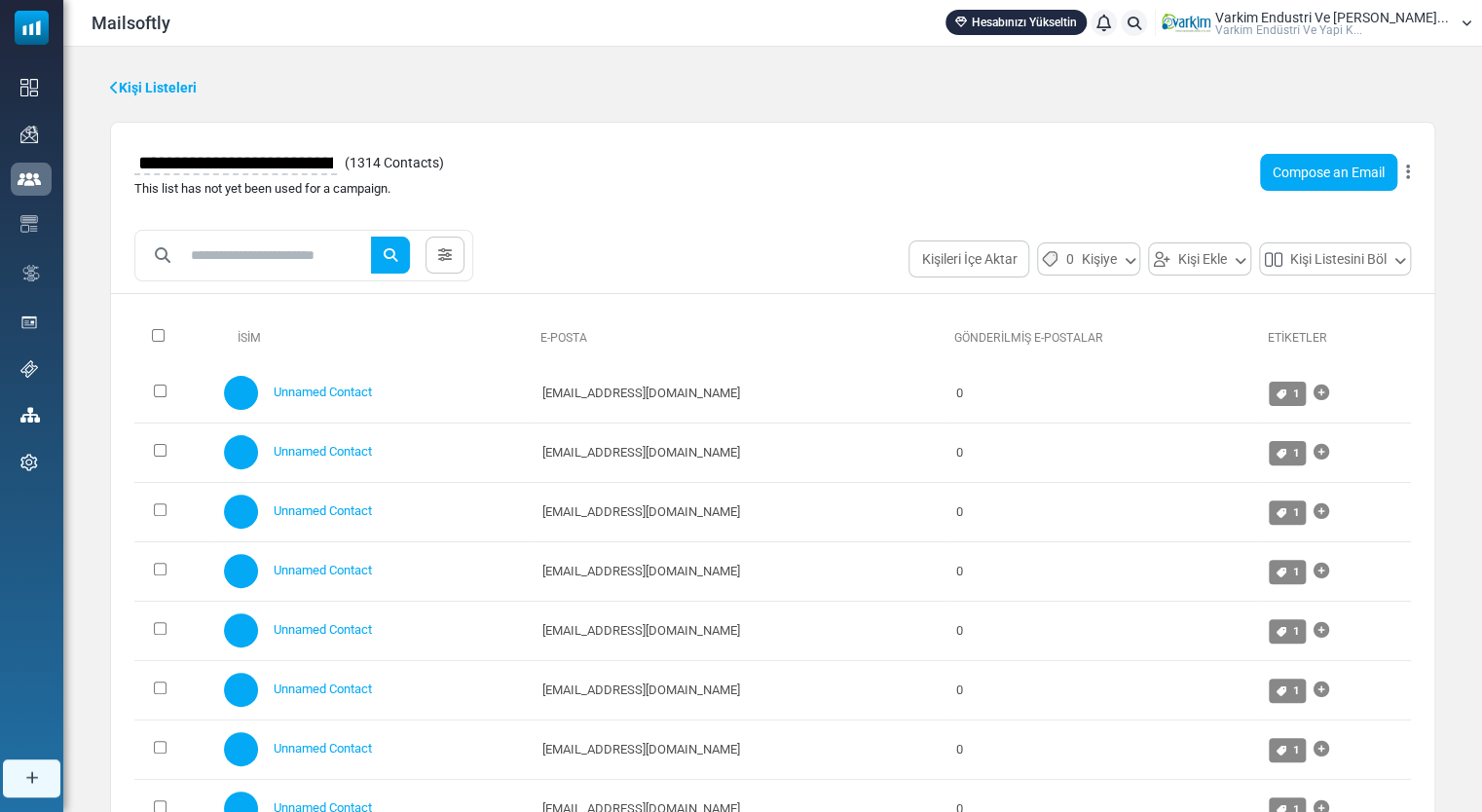
click at [365, 162] on div "**********" at bounding box center [289, 162] width 310 height 33
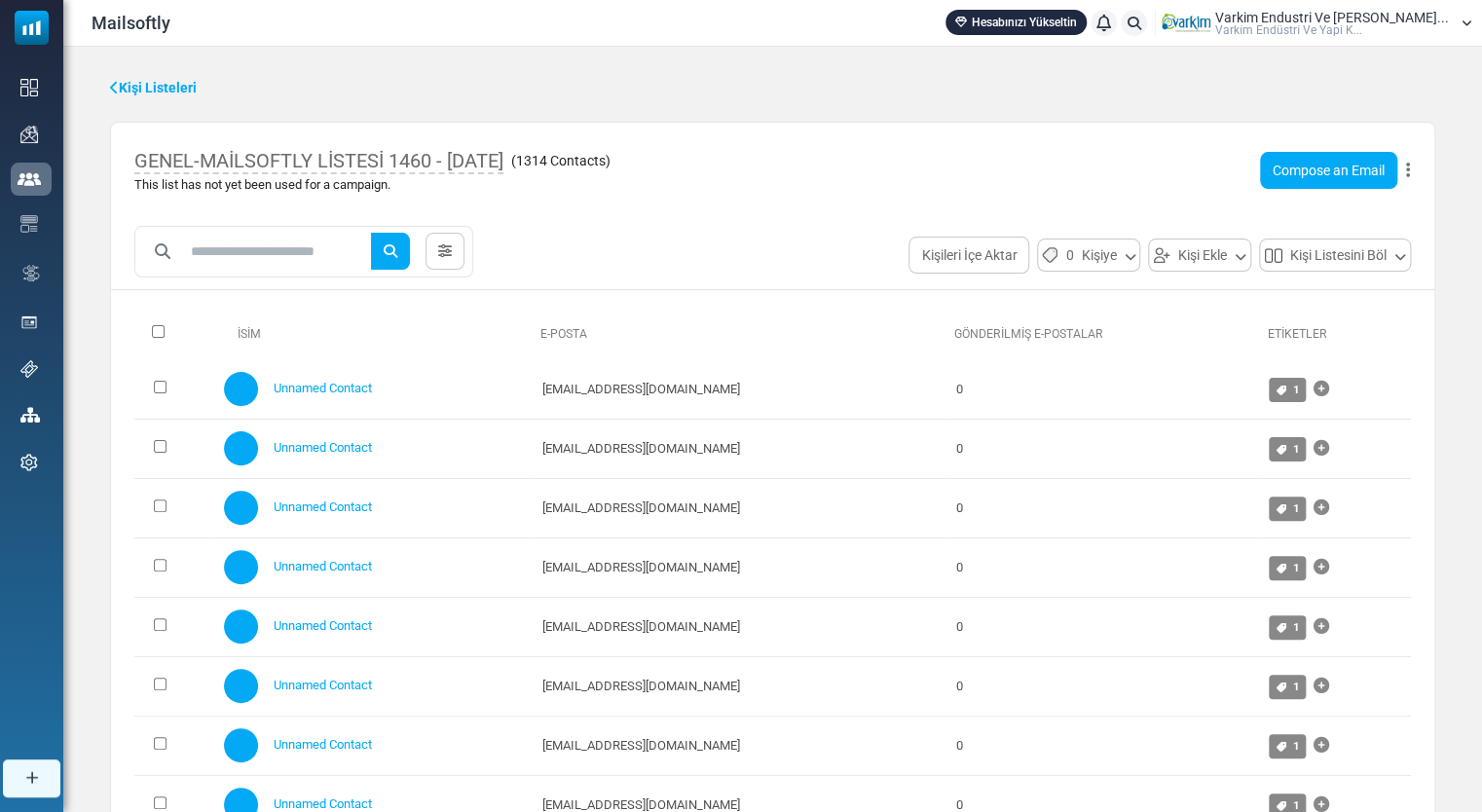
click at [391, 157] on span "GENEL-MAİLSOFTLY LİSTESİ 1460 - [DATE]" at bounding box center [319, 162] width 369 height 26
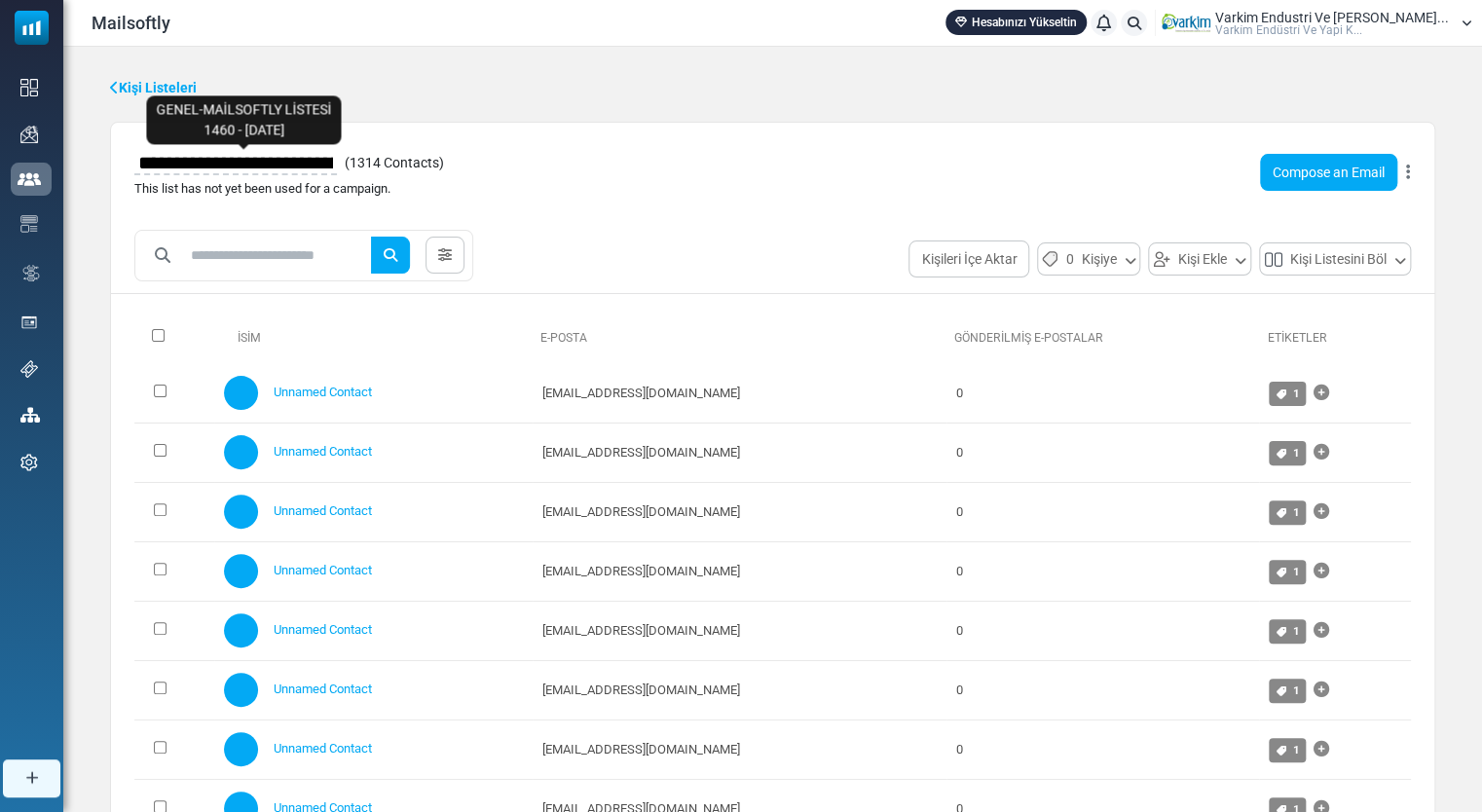
click at [330, 161] on input "**********" at bounding box center [235, 162] width 202 height 33
type input "**********"
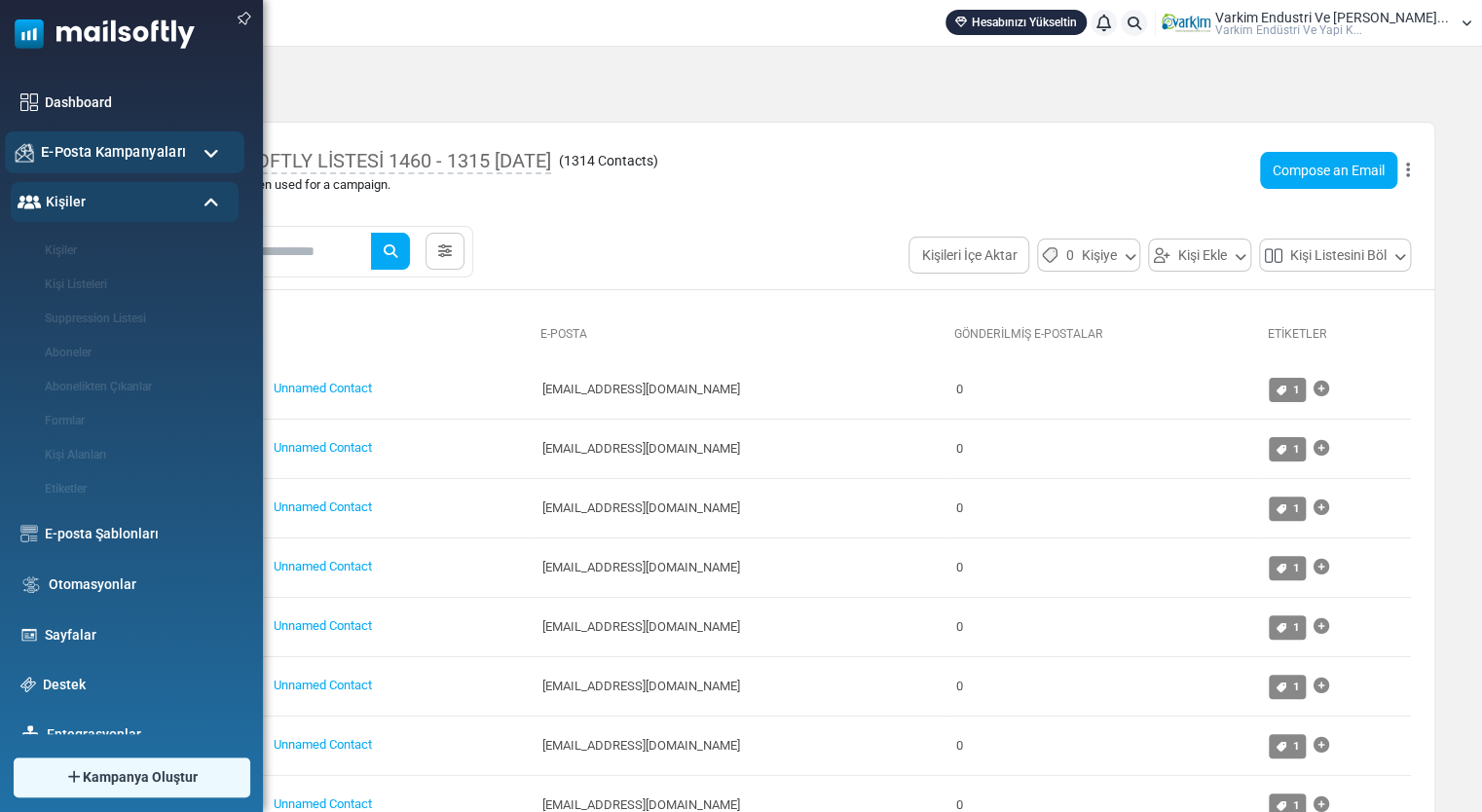
click at [117, 156] on span "E-Posta Kampanyaları" at bounding box center [113, 152] width 145 height 22
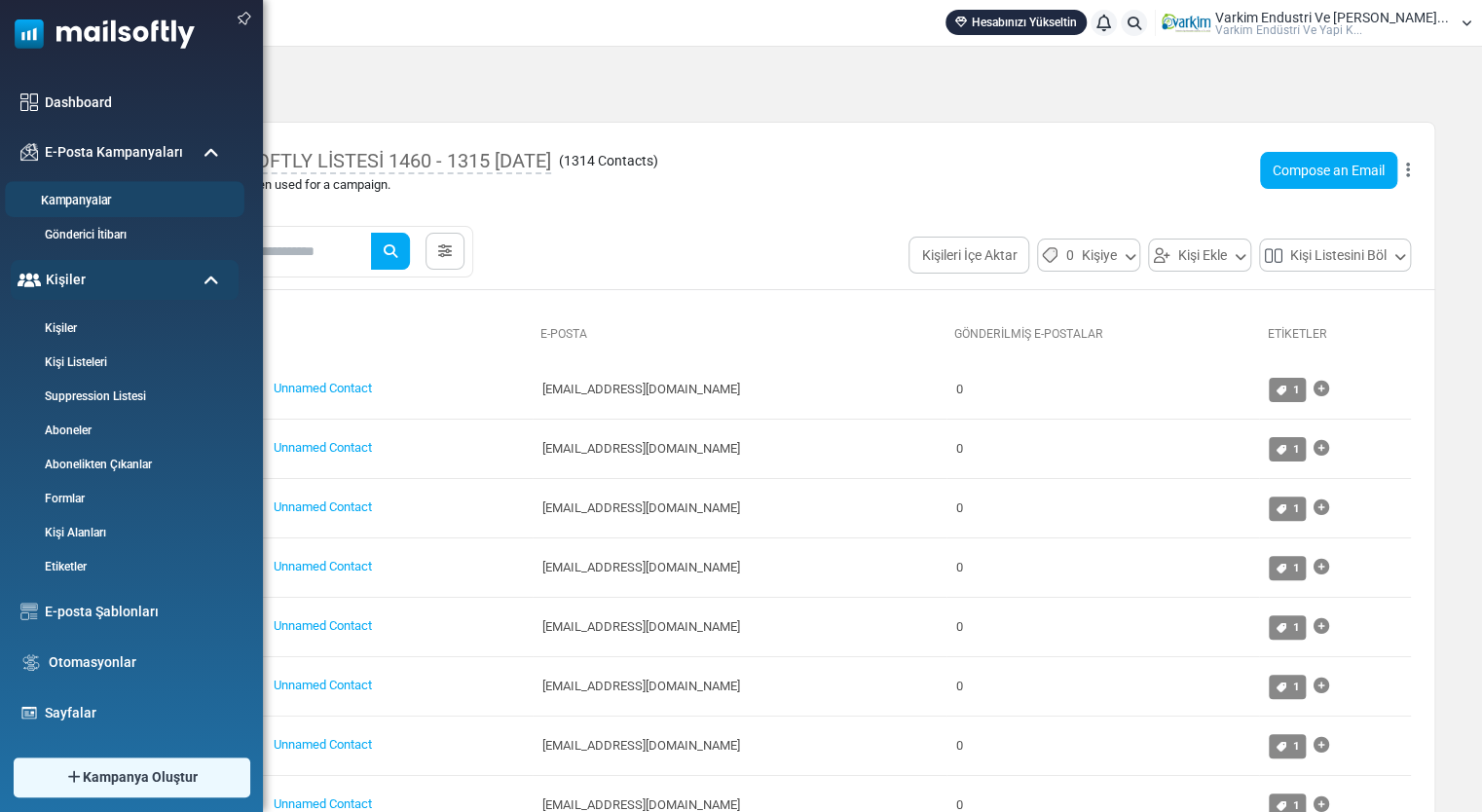
click at [126, 208] on link "Kampanyalar" at bounding box center [121, 201] width 233 height 19
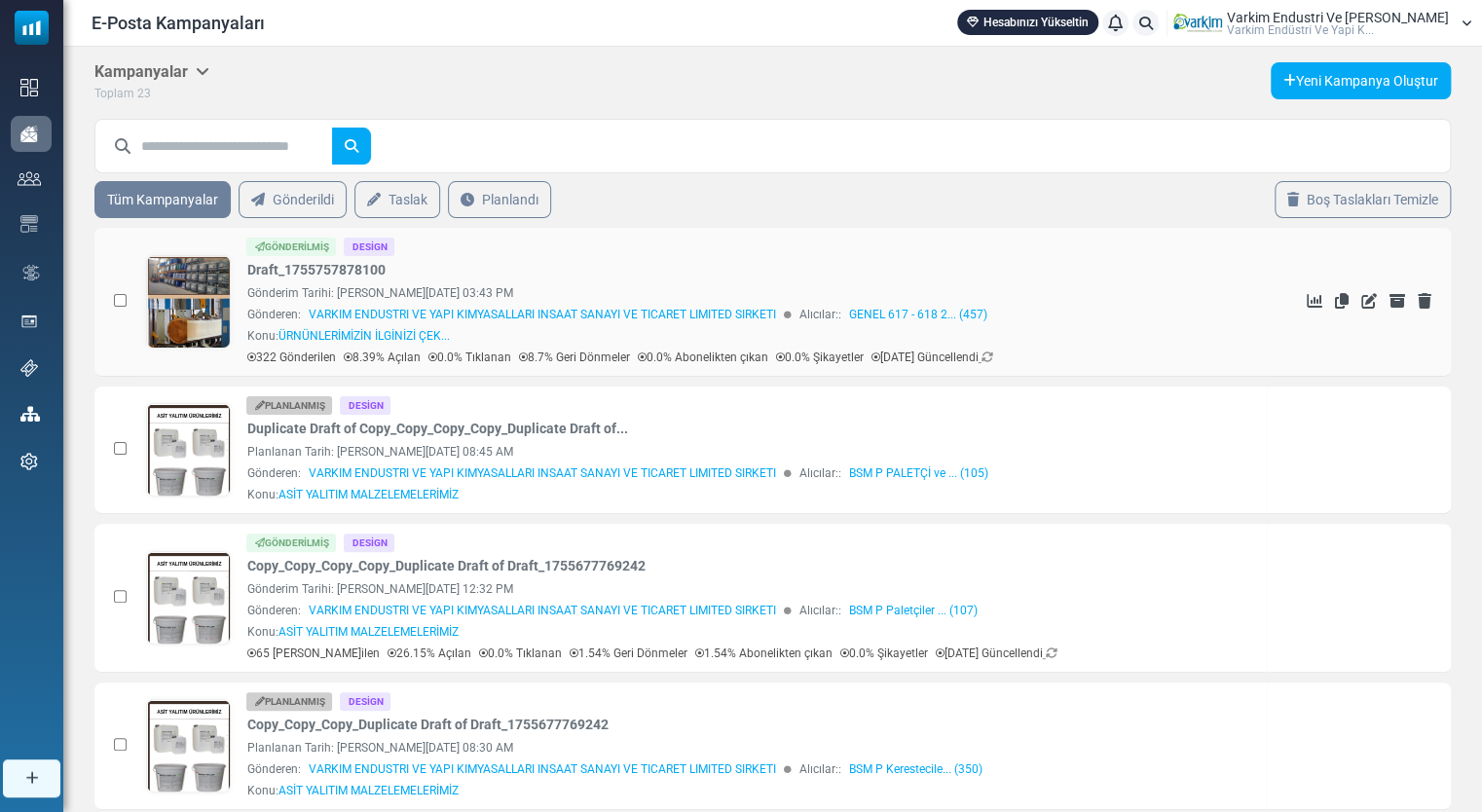
click at [198, 319] on link at bounding box center [189, 356] width 83 height 201
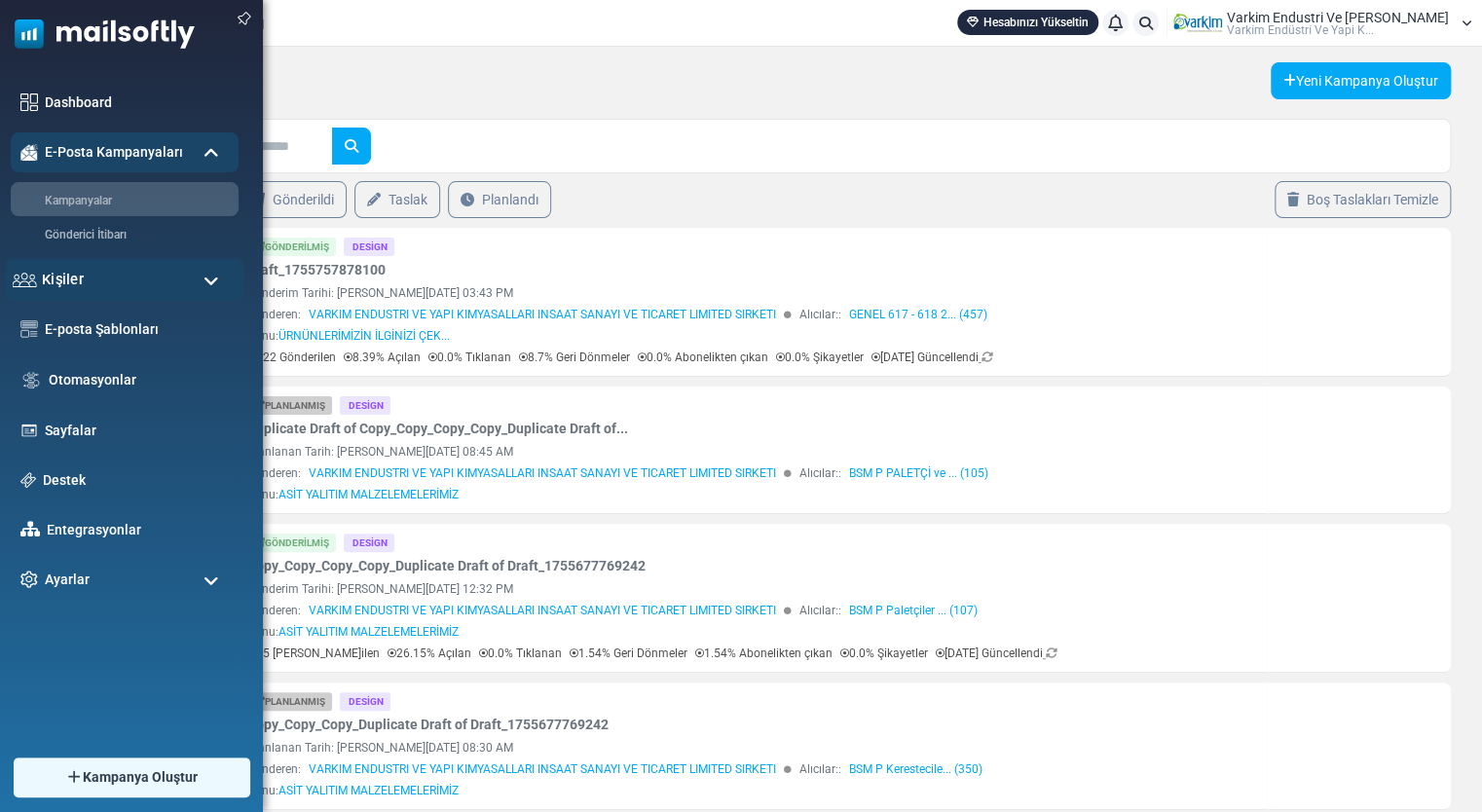
click at [81, 280] on span "Kişiler" at bounding box center [63, 280] width 42 height 22
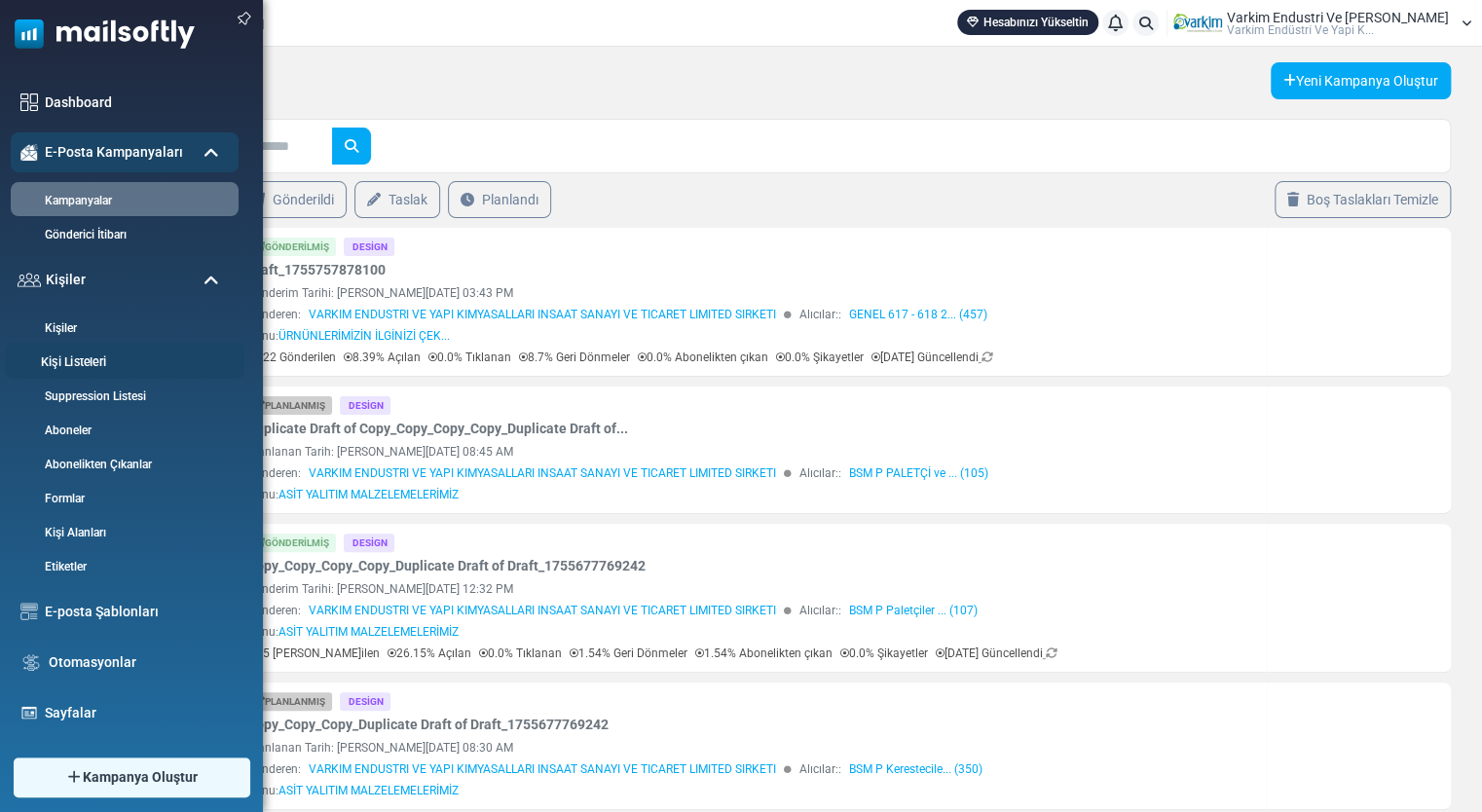
click at [87, 364] on link "Kişi Listeleri" at bounding box center [121, 362] width 233 height 19
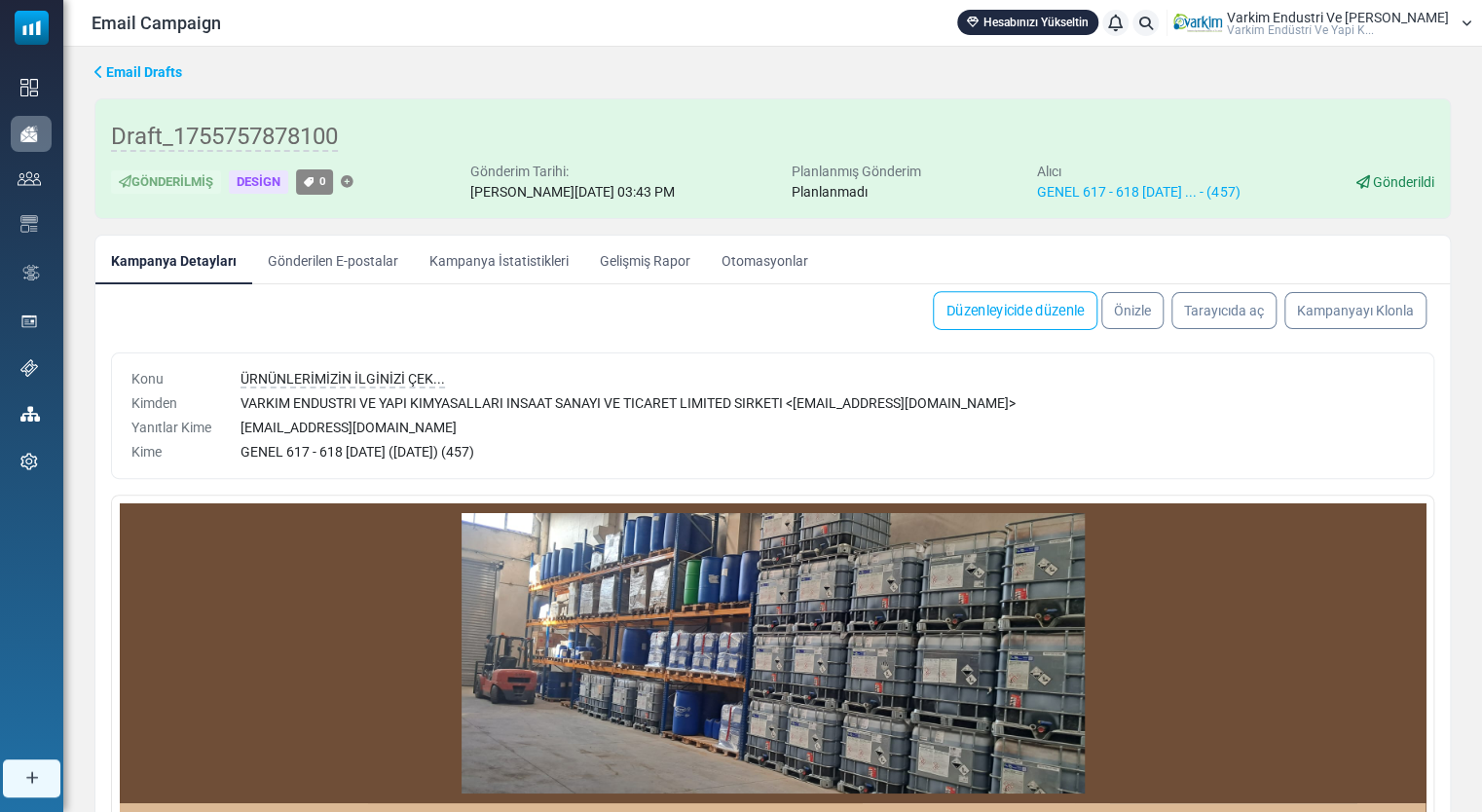
click at [1012, 312] on link "Düzenleyicide düzenle" at bounding box center [1015, 310] width 165 height 39
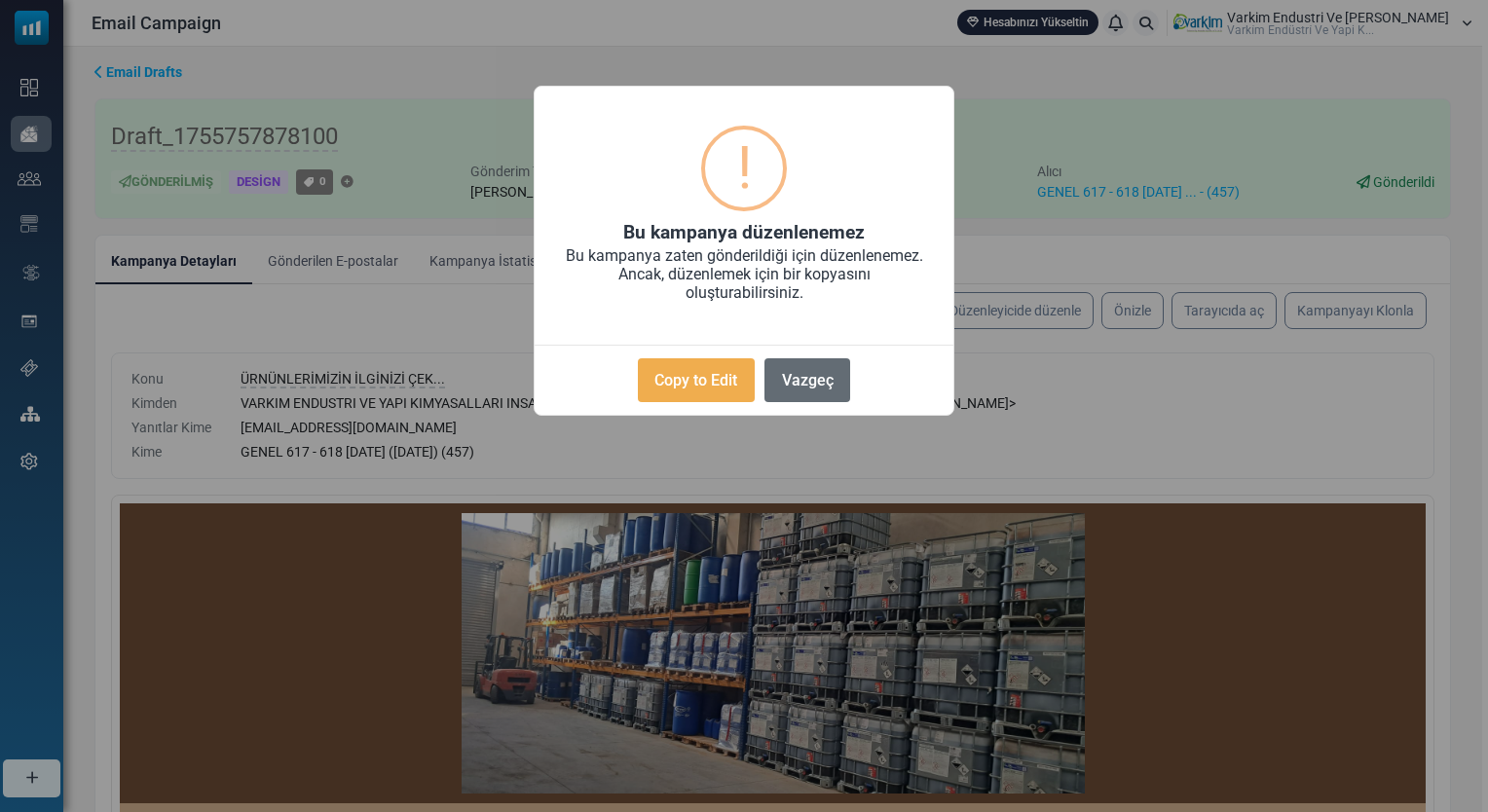
click at [840, 377] on button "Vazgeç" at bounding box center [807, 380] width 85 height 44
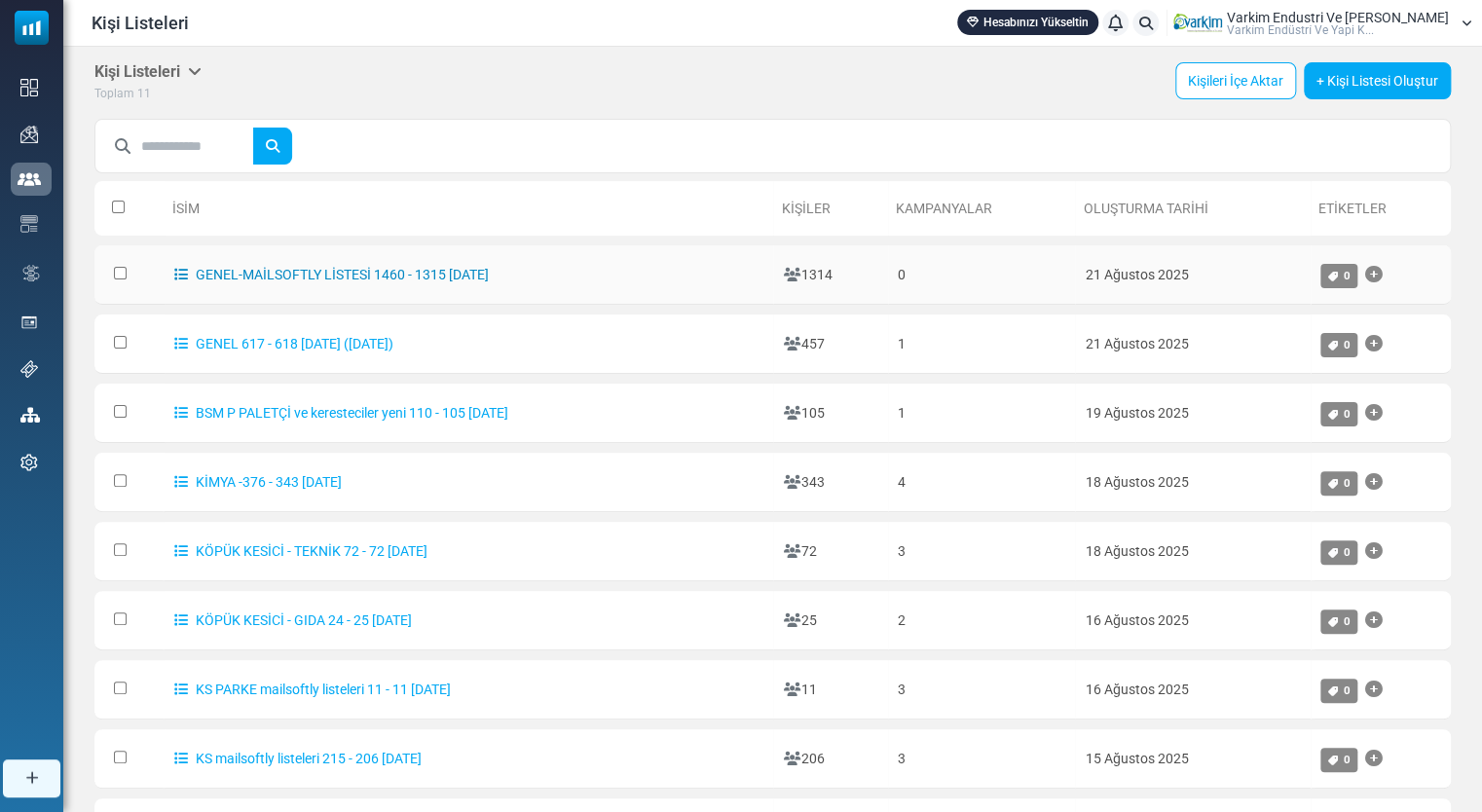
click at [429, 277] on link "GENEL-MAİLSOFTLY LİSTESİ 1460 - 1315 [DATE]" at bounding box center [332, 275] width 315 height 16
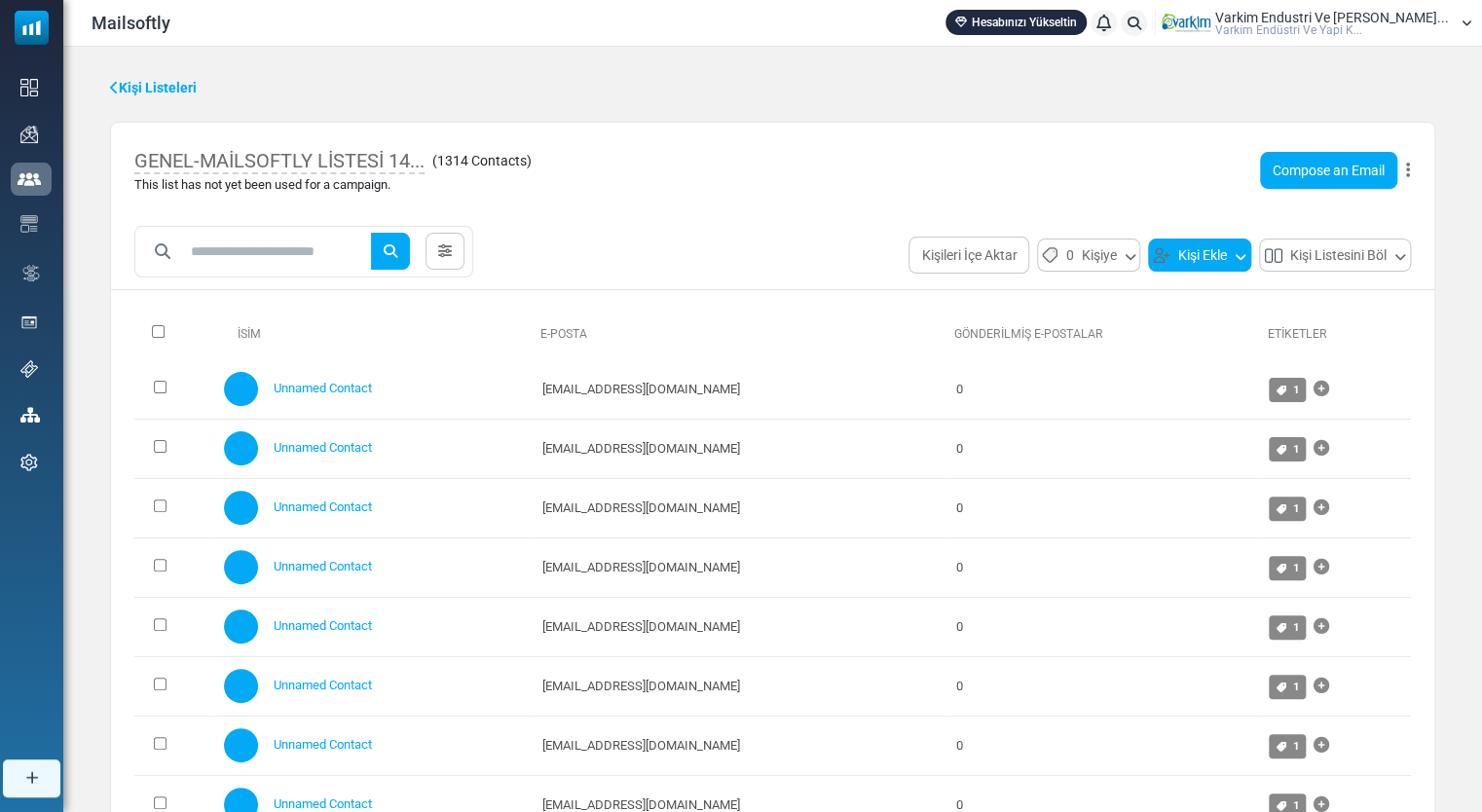
click at [1178, 250] on button "Kişi Ekle" at bounding box center [1200, 254] width 103 height 33
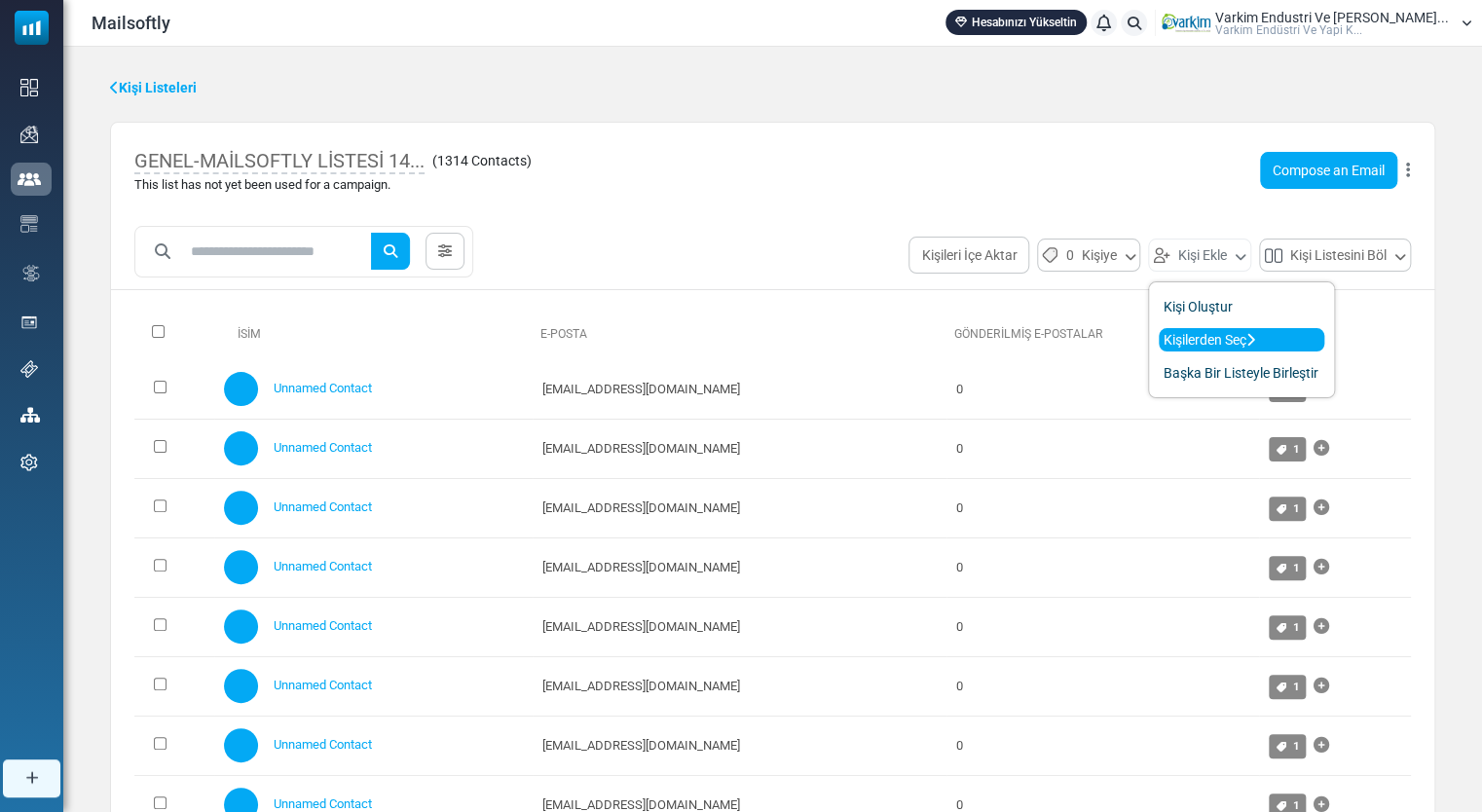
click at [1211, 337] on link "Kişilerden Seç" at bounding box center [1241, 340] width 166 height 24
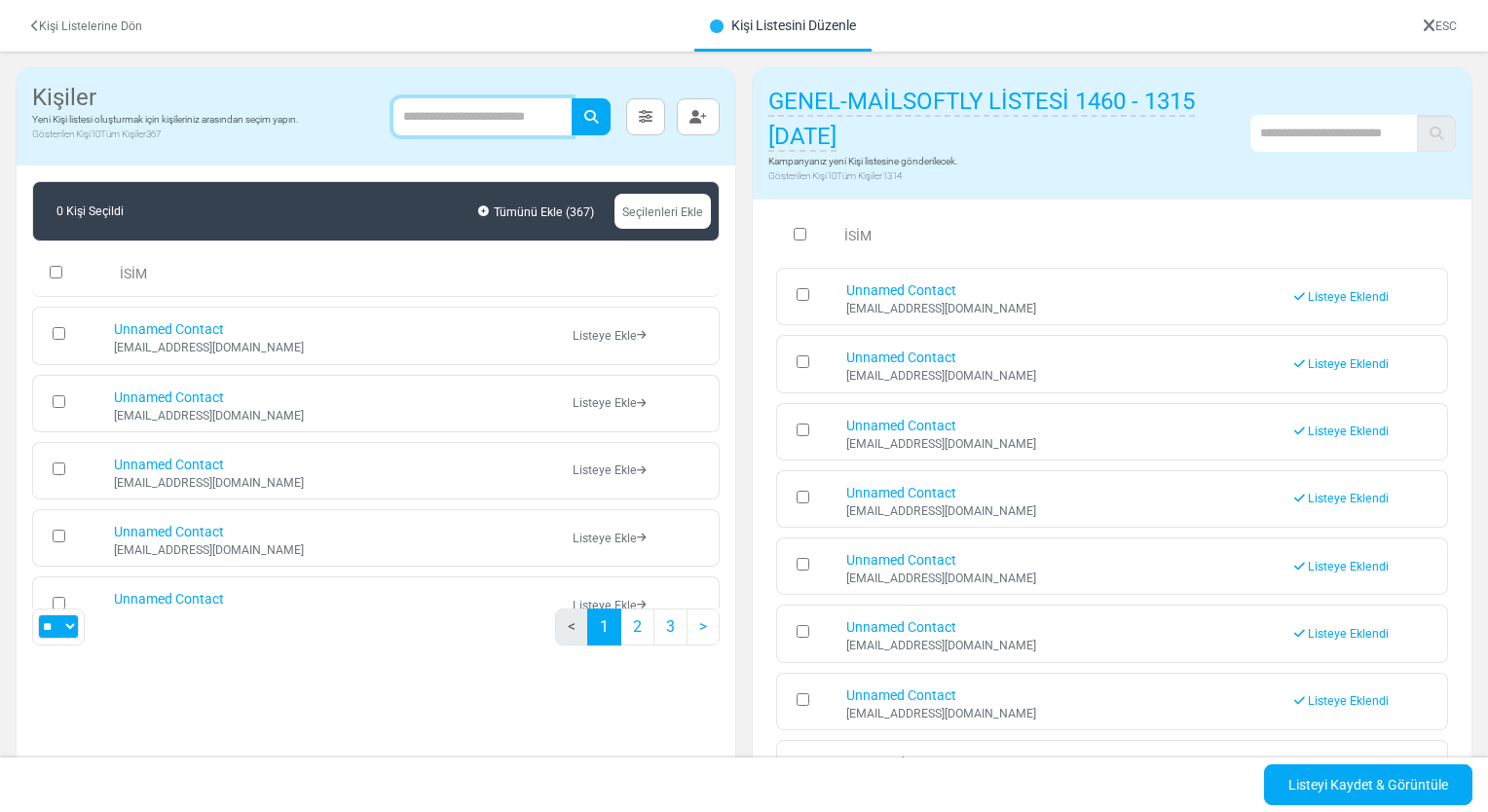
click at [416, 115] on input "text" at bounding box center [482, 116] width 179 height 37
type input "**********"
click at [589, 123] on button "submit" at bounding box center [591, 116] width 39 height 37
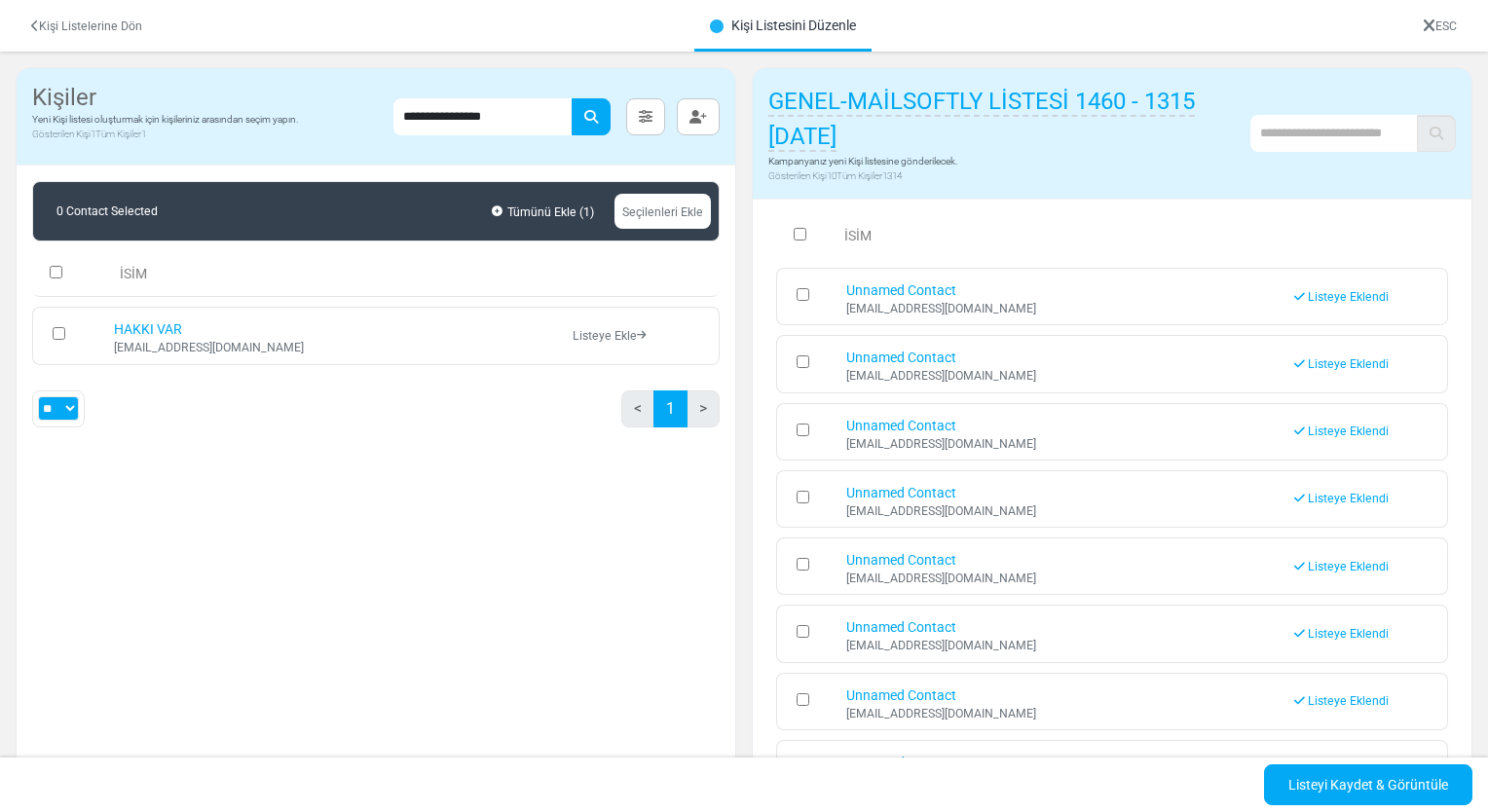
click at [588, 337] on link "Listeye Ekle" at bounding box center [609, 337] width 73 height 14
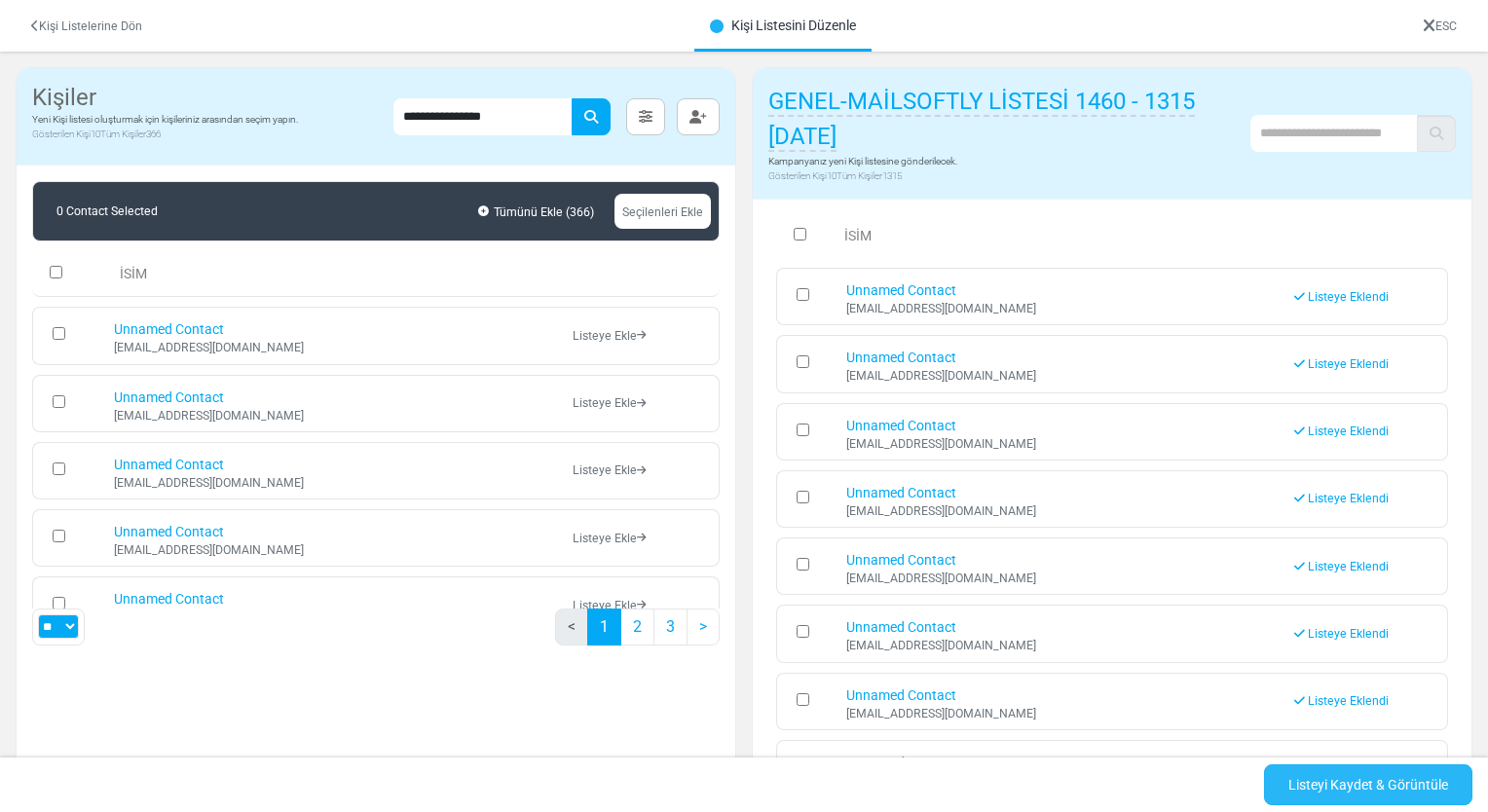
click at [1383, 792] on link "Listeyi Kaydet & Görüntüle" at bounding box center [1368, 784] width 208 height 41
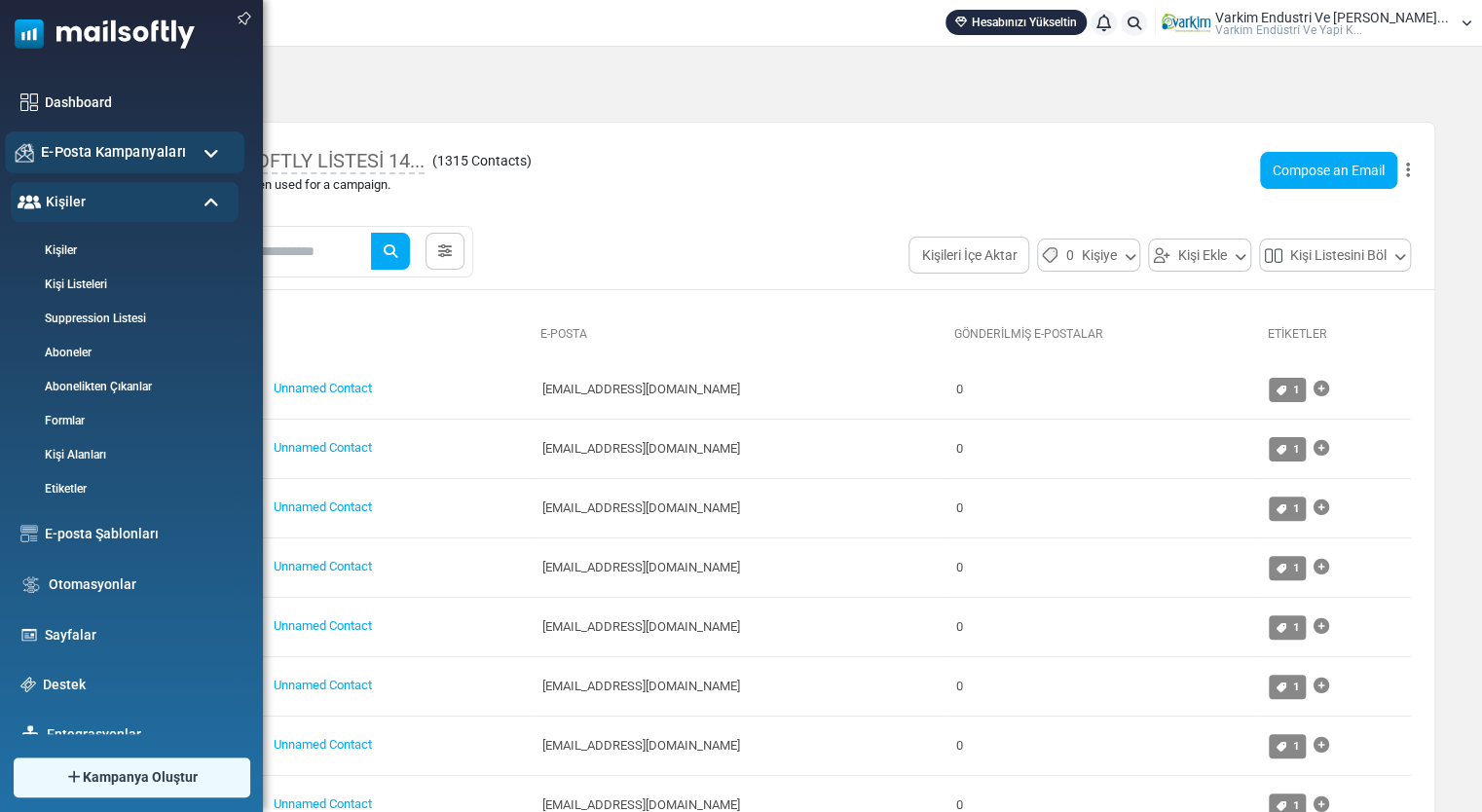
click at [24, 146] on img at bounding box center [25, 152] width 19 height 19
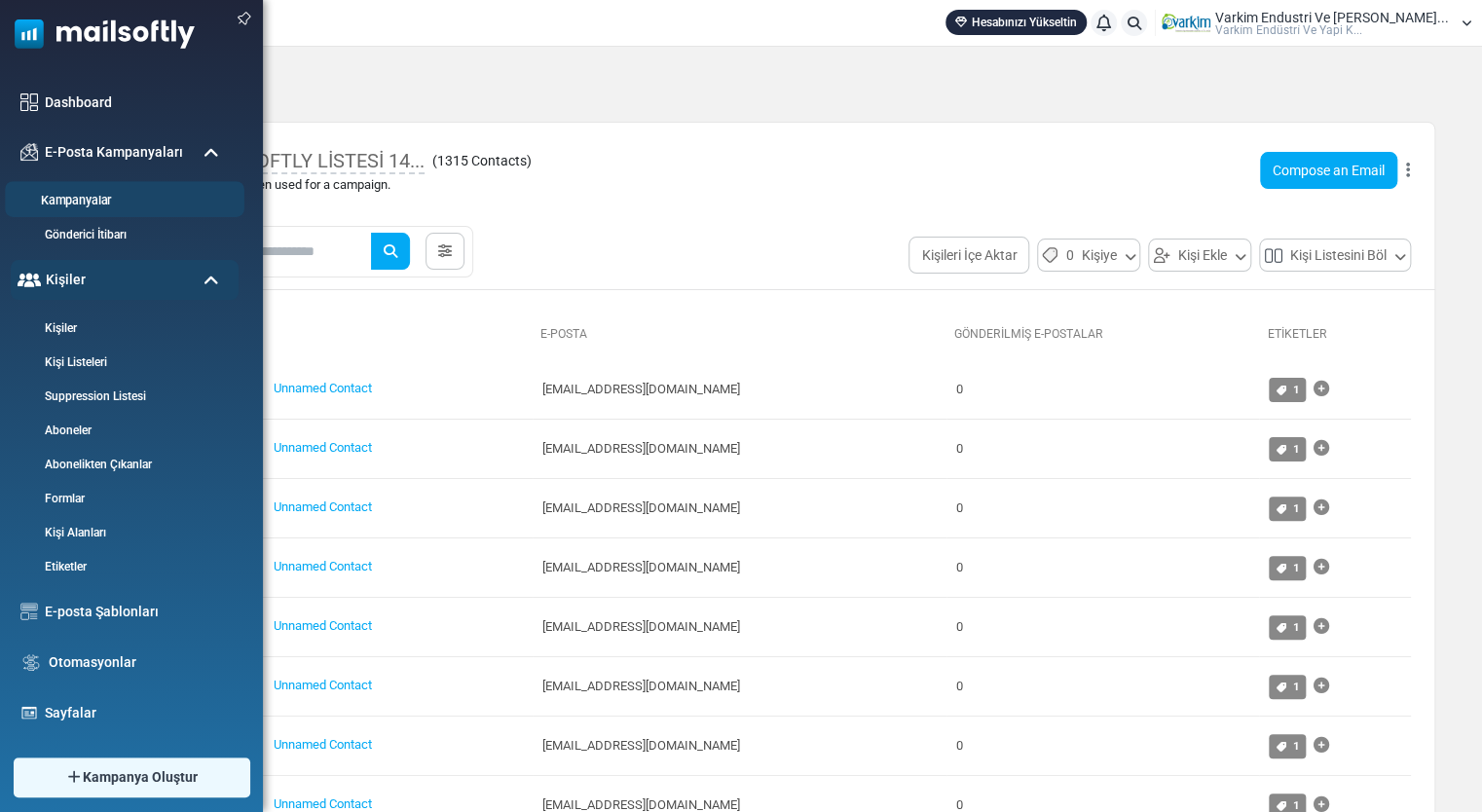
click at [71, 198] on link "Kampanyalar" at bounding box center [121, 201] width 233 height 19
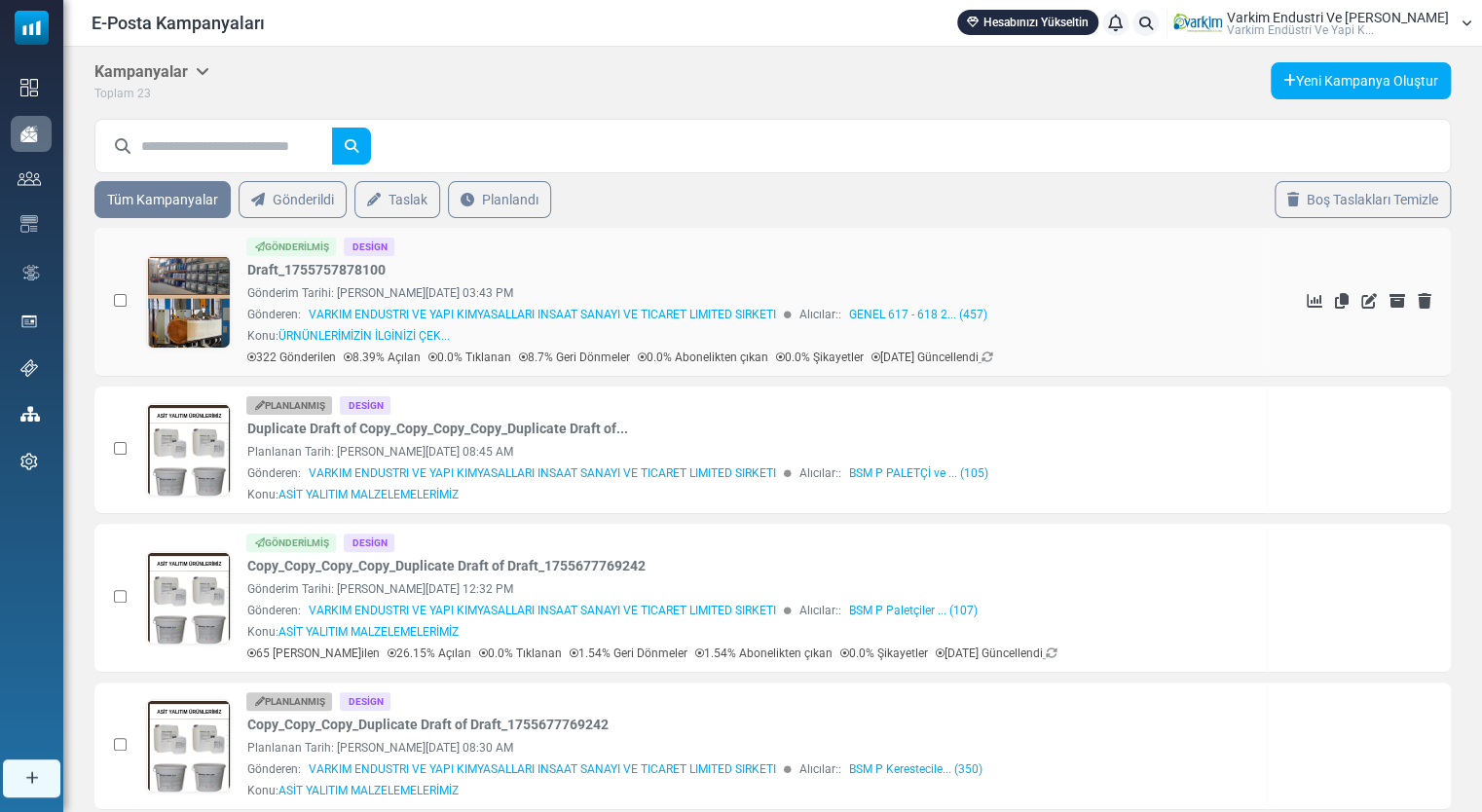
click at [191, 300] on link at bounding box center [189, 356] width 83 height 201
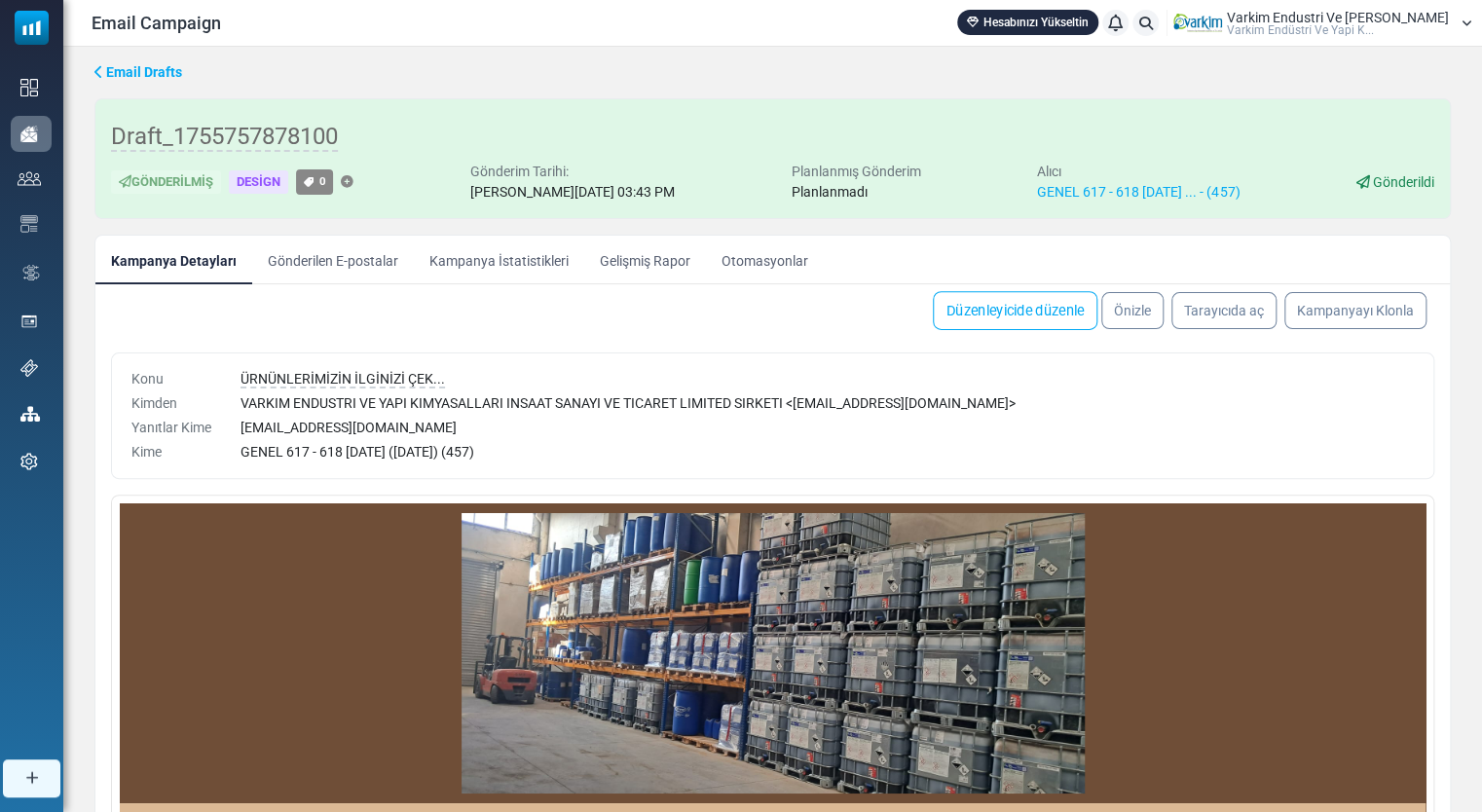
click at [1040, 303] on link "Düzenleyicide düzenle" at bounding box center [1015, 310] width 165 height 39
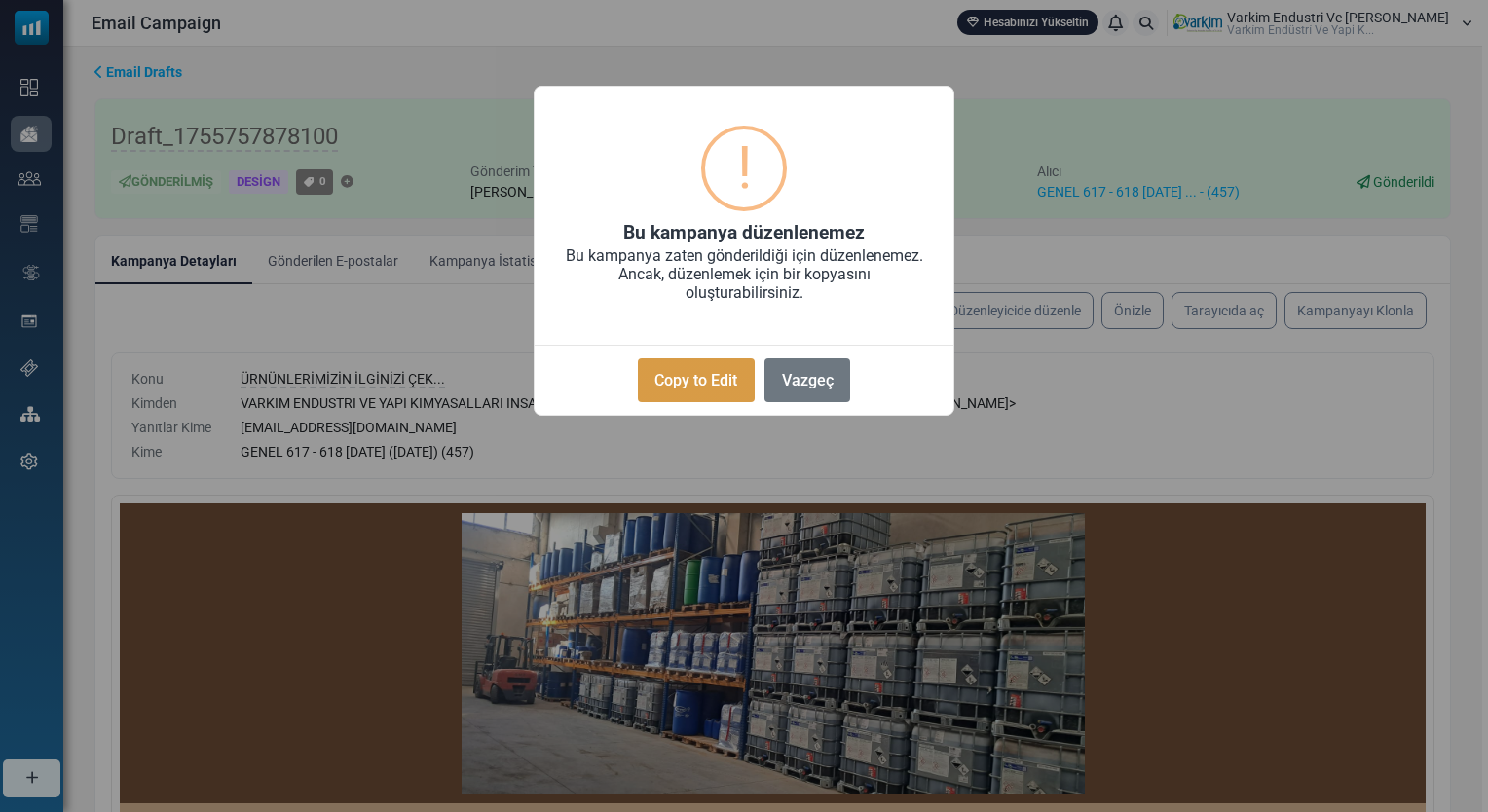
click at [703, 379] on button "Copy to Edit" at bounding box center [697, 380] width 117 height 44
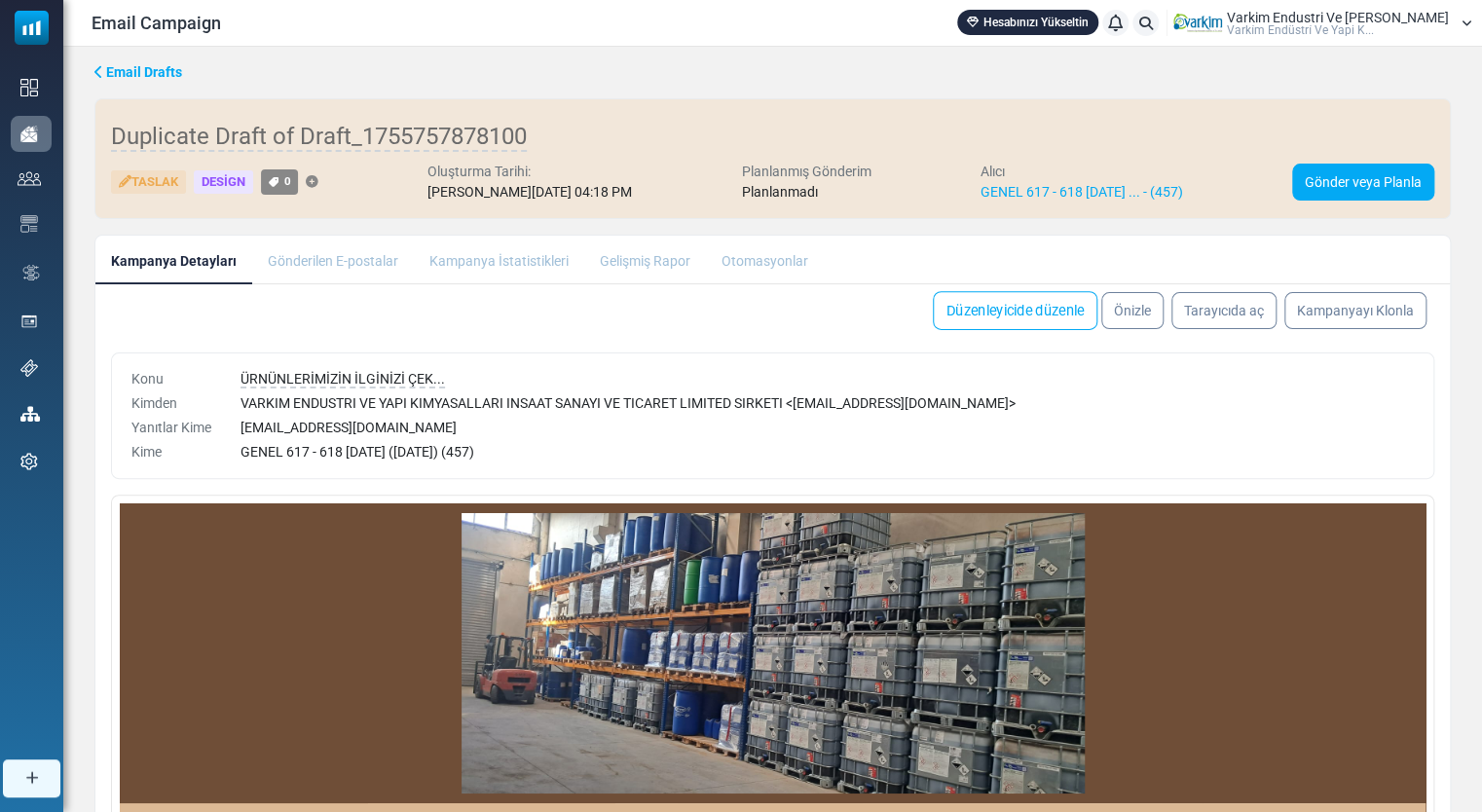
click at [1029, 317] on link "Düzenleyicide düzenle" at bounding box center [1015, 310] width 165 height 39
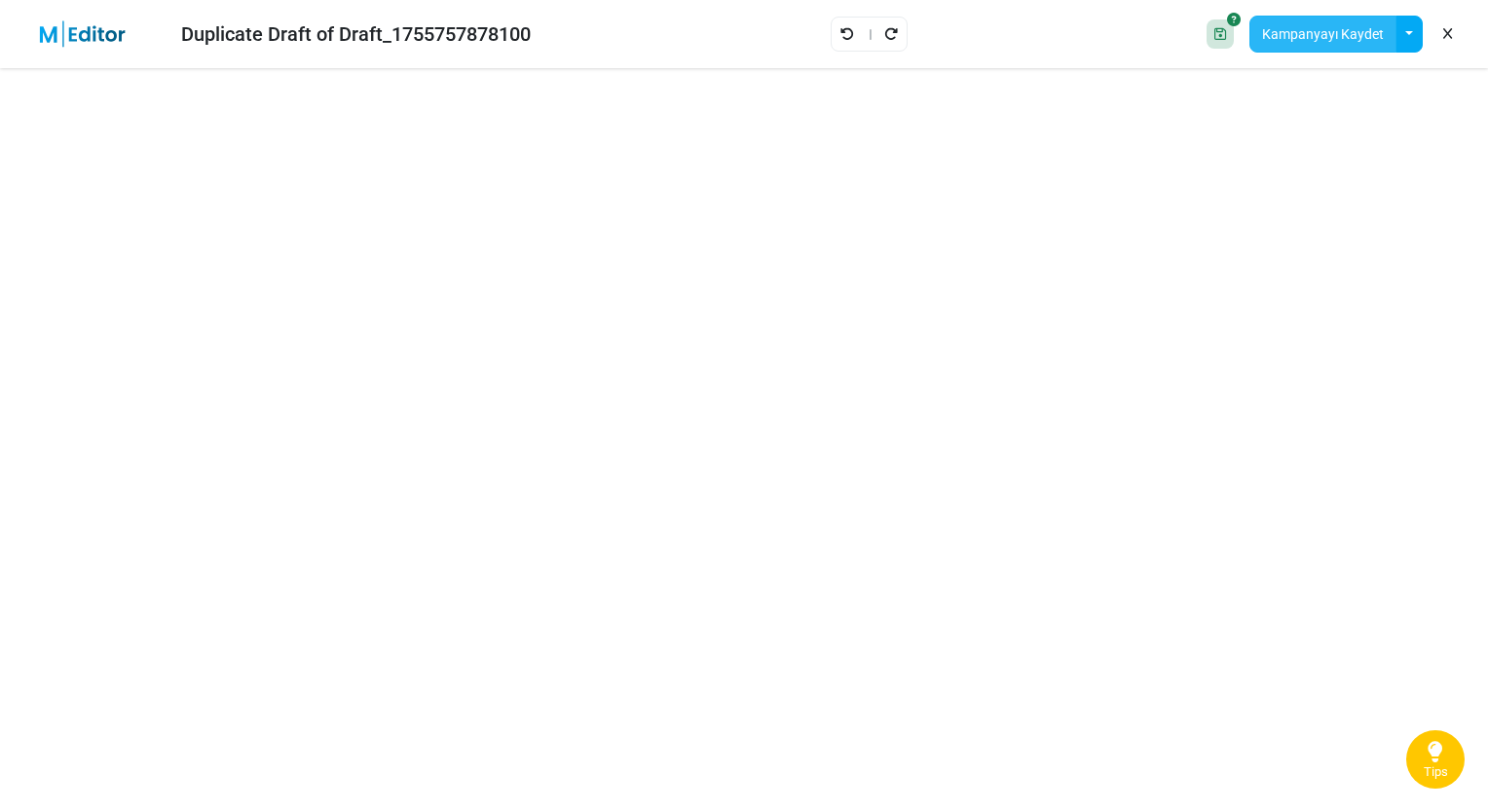
click at [1351, 39] on button "Kampanyayı Kaydet" at bounding box center [1323, 34] width 147 height 37
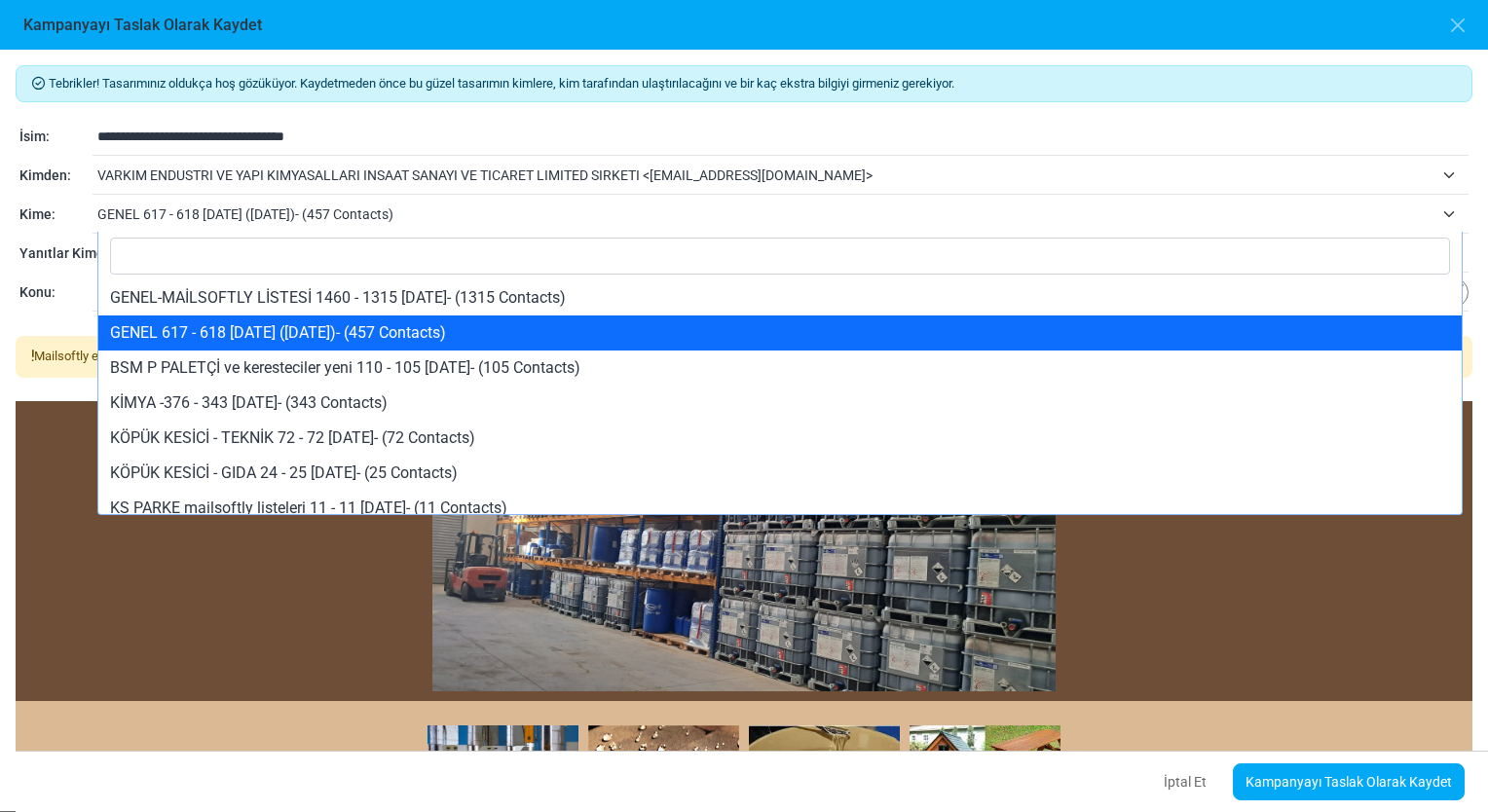
click at [348, 209] on span "GENEL 617 - 618 [DATE] ([DATE])- (457 Contacts)" at bounding box center [765, 214] width 1336 height 24
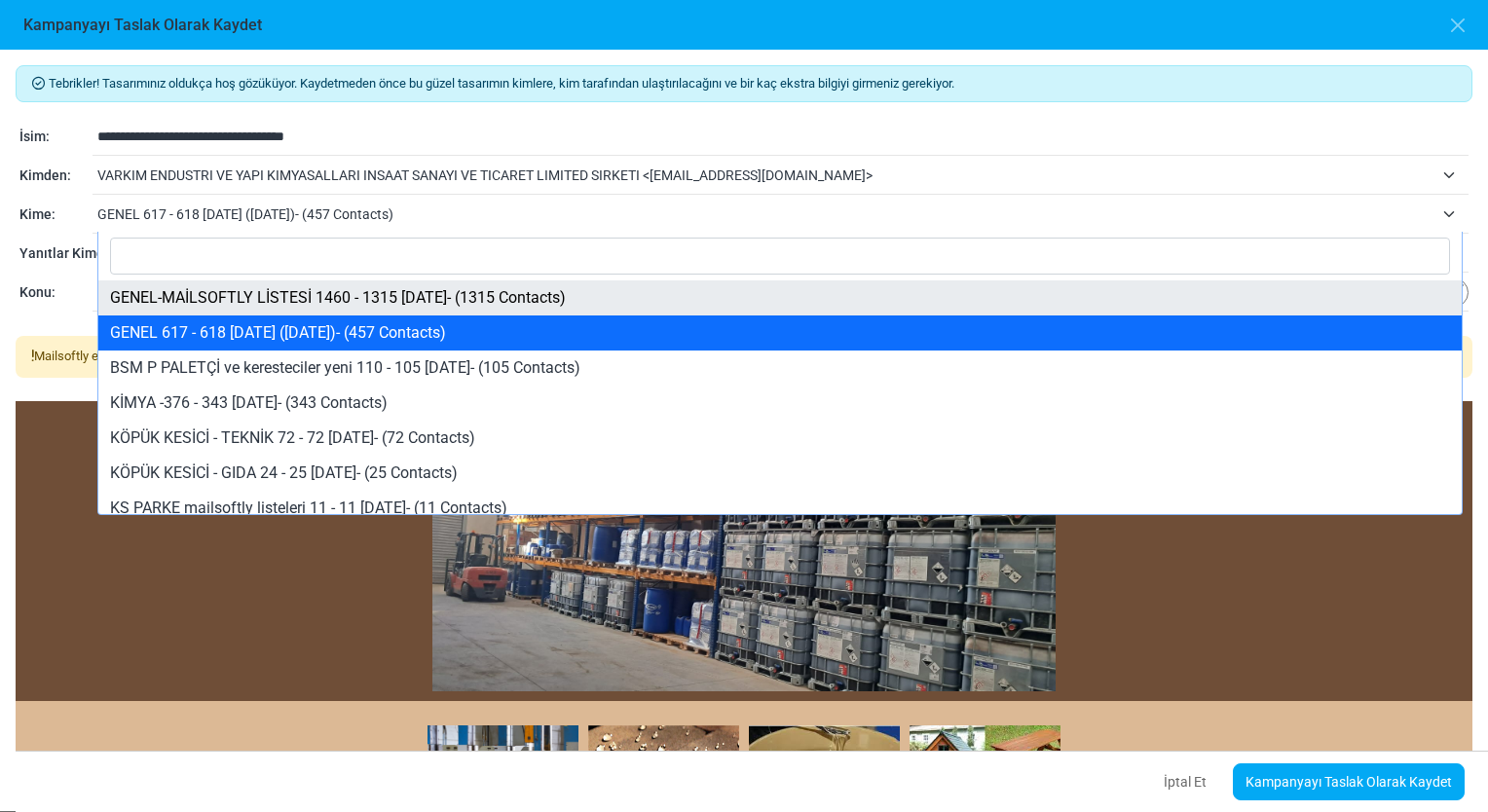
select select "*****"
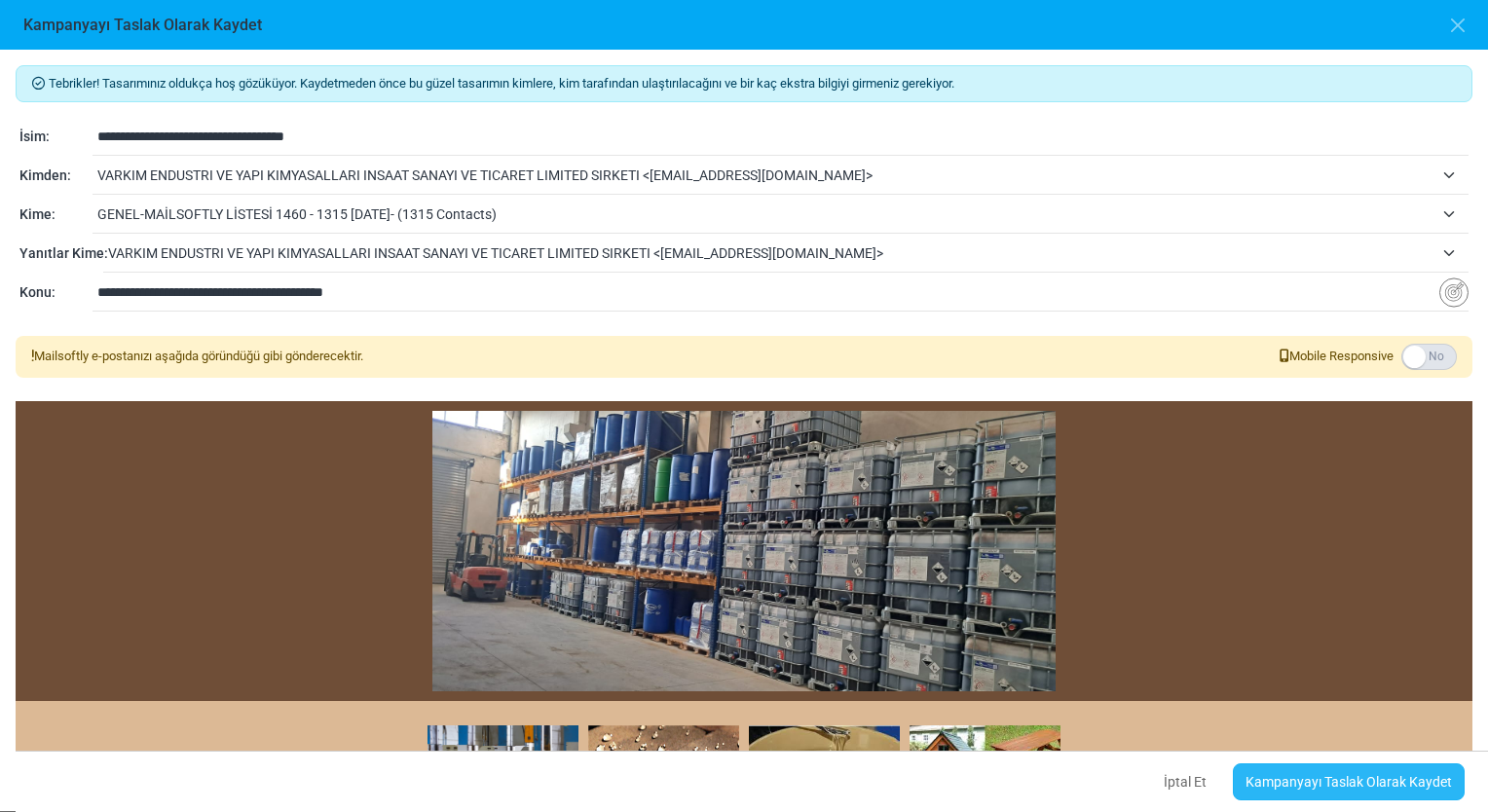
click at [1315, 780] on link "Kampanyayı Taslak Olarak Kaydet" at bounding box center [1348, 781] width 231 height 37
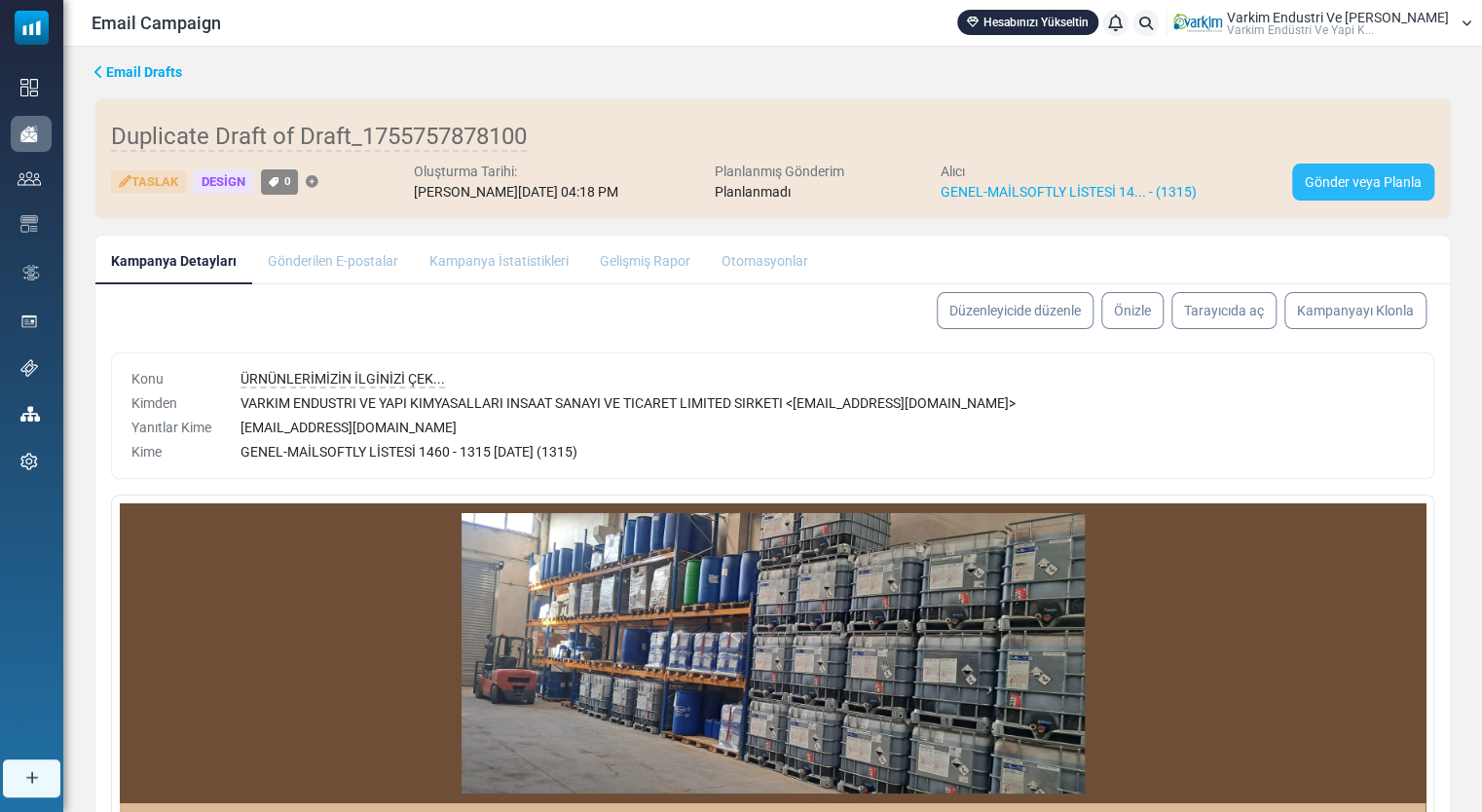
click at [1333, 182] on link "Gönder veya Planla" at bounding box center [1363, 182] width 142 height 37
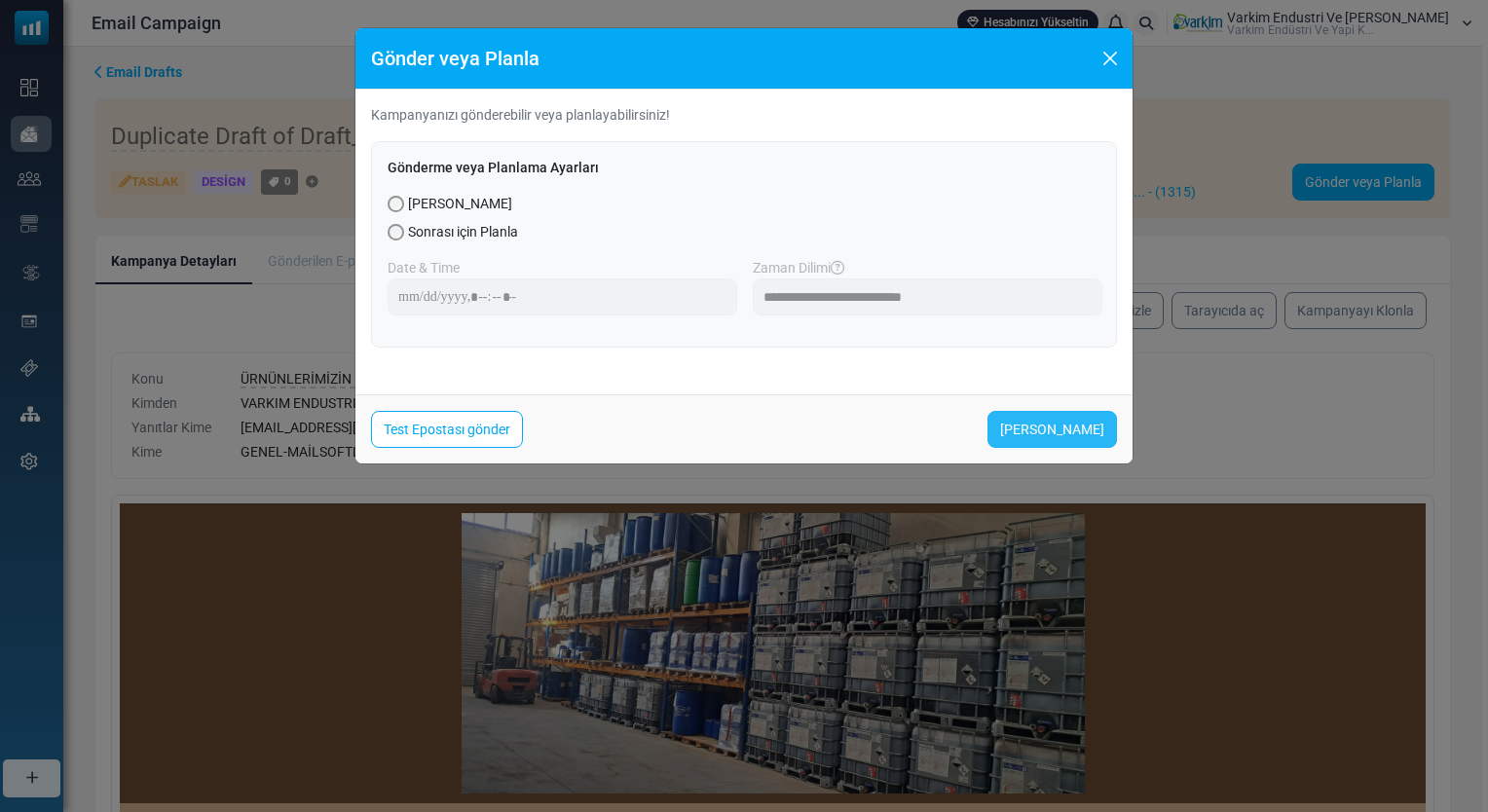
click at [1040, 411] on link "[PERSON_NAME]" at bounding box center [1052, 429] width 129 height 37
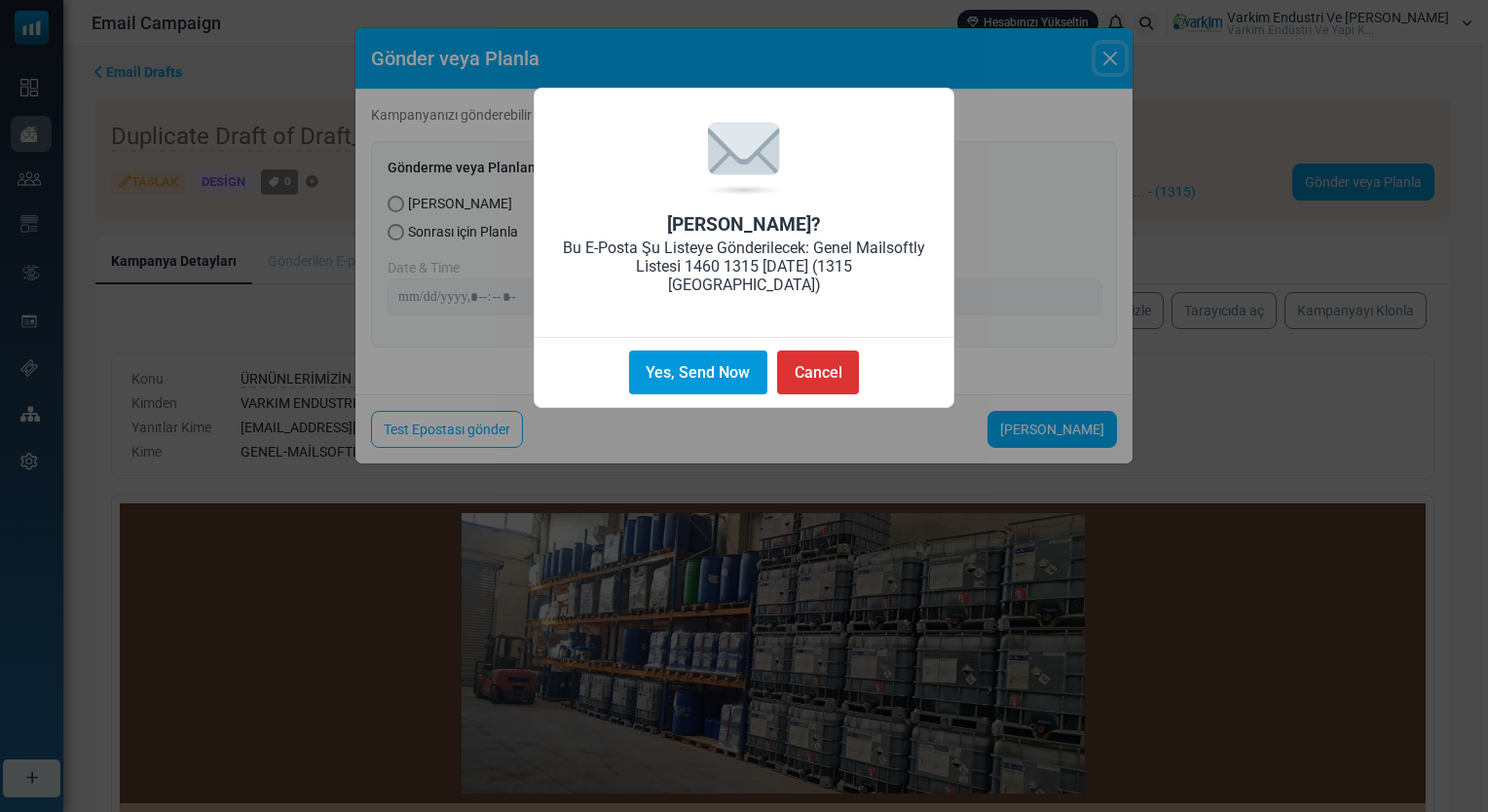
click at [708, 368] on button "Yes, Send Now" at bounding box center [698, 372] width 138 height 44
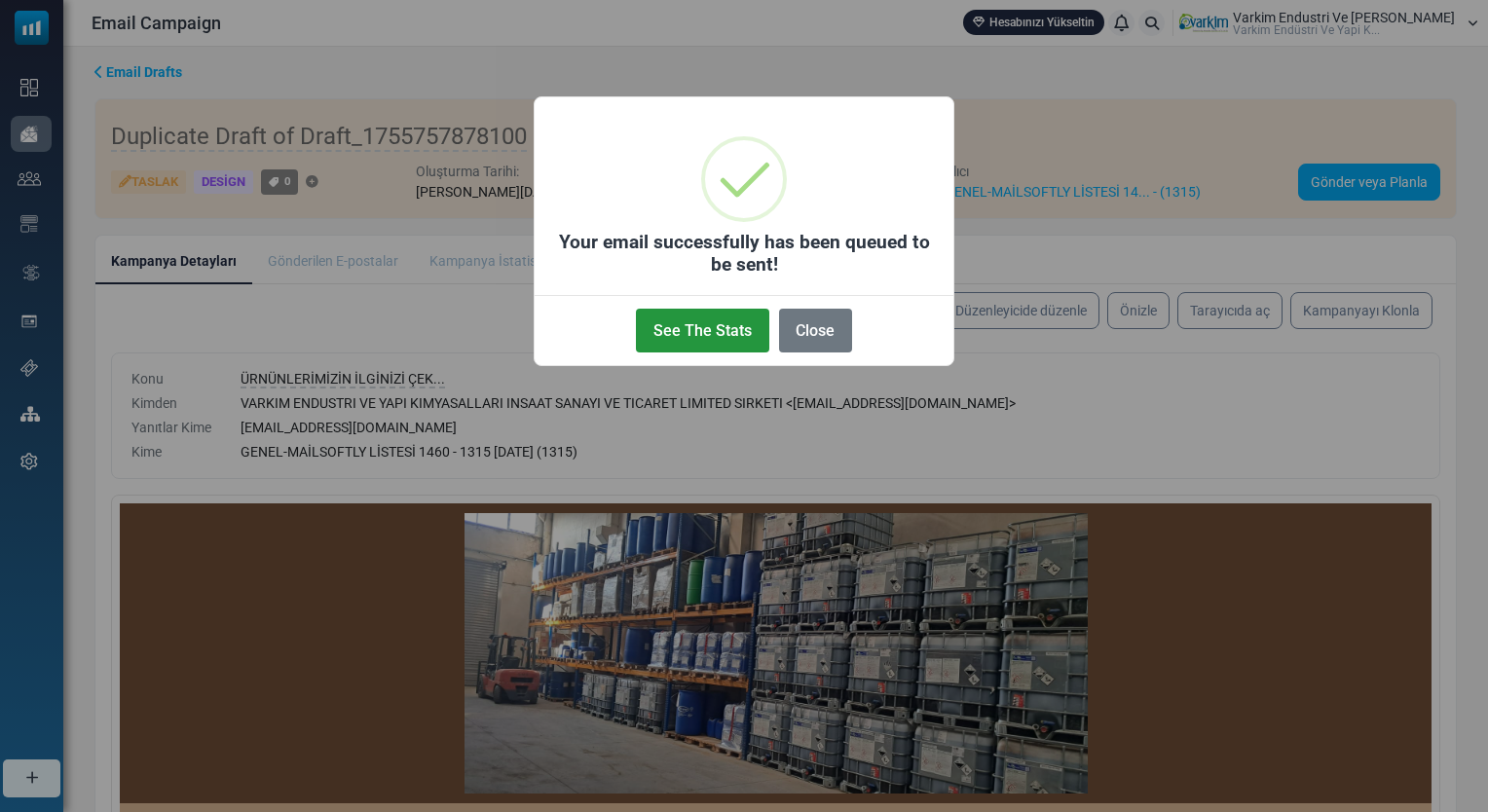
click at [725, 337] on button "See The Stats" at bounding box center [702, 331] width 132 height 44
